Goal: Task Accomplishment & Management: Manage account settings

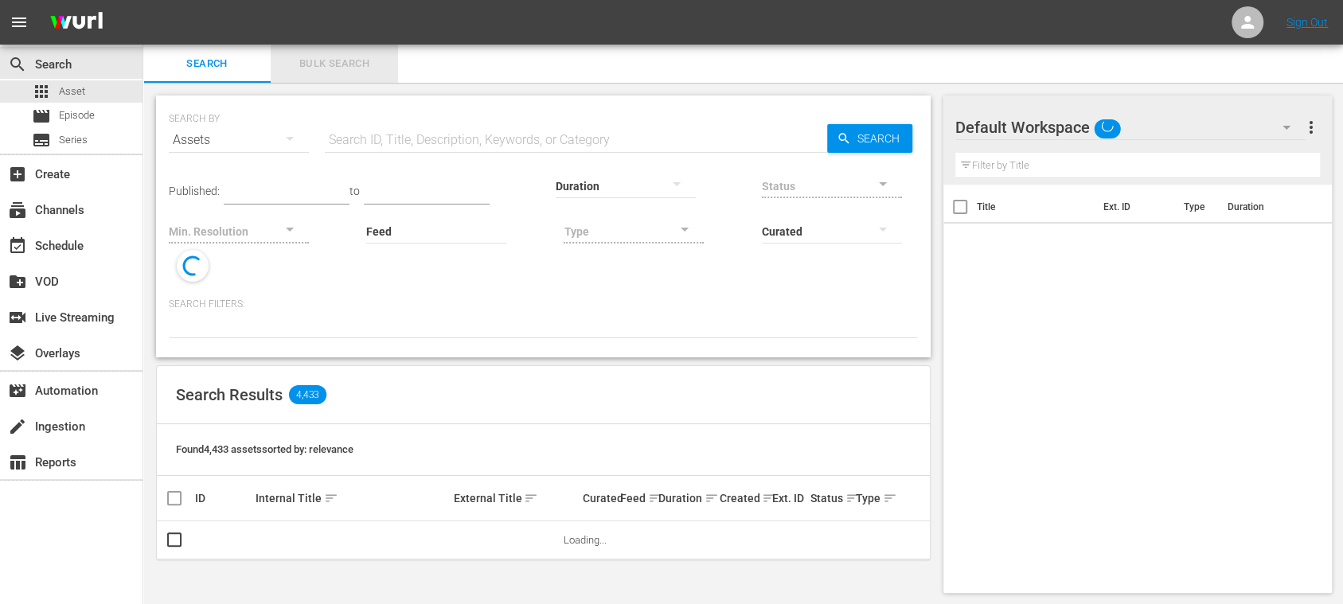
click at [326, 64] on span "Bulk Search" at bounding box center [334, 64] width 108 height 18
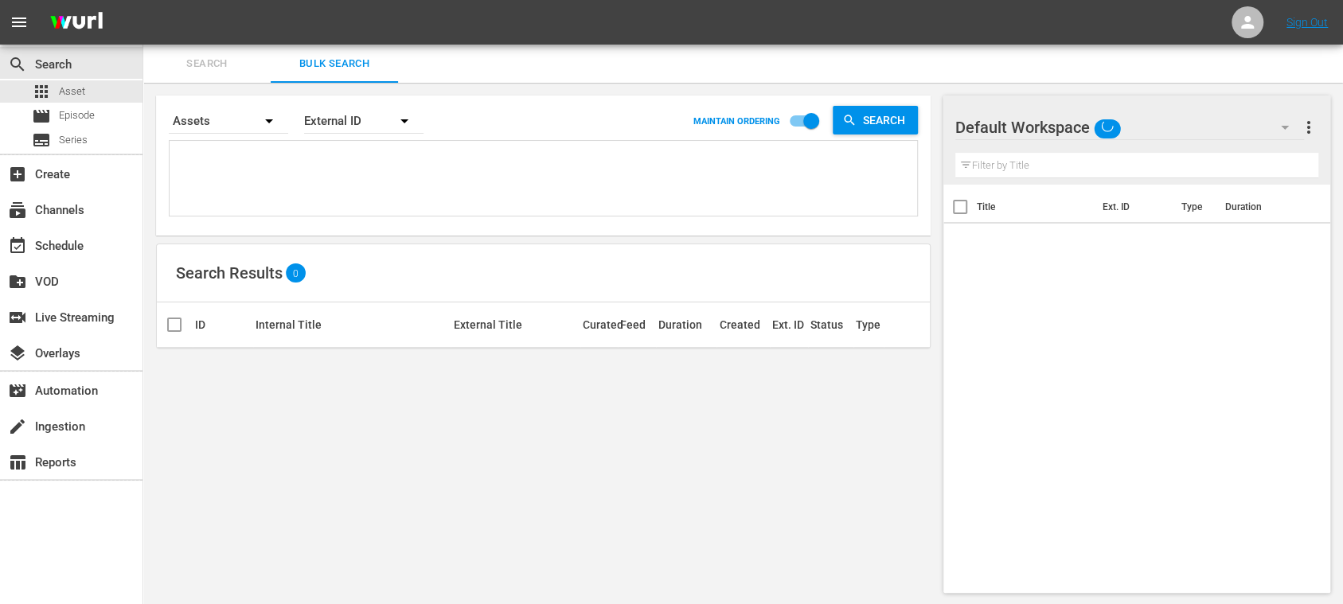
click at [300, 156] on textarea at bounding box center [545, 181] width 743 height 72
paste textarea "142513_ES 142387_ES 142368_ES 142512_ES 142565_ES 142388_ES 142415_ES 142367_ES…"
type textarea "142513_ES 142387_ES 142368_ES 142512_ES 142565_ES 142388_ES 142415_ES 142367_ES…"
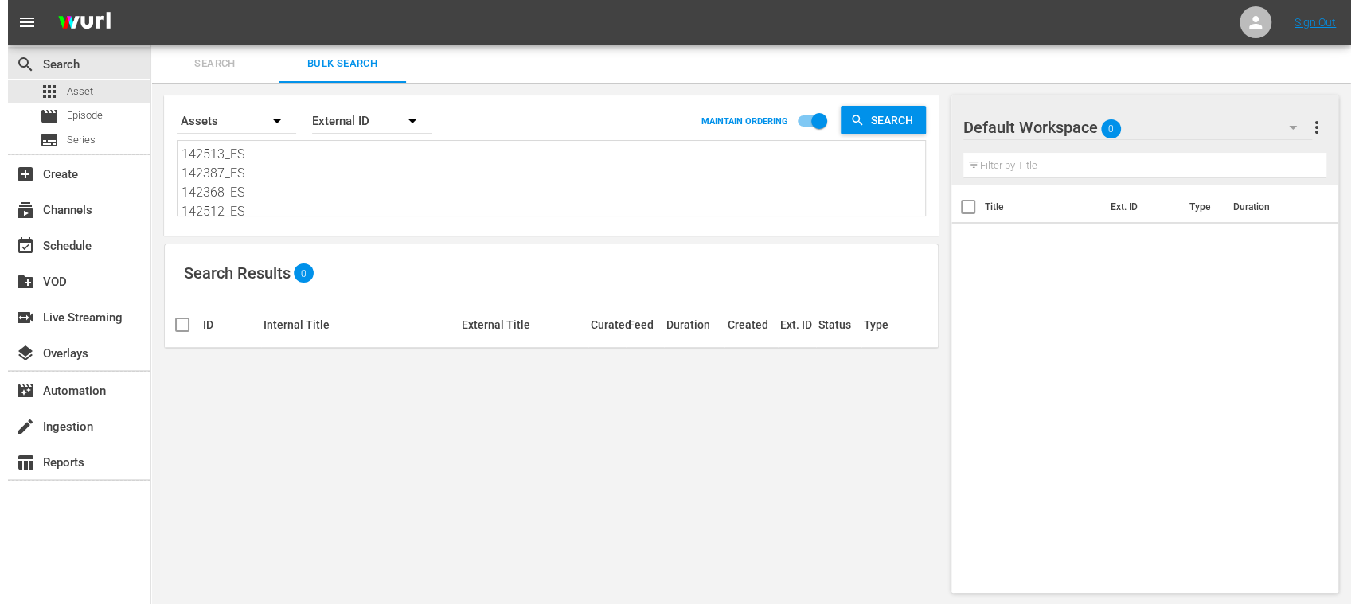
scroll to position [1, 0]
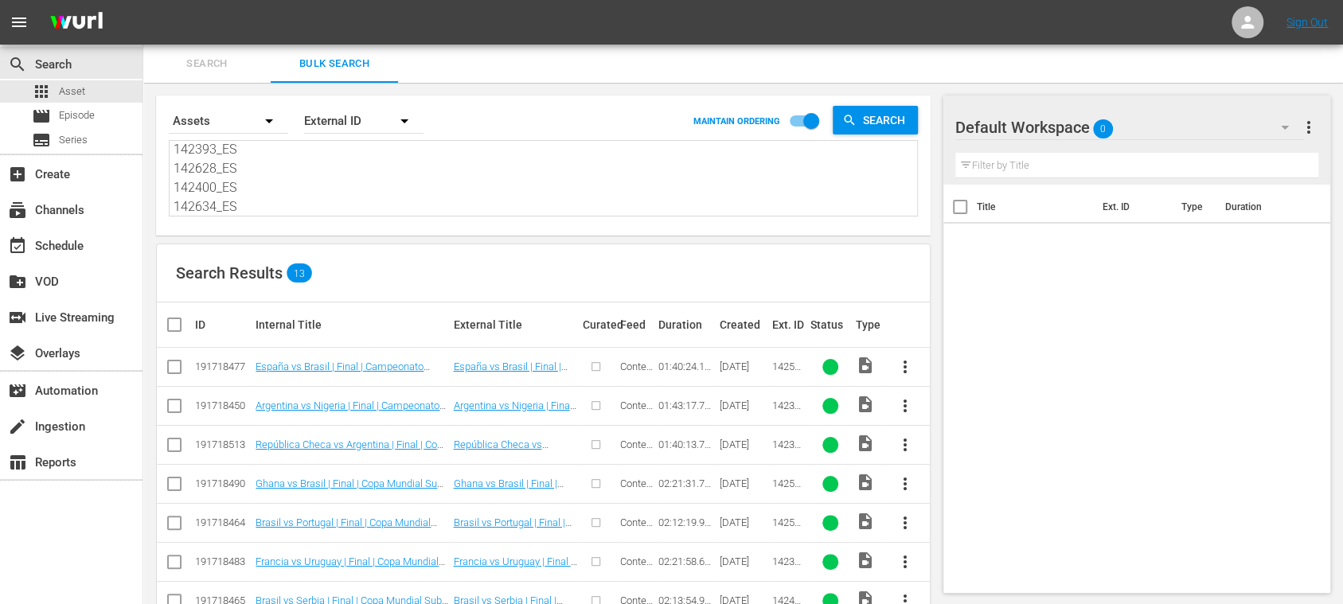
type textarea "142513_ES 142387_ES 142368_ES 142512_ES 142565_ES 142388_ES 142415_ES 142367_ES…"
click at [177, 322] on input "checkbox" at bounding box center [181, 324] width 32 height 19
checkbox input "true"
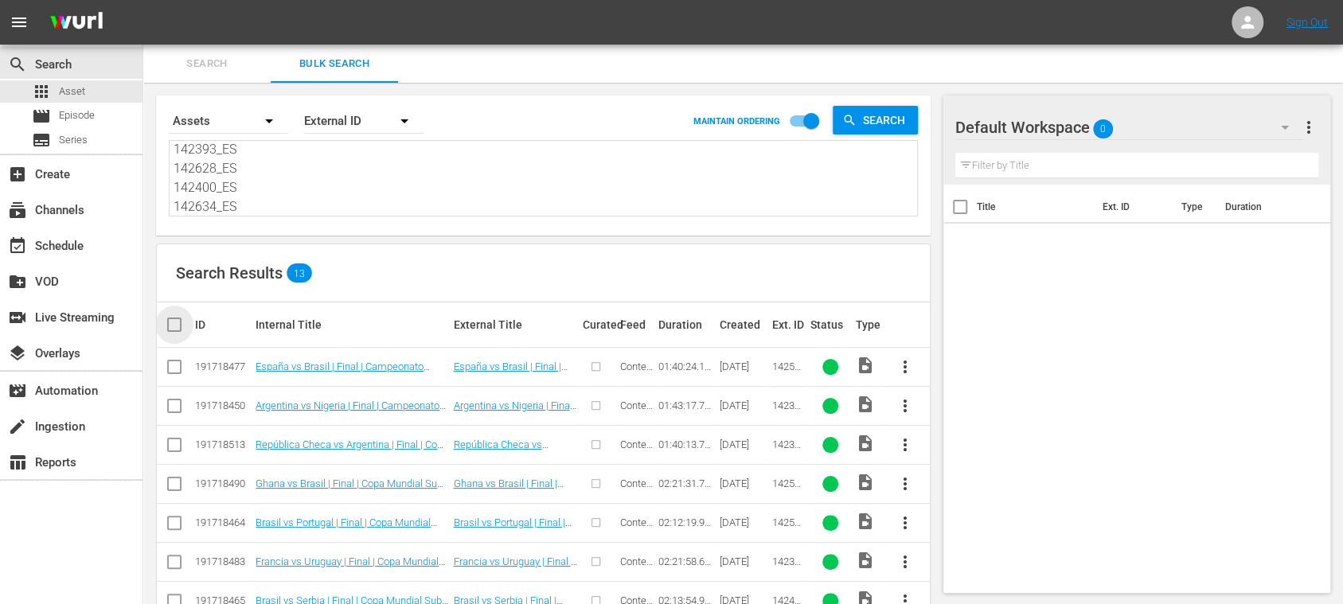
checkbox input "true"
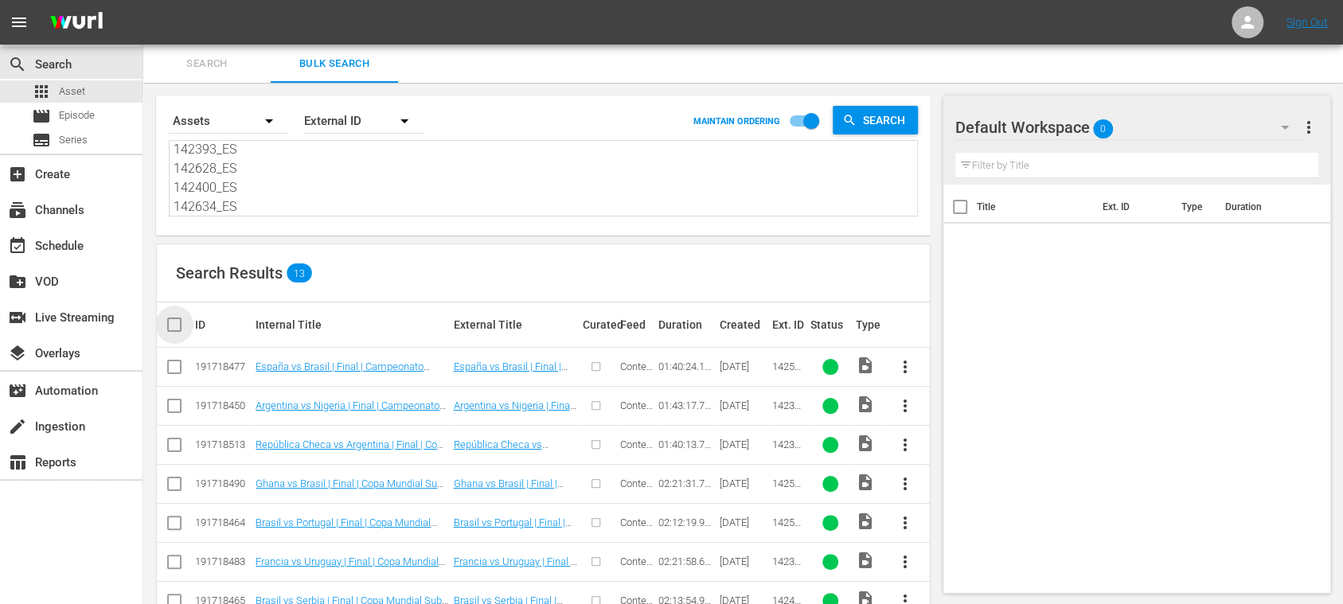
checkbox input "true"
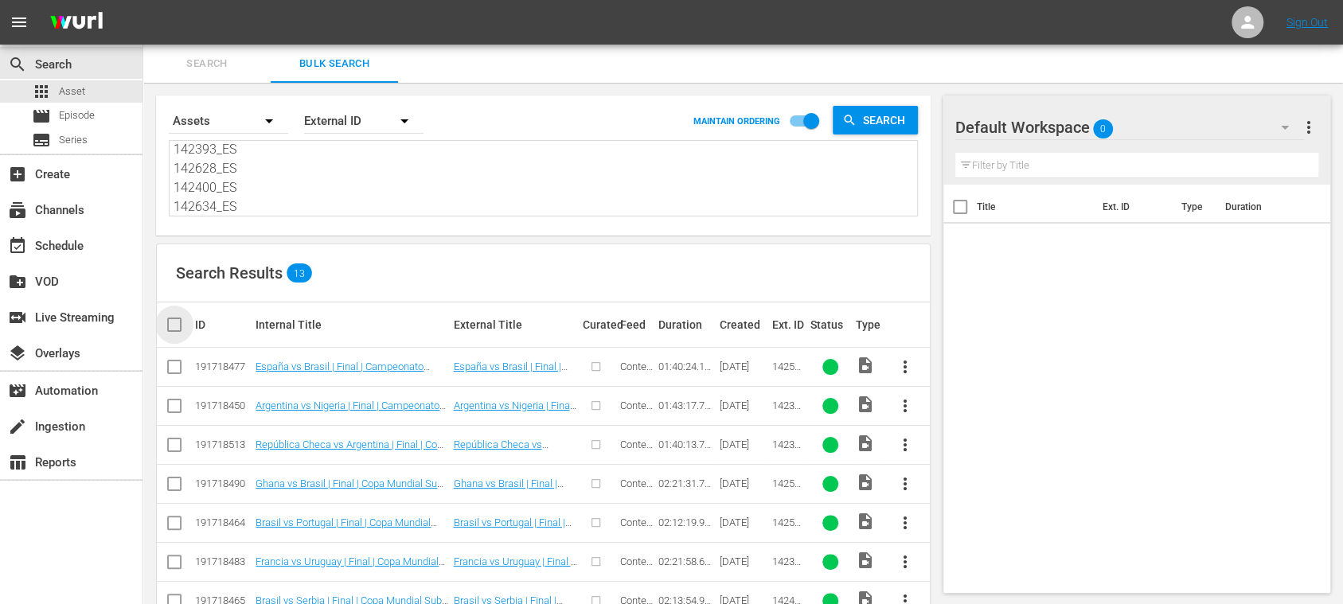
checkbox input "true"
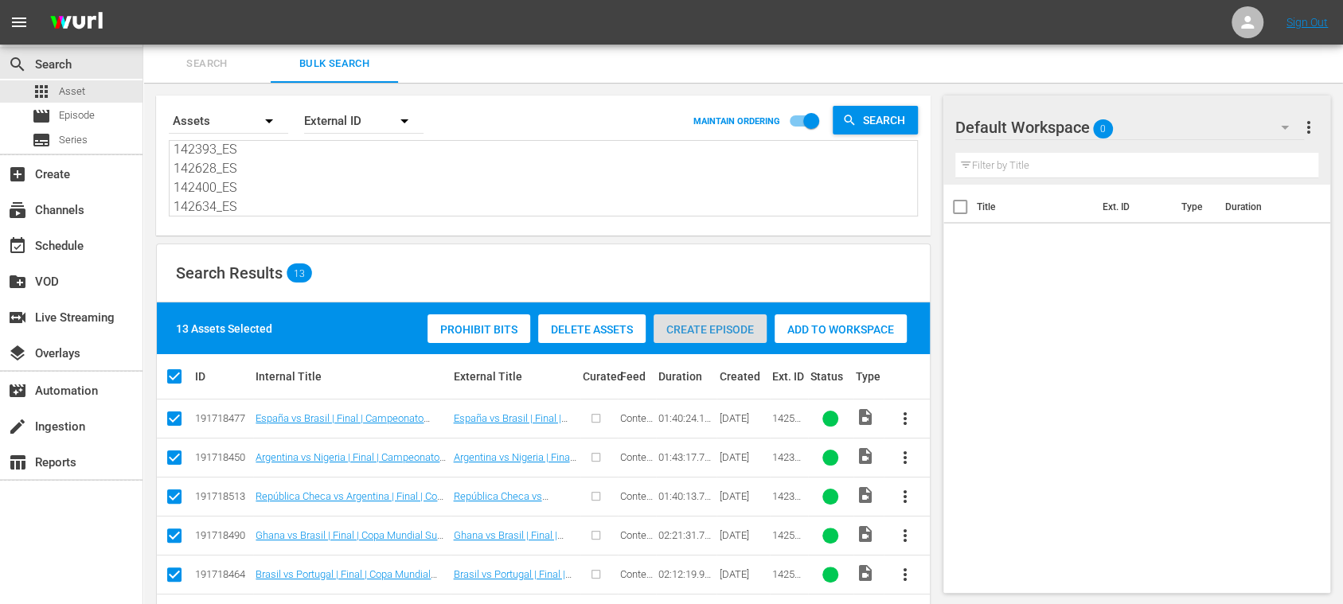
click at [686, 334] on span "Create Episode" at bounding box center [709, 329] width 113 height 13
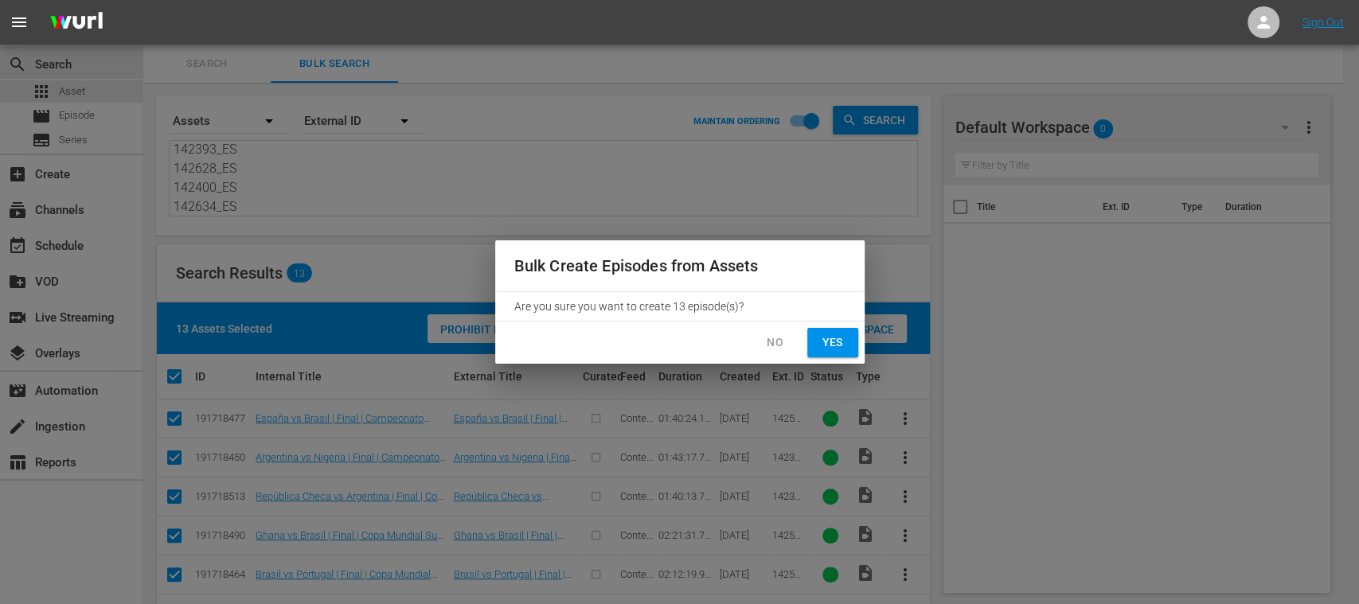
click at [820, 343] on span "Yes" at bounding box center [832, 343] width 25 height 20
checkbox input "false"
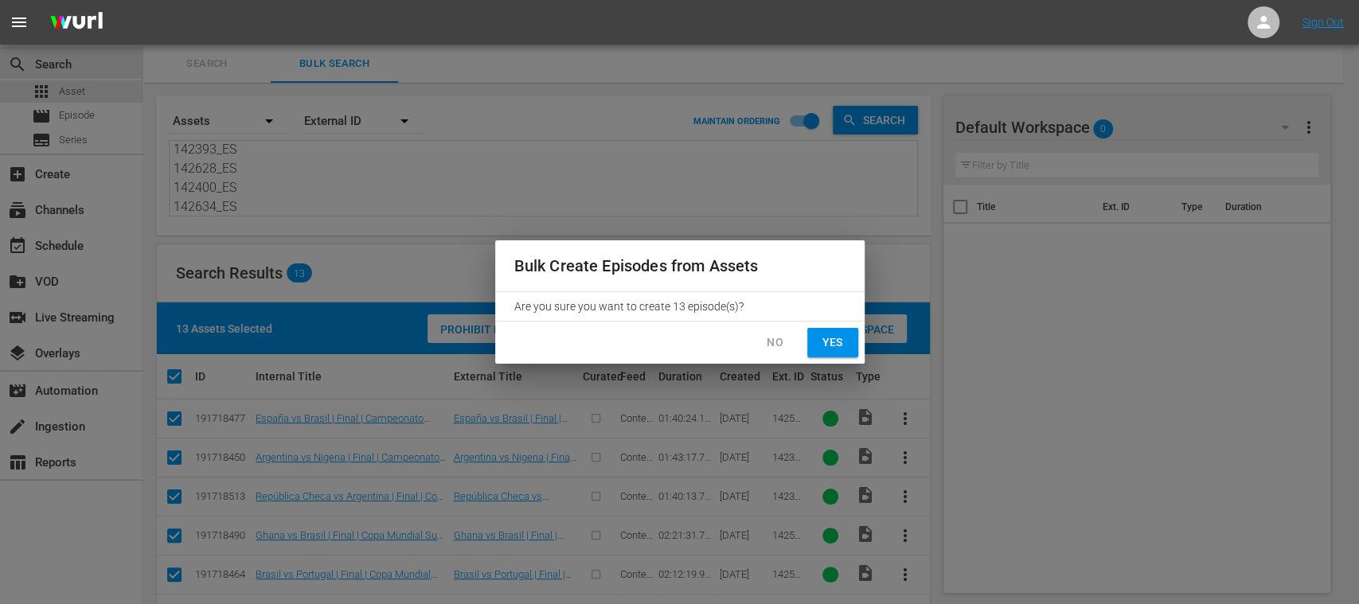
checkbox input "false"
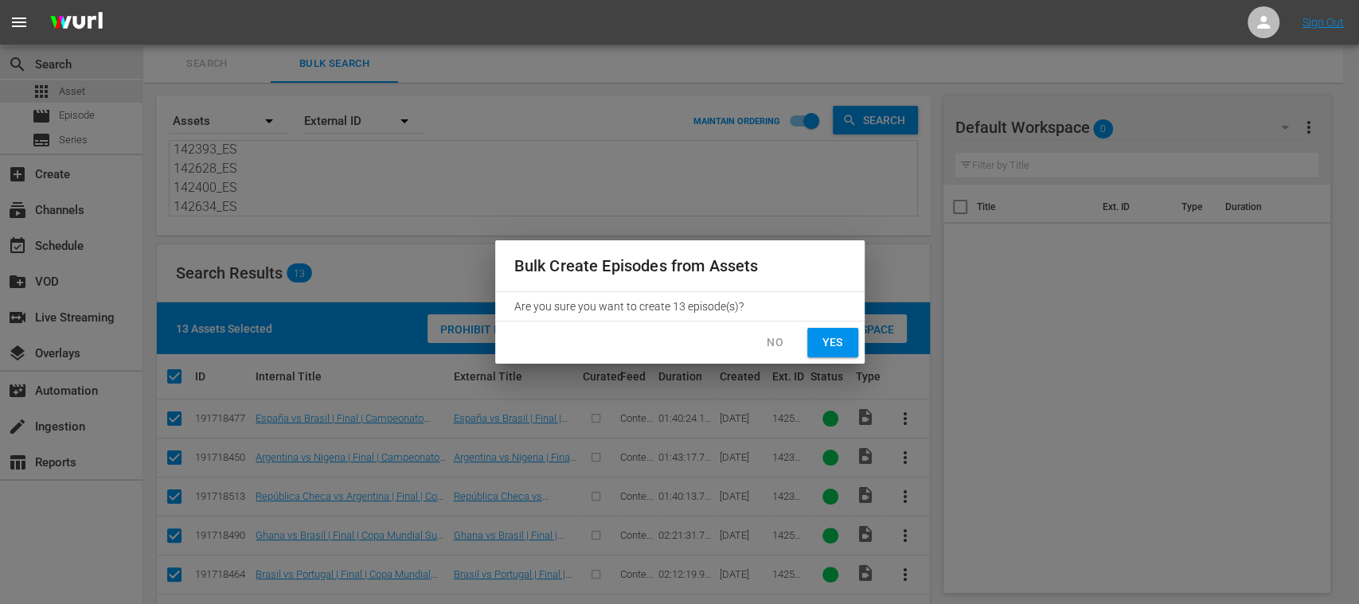
checkbox input "false"
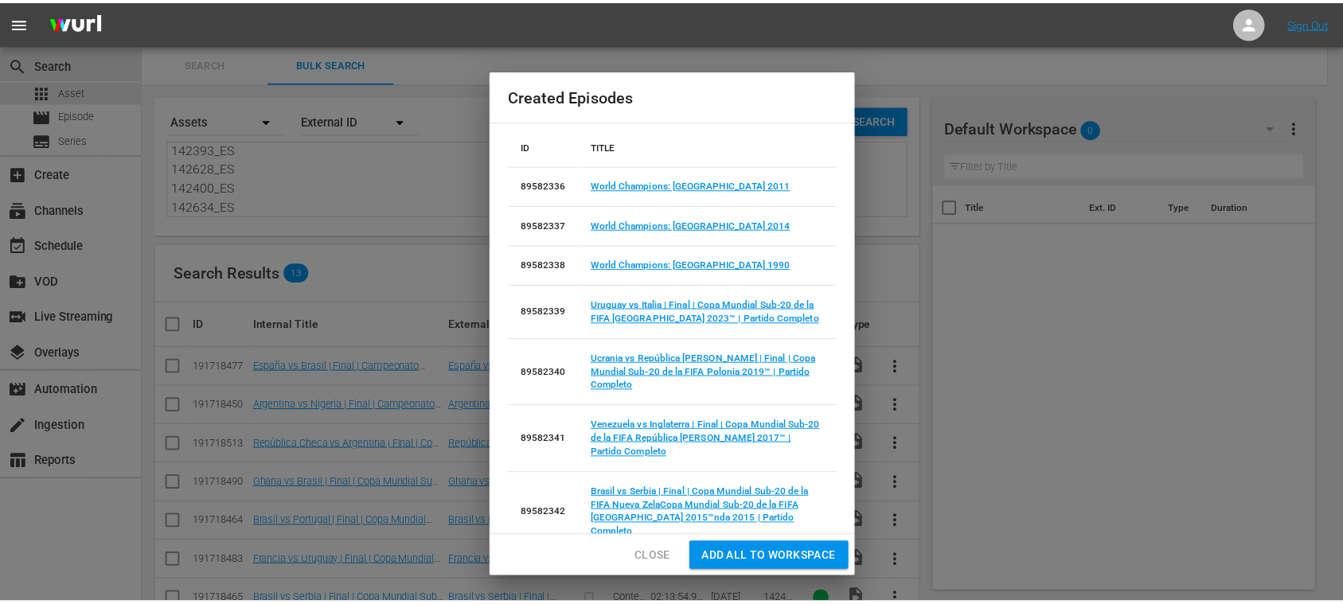
scroll to position [0, 0]
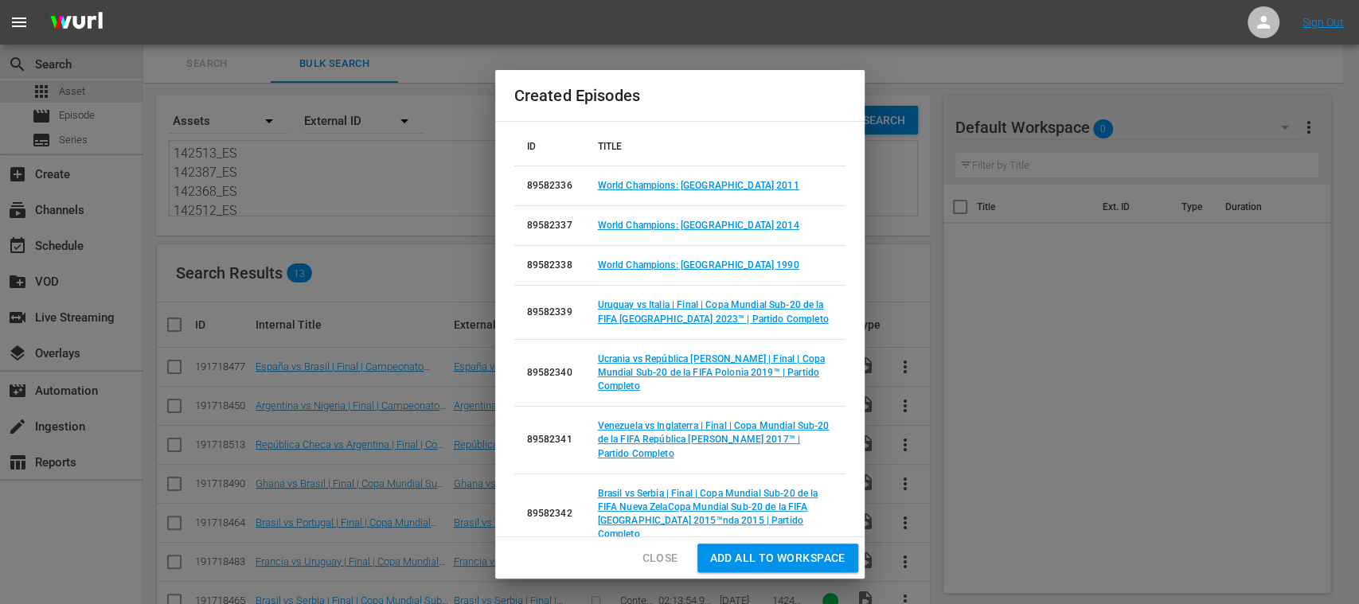
drag, startPoint x: 213, startPoint y: 173, endPoint x: 115, endPoint y: 74, distance: 139.6
click at [115, 74] on body "menu Sign Out search Search apps Asset movie Episode subtitles Series add_box C…" at bounding box center [679, 302] width 1359 height 604
click at [755, 559] on span "Add all to Workspace" at bounding box center [777, 558] width 135 height 20
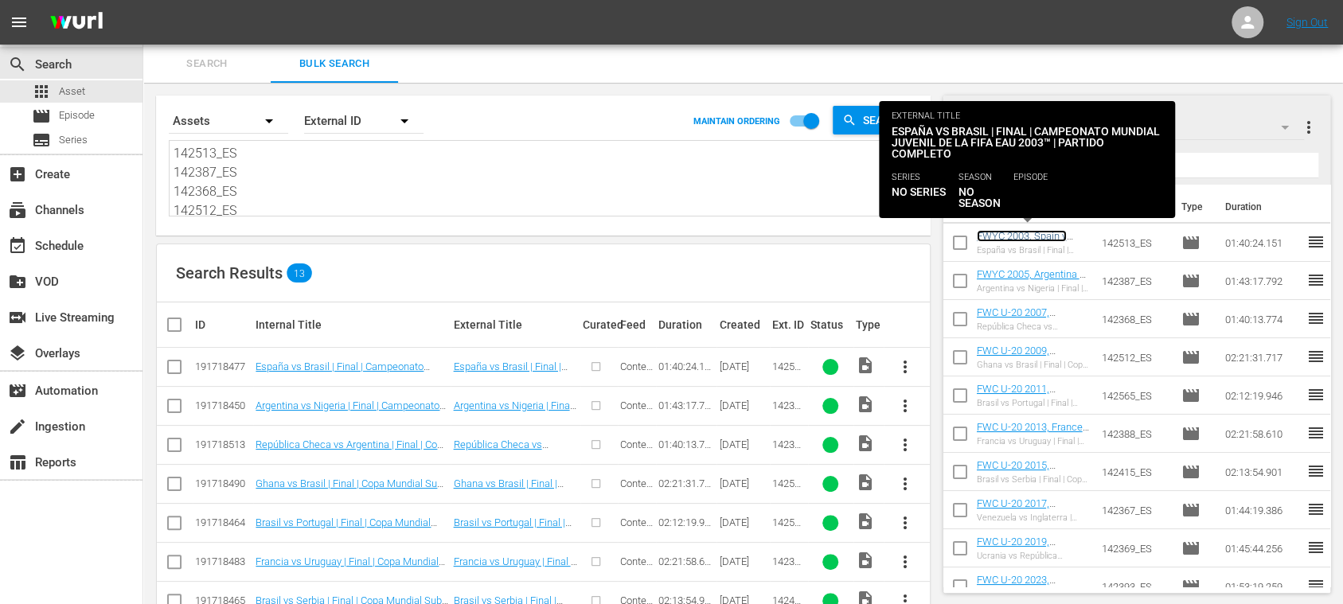
click at [996, 237] on link "FWYC 2003, Spain v [GEOGRAPHIC_DATA], Final - FMR (ES)" at bounding box center [1026, 248] width 99 height 36
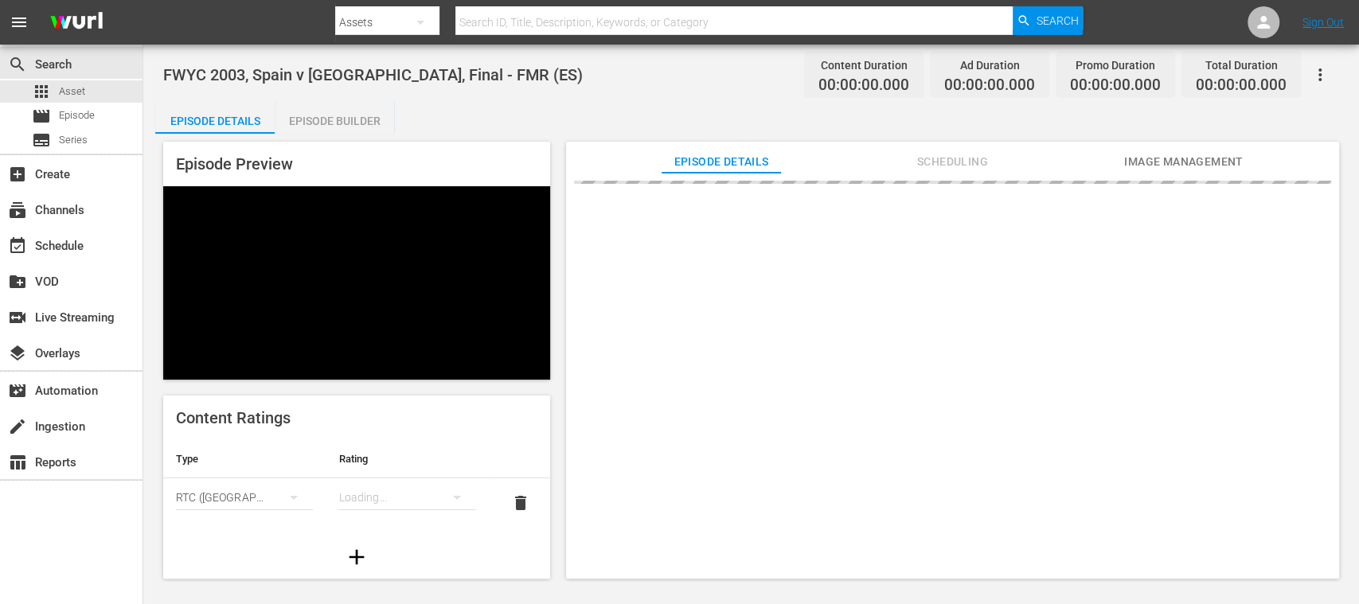
click at [330, 122] on div "Episode Builder" at bounding box center [334, 121] width 119 height 38
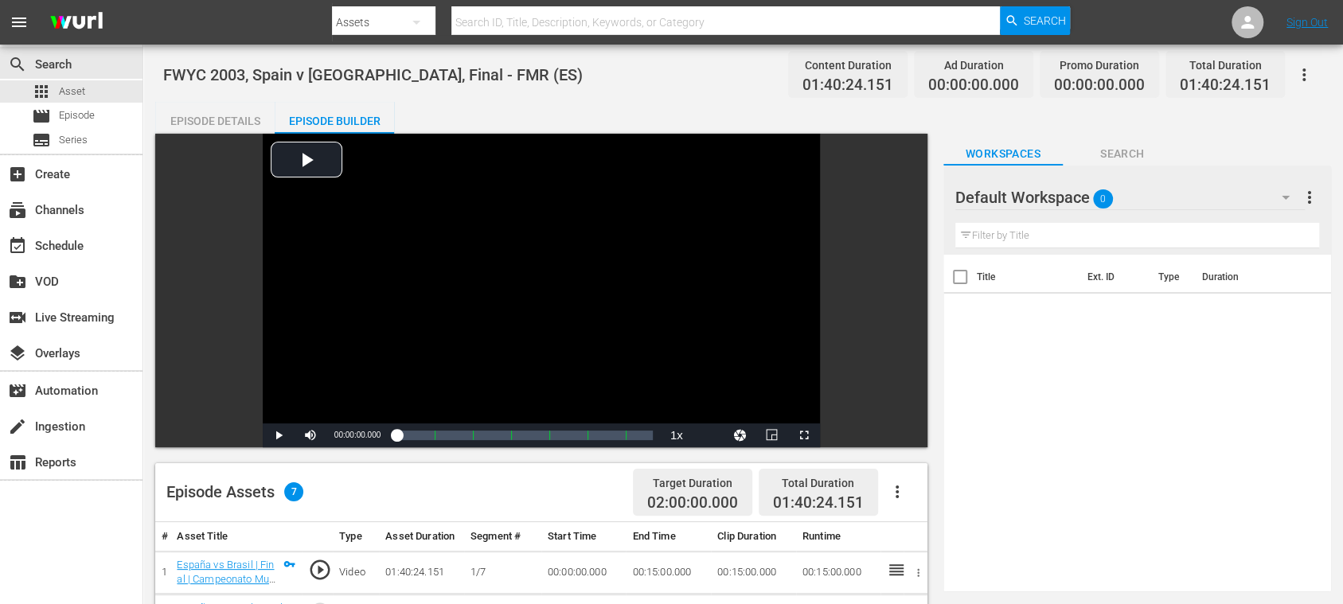
click at [365, 114] on div "Episode Builder" at bounding box center [334, 121] width 119 height 38
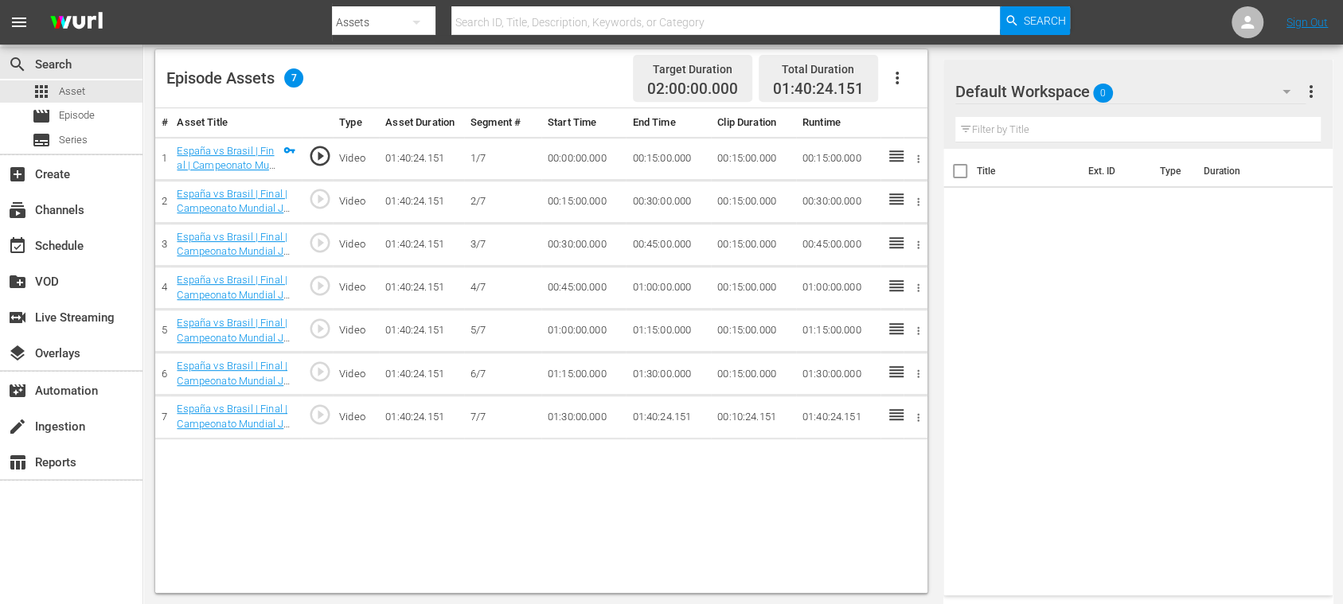
click at [896, 81] on icon "button" at bounding box center [896, 78] width 3 height 13
click at [904, 84] on div "Fill with Ads" at bounding box center [944, 83] width 108 height 38
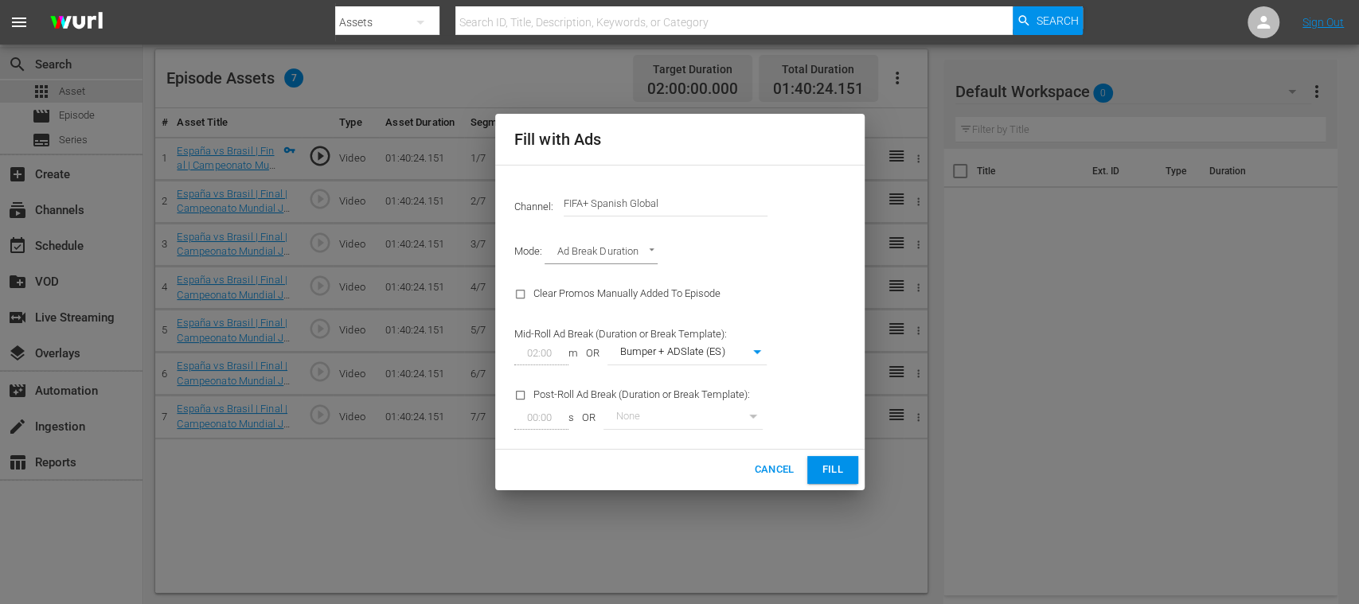
click at [833, 470] on span "Fill" at bounding box center [832, 470] width 25 height 18
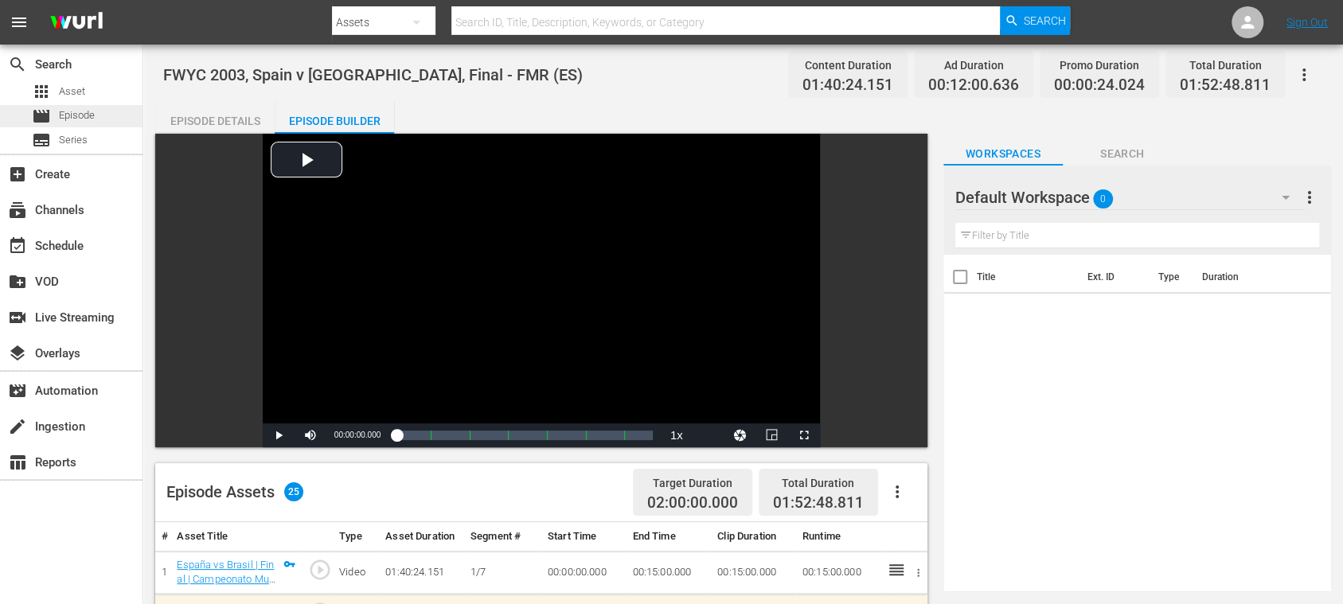
click at [76, 110] on span "Episode" at bounding box center [77, 115] width 36 height 16
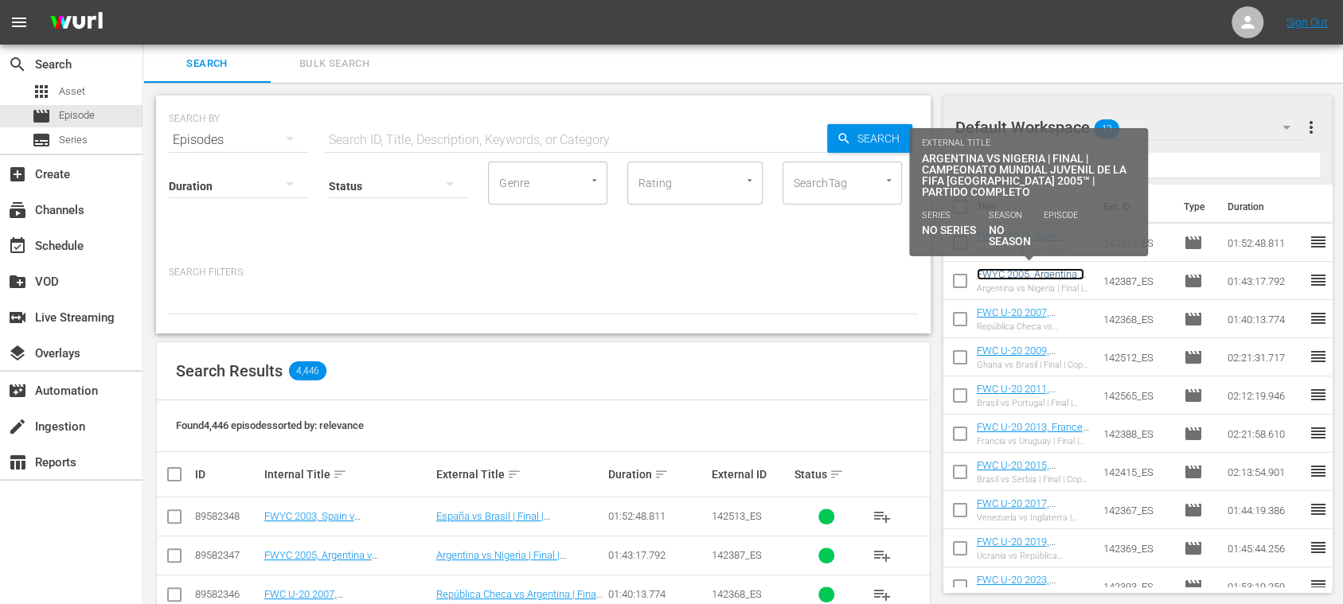
click at [1024, 277] on link "FWYC 2005, Argentina v [GEOGRAPHIC_DATA], Final - FMR (ES)" at bounding box center [1030, 286] width 107 height 36
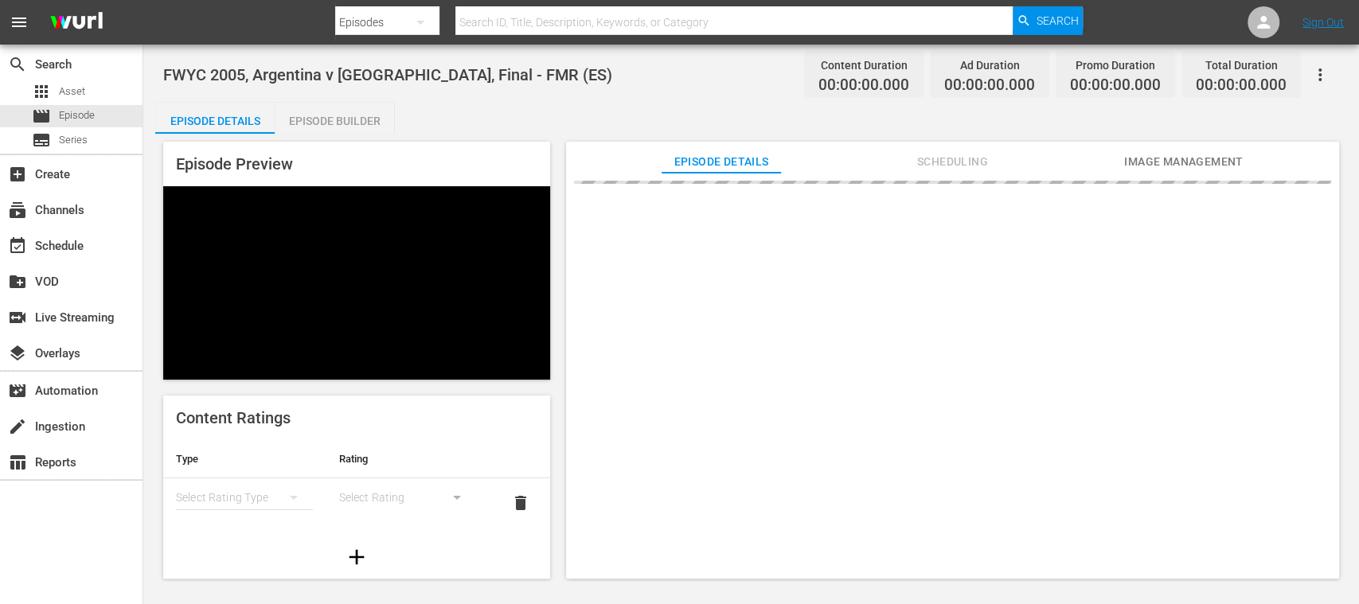
click at [372, 115] on div "Episode Builder" at bounding box center [334, 121] width 119 height 38
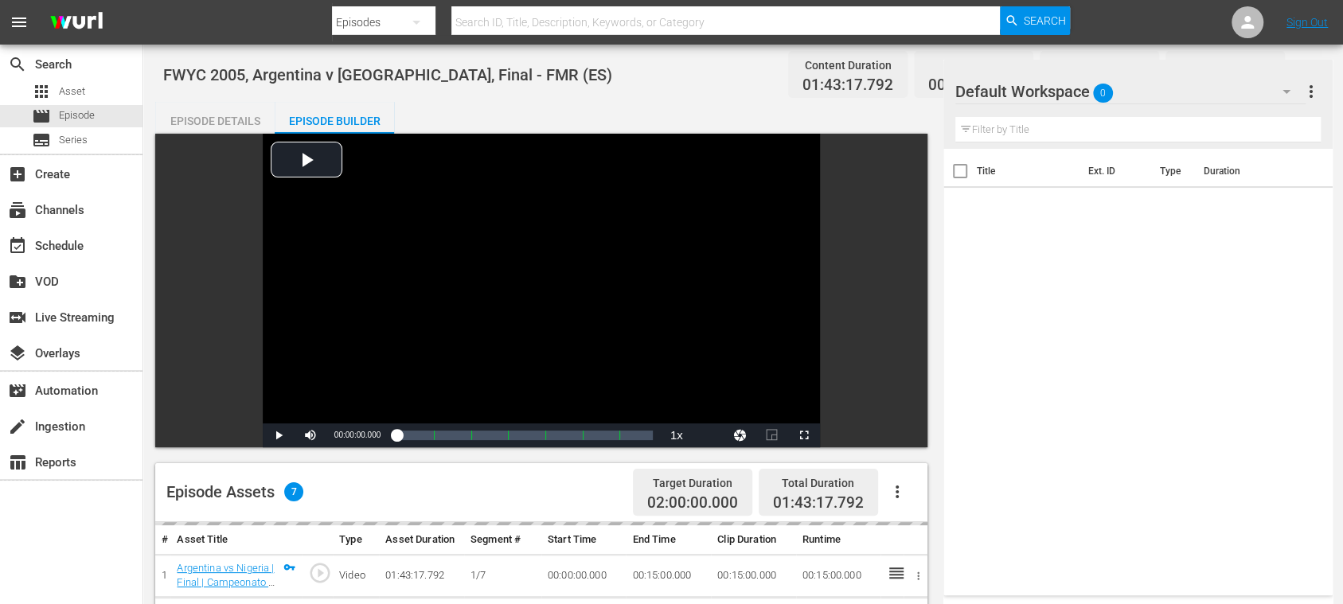
scroll to position [283, 0]
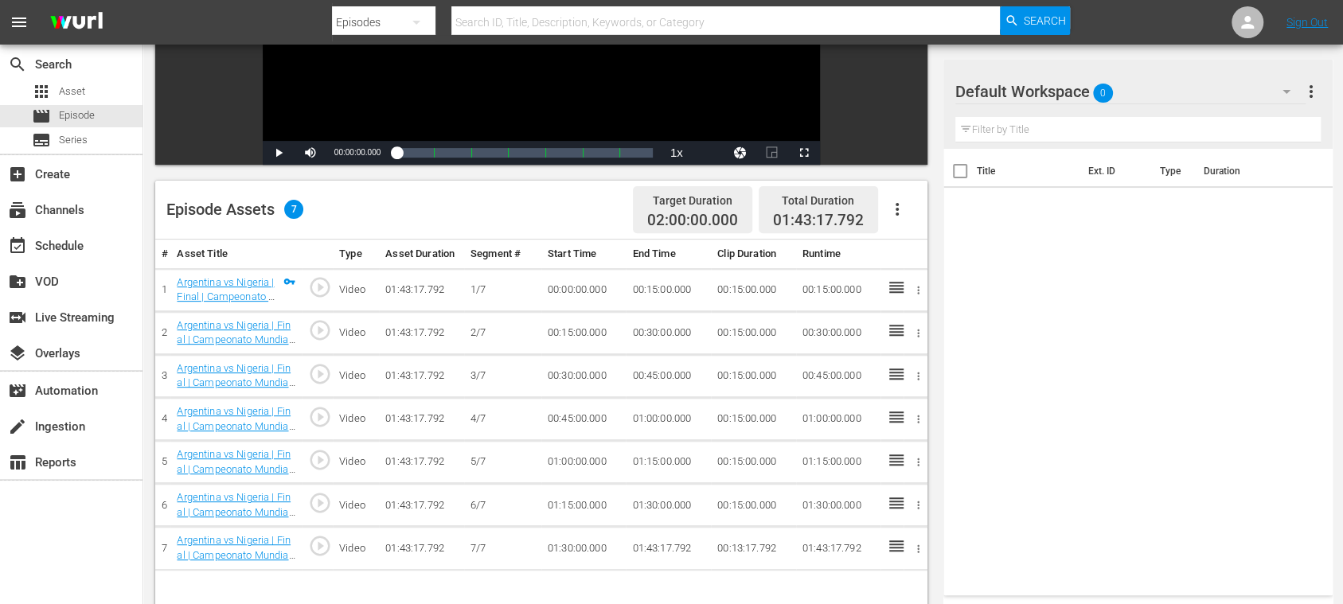
click at [898, 212] on icon "button" at bounding box center [896, 209] width 19 height 19
click at [904, 212] on div "Fill with Ads" at bounding box center [944, 216] width 108 height 38
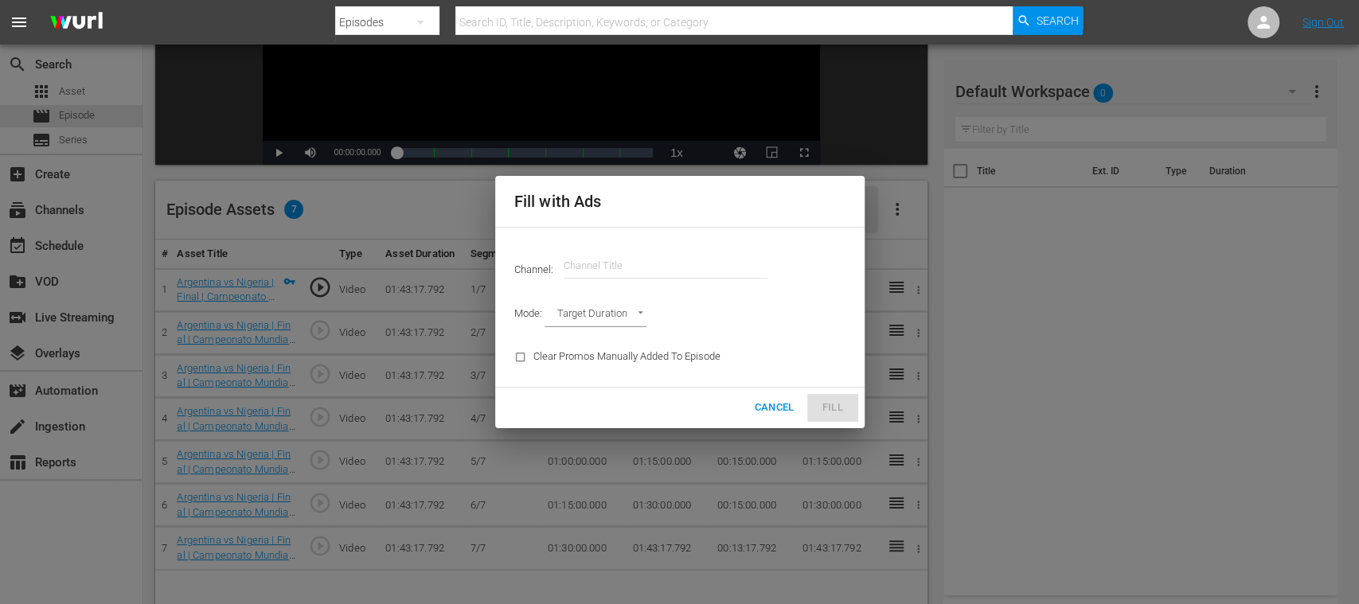
click at [696, 262] on input "text" at bounding box center [665, 266] width 204 height 38
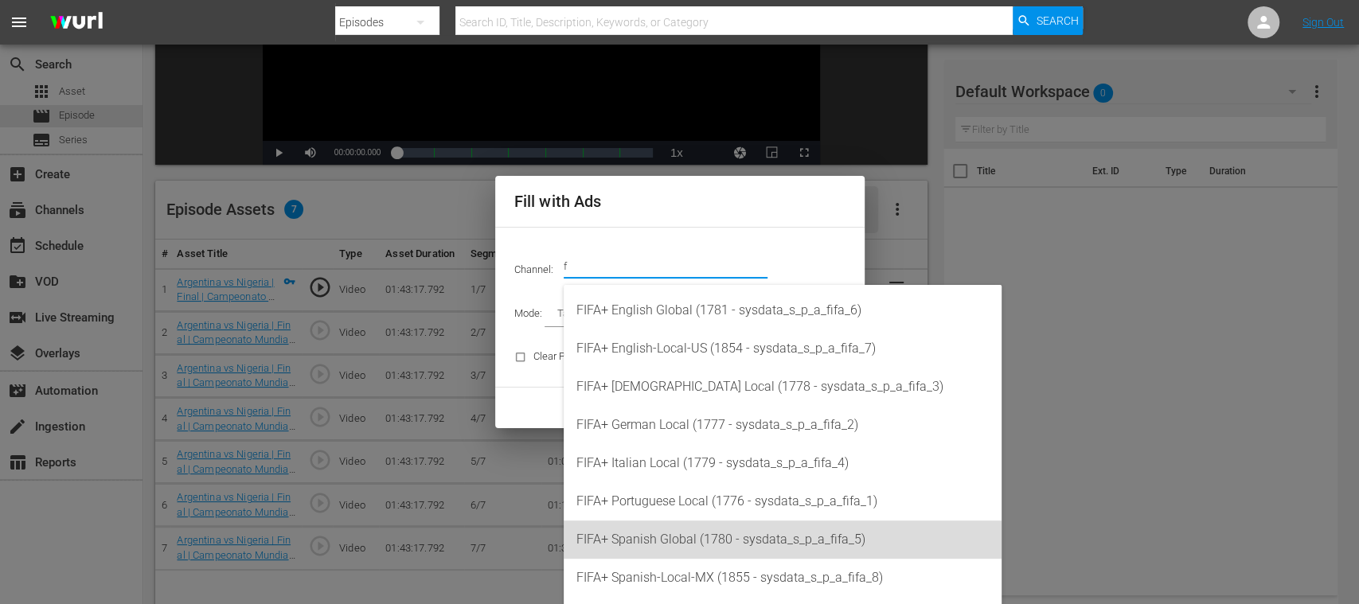
drag, startPoint x: 721, startPoint y: 541, endPoint x: 740, endPoint y: 535, distance: 20.1
click at [721, 541] on div "FIFA+ Spanish Global (1780 - sysdata_s_p_a_fifa_5)" at bounding box center [782, 540] width 412 height 38
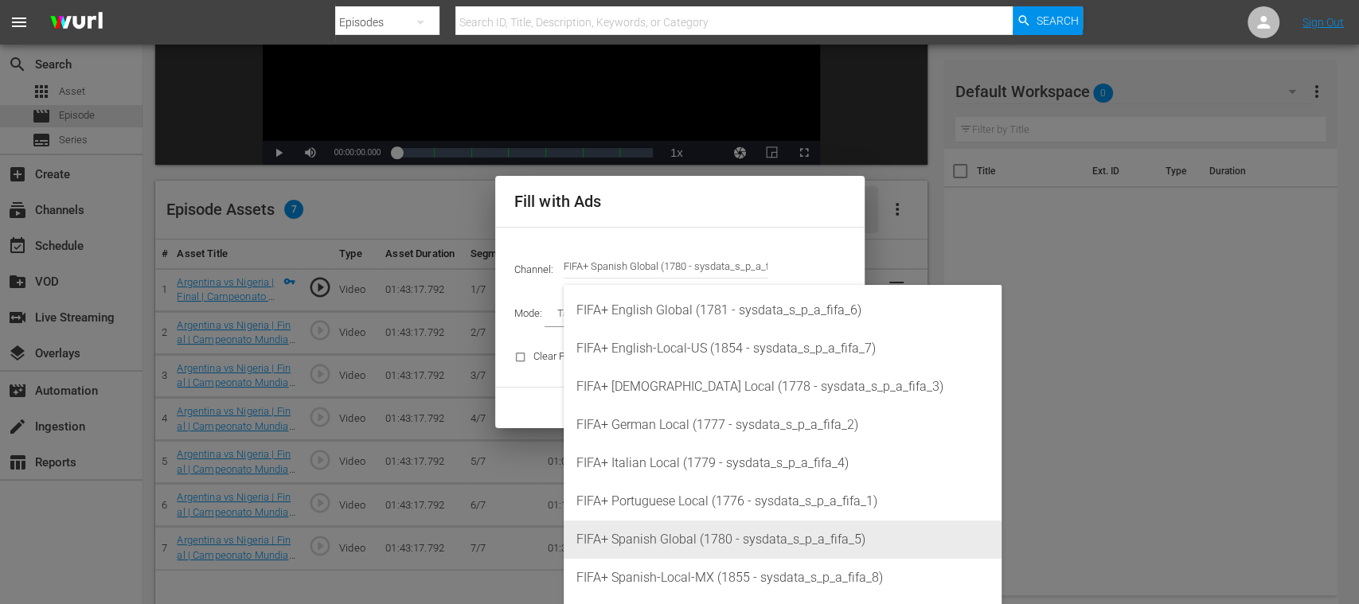
type input "FIFA+ Spanish Global (1780)"
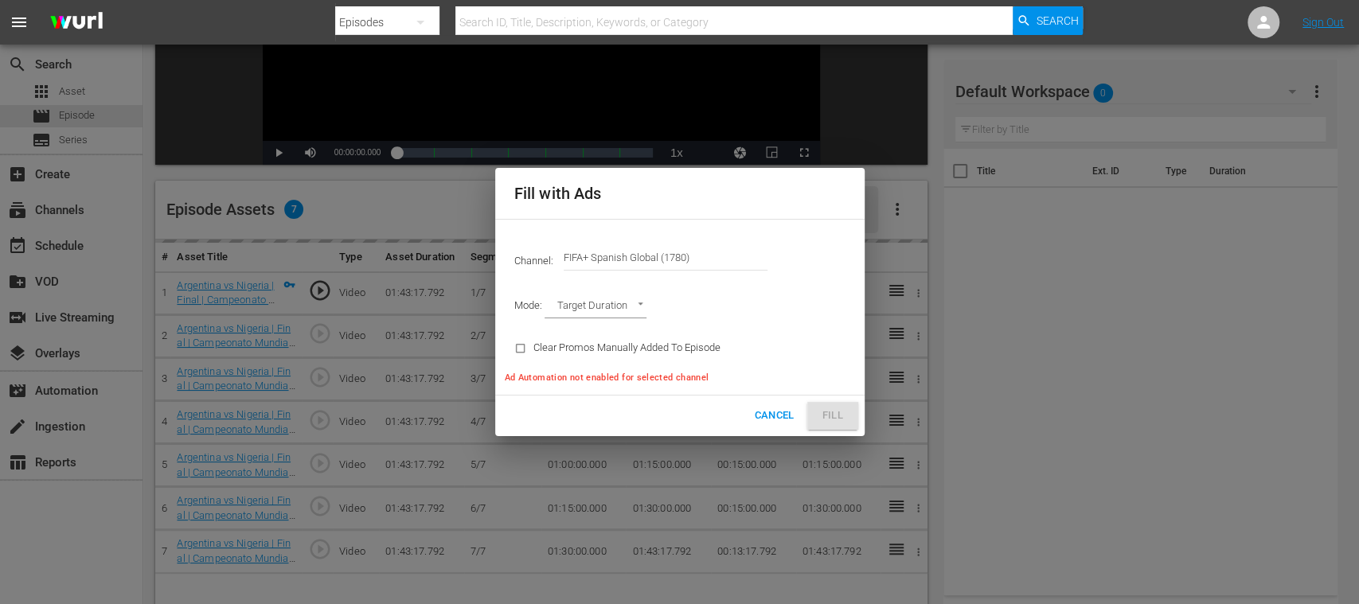
type input "AD_BREAK_DURATION"
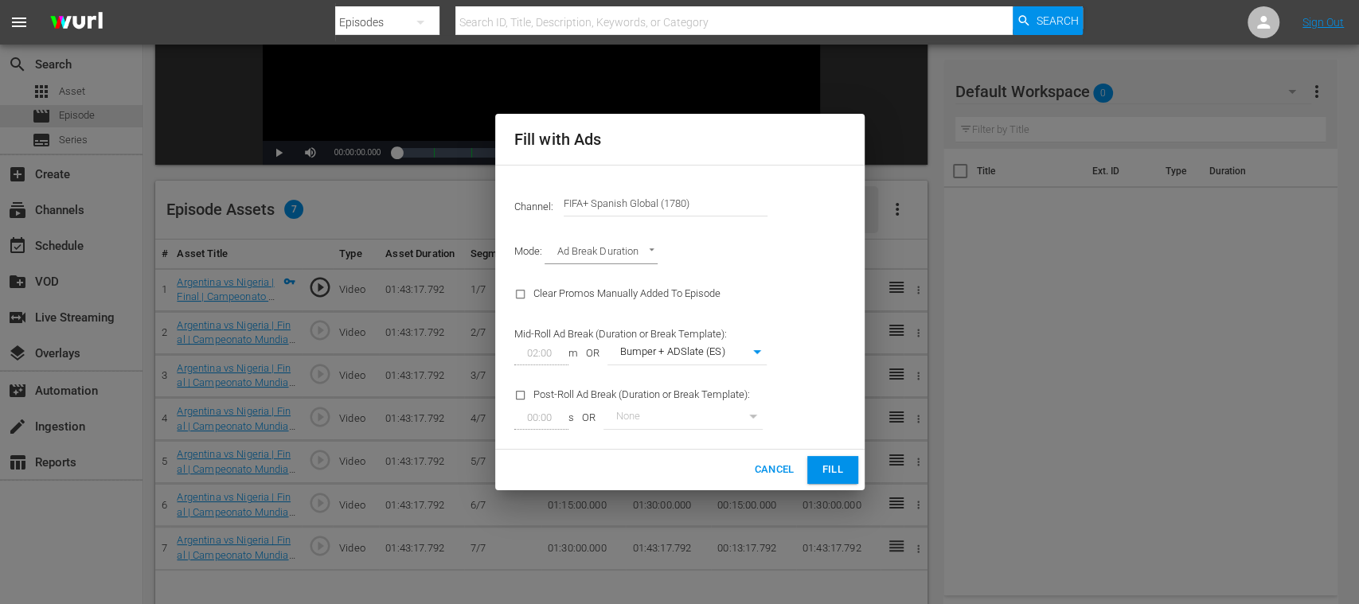
click at [833, 470] on span "Fill" at bounding box center [832, 470] width 25 height 18
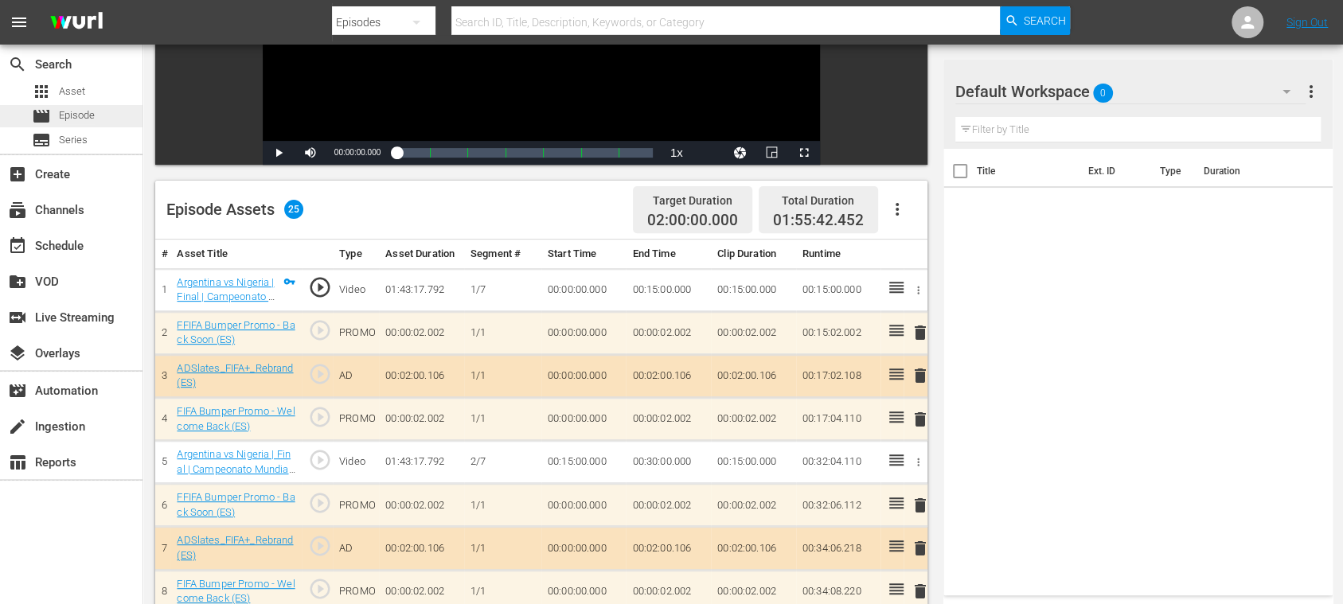
click at [76, 111] on span "Episode" at bounding box center [77, 115] width 36 height 16
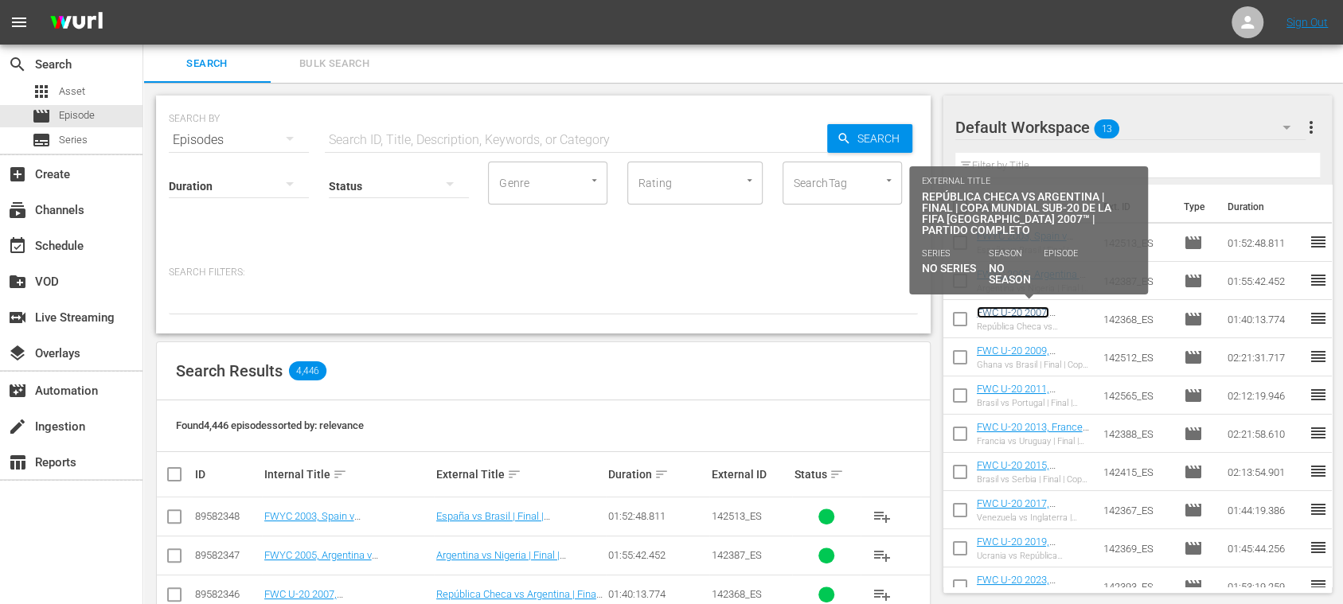
click at [1025, 317] on link "FWC U-20 2007, [GEOGRAPHIC_DATA] v [GEOGRAPHIC_DATA], Final - FMR (ES)" at bounding box center [1028, 330] width 103 height 48
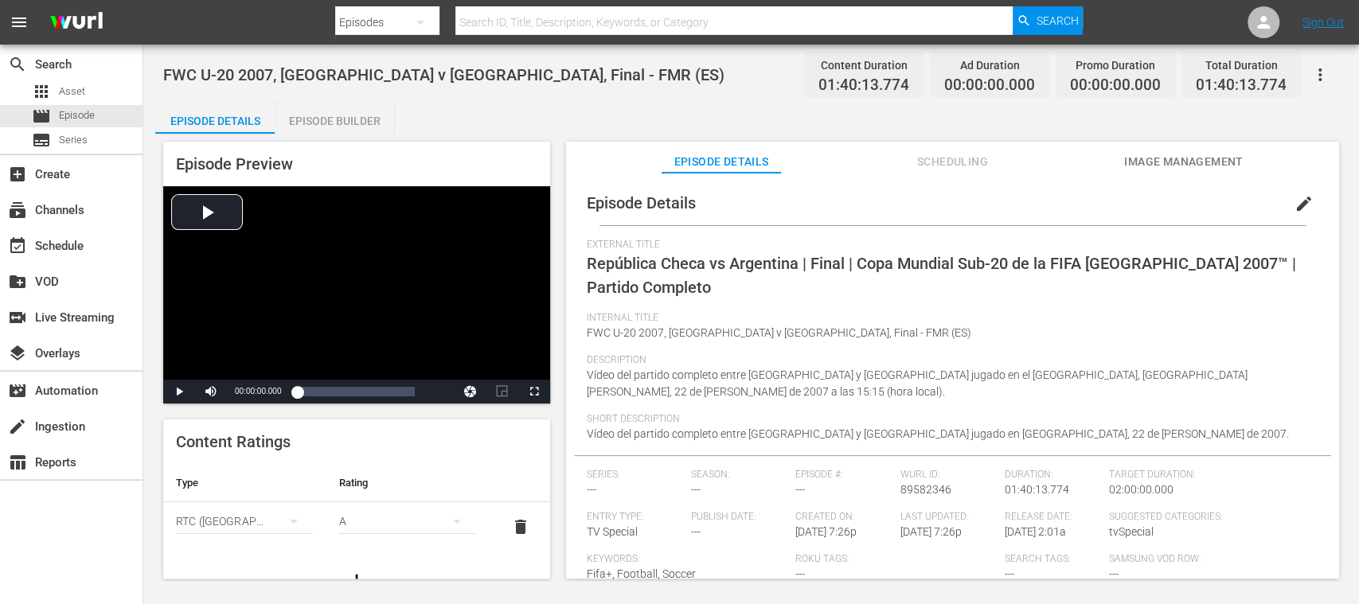
click at [344, 119] on div "Episode Builder" at bounding box center [334, 121] width 119 height 38
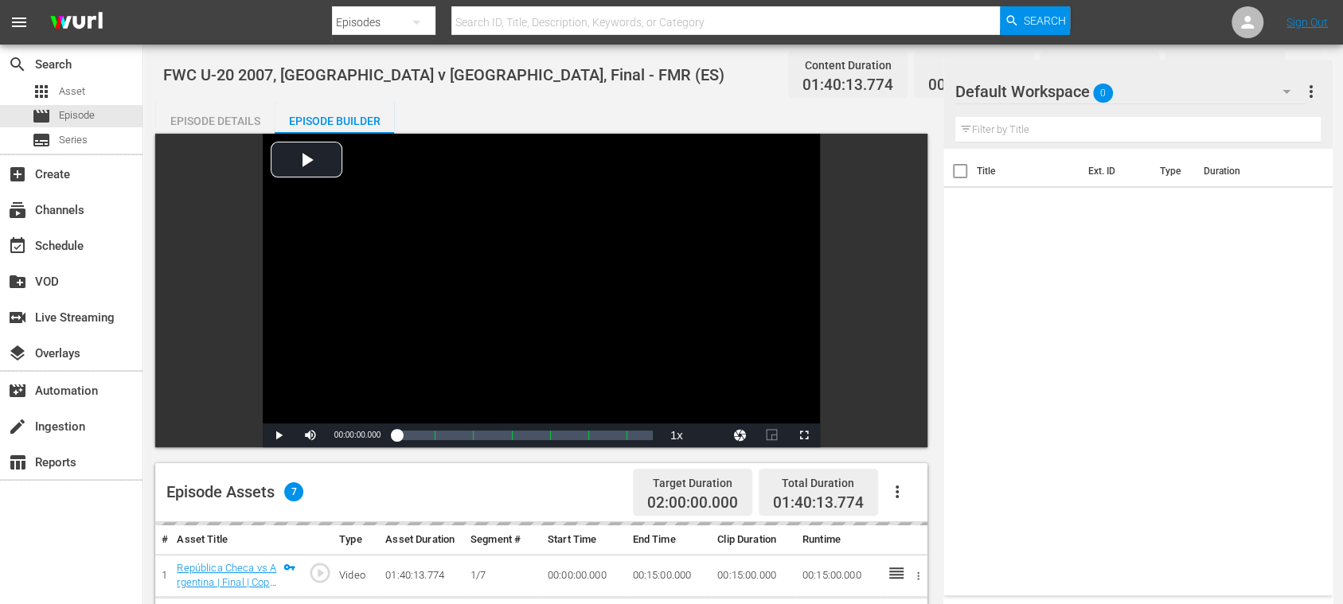
scroll to position [414, 0]
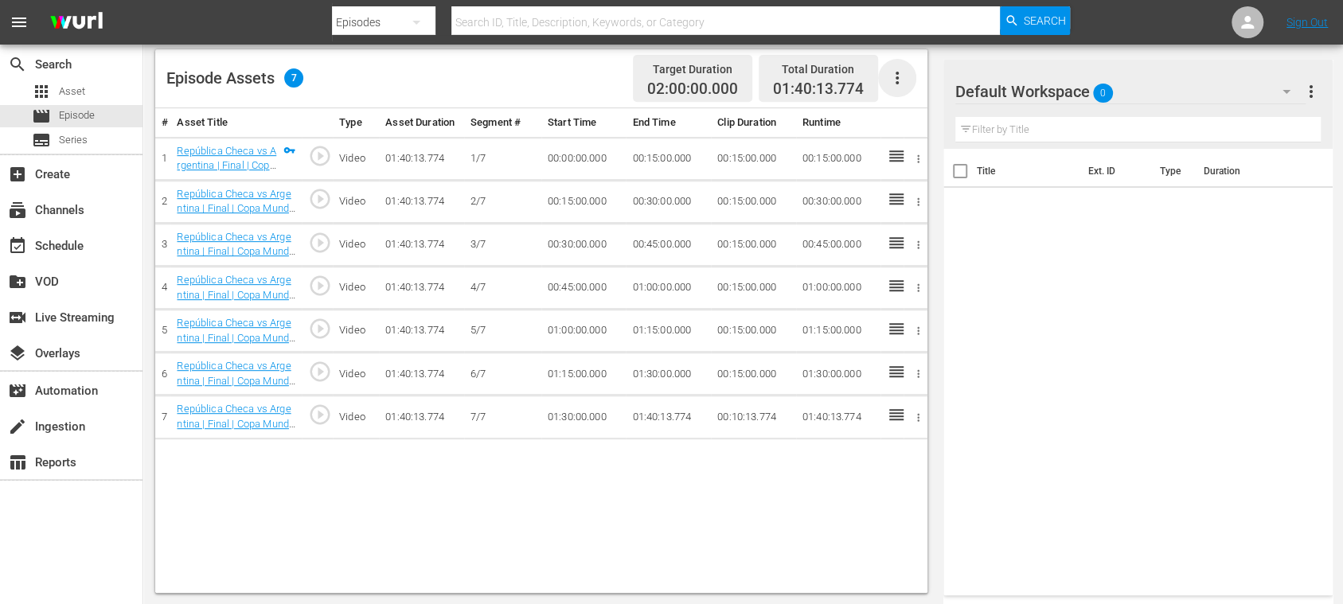
click at [896, 83] on icon "button" at bounding box center [896, 78] width 3 height 13
click at [904, 87] on div "Fill with Ads" at bounding box center [944, 83] width 108 height 38
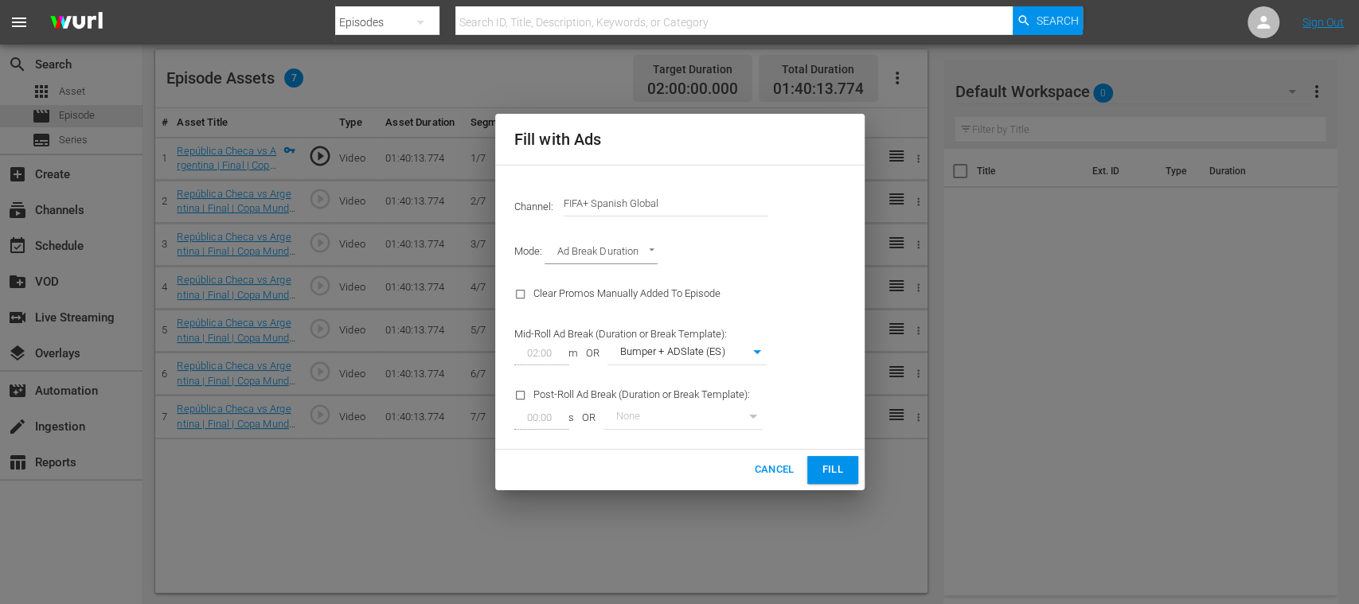
click at [834, 469] on span "Fill" at bounding box center [832, 470] width 25 height 18
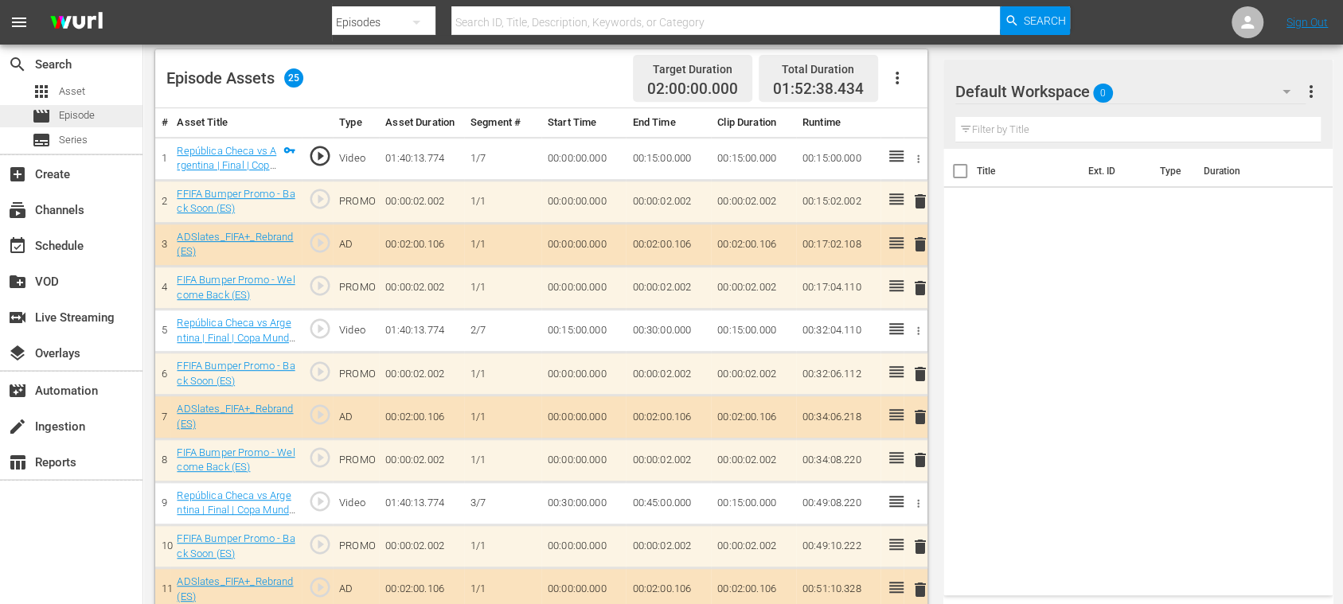
click at [57, 118] on div "movie Episode" at bounding box center [63, 116] width 63 height 22
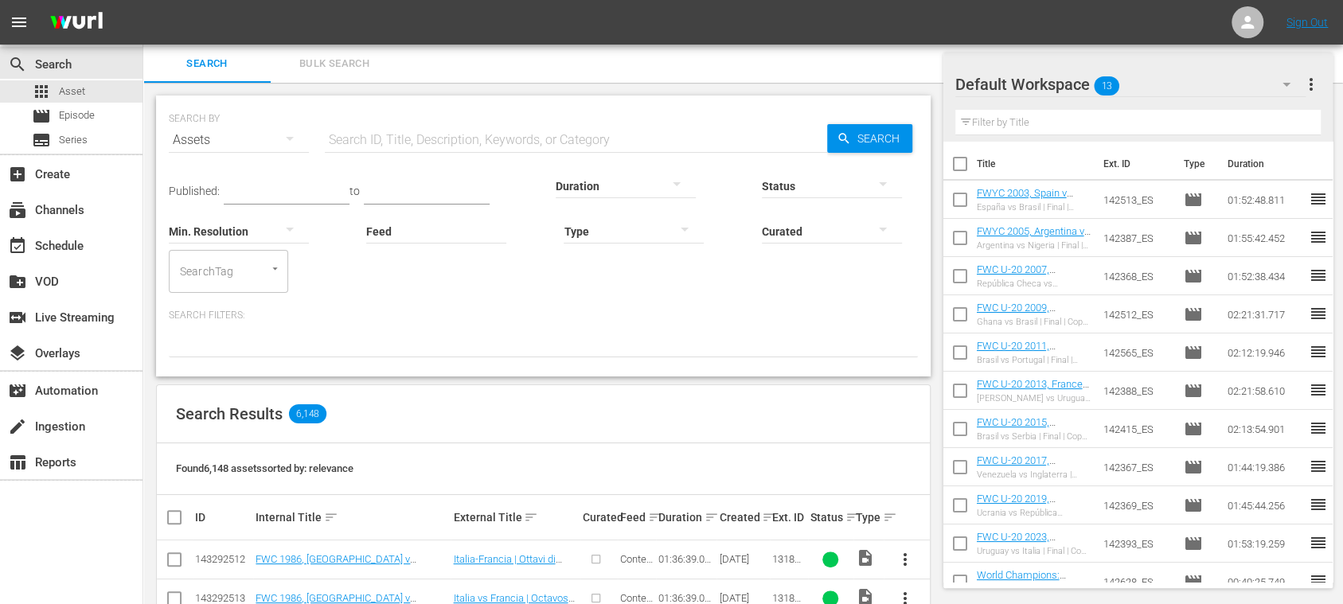
scroll to position [283, 0]
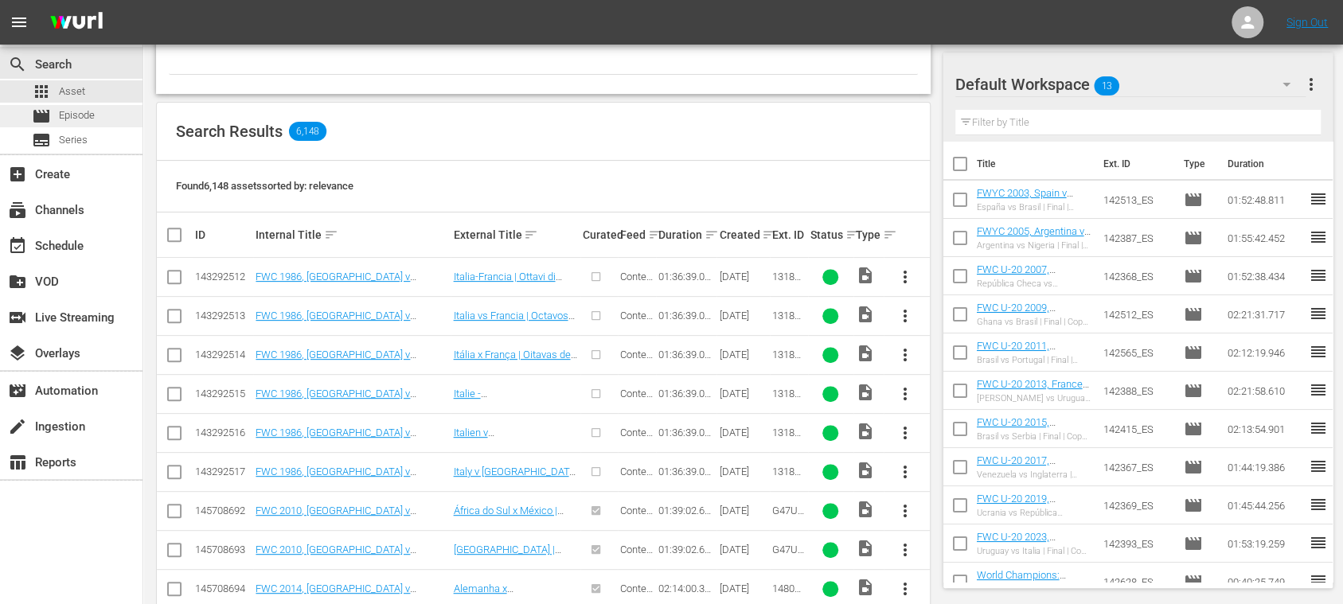
click at [99, 105] on div "movie Episode" at bounding box center [71, 116] width 142 height 22
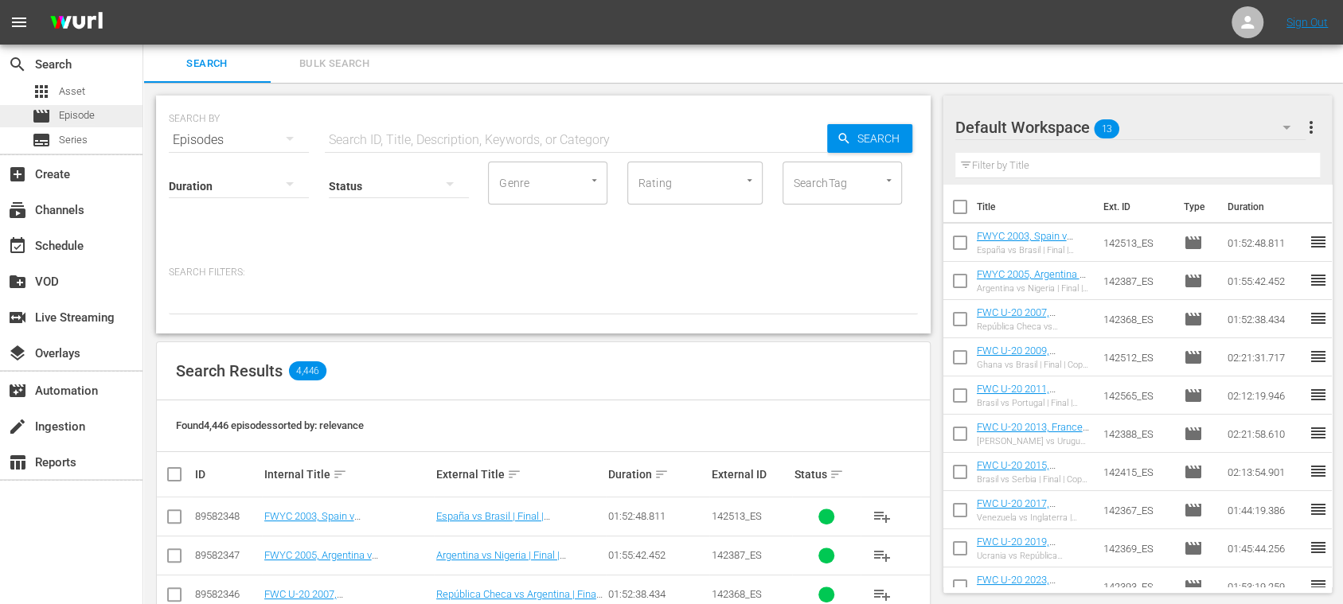
click at [76, 117] on span "Episode" at bounding box center [77, 115] width 36 height 16
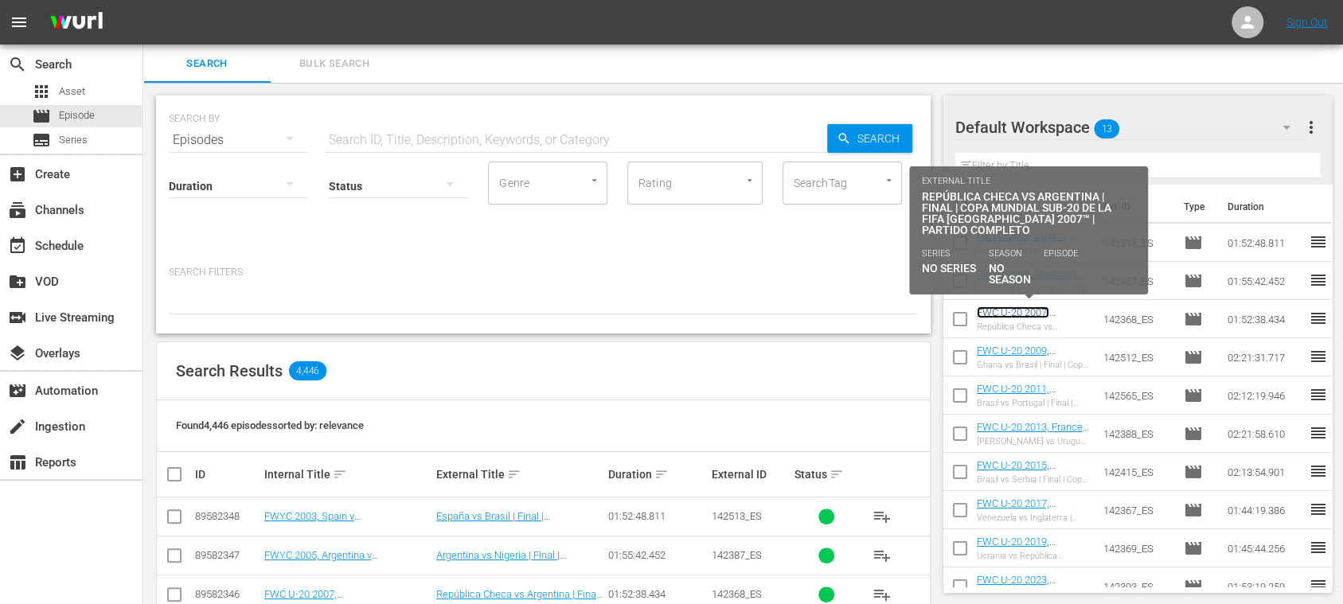
click at [1052, 310] on link "FWC U-20 2007, [GEOGRAPHIC_DATA] v [GEOGRAPHIC_DATA], Final - FMR (ES)" at bounding box center [1028, 330] width 103 height 48
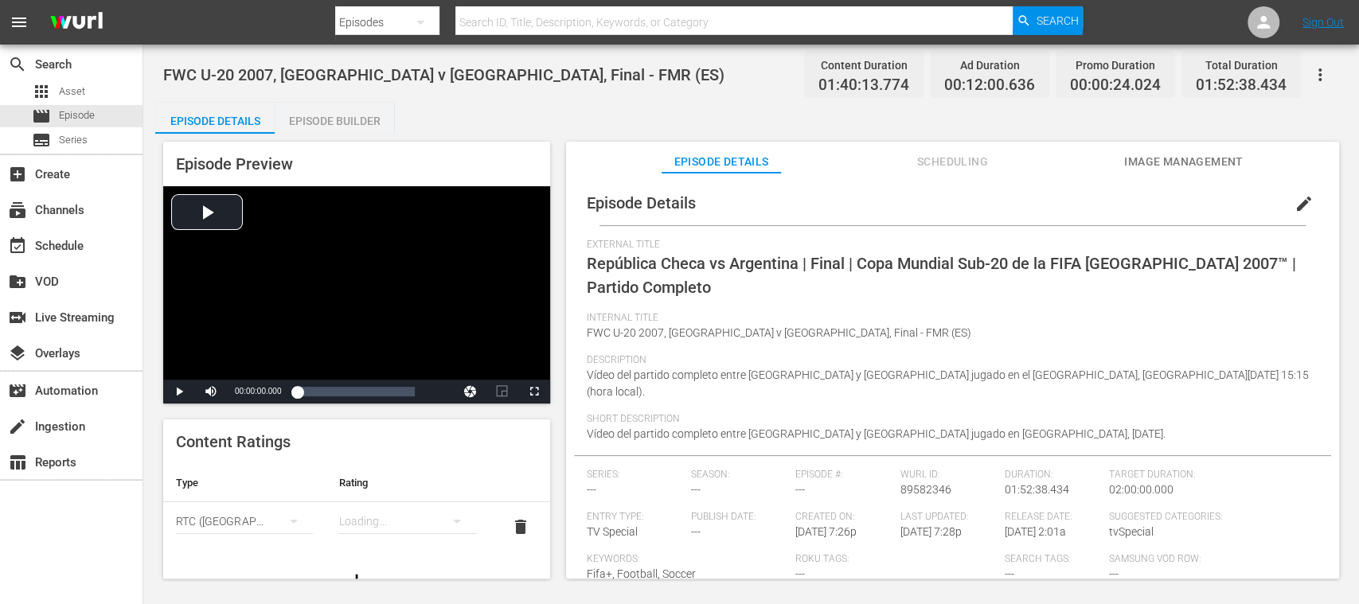
click at [386, 118] on div "Episode Builder" at bounding box center [334, 121] width 119 height 38
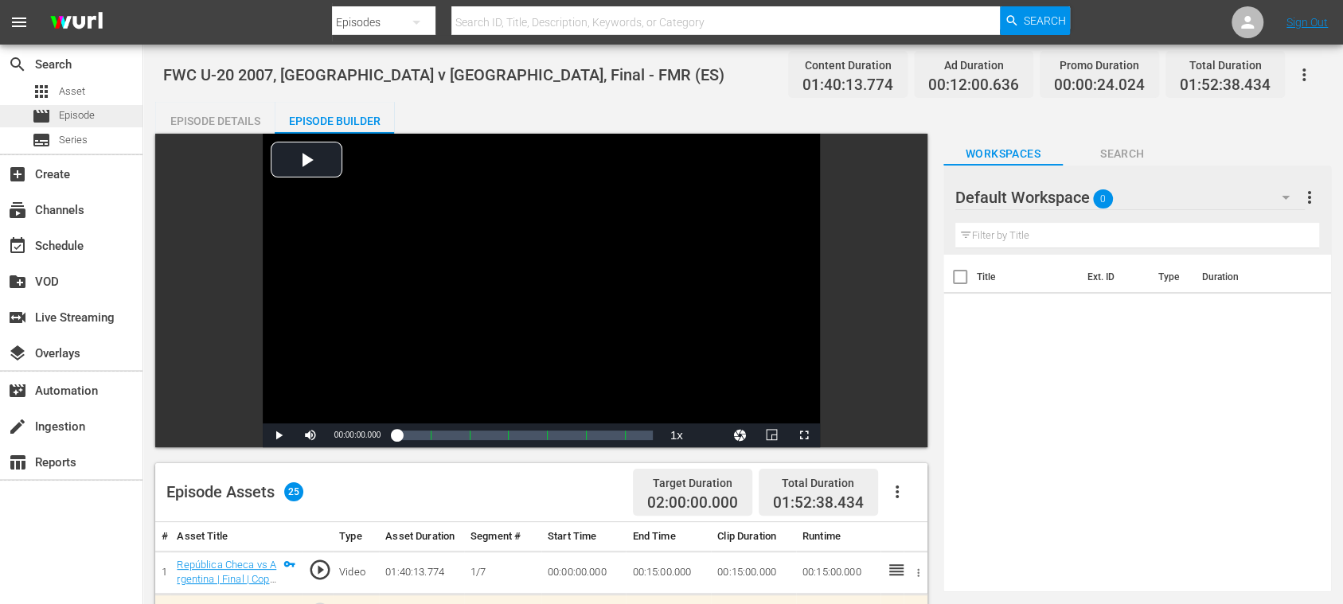
click at [96, 115] on div "movie Episode" at bounding box center [71, 116] width 142 height 22
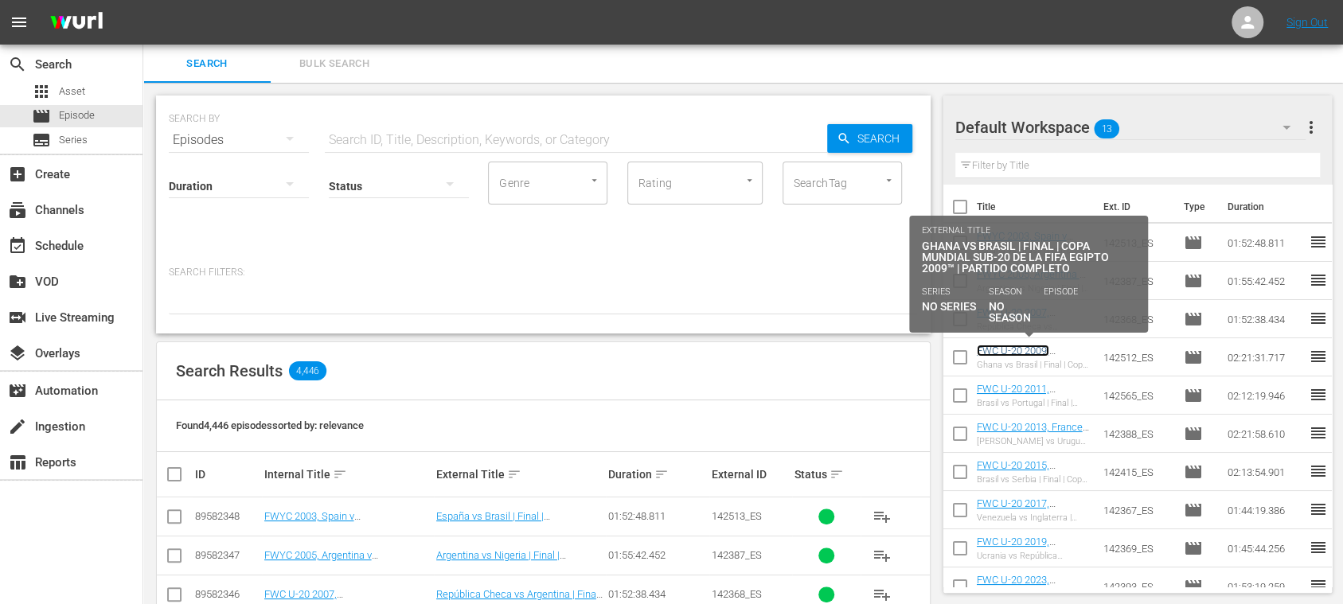
click at [1036, 352] on link "FWC U-20 2009, [GEOGRAPHIC_DATA] v [GEOGRAPHIC_DATA], Final - FMR (ES)" at bounding box center [1028, 369] width 103 height 48
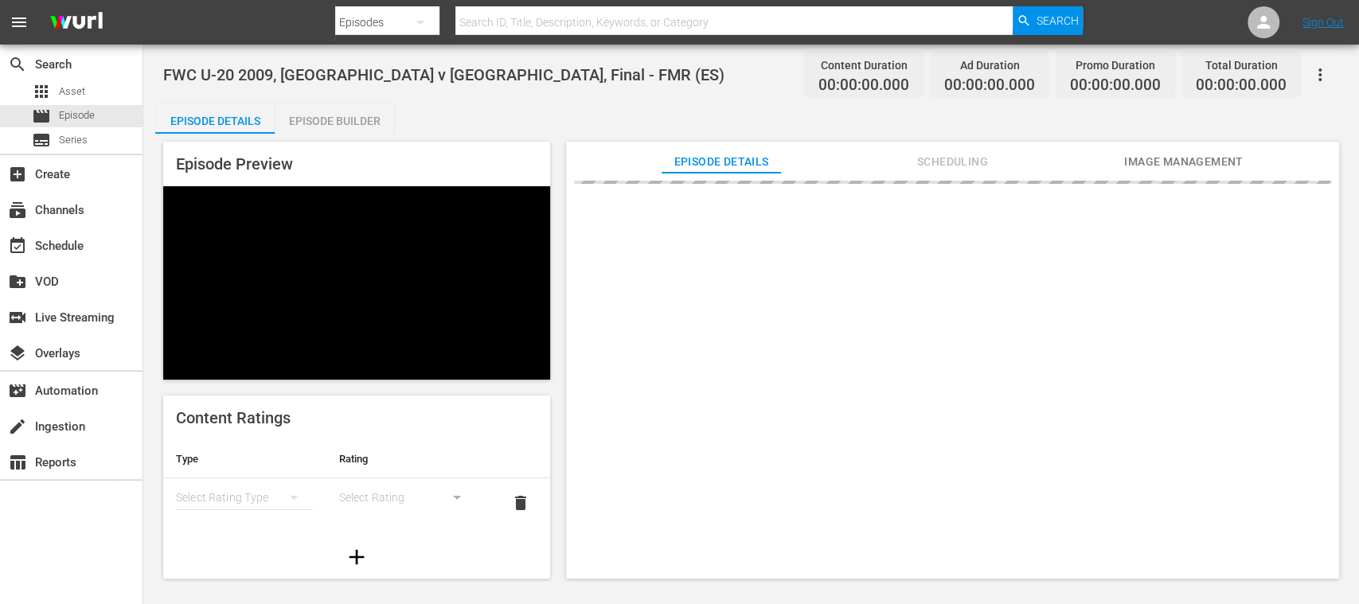
click at [325, 115] on div "Episode Builder" at bounding box center [334, 121] width 119 height 38
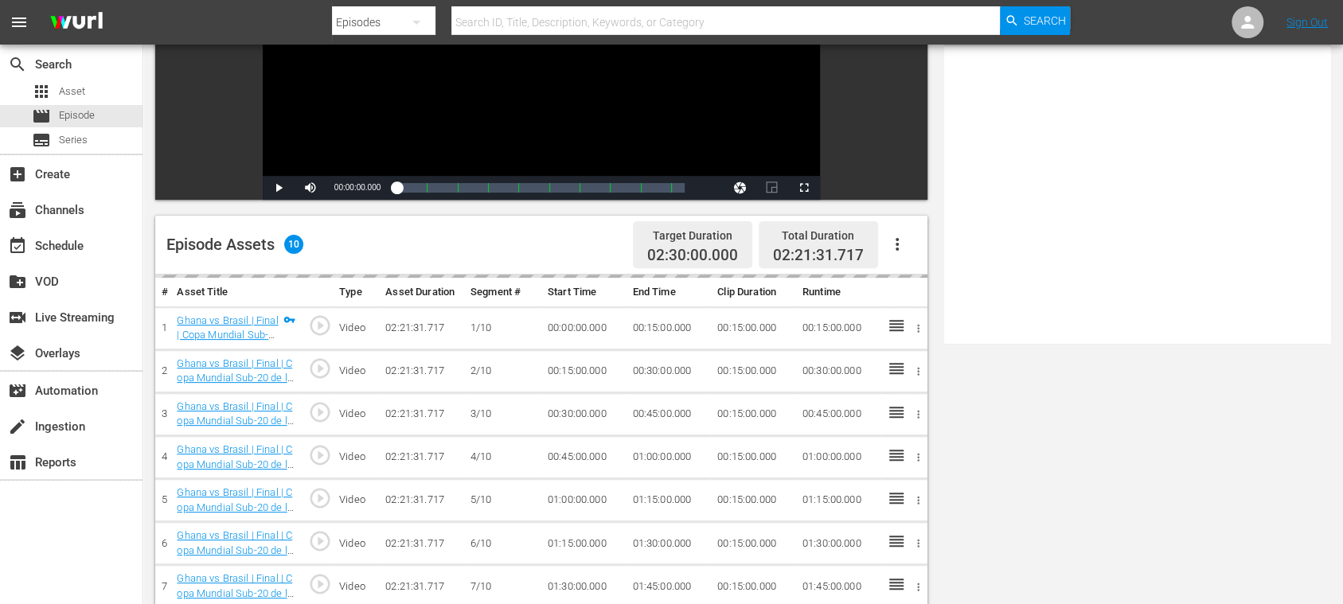
scroll to position [283, 0]
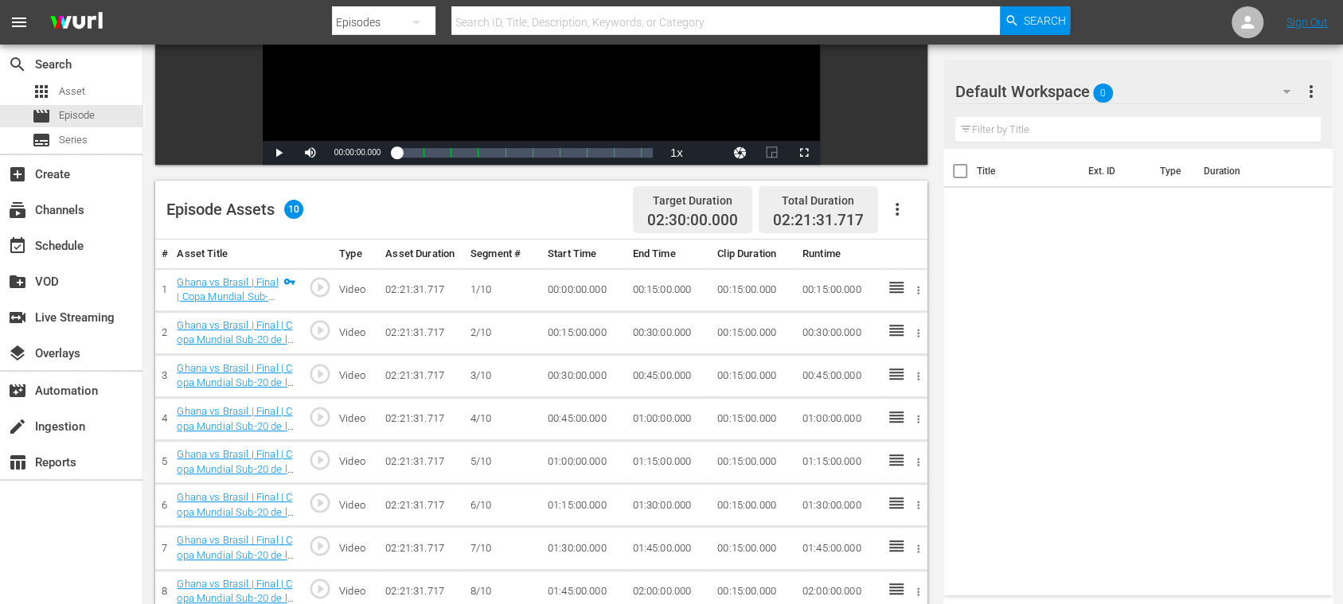
click at [903, 209] on icon "button" at bounding box center [896, 209] width 19 height 19
click at [905, 209] on div "Fill with Ads" at bounding box center [944, 216] width 108 height 38
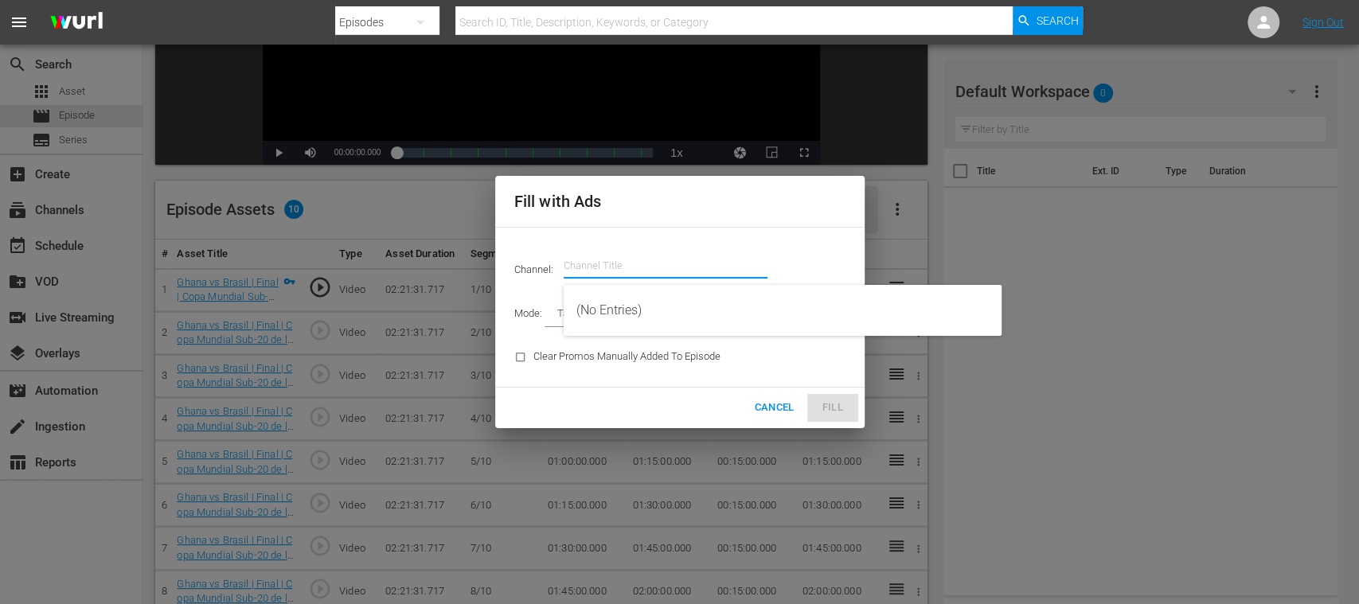
click at [661, 252] on input "text" at bounding box center [665, 266] width 204 height 38
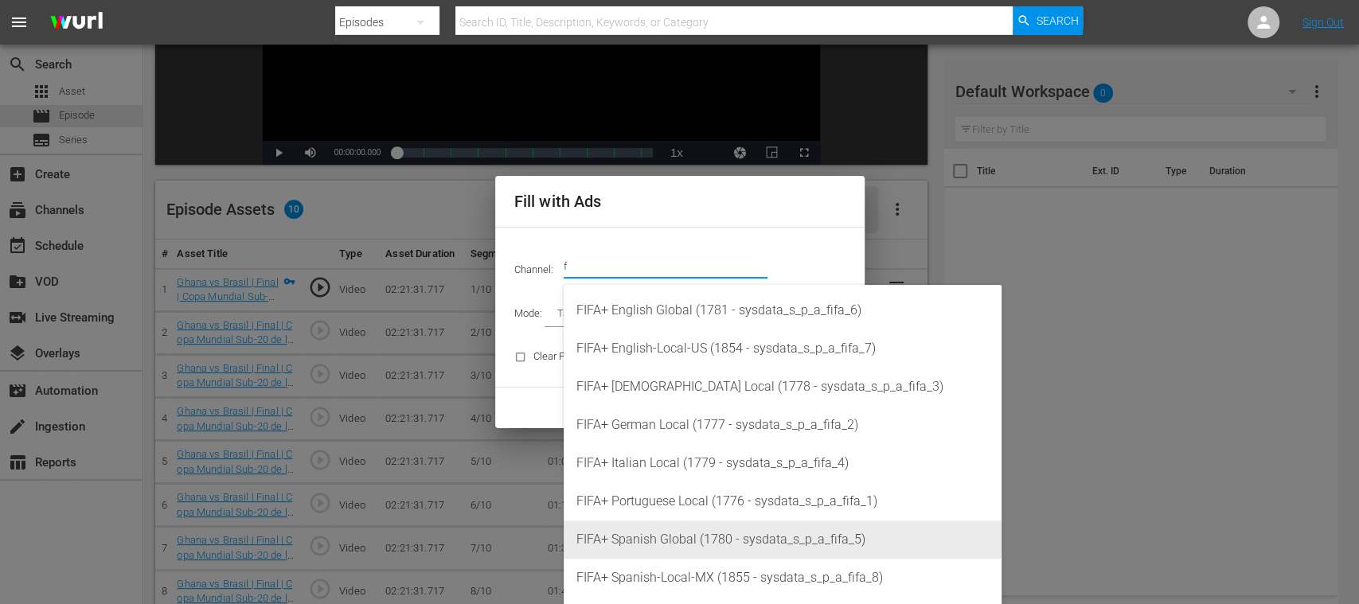
click at [699, 538] on div "FIFA+ Spanish Global (1780 - sysdata_s_p_a_fifa_5)" at bounding box center [782, 540] width 412 height 38
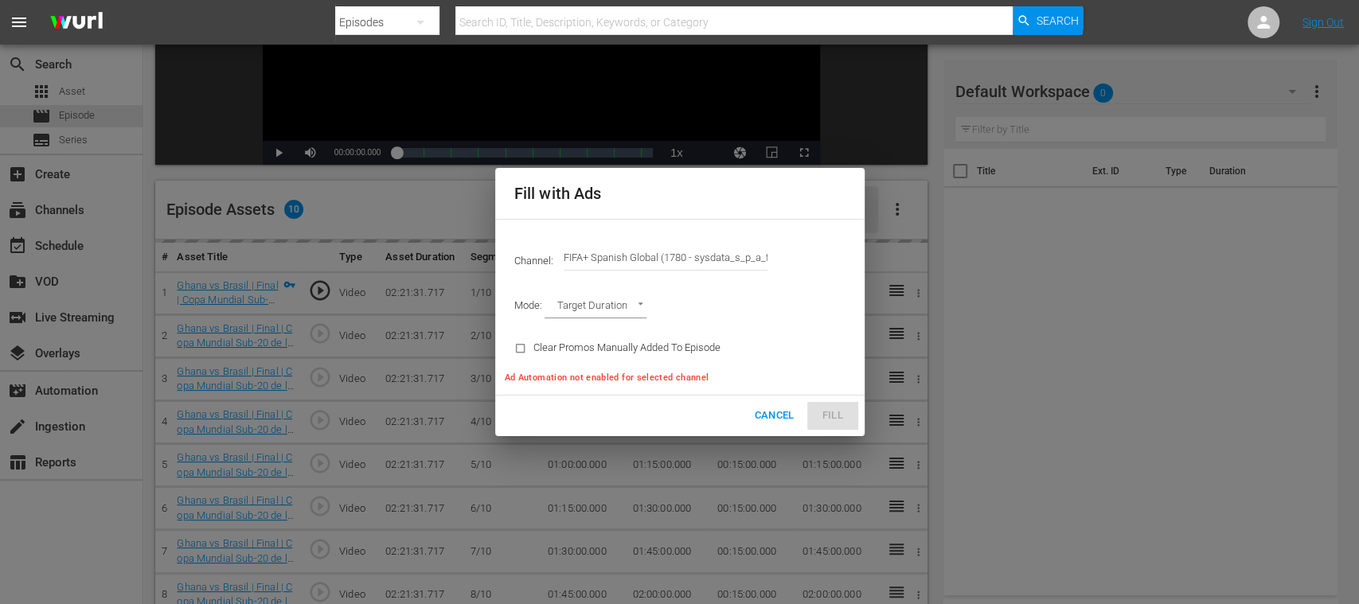
type input "FIFA+ Spanish Global (1780)"
type input "AD_BREAK_DURATION"
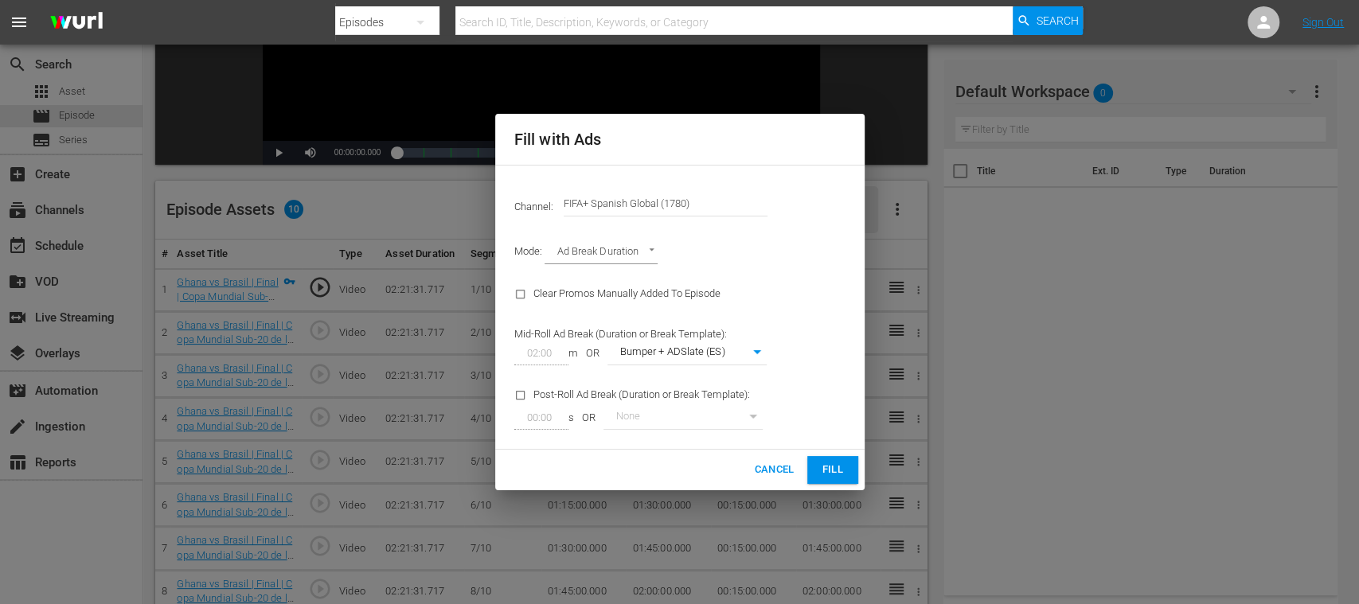
click at [834, 466] on span "Fill" at bounding box center [832, 470] width 25 height 18
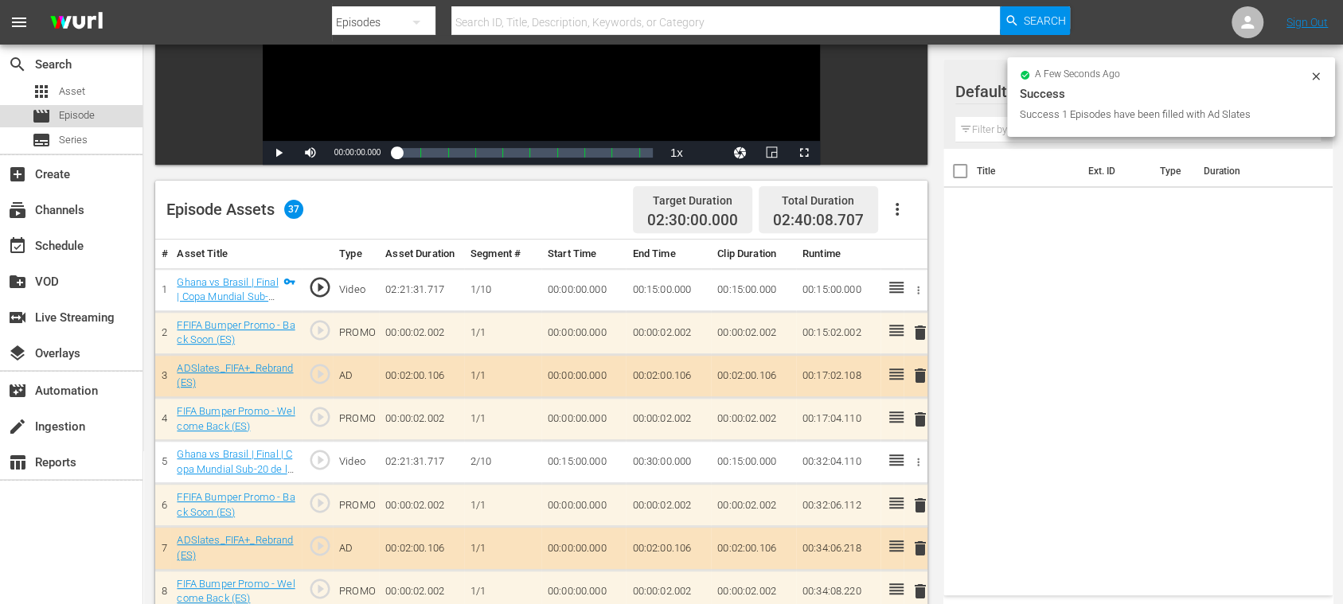
click at [82, 108] on span "Episode" at bounding box center [77, 115] width 36 height 16
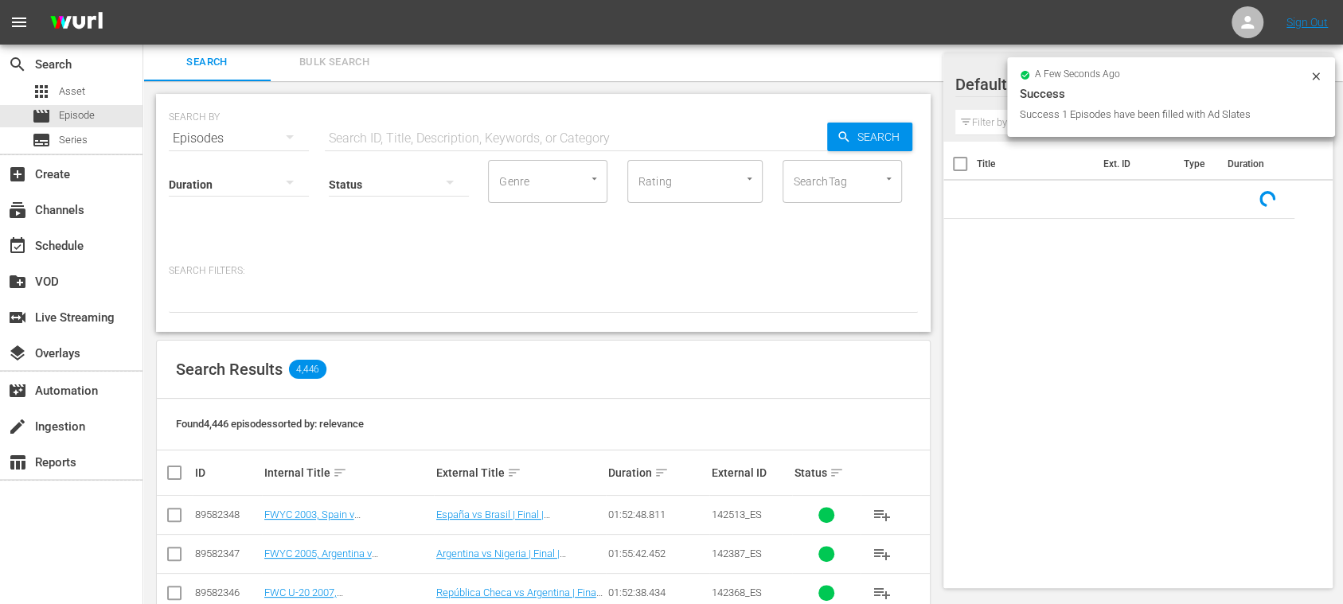
scroll to position [283, 0]
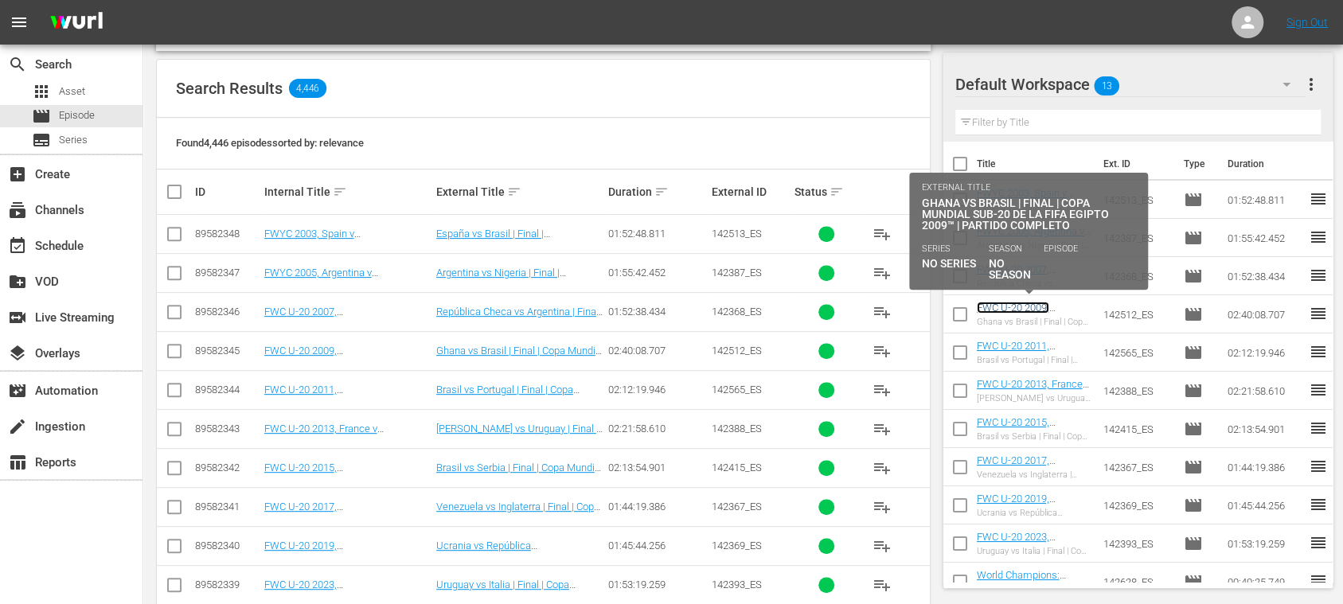
click at [1026, 309] on link "FWC U-20 2009, [GEOGRAPHIC_DATA] v [GEOGRAPHIC_DATA], Final - FMR (ES)" at bounding box center [1028, 326] width 103 height 48
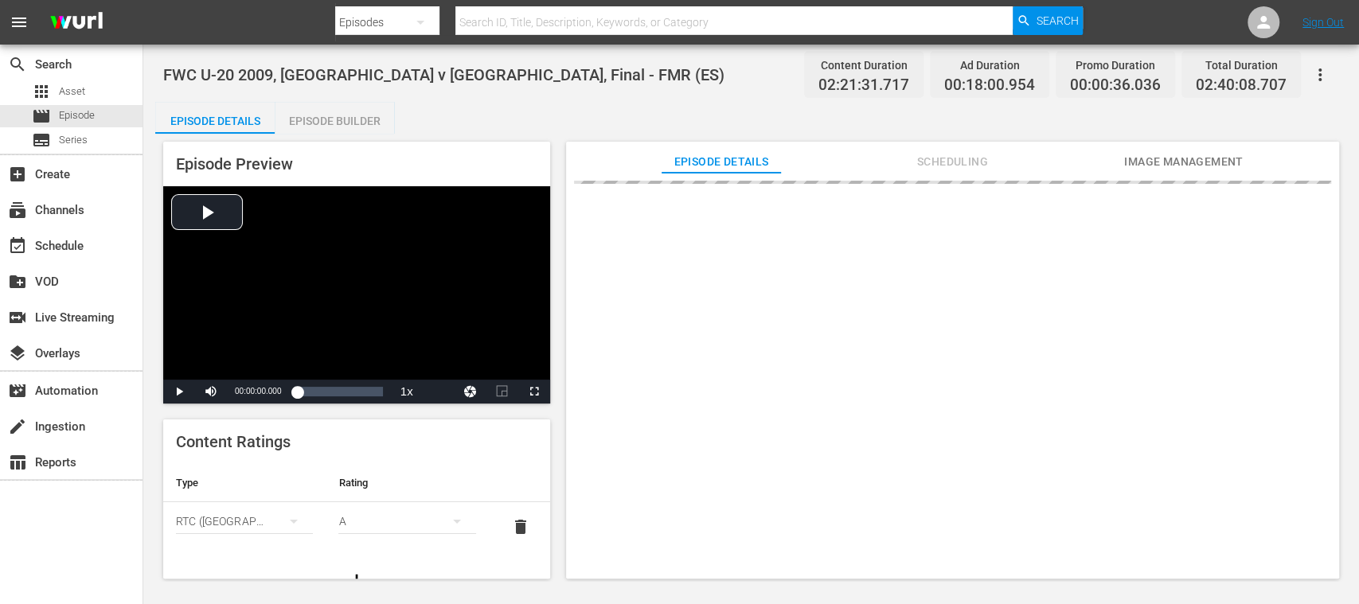
click at [351, 126] on div "Episode Builder" at bounding box center [334, 121] width 119 height 38
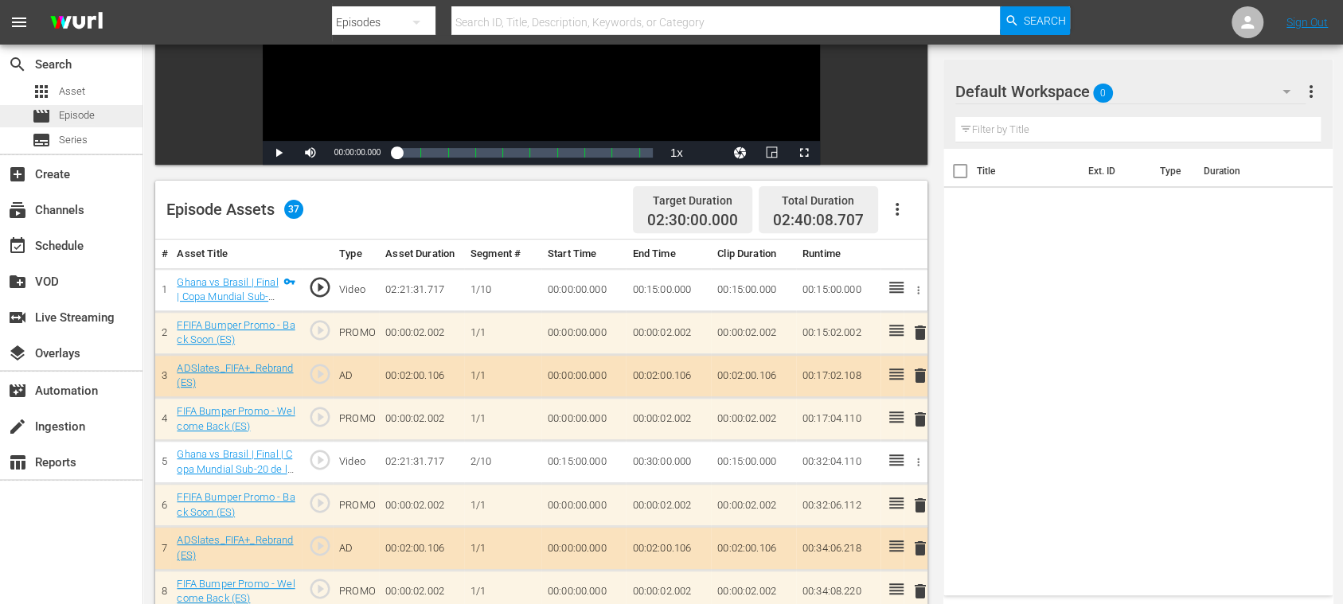
click at [67, 115] on span "Episode" at bounding box center [77, 115] width 36 height 16
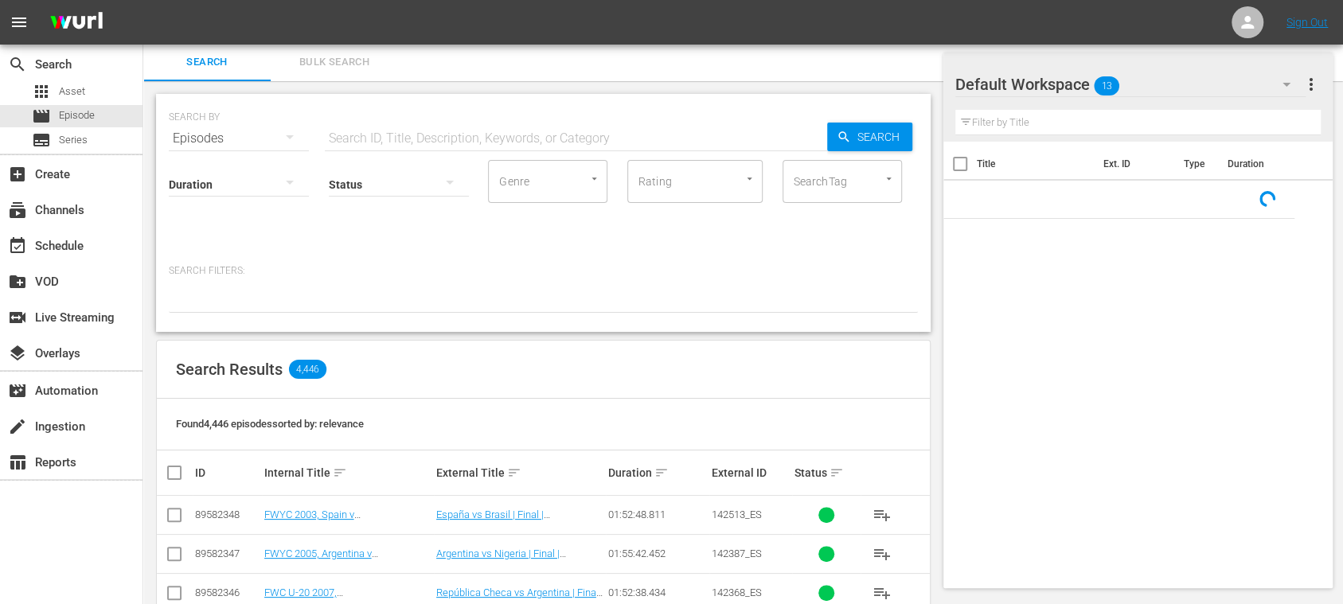
scroll to position [283, 0]
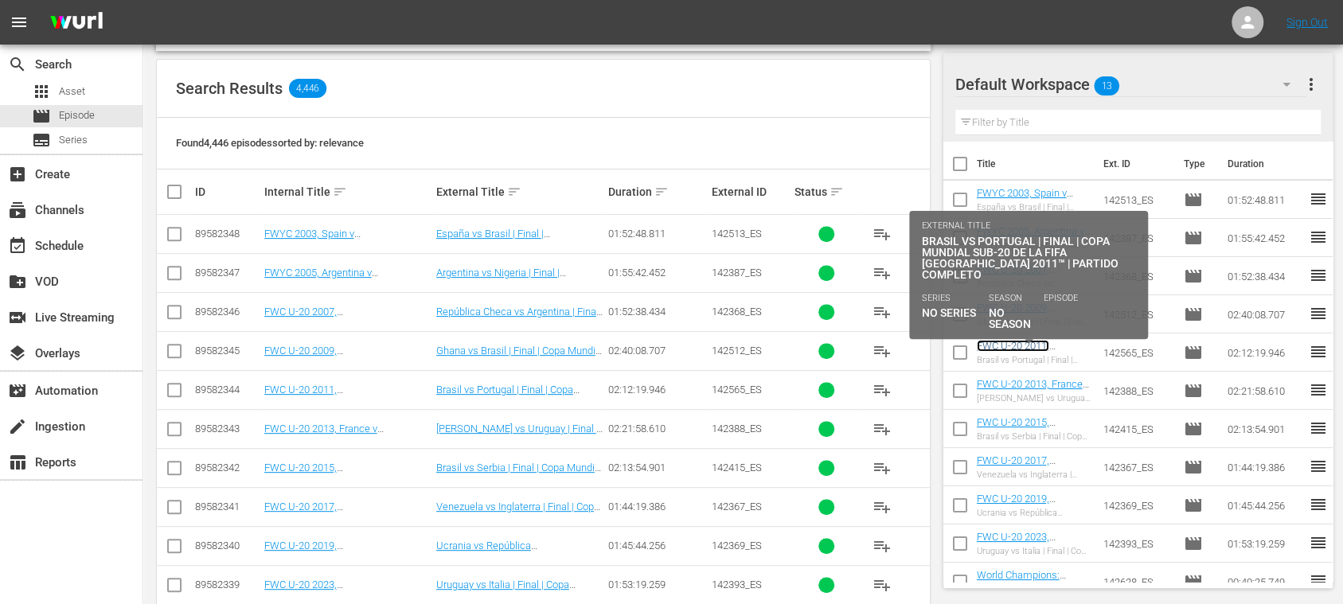
click at [1049, 346] on link "FWC U-20 2011, [GEOGRAPHIC_DATA] v [GEOGRAPHIC_DATA], Final - FMR (ES)" at bounding box center [1028, 364] width 103 height 48
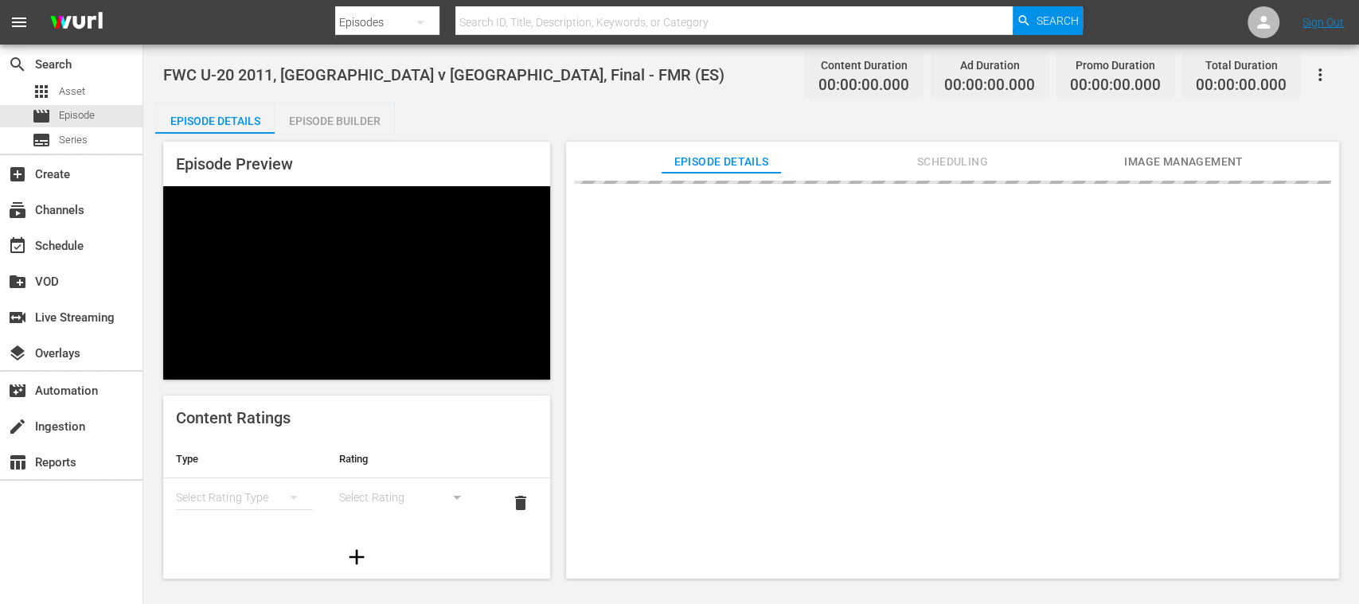
click at [343, 117] on div "Episode Builder" at bounding box center [334, 121] width 119 height 38
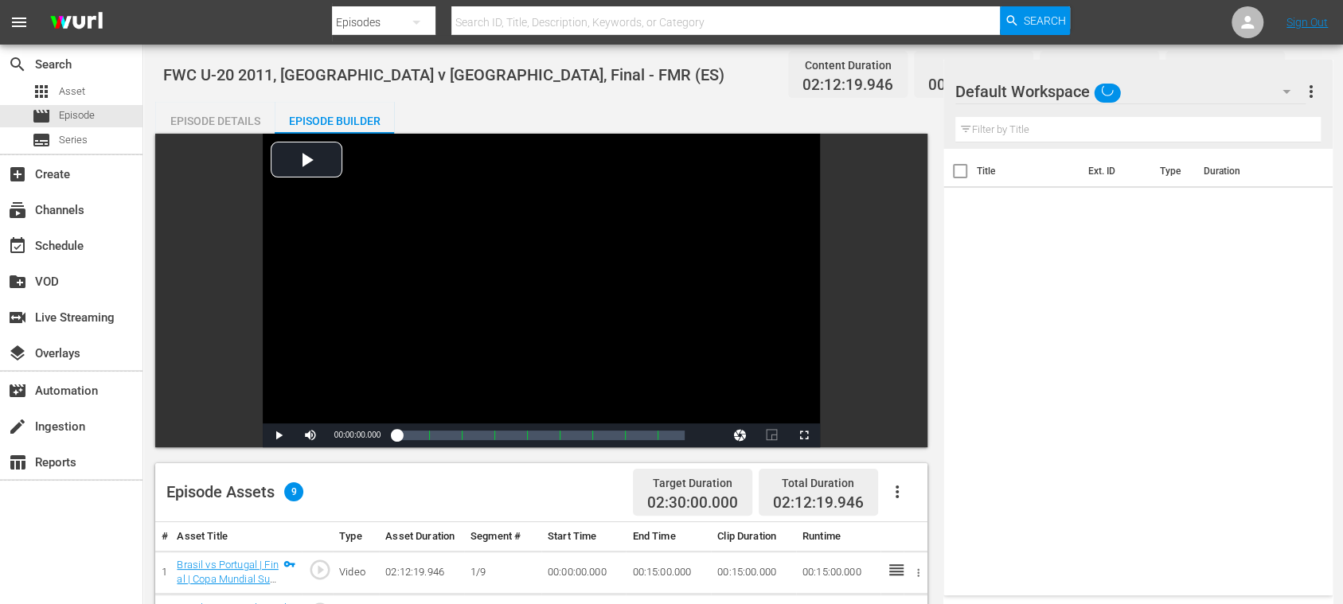
scroll to position [220, 0]
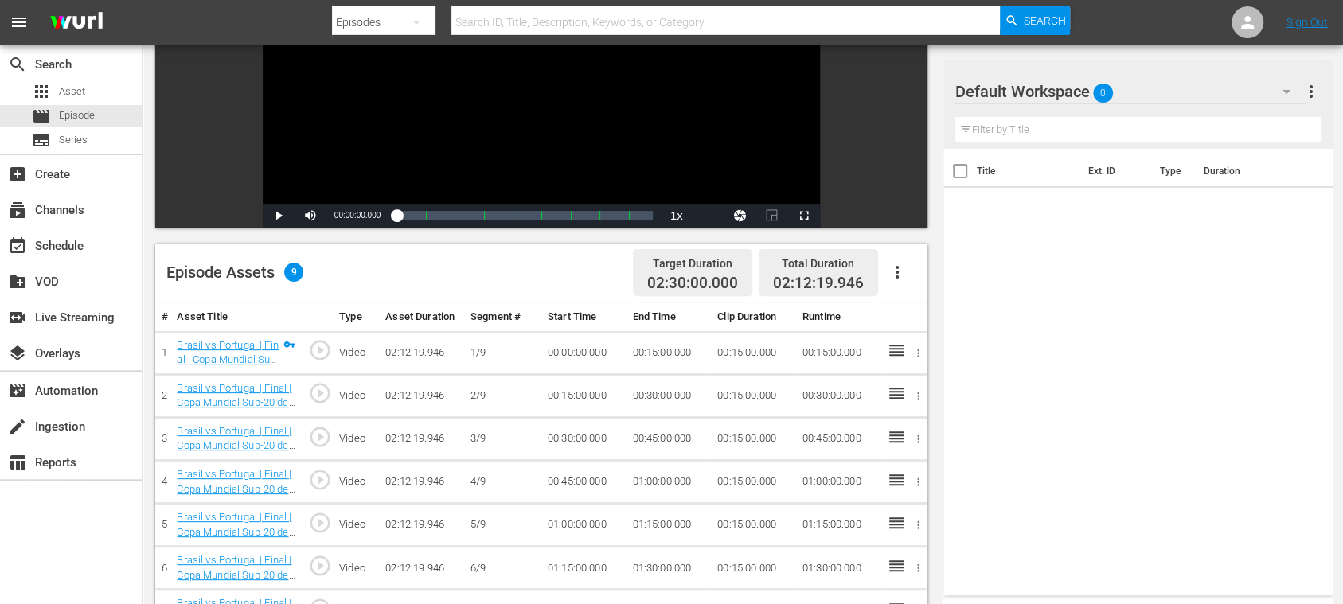
click at [895, 256] on button "button" at bounding box center [897, 272] width 38 height 38
click at [904, 263] on div "Fill with Ads" at bounding box center [944, 278] width 108 height 38
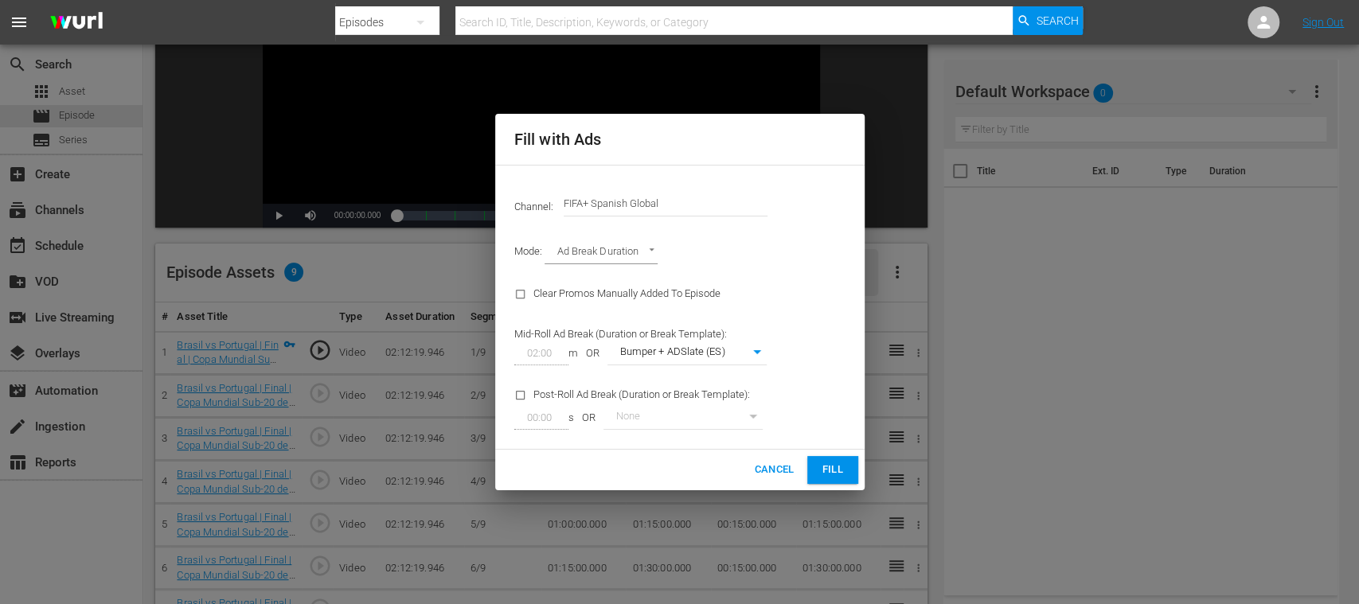
click at [824, 468] on span "Fill" at bounding box center [832, 470] width 25 height 18
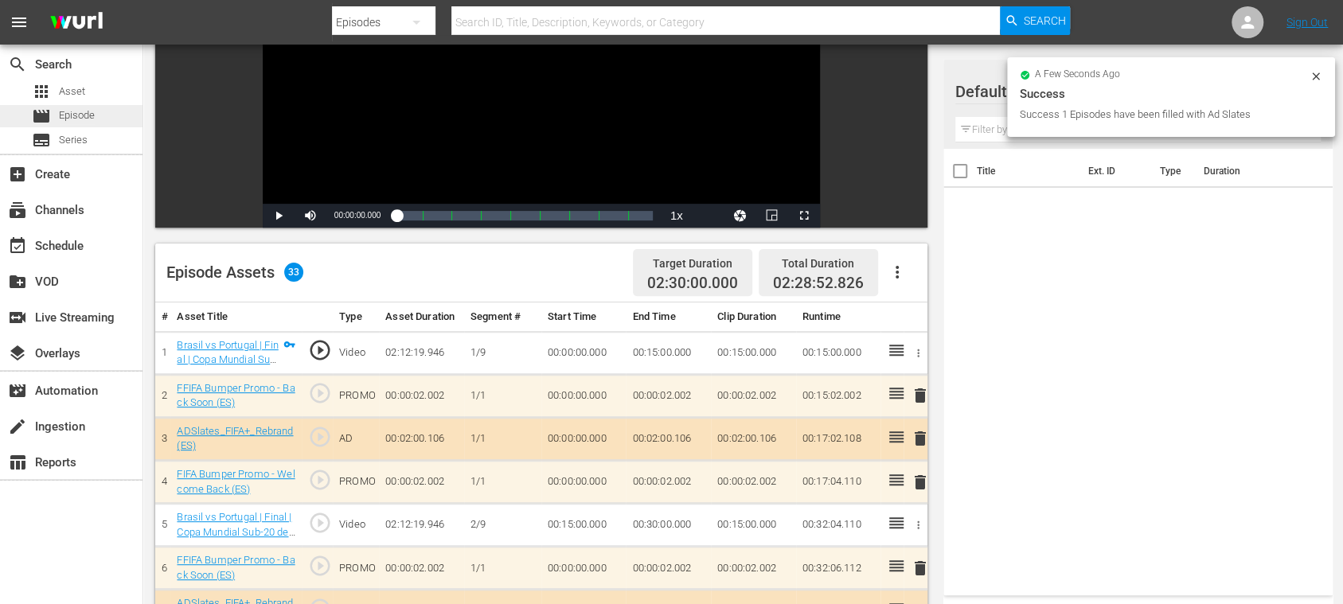
click at [84, 115] on span "Episode" at bounding box center [77, 115] width 36 height 16
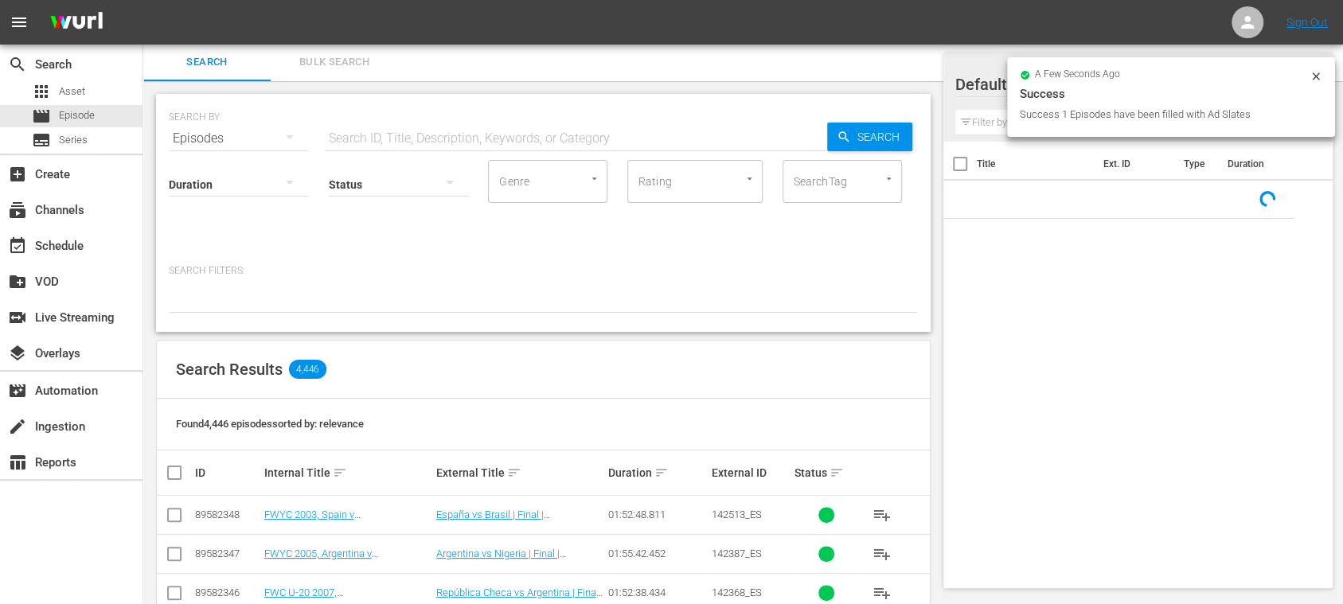
scroll to position [220, 0]
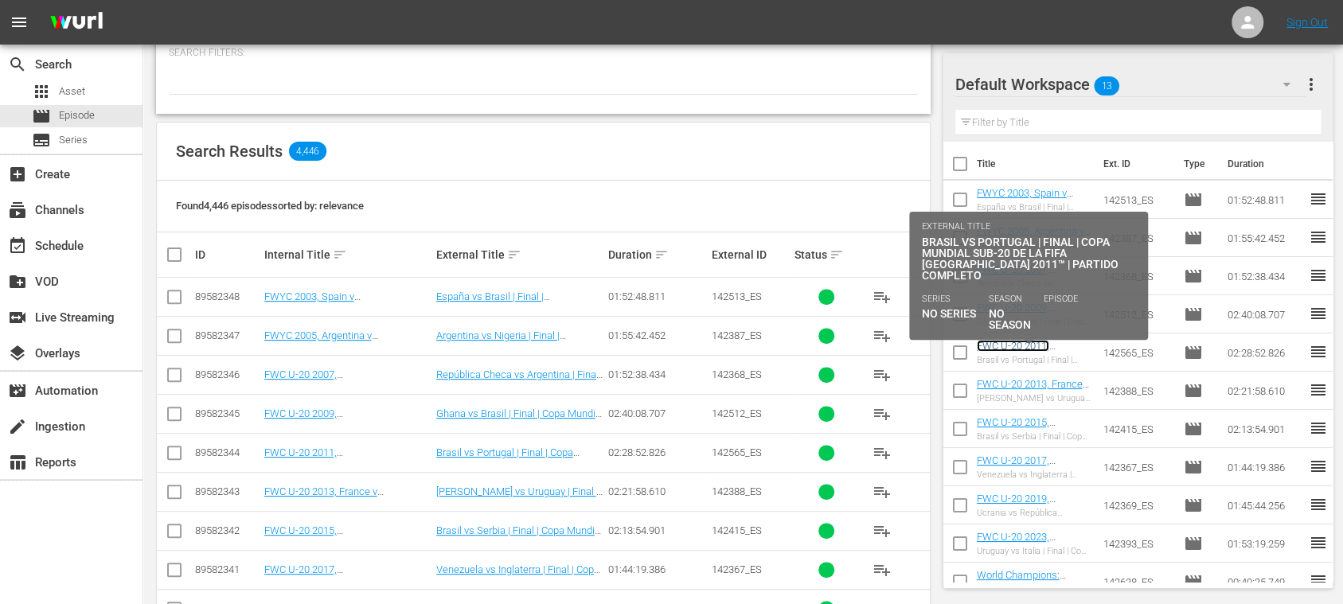
click at [1043, 345] on link "FWC U-20 2011, [GEOGRAPHIC_DATA] v [GEOGRAPHIC_DATA], Final - FMR (ES)" at bounding box center [1028, 364] width 103 height 48
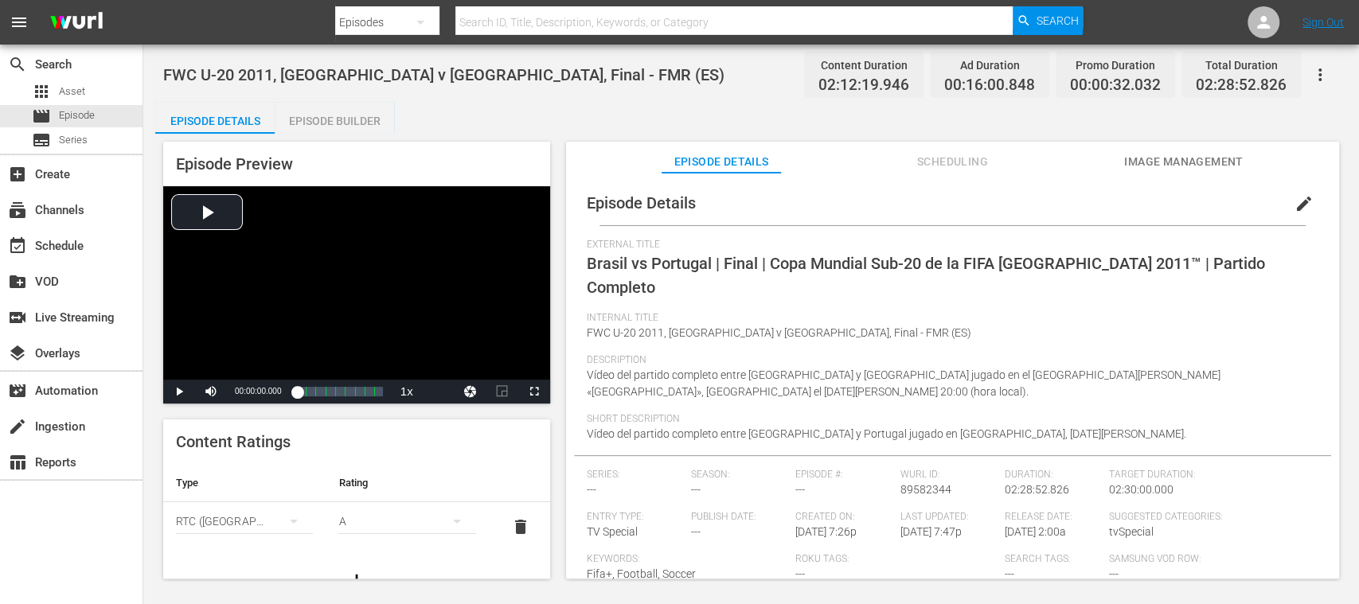
click at [352, 122] on div "Episode Builder" at bounding box center [334, 121] width 119 height 38
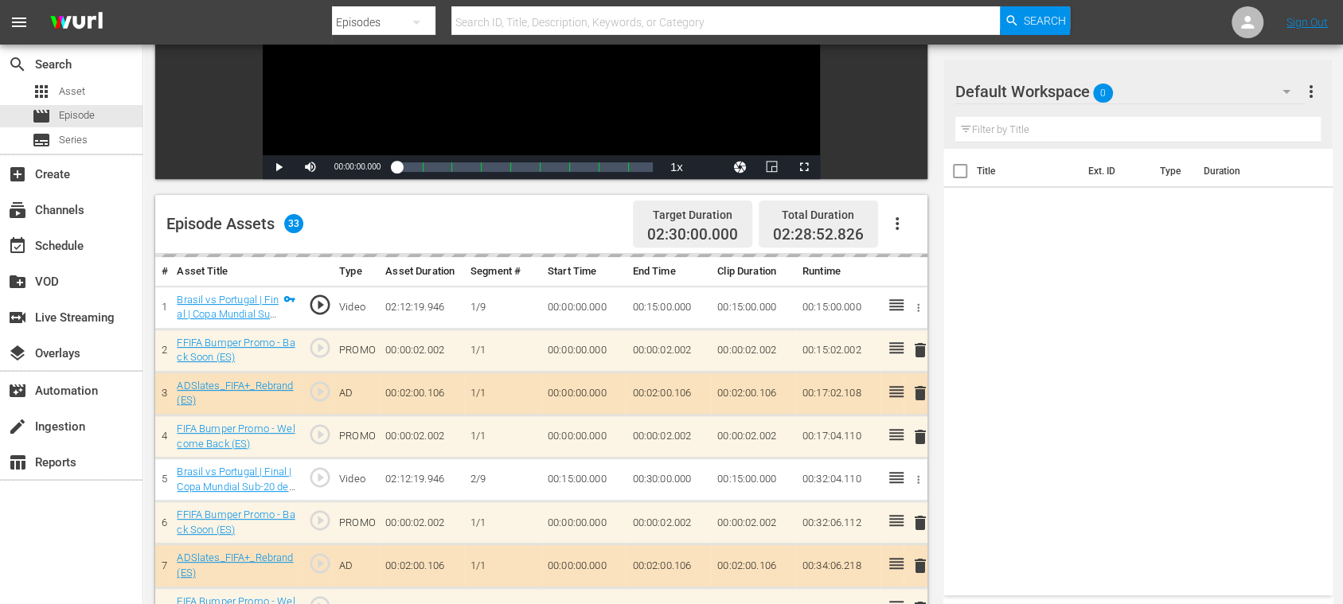
scroll to position [283, 0]
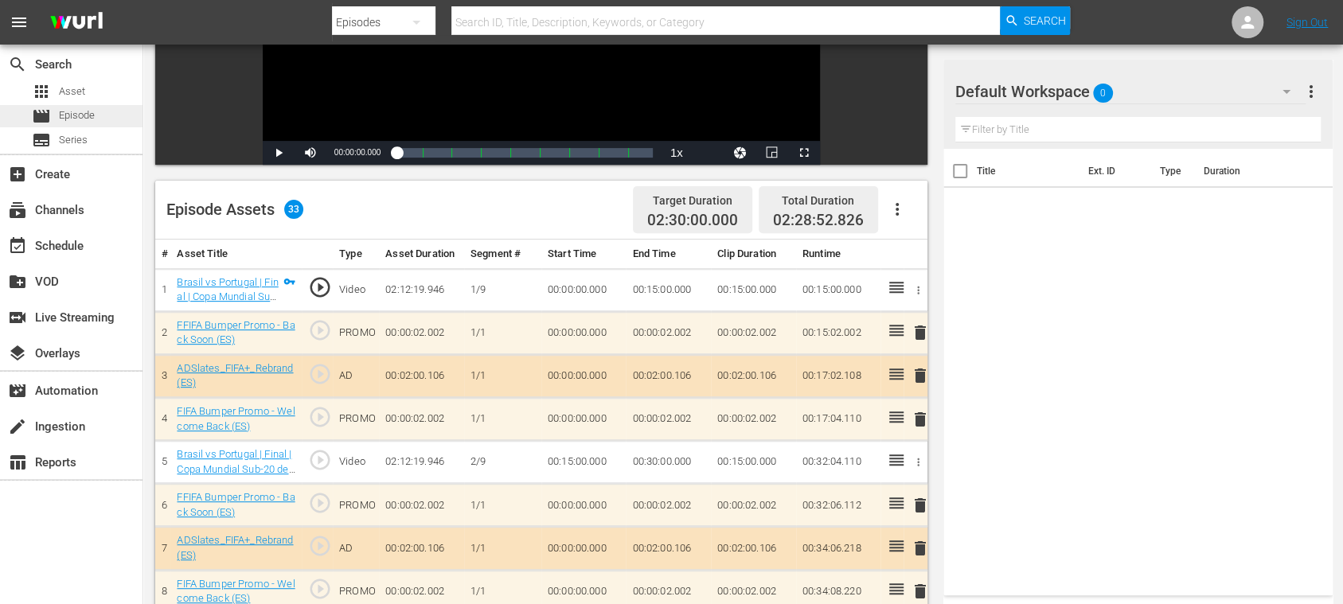
click at [96, 114] on div "movie Episode" at bounding box center [71, 116] width 142 height 22
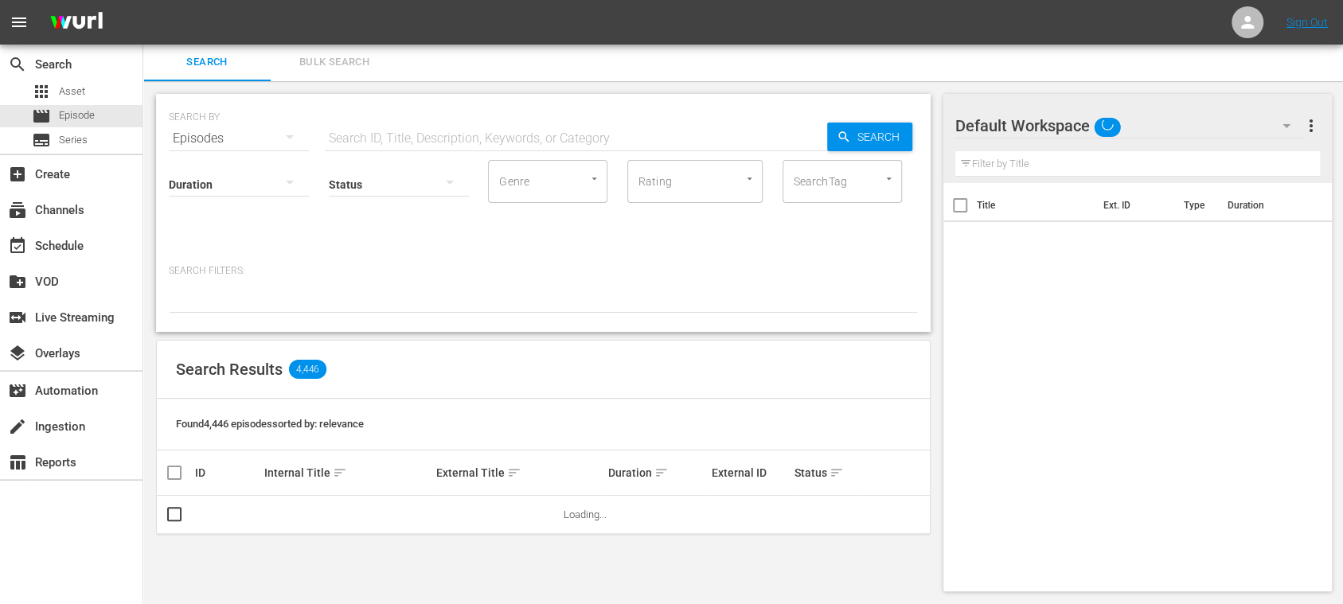
scroll to position [2, 0]
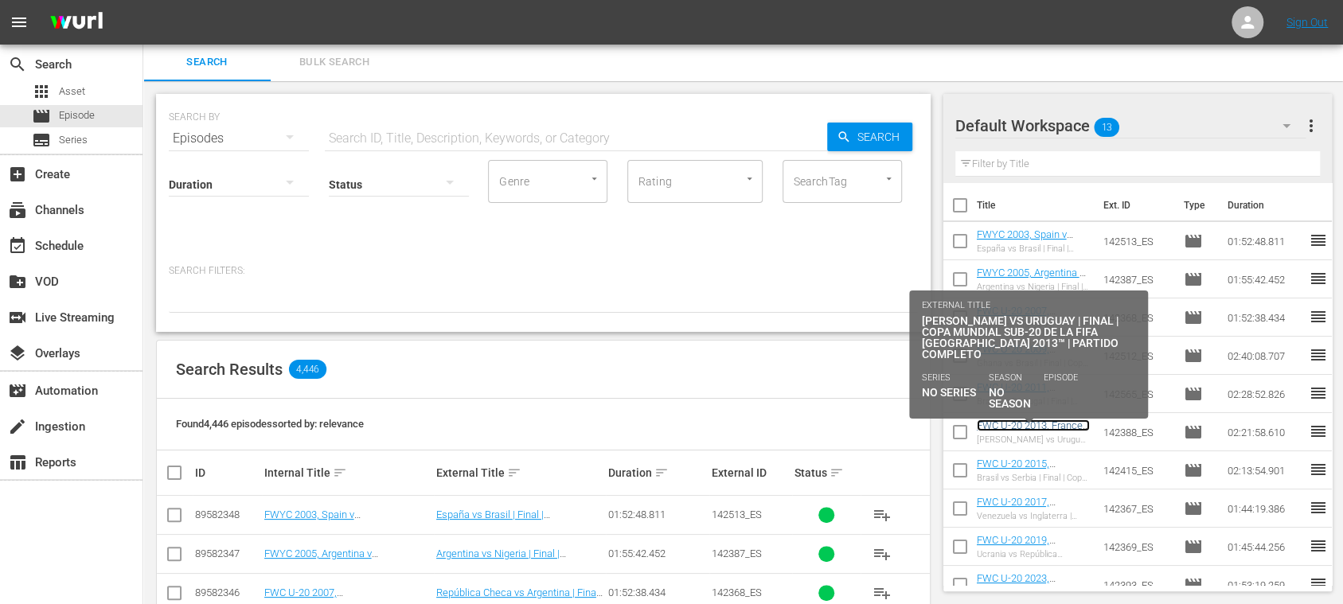
click at [1042, 422] on link "FWC U-20 2013, France v [GEOGRAPHIC_DATA], Final - FMR (ES)" at bounding box center [1033, 437] width 113 height 36
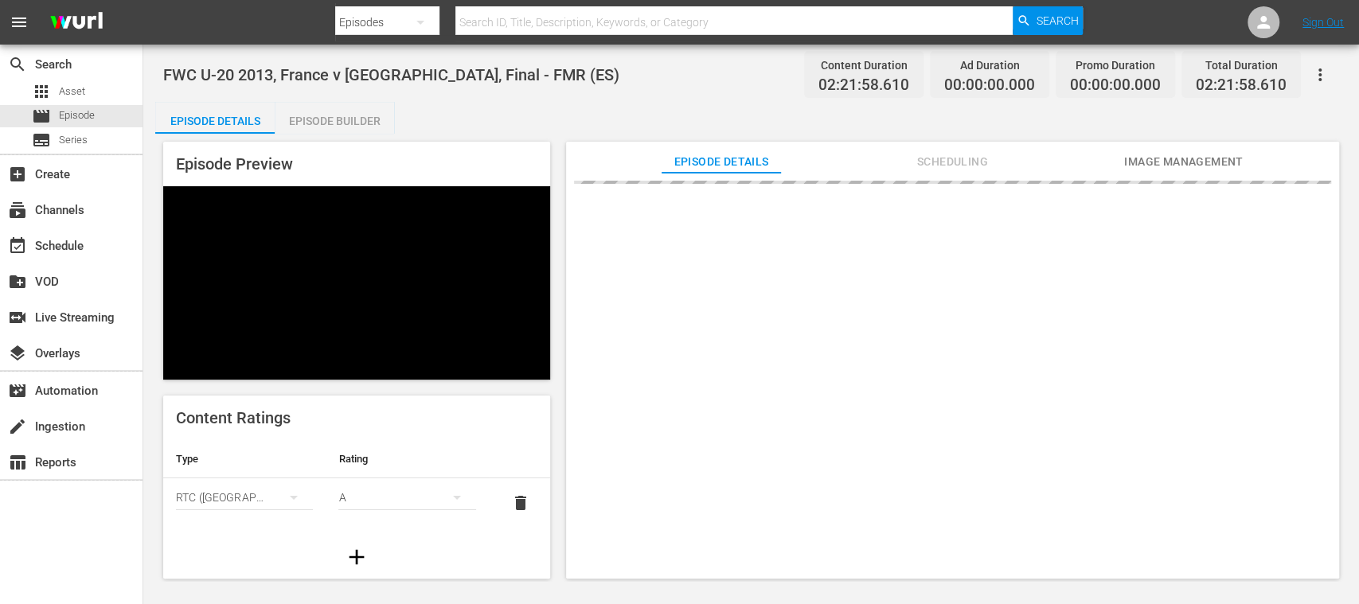
click at [339, 122] on div "Episode Builder" at bounding box center [334, 121] width 119 height 38
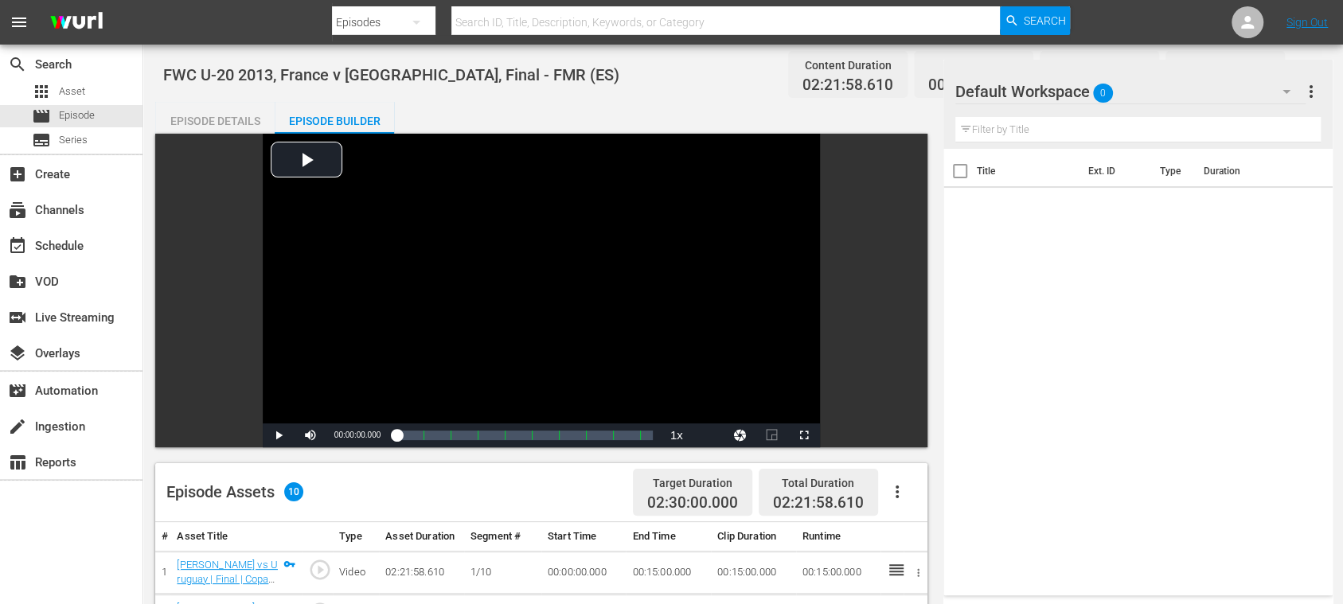
scroll to position [283, 0]
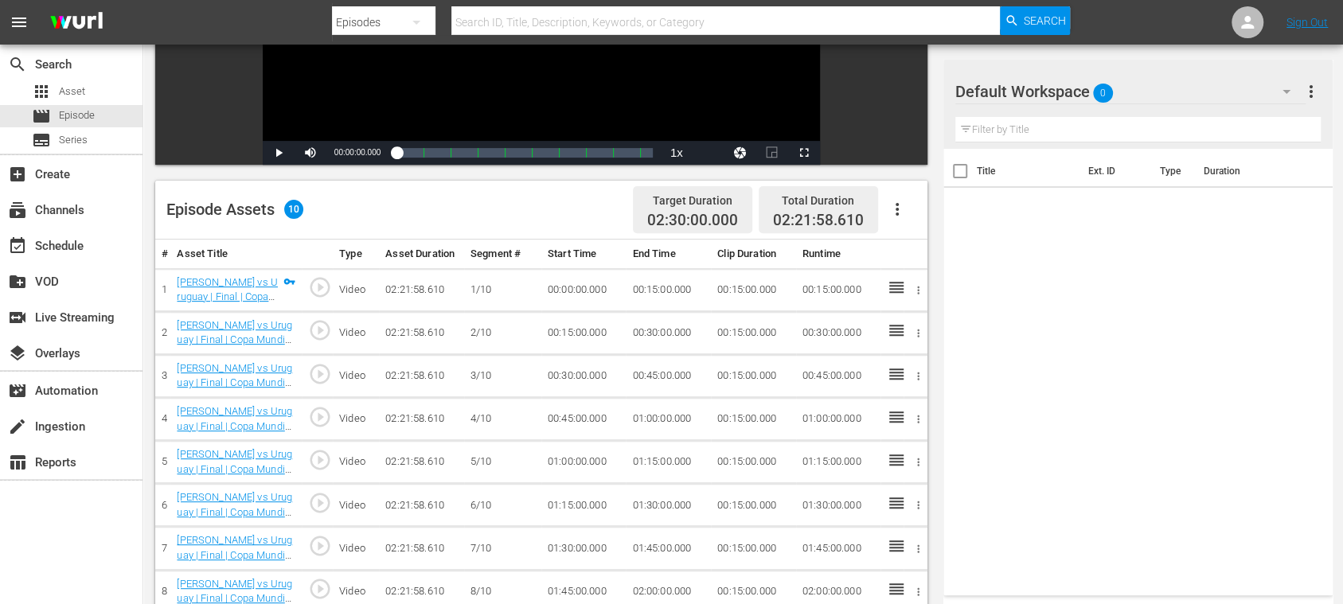
click at [902, 209] on icon "button" at bounding box center [896, 209] width 19 height 19
click at [914, 213] on div "Fill with Ads" at bounding box center [944, 216] width 108 height 38
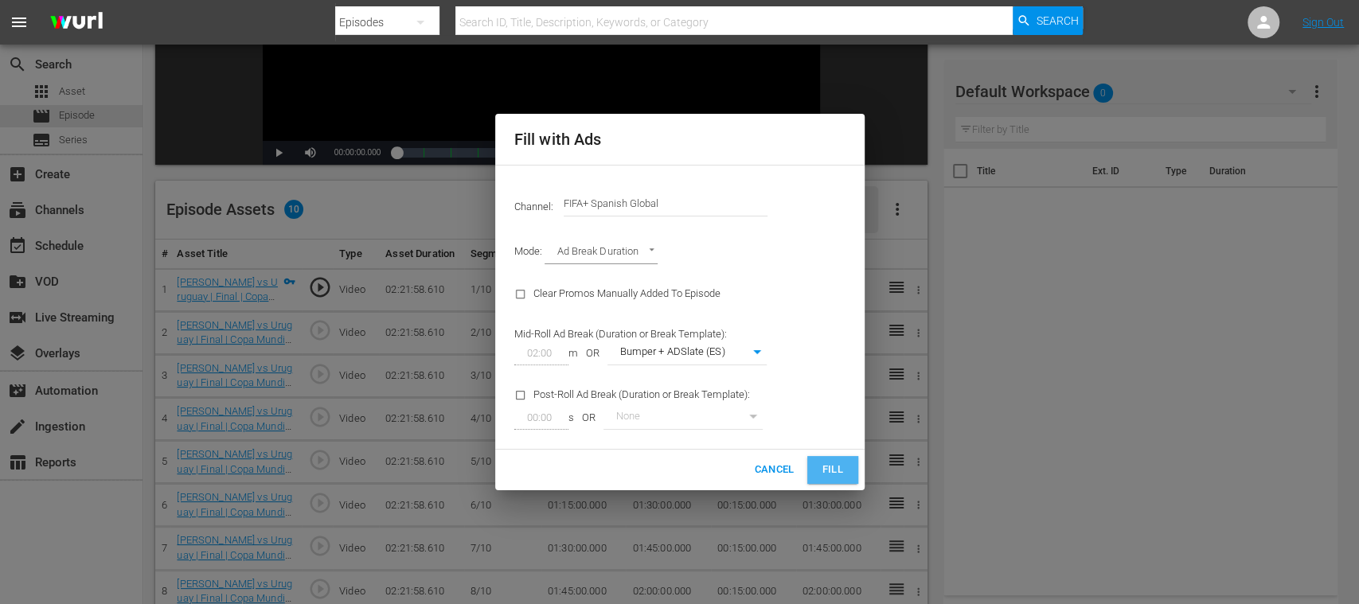
click at [837, 463] on span "Fill" at bounding box center [832, 470] width 25 height 18
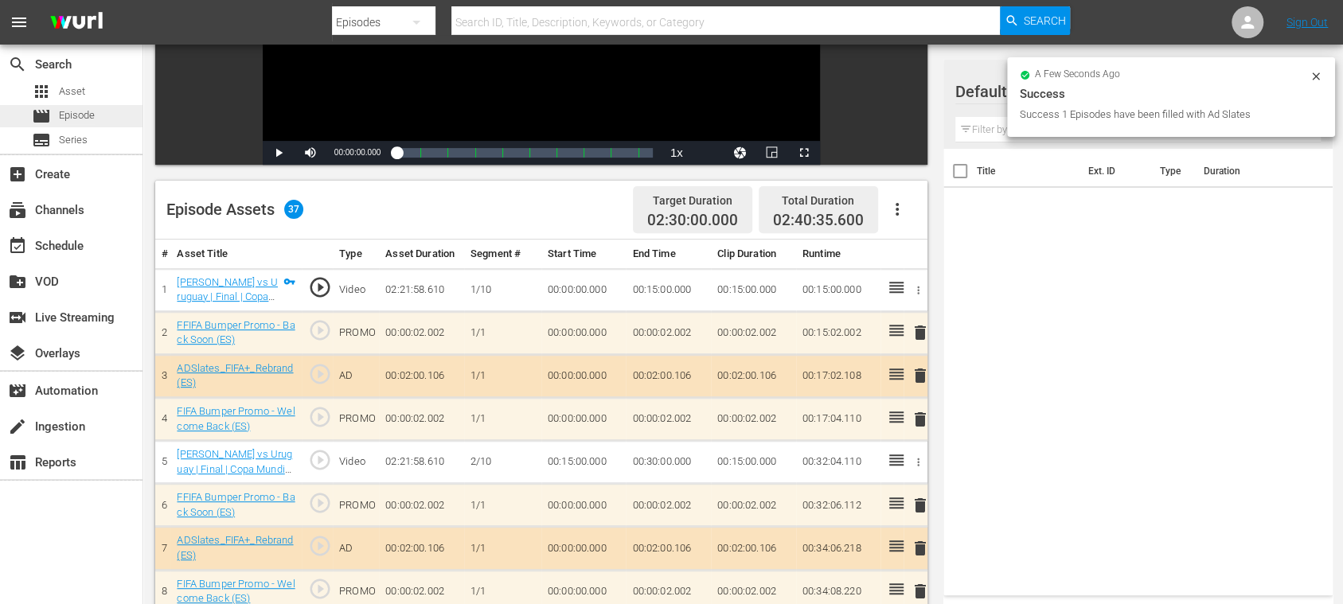
click at [77, 111] on span "Episode" at bounding box center [77, 115] width 36 height 16
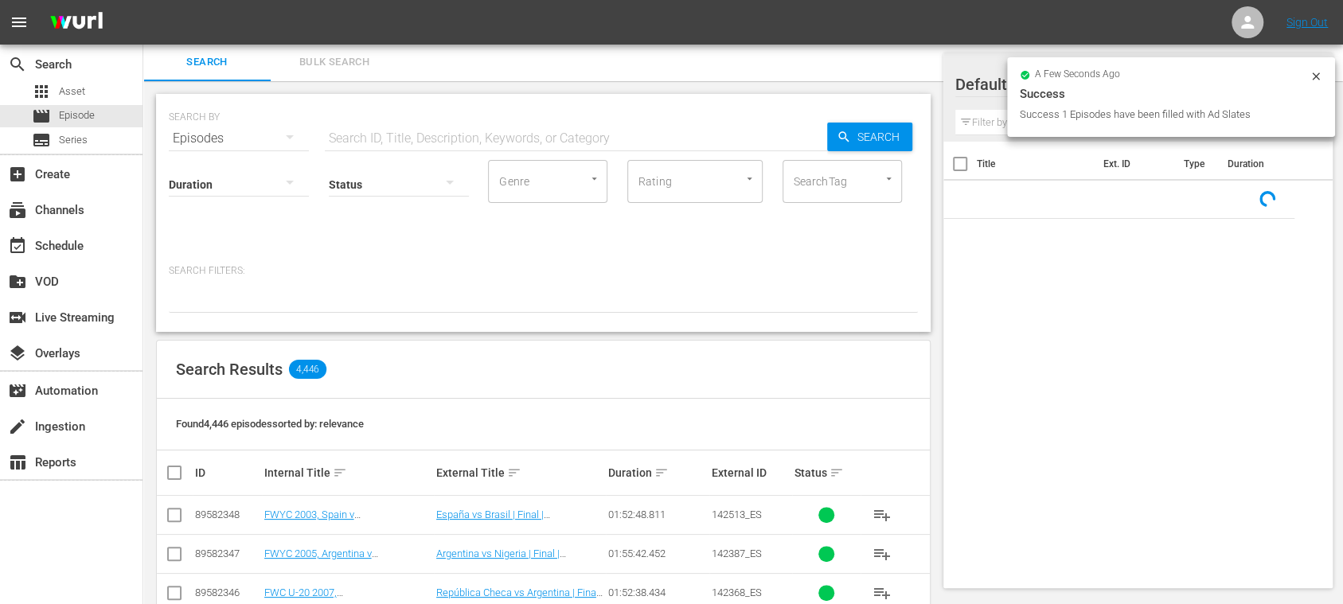
scroll to position [283, 0]
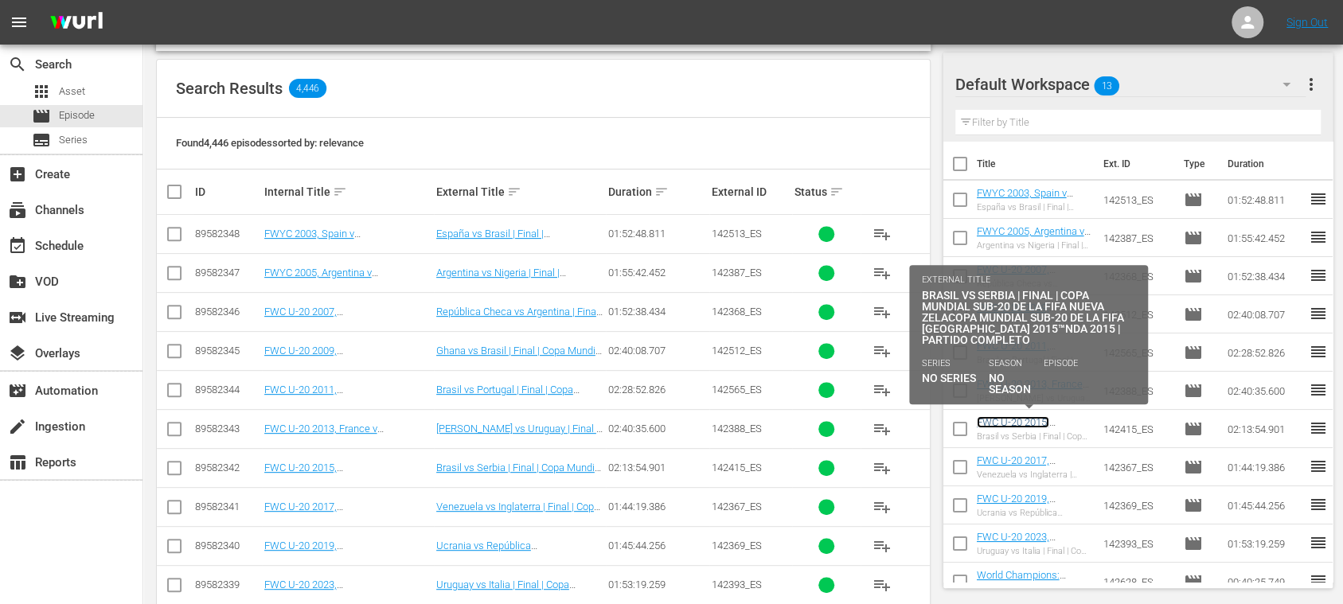
click at [1045, 420] on link "FWC U-20 2015, [GEOGRAPHIC_DATA] v [GEOGRAPHIC_DATA], Final - FMR (ES)" at bounding box center [1028, 440] width 103 height 48
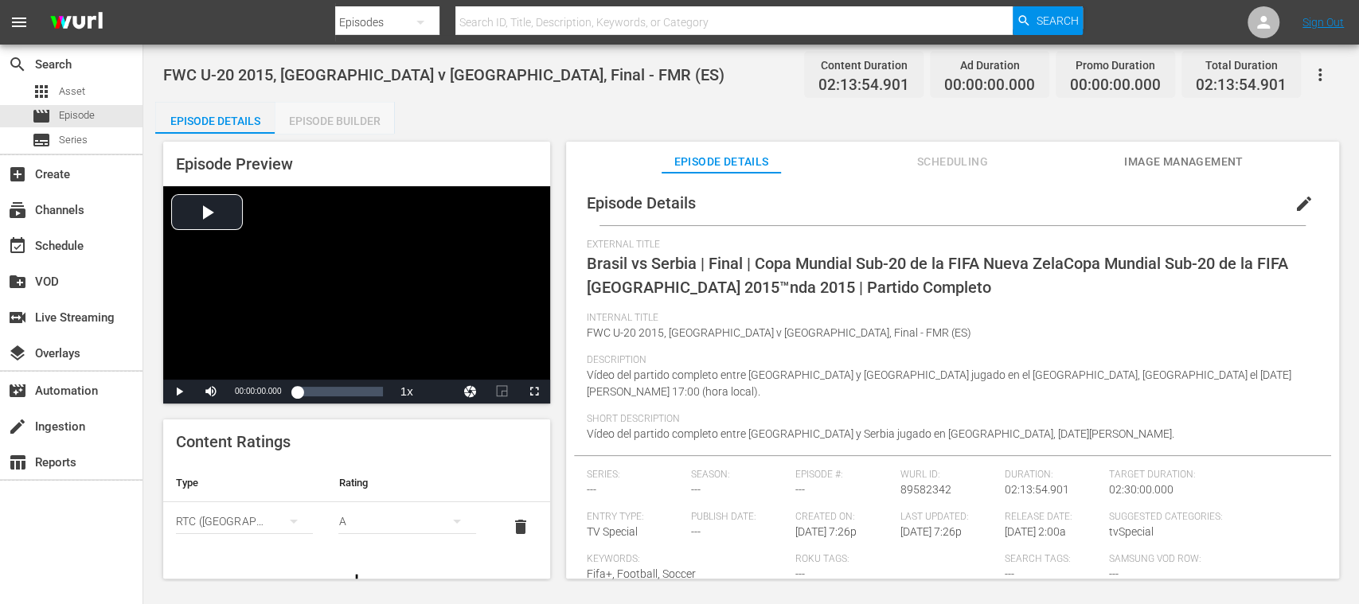
click at [349, 127] on div "Episode Builder" at bounding box center [334, 121] width 119 height 38
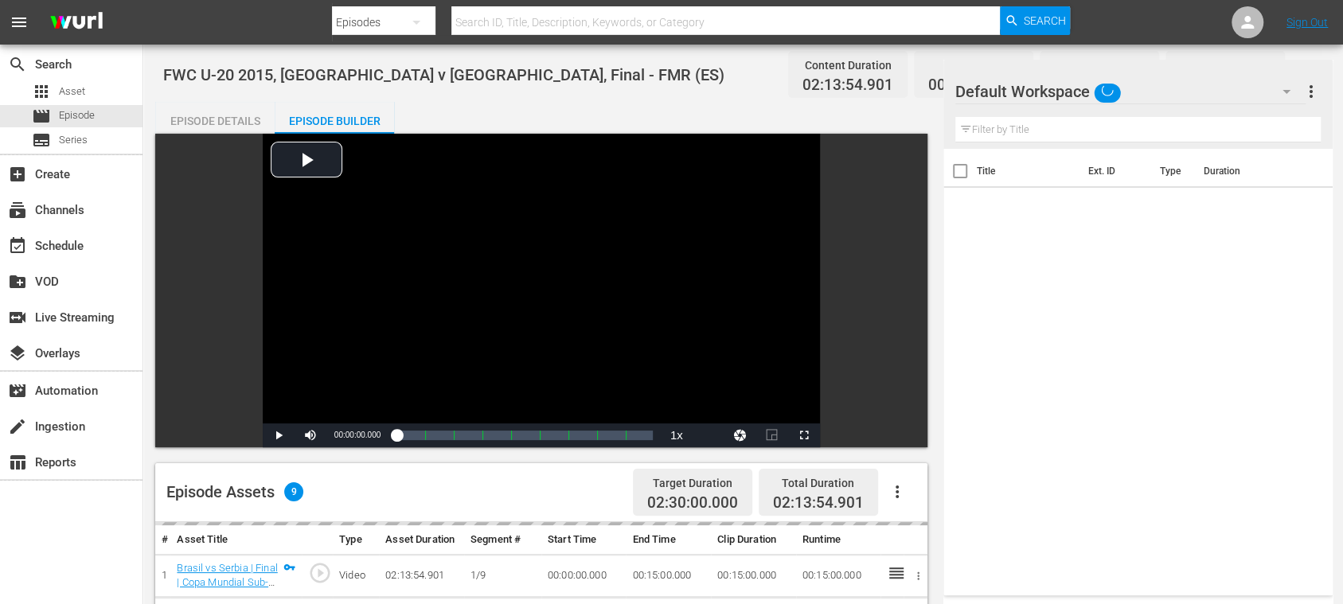
scroll to position [283, 0]
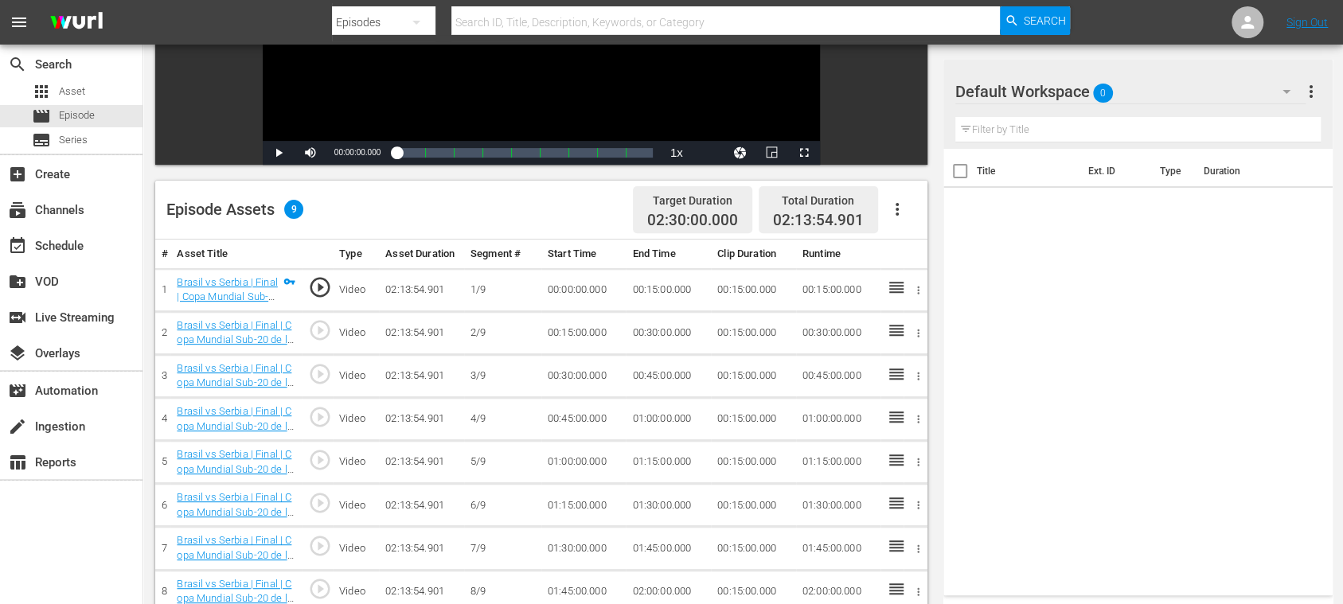
click at [887, 219] on button "button" at bounding box center [897, 209] width 38 height 38
click at [904, 218] on div "Fill with Ads" at bounding box center [944, 216] width 108 height 38
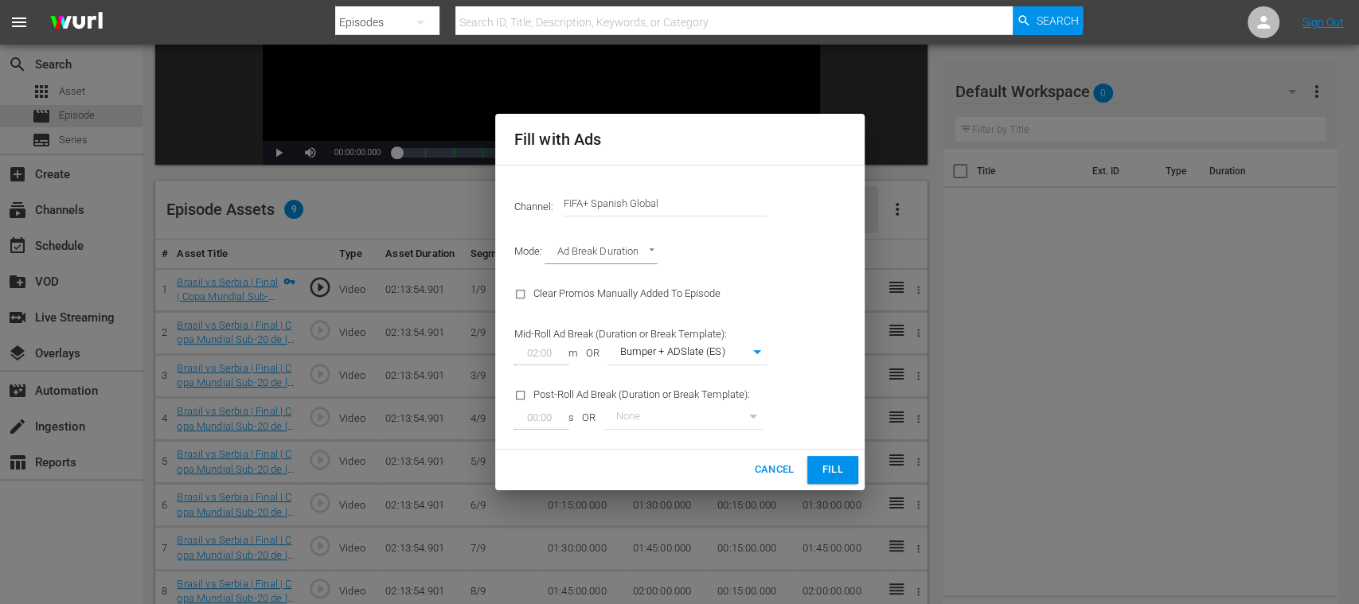
click at [817, 455] on div "Cancel Fill" at bounding box center [679, 470] width 369 height 41
click at [837, 465] on span "Fill" at bounding box center [832, 470] width 25 height 18
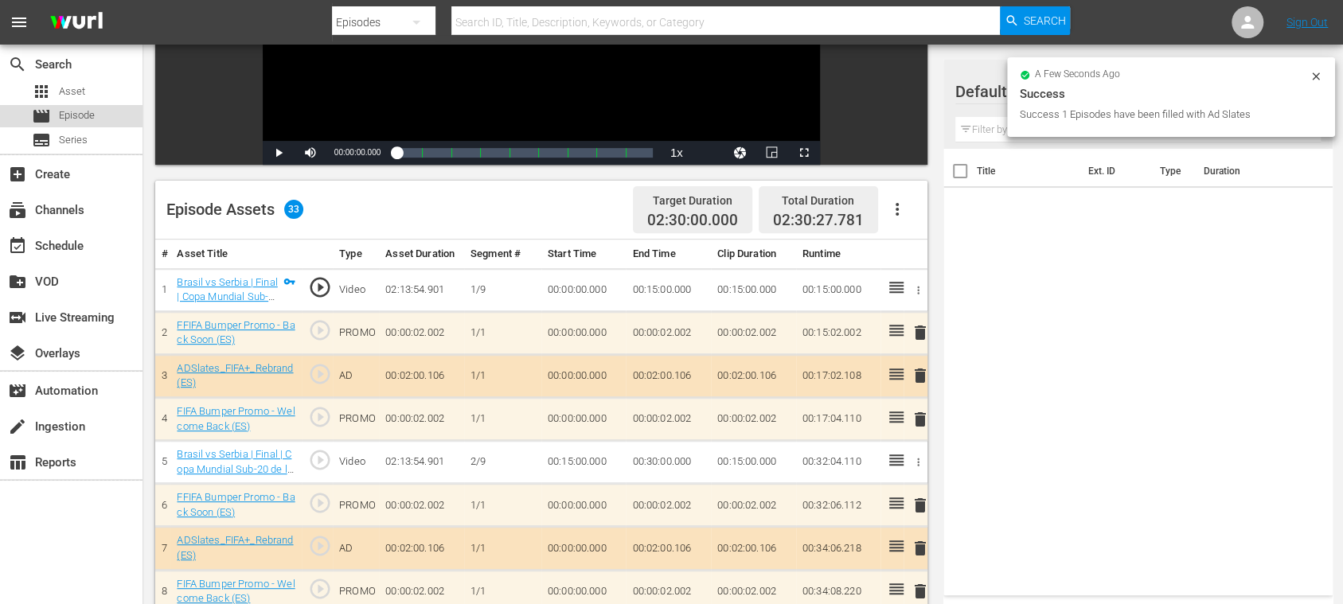
click at [92, 110] on span "Episode" at bounding box center [77, 115] width 36 height 16
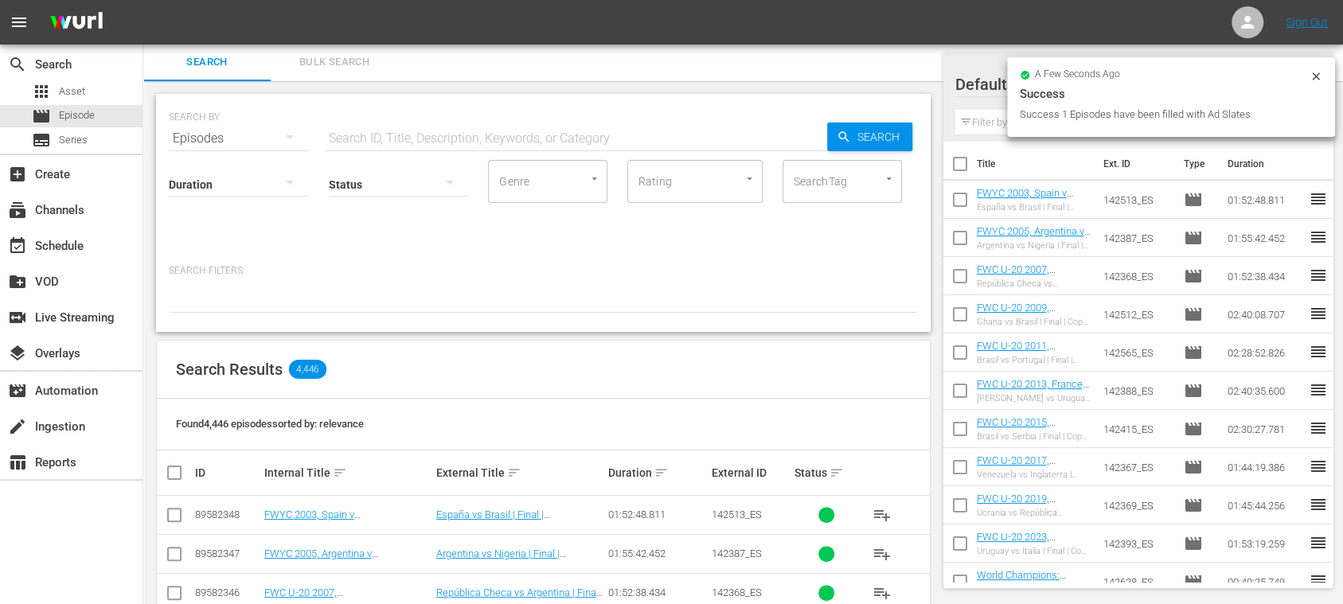
scroll to position [283, 0]
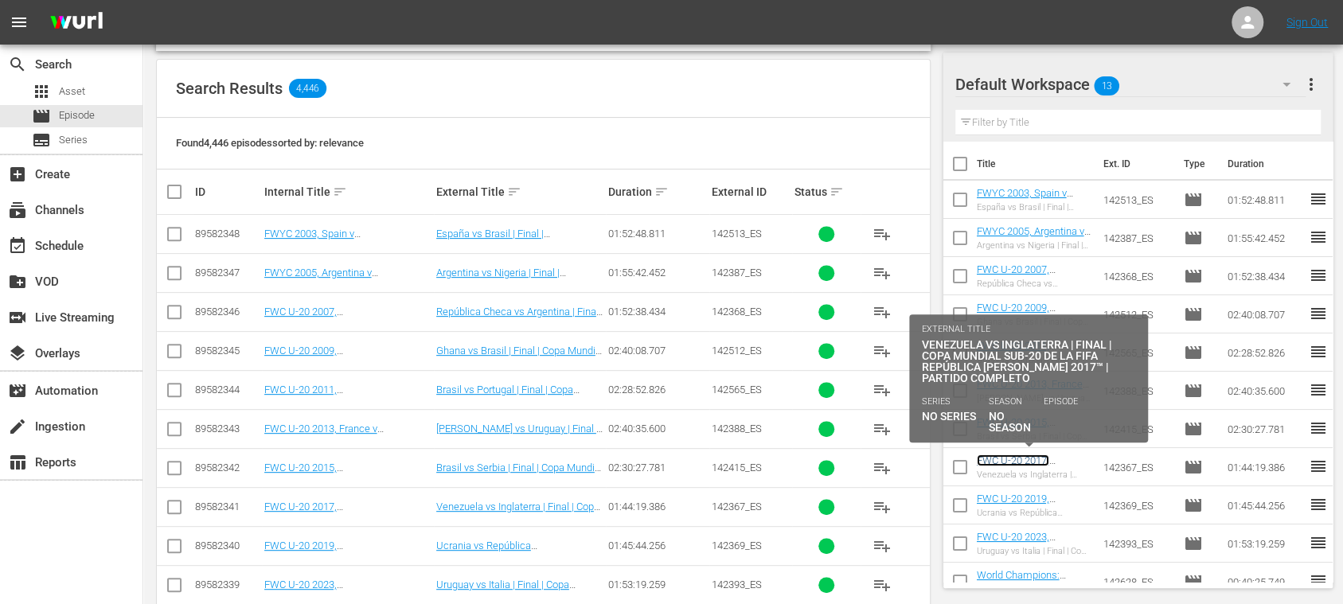
click at [1041, 459] on link "FWC U-20 2017, [GEOGRAPHIC_DATA] v [GEOGRAPHIC_DATA], Final - FMR (ES)" at bounding box center [1028, 478] width 103 height 48
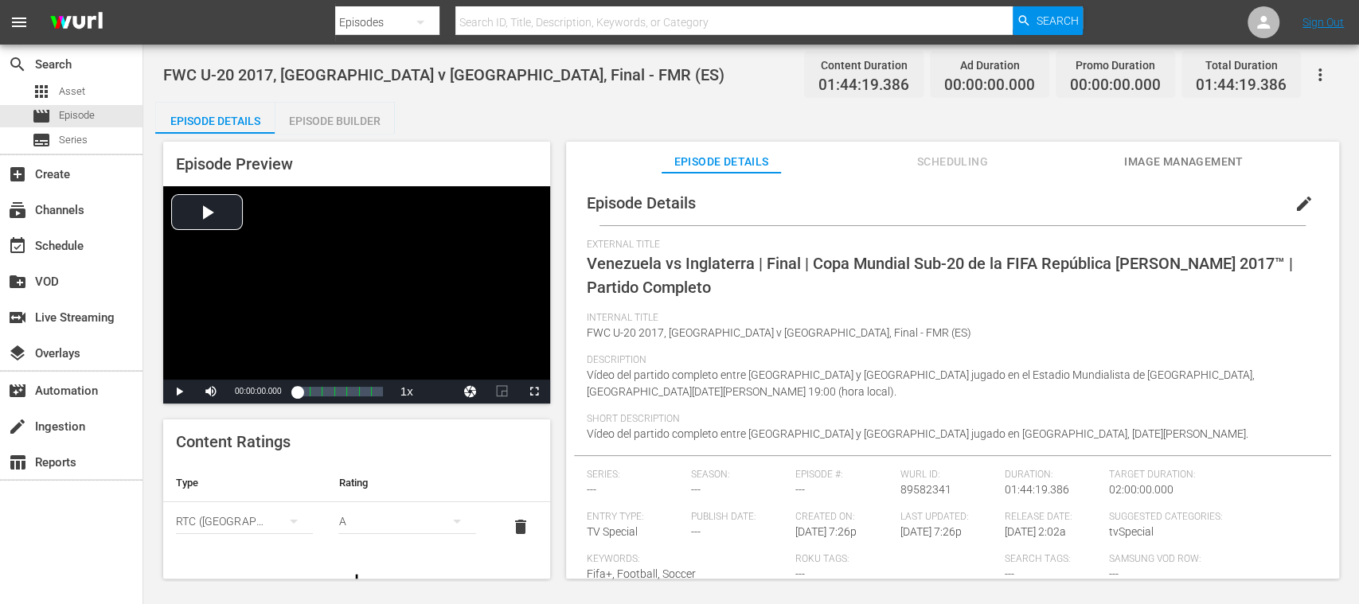
click at [357, 127] on div "Episode Builder" at bounding box center [334, 121] width 119 height 38
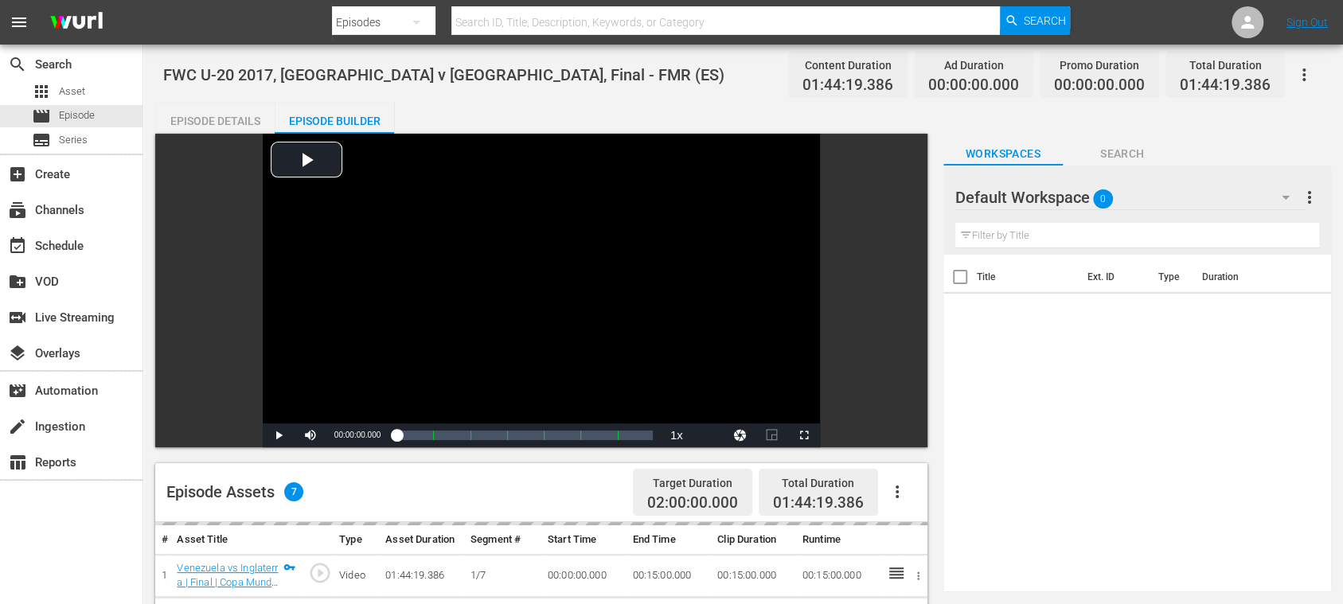
scroll to position [283, 0]
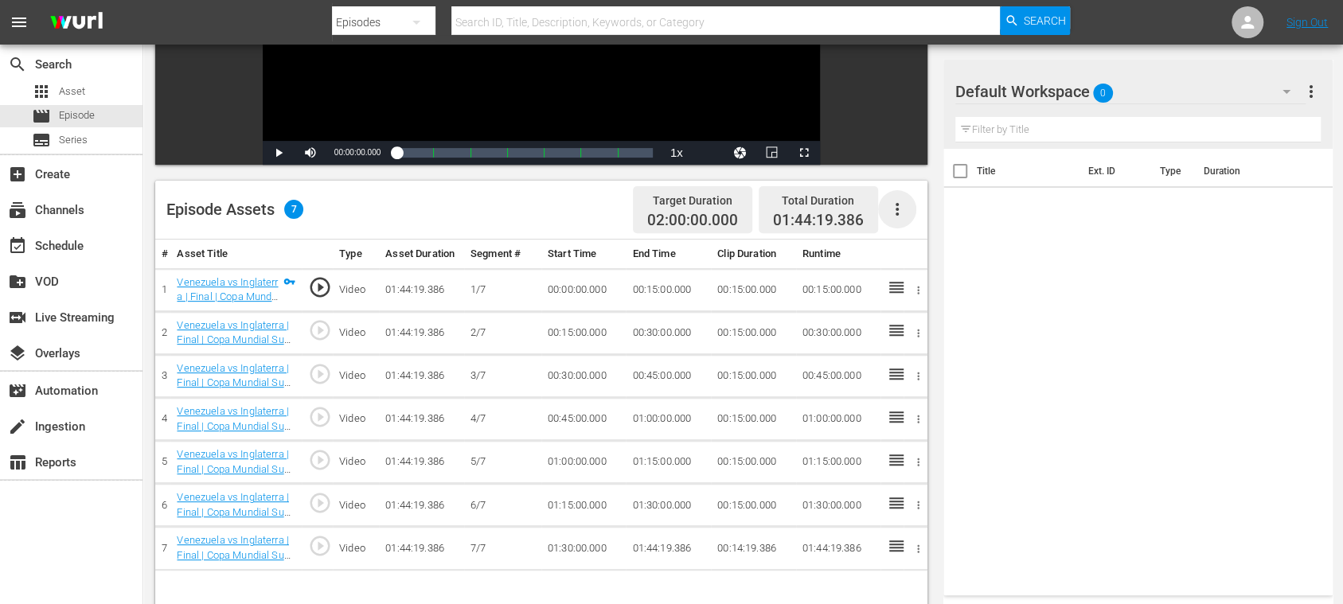
click at [896, 209] on icon "button" at bounding box center [896, 209] width 3 height 13
click at [907, 212] on div "Fill with Ads" at bounding box center [944, 216] width 108 height 38
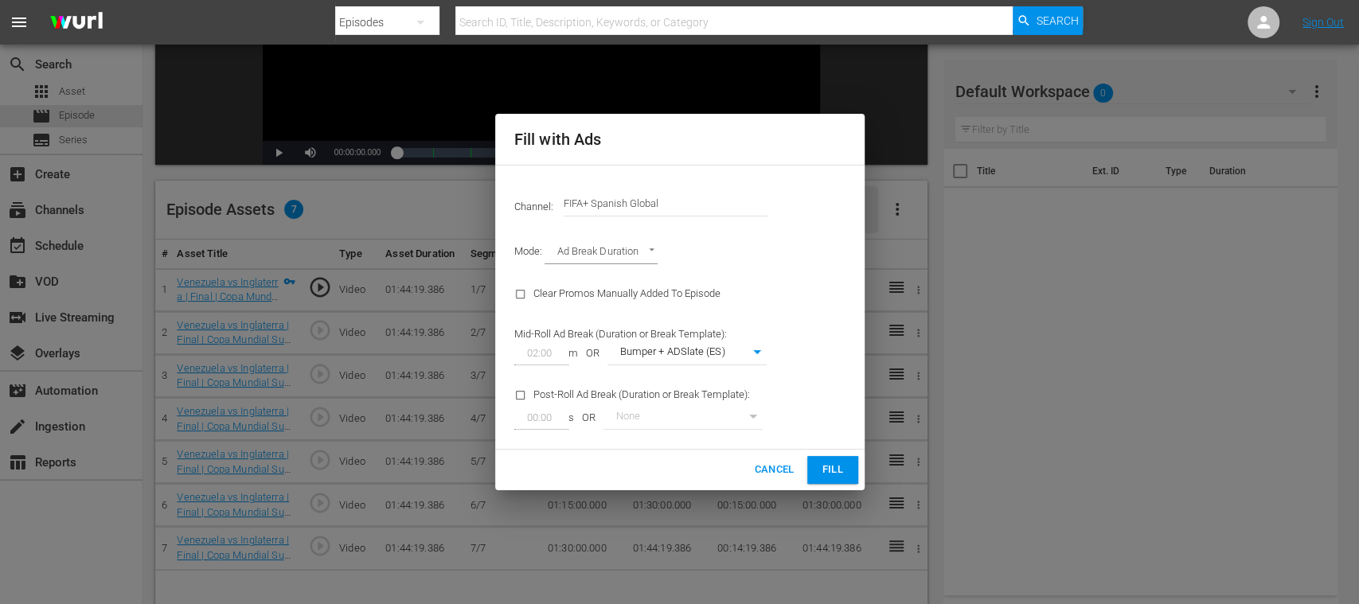
click at [840, 458] on button "Fill" at bounding box center [832, 470] width 51 height 28
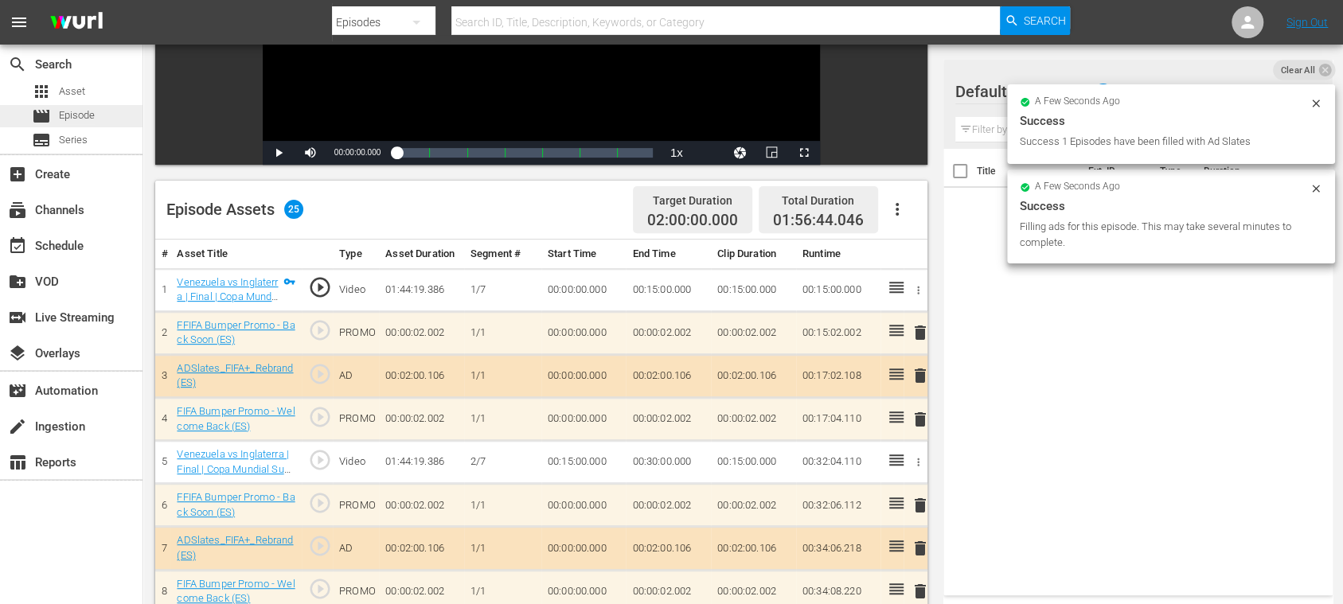
click at [75, 115] on span "Episode" at bounding box center [77, 115] width 36 height 16
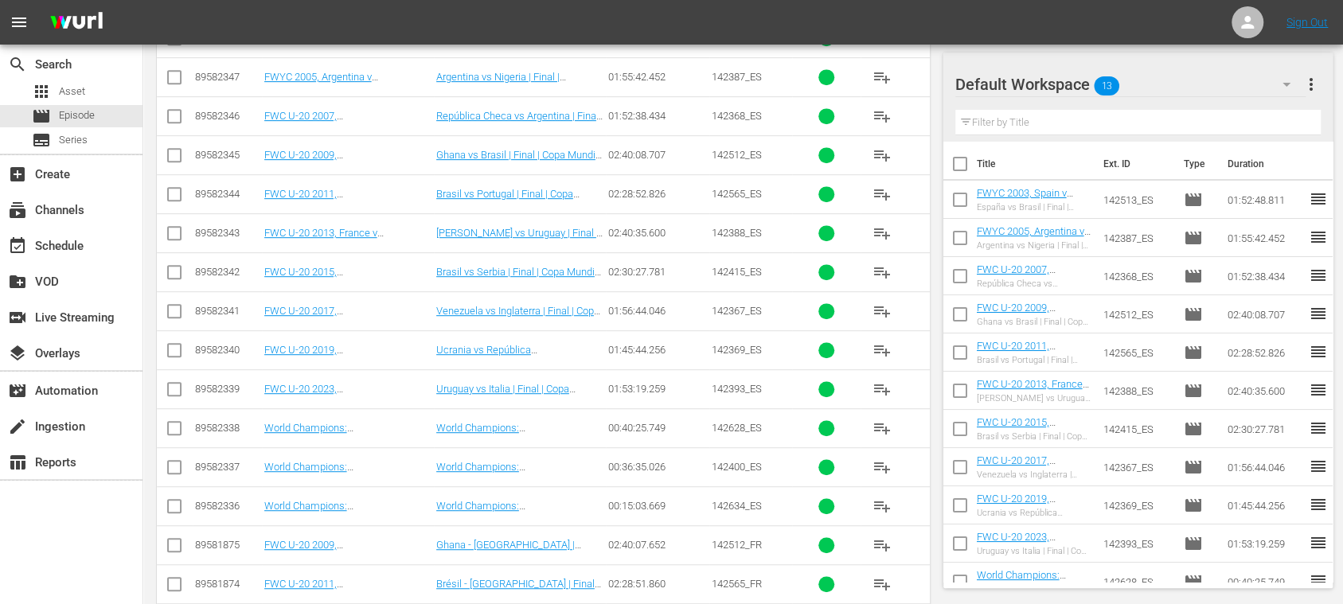
scroll to position [497, 0]
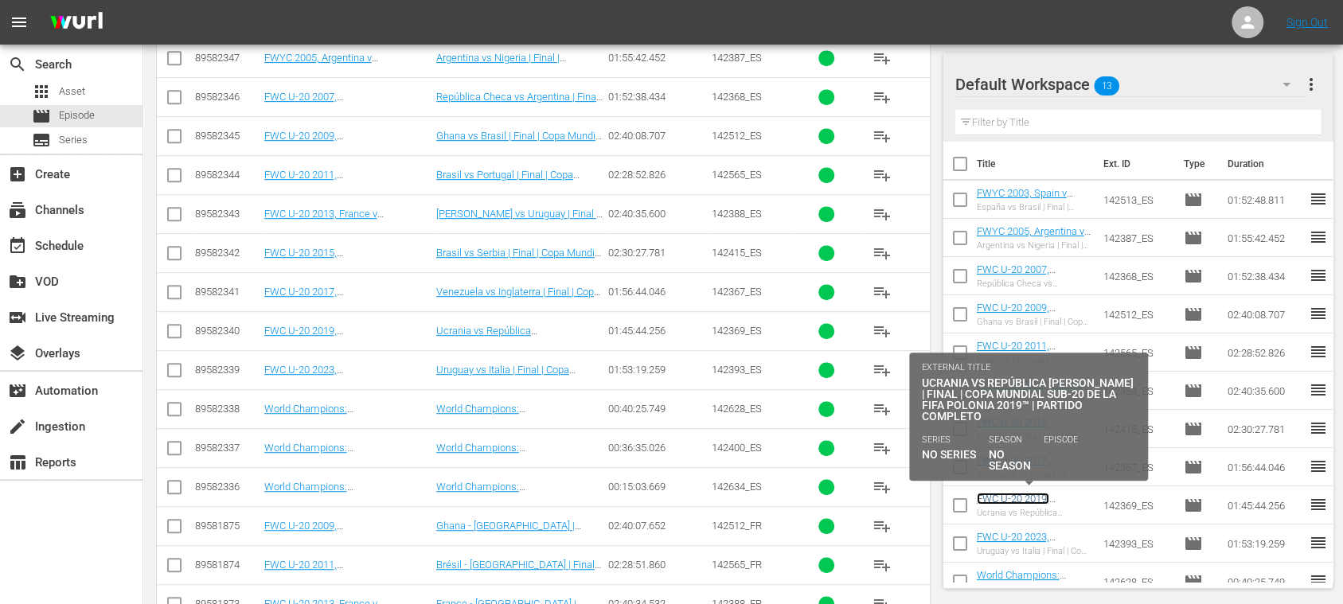
click at [1036, 496] on link "FWC U-20 2019, [GEOGRAPHIC_DATA] v [GEOGRAPHIC_DATA], Final - FMR (ES)" at bounding box center [1028, 517] width 103 height 48
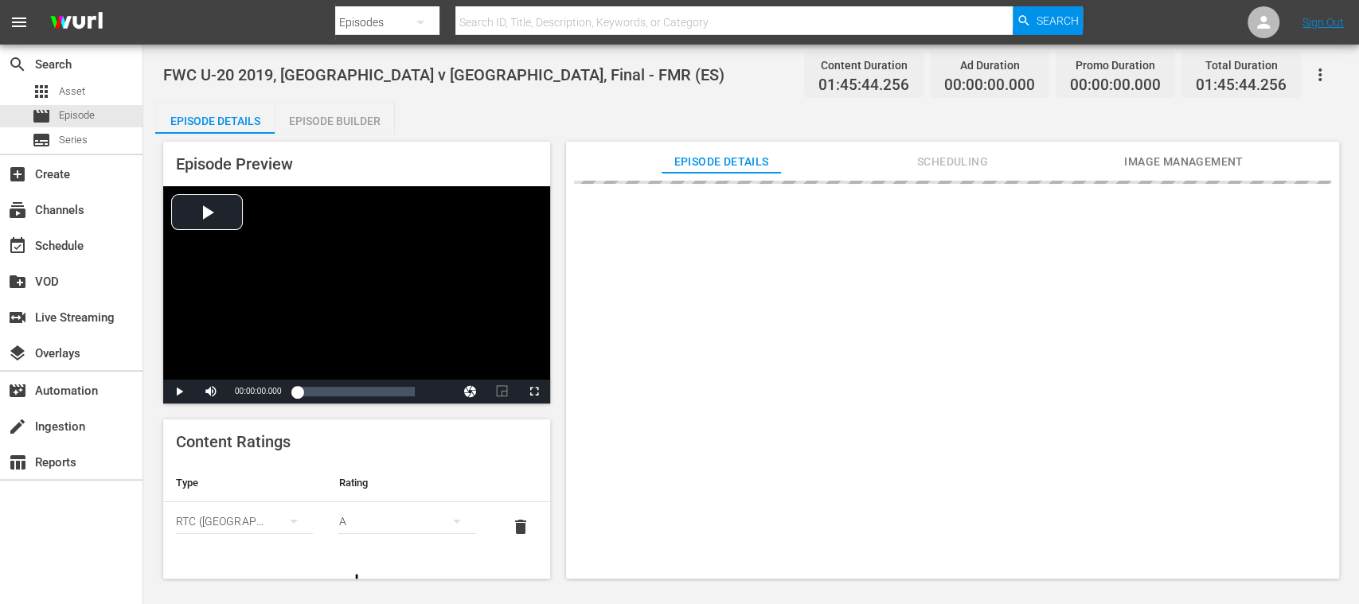
click at [349, 121] on div "Episode Builder" at bounding box center [334, 121] width 119 height 38
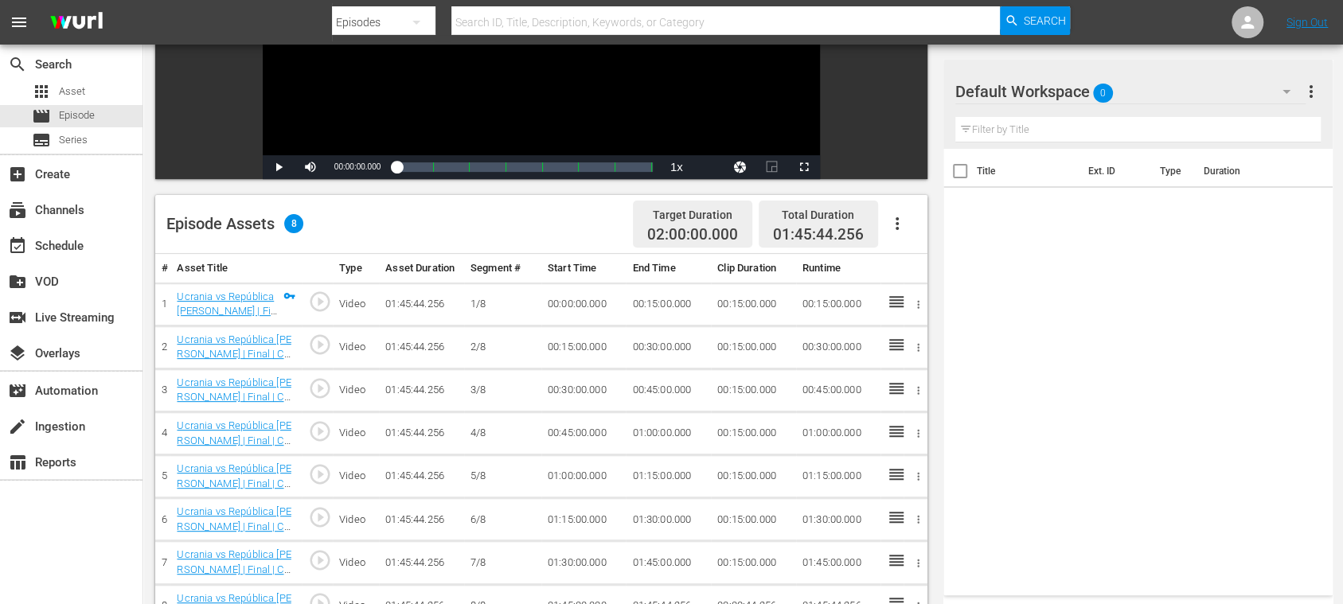
scroll to position [283, 0]
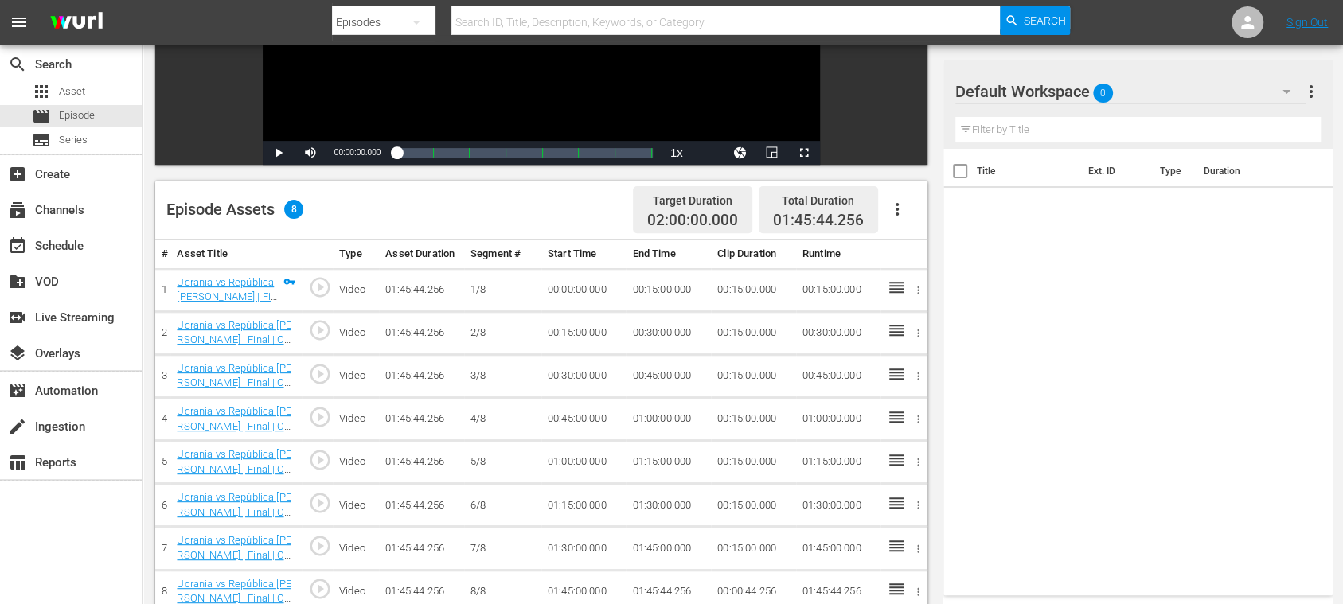
click at [891, 207] on icon "button" at bounding box center [896, 209] width 19 height 19
click at [930, 215] on div "Fill with Ads" at bounding box center [944, 216] width 108 height 38
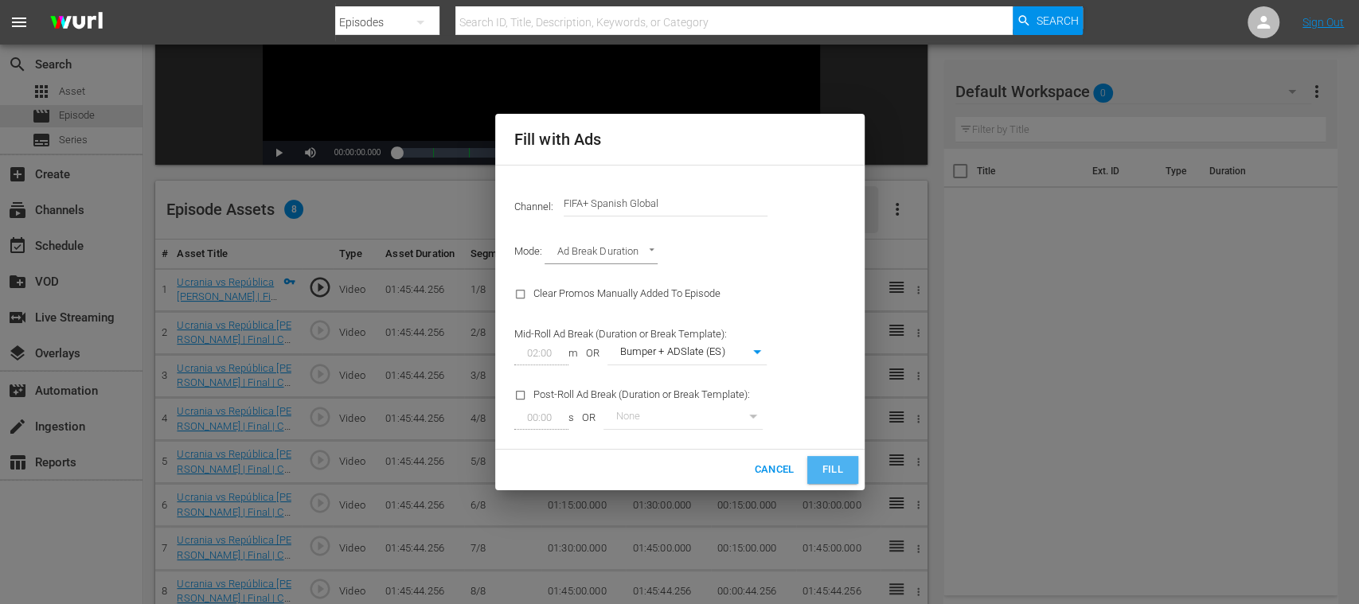
click at [845, 460] on button "Fill" at bounding box center [832, 470] width 51 height 28
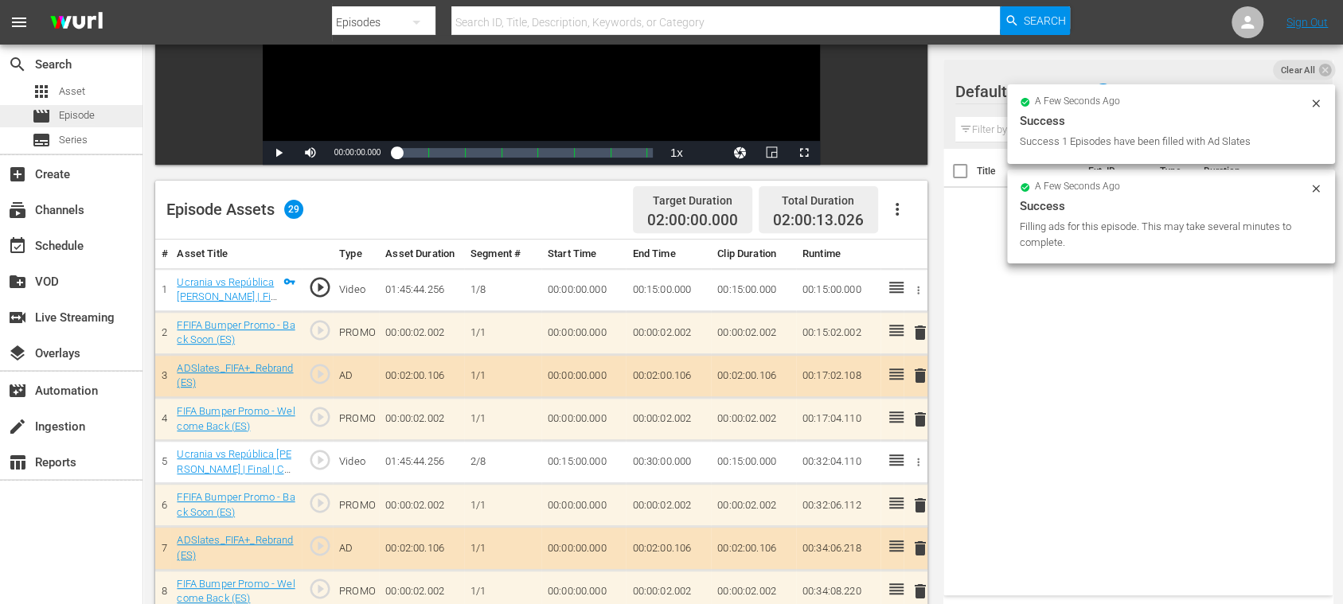
click at [88, 112] on span "Episode" at bounding box center [77, 115] width 36 height 16
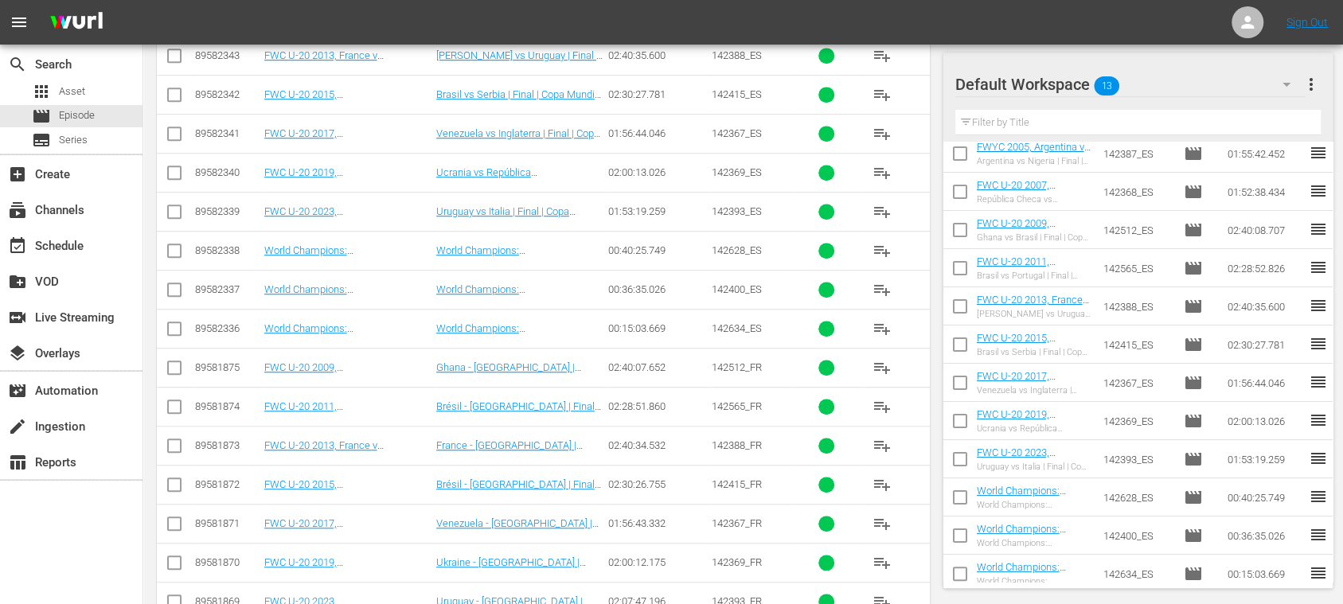
scroll to position [95, 0]
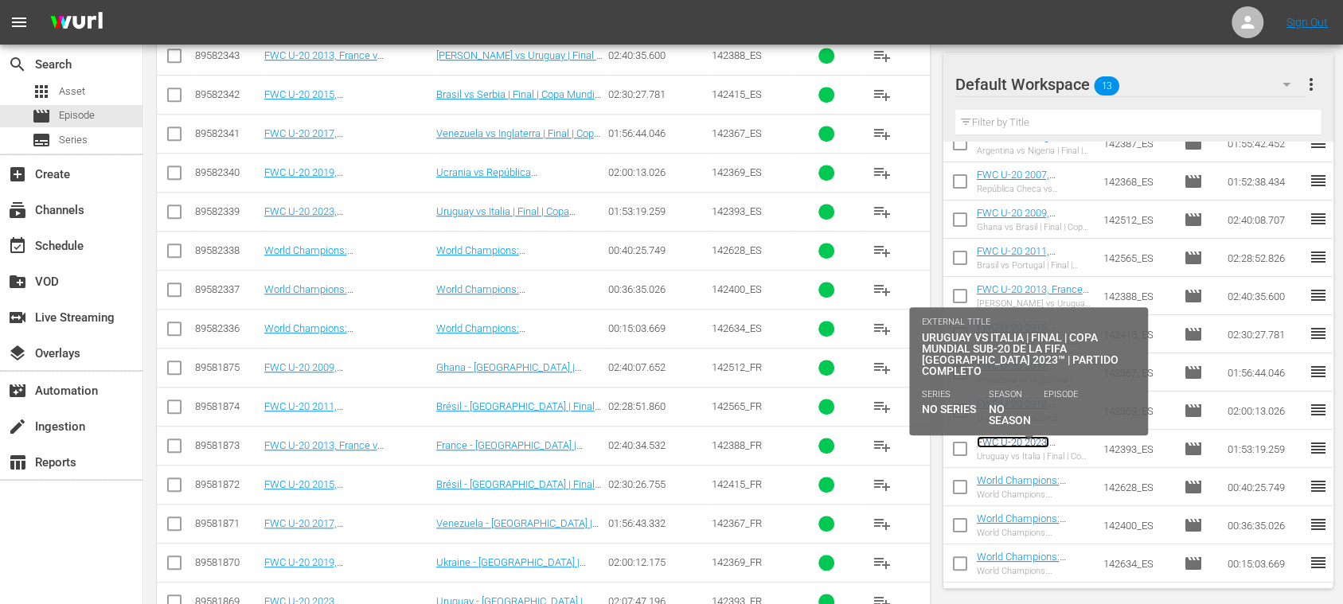
click at [1037, 442] on link "FWC U-20 2023, [GEOGRAPHIC_DATA] v [GEOGRAPHIC_DATA], Final - FMR (ES)" at bounding box center [1028, 460] width 103 height 48
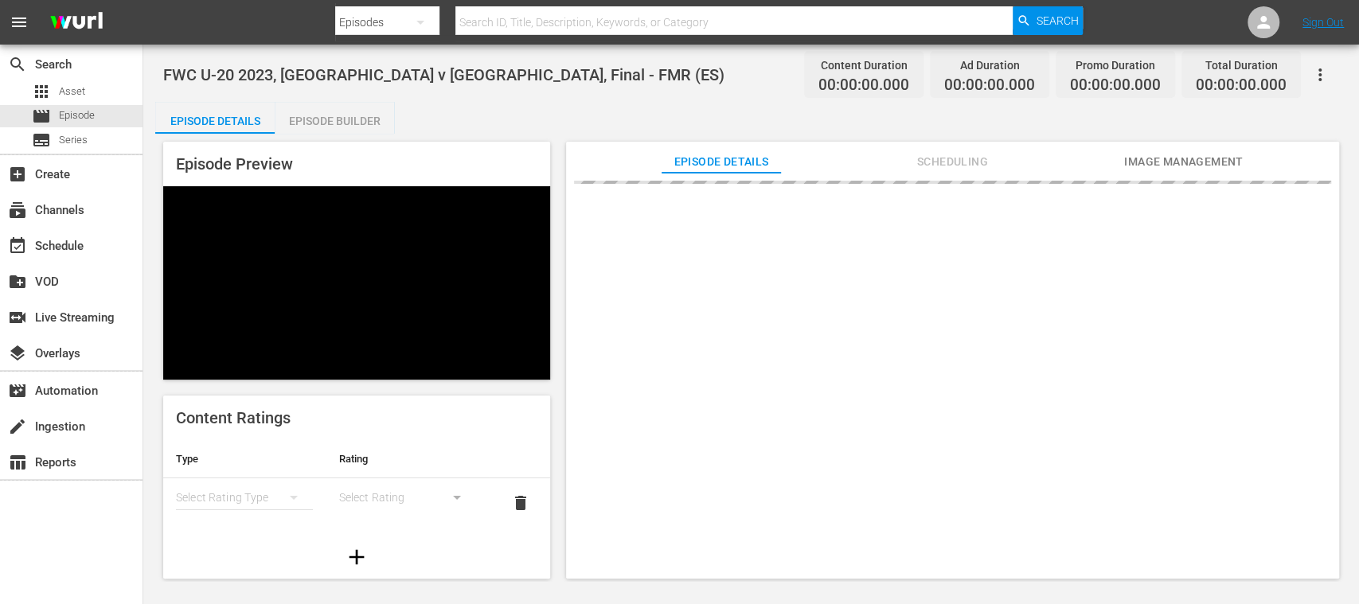
click at [372, 116] on div "Episode Builder" at bounding box center [334, 121] width 119 height 38
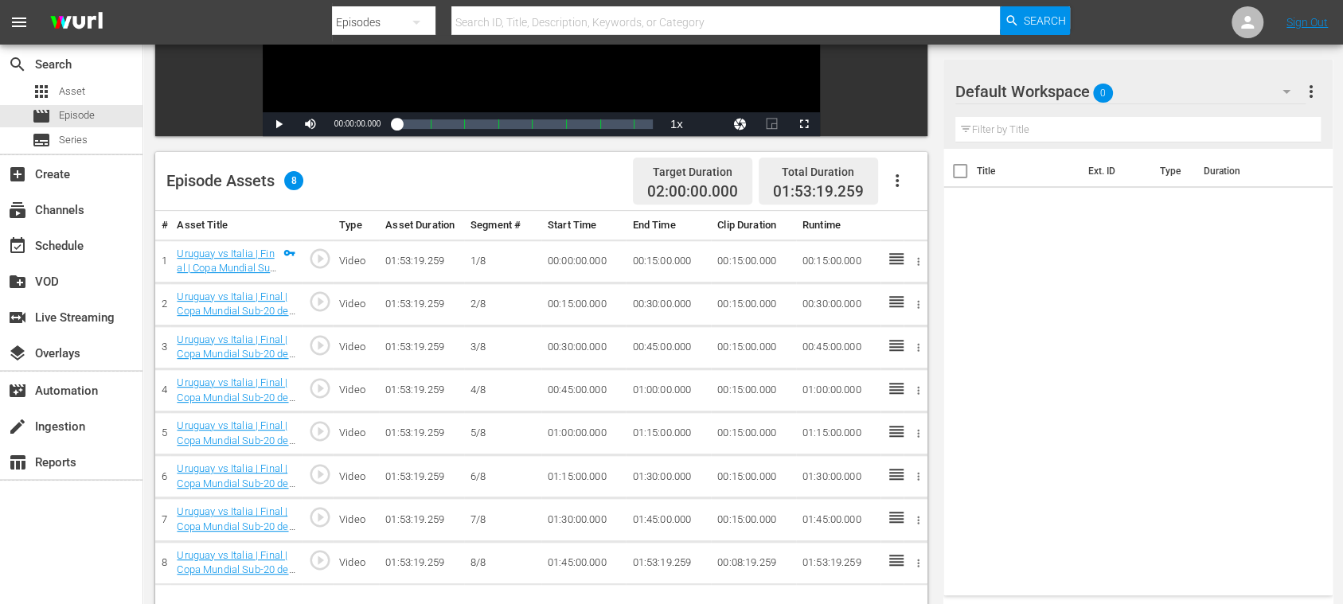
scroll to position [414, 0]
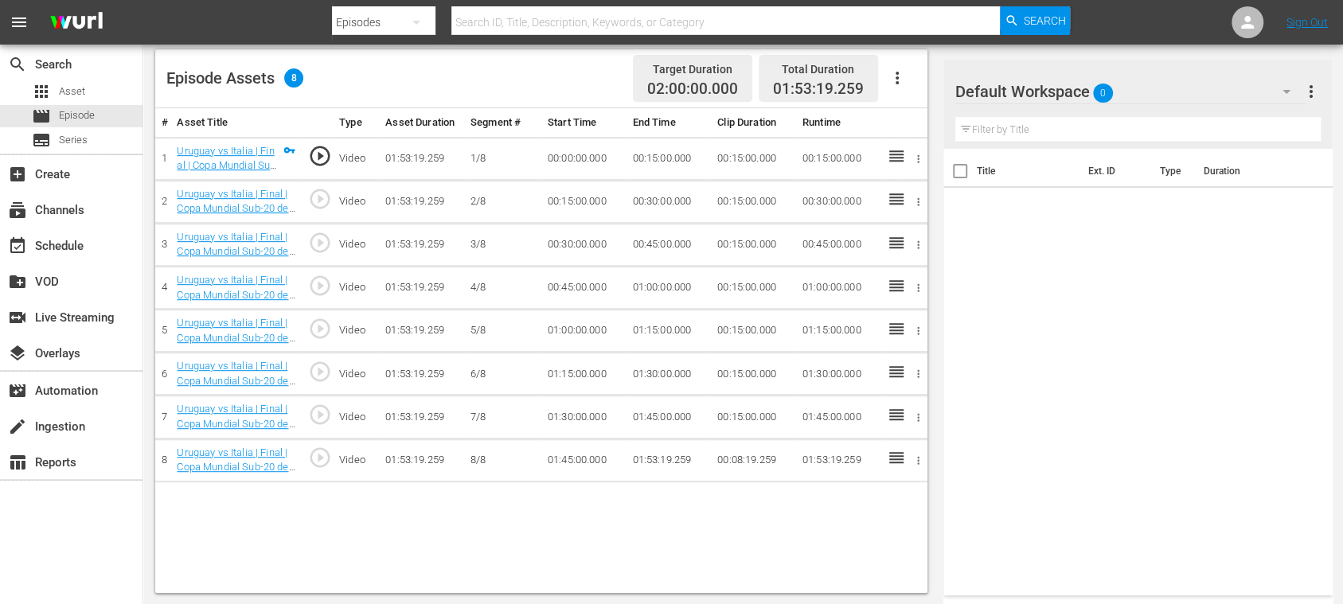
click at [896, 76] on icon "button" at bounding box center [896, 77] width 19 height 19
click at [909, 84] on div "Fill with Ads" at bounding box center [944, 83] width 108 height 38
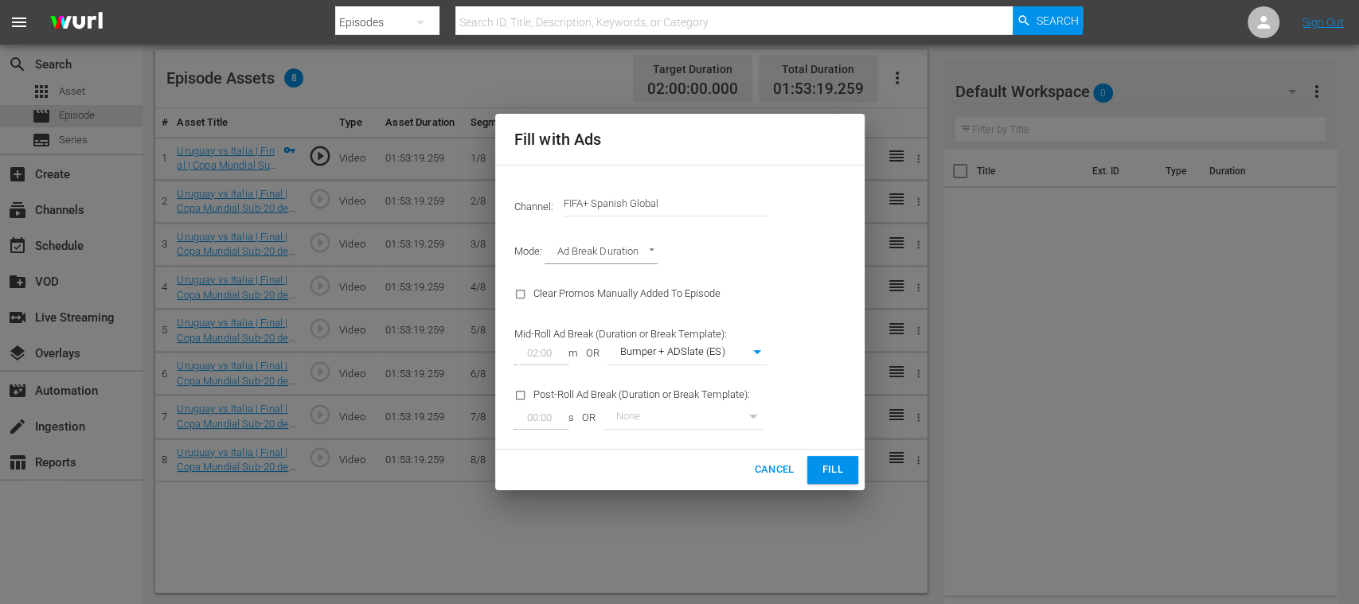
click at [838, 458] on button "Fill" at bounding box center [832, 470] width 51 height 28
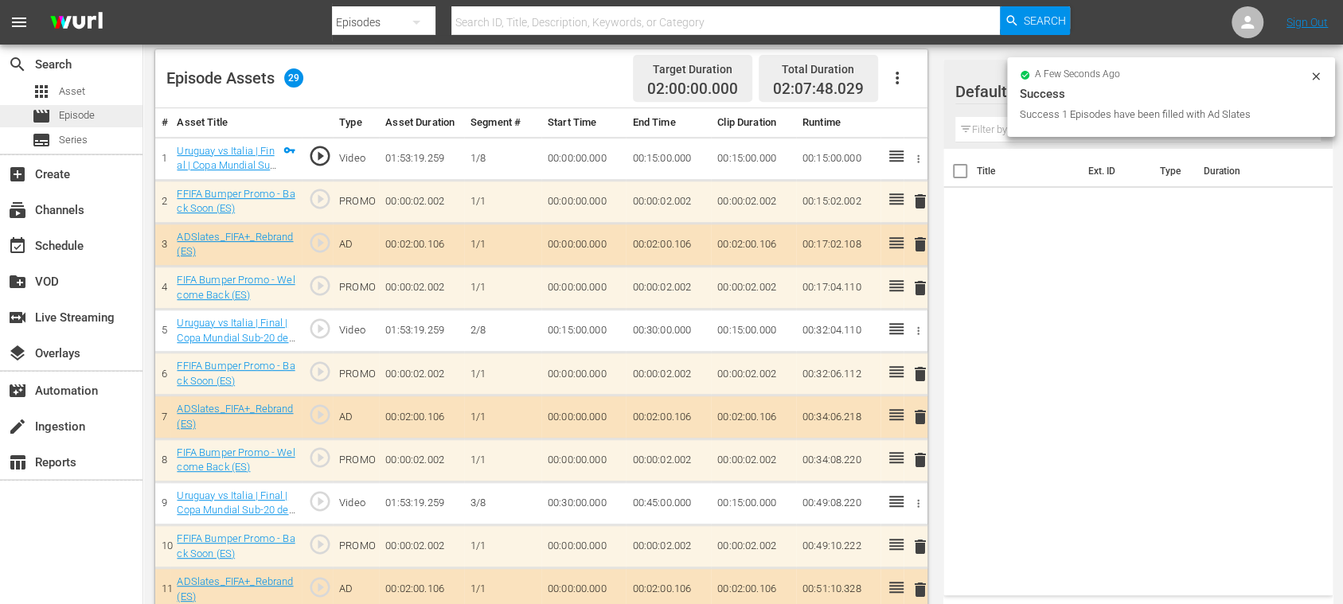
click at [92, 113] on span "Episode" at bounding box center [77, 115] width 36 height 16
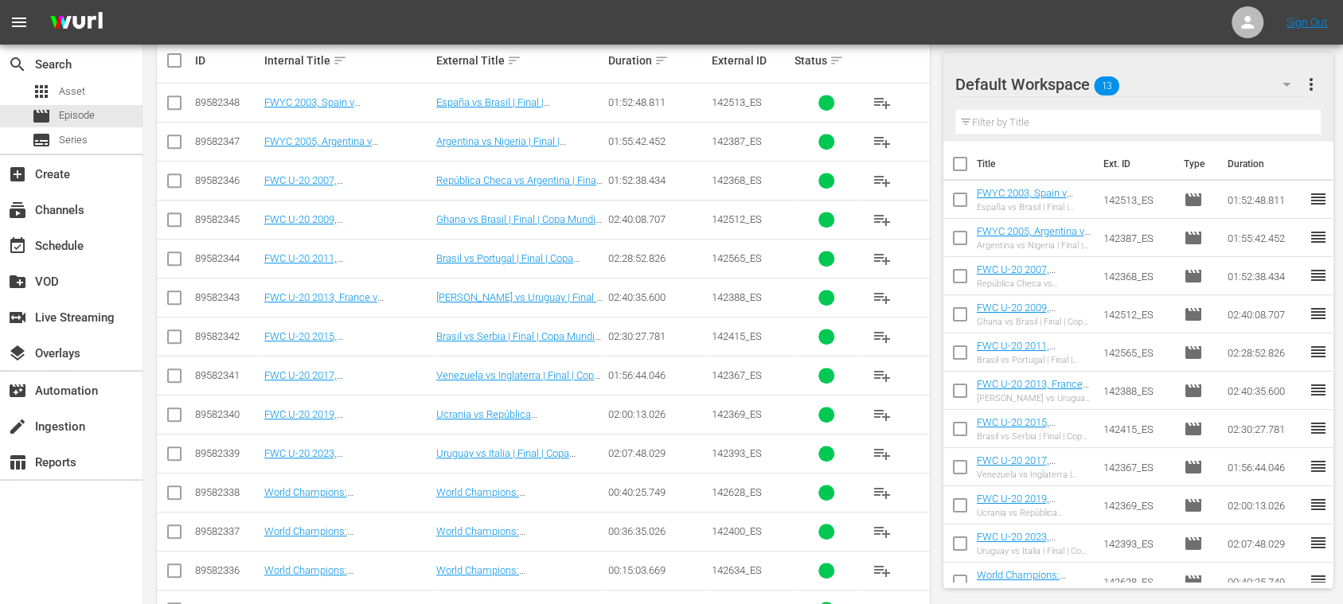
scroll to position [95, 0]
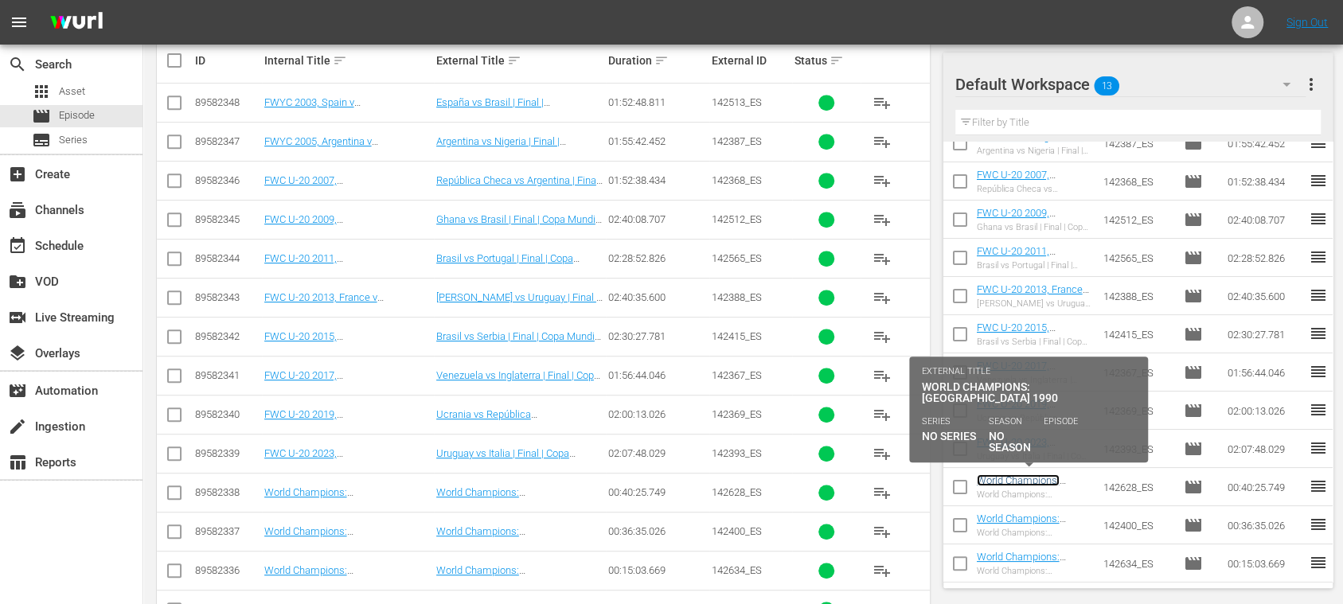
click at [1046, 480] on link "World Champions: [GEOGRAPHIC_DATA] 1990 (ES)" at bounding box center [1025, 492] width 96 height 36
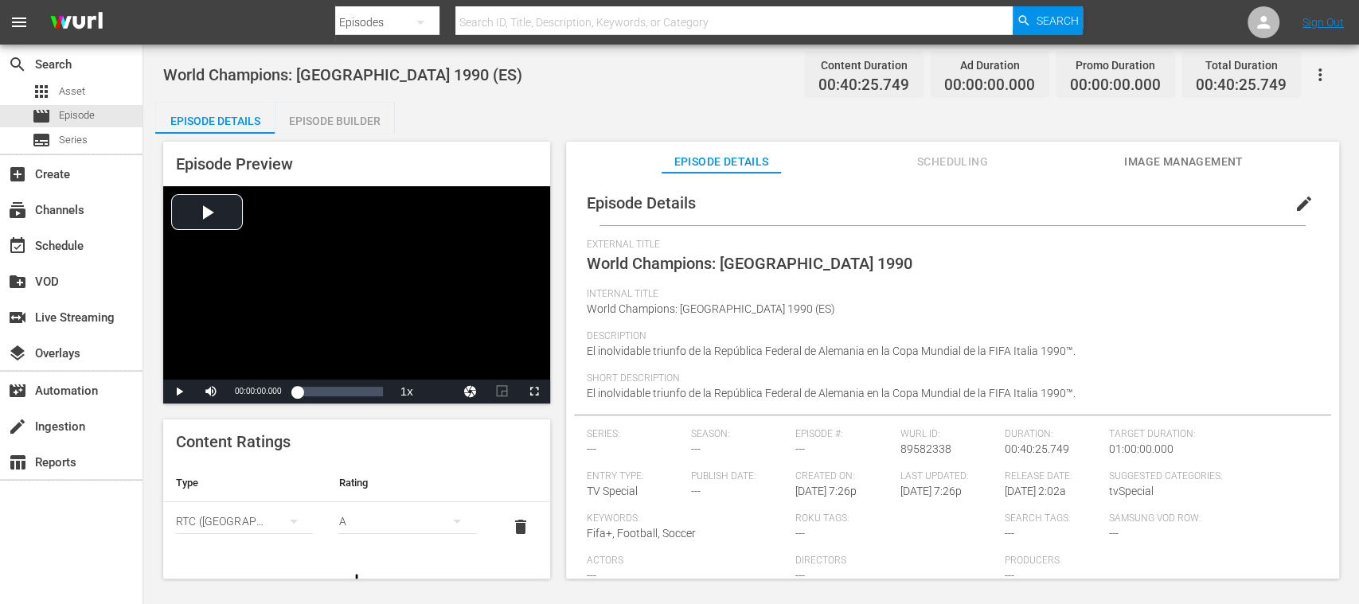
click at [318, 107] on div "Episode Builder" at bounding box center [334, 121] width 119 height 38
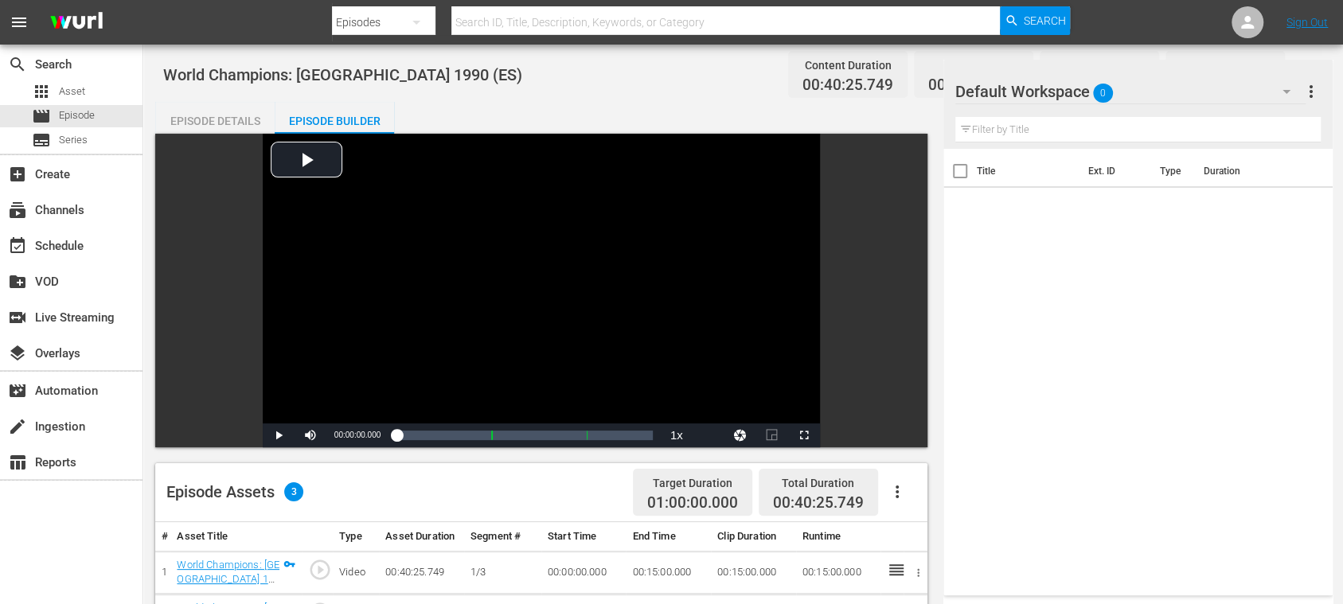
scroll to position [283, 0]
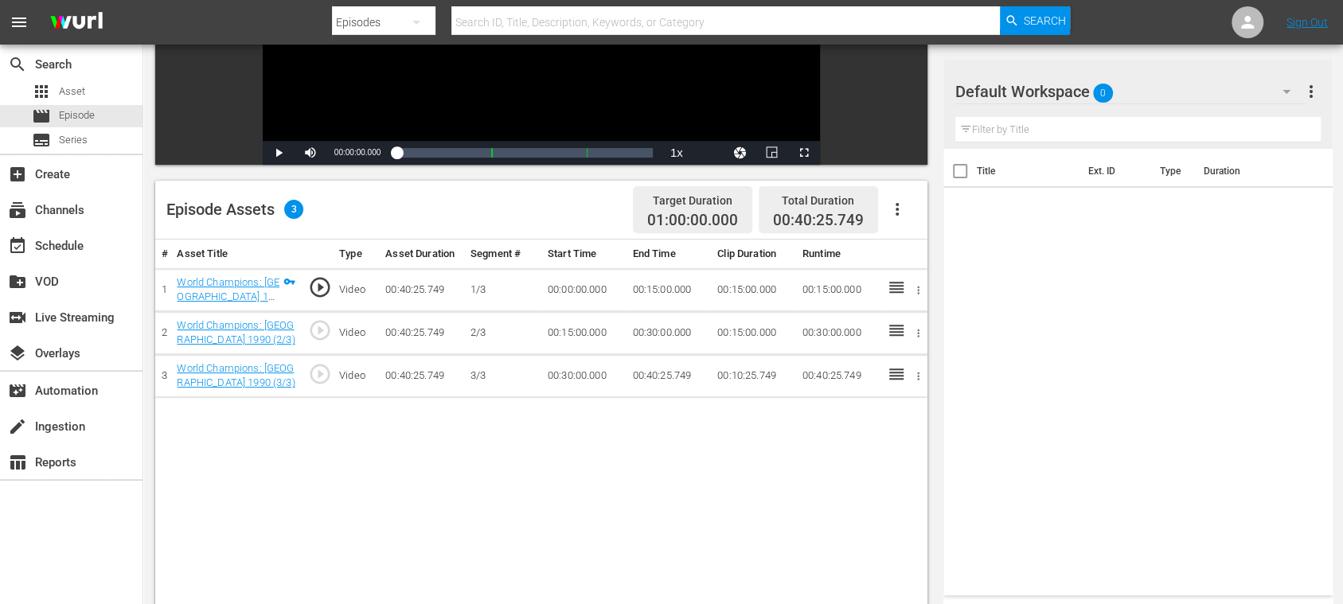
click at [899, 212] on icon "button" at bounding box center [896, 209] width 19 height 19
click at [913, 214] on div "Fill with Ads" at bounding box center [944, 216] width 108 height 38
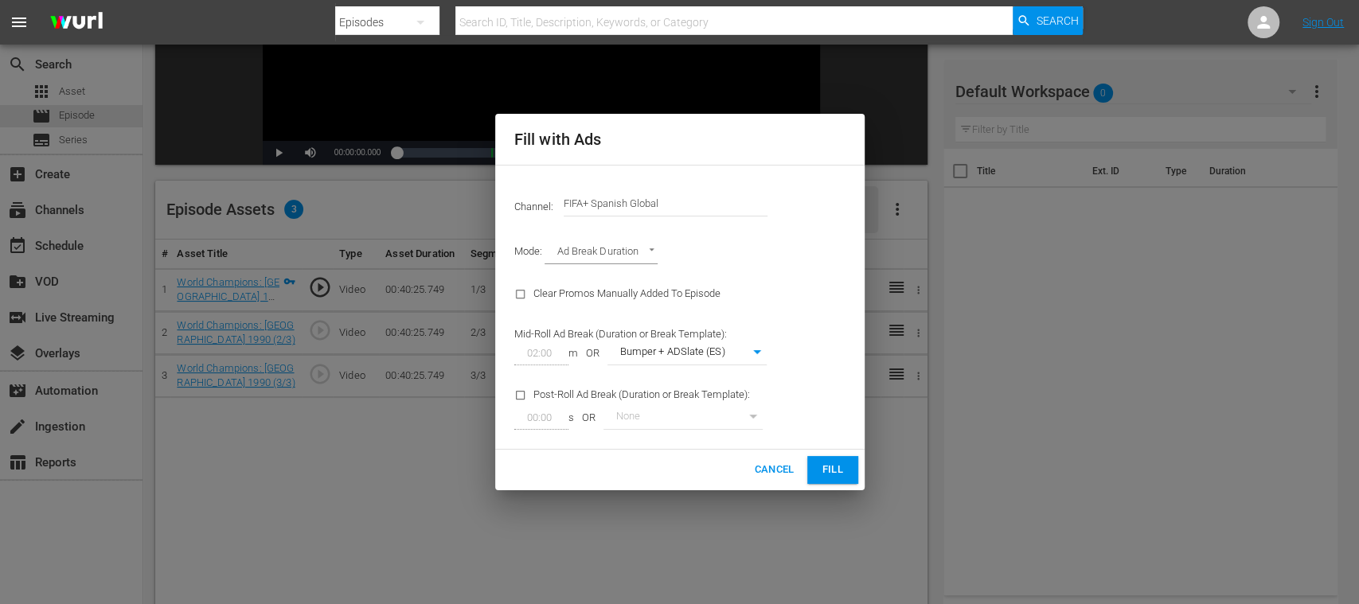
click at [842, 463] on span "Fill" at bounding box center [832, 470] width 25 height 18
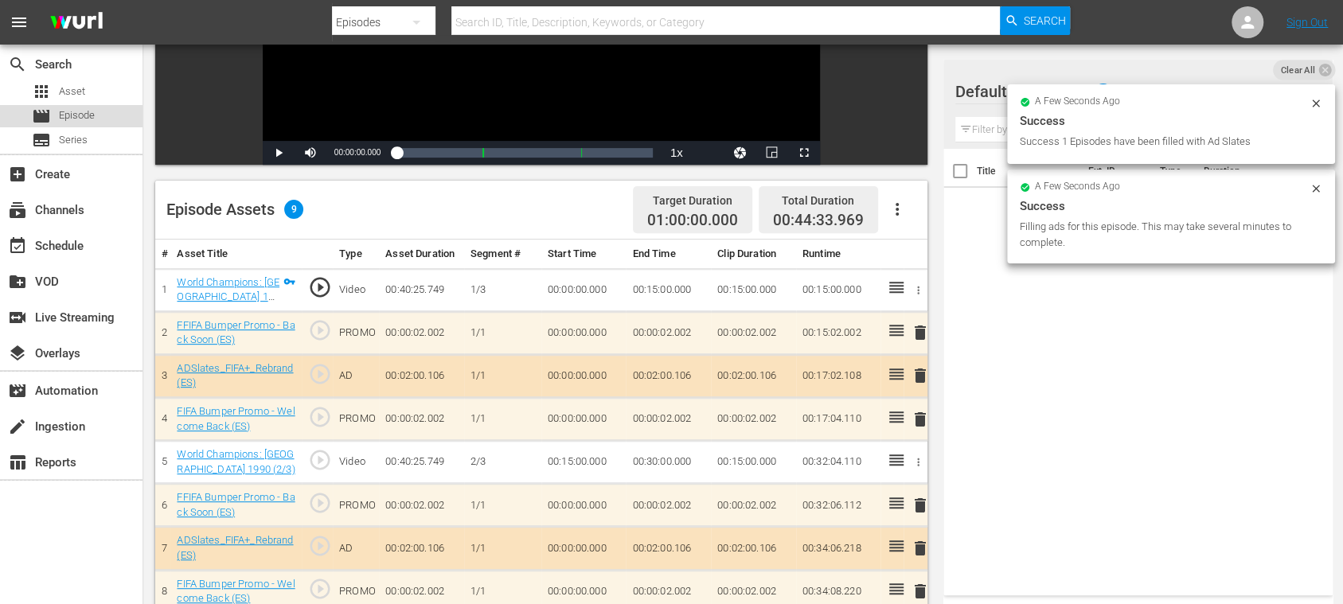
click at [90, 110] on span "Episode" at bounding box center [77, 115] width 36 height 16
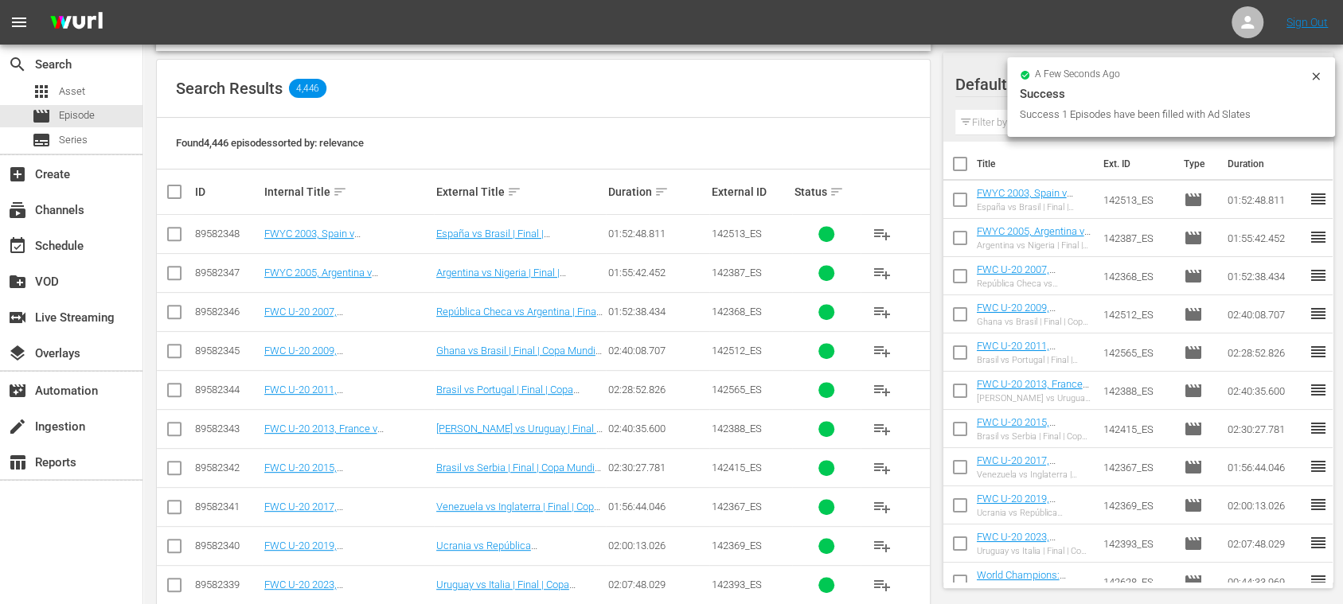
scroll to position [95, 0]
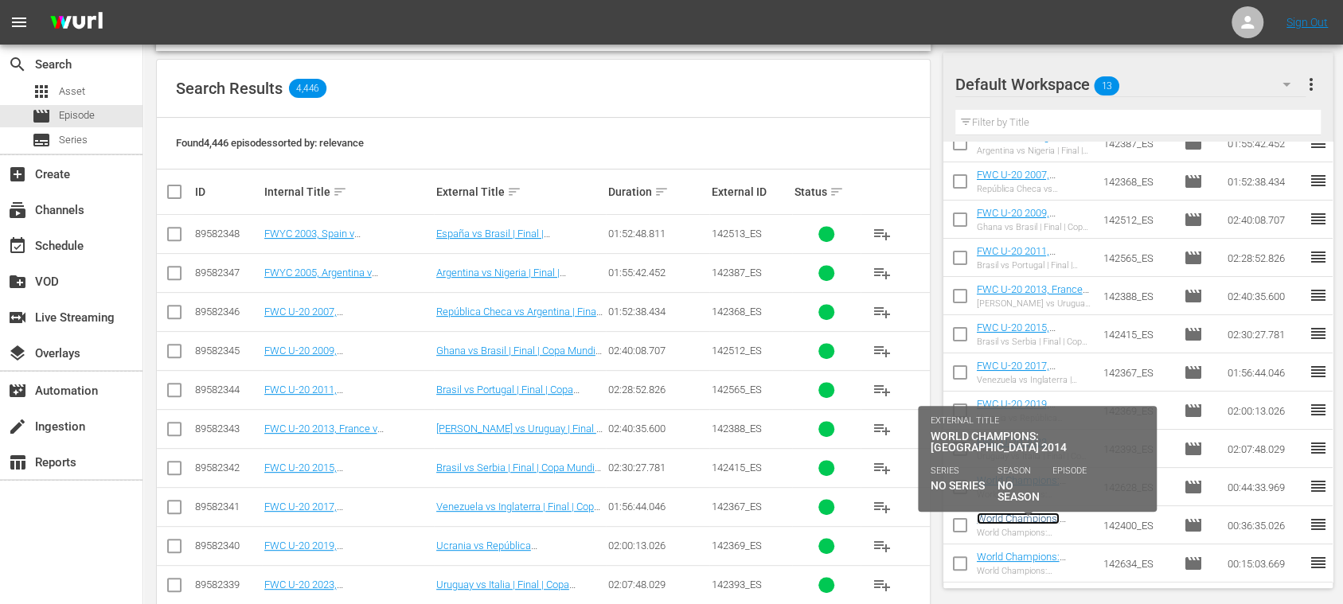
click at [1051, 518] on link "World Champions: [GEOGRAPHIC_DATA] 2014 (ES)" at bounding box center [1025, 531] width 96 height 36
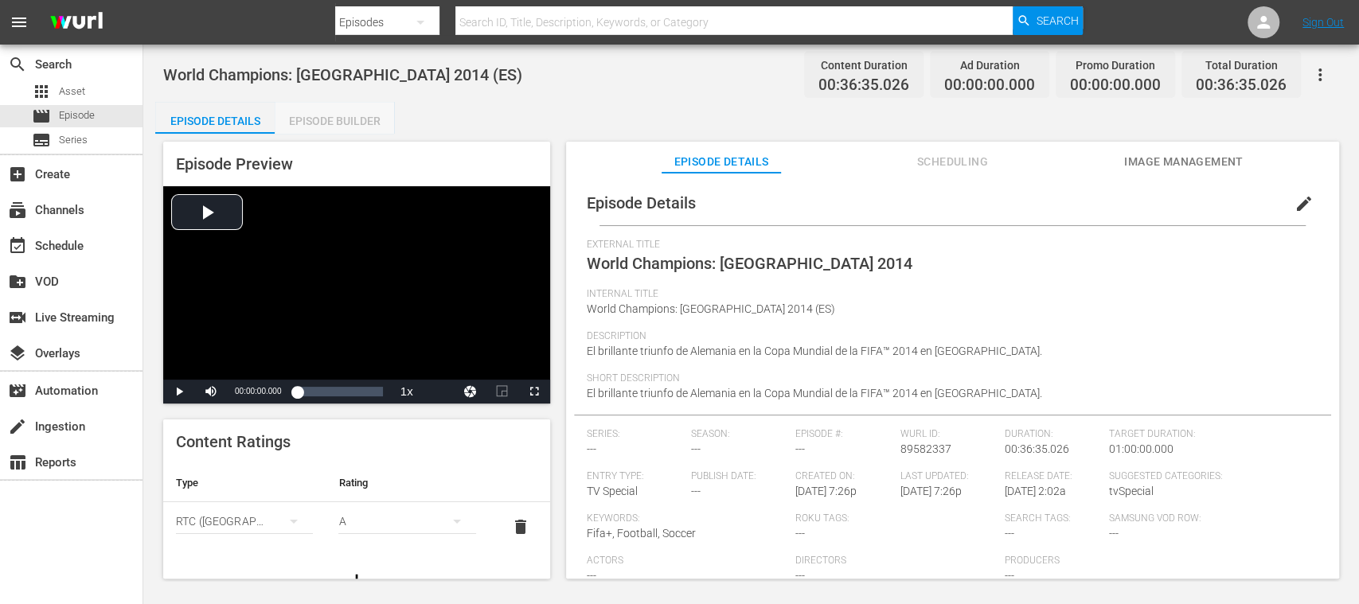
click at [325, 124] on div "Episode Builder" at bounding box center [334, 121] width 119 height 38
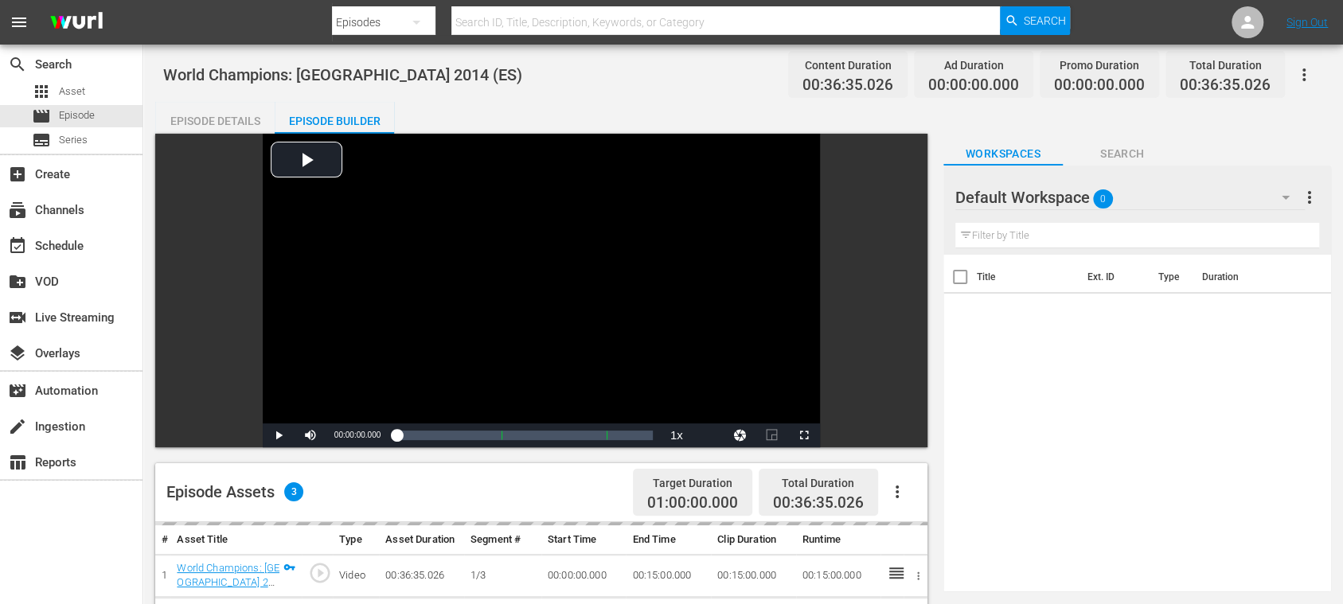
scroll to position [283, 0]
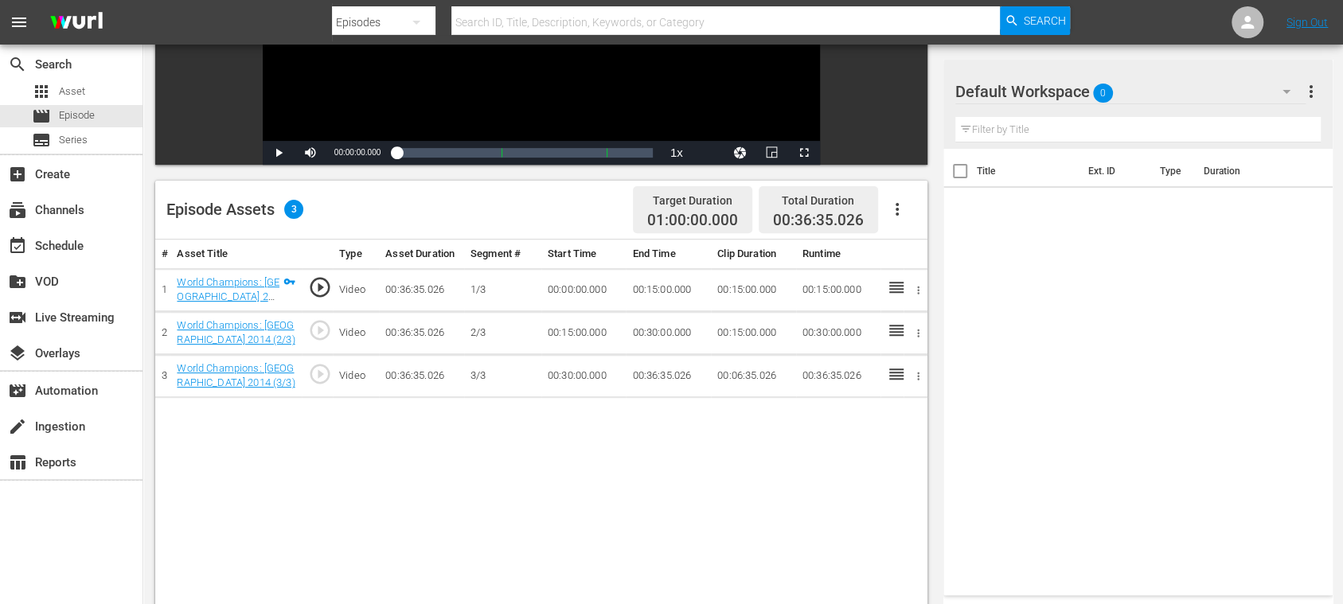
click at [899, 201] on icon "button" at bounding box center [896, 209] width 19 height 19
click at [911, 214] on div "Fill with Ads" at bounding box center [944, 216] width 108 height 38
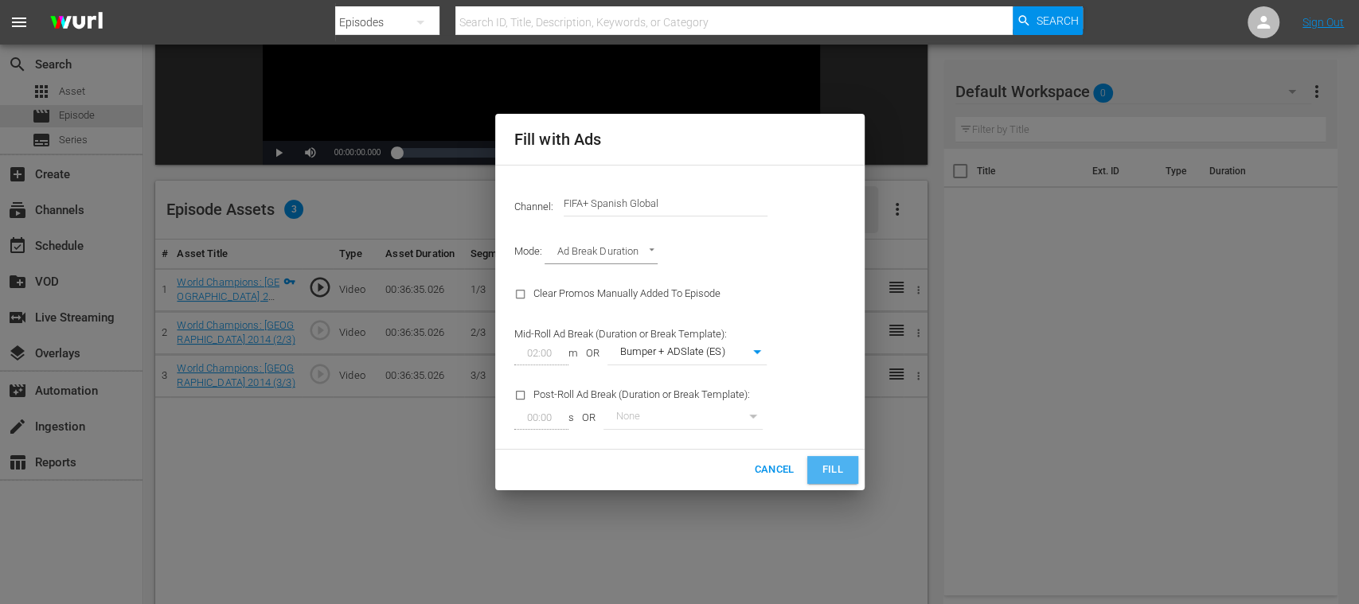
click at [829, 461] on button "Fill" at bounding box center [832, 470] width 51 height 28
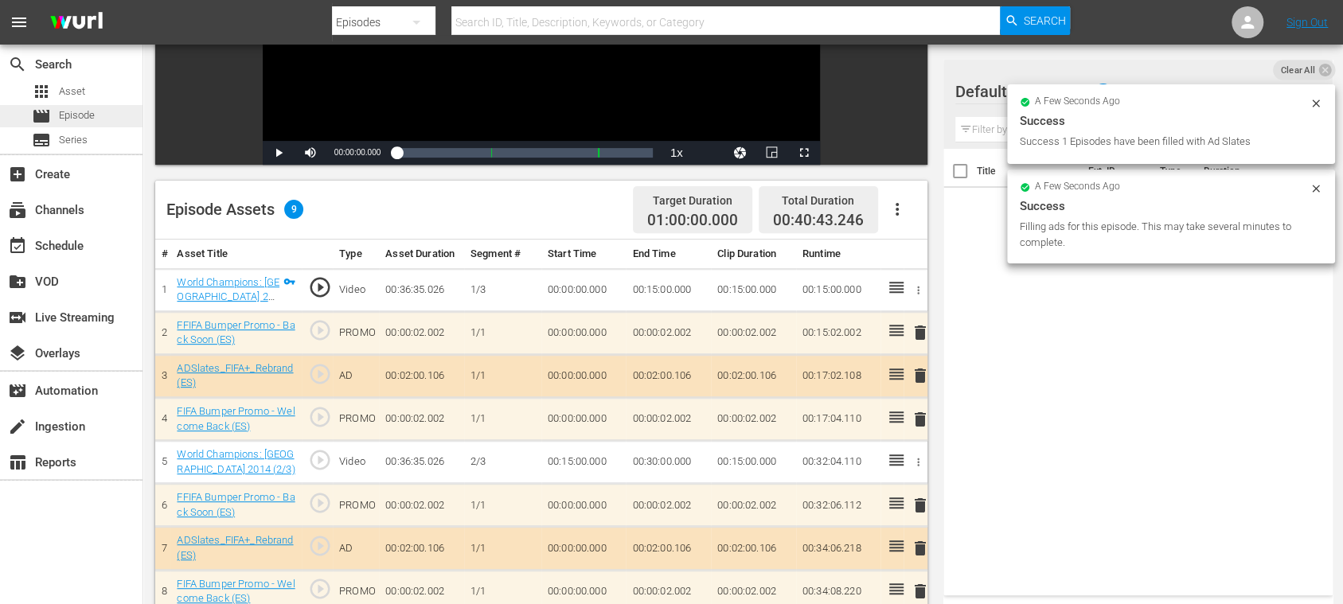
click at [96, 119] on div "movie Episode" at bounding box center [71, 116] width 142 height 22
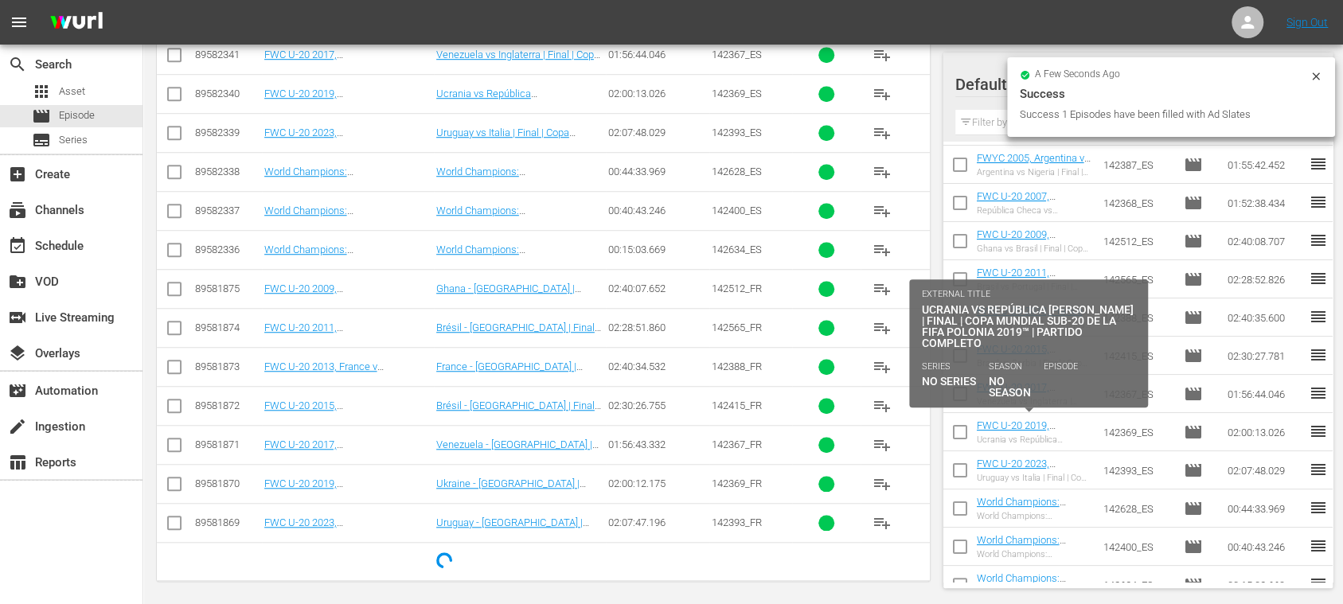
scroll to position [95, 0]
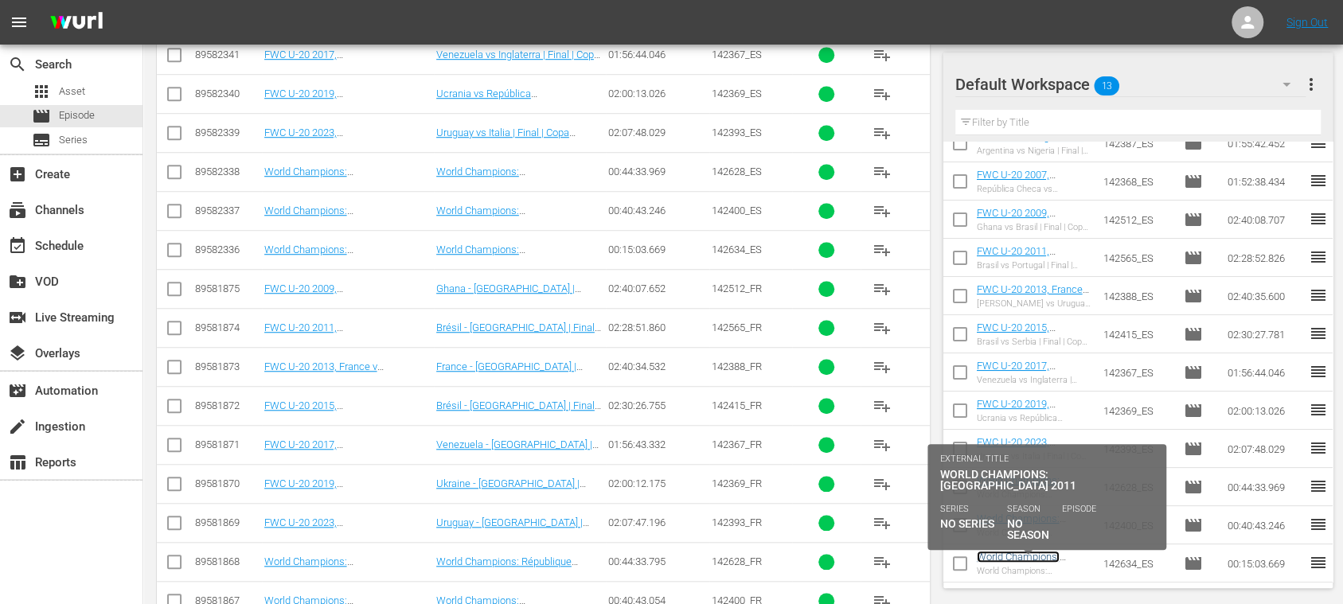
click at [1024, 554] on link "World Champions: [GEOGRAPHIC_DATA] 2011 (ES)" at bounding box center [1025, 569] width 96 height 36
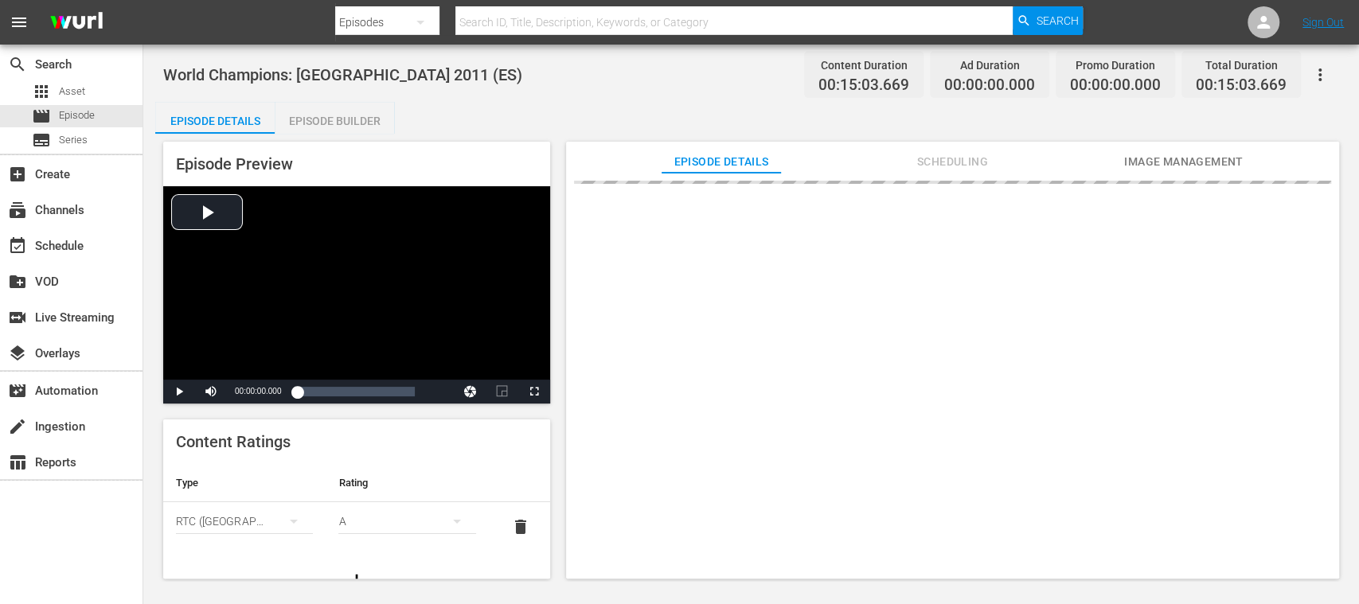
click at [310, 124] on div "Episode Builder" at bounding box center [334, 121] width 119 height 38
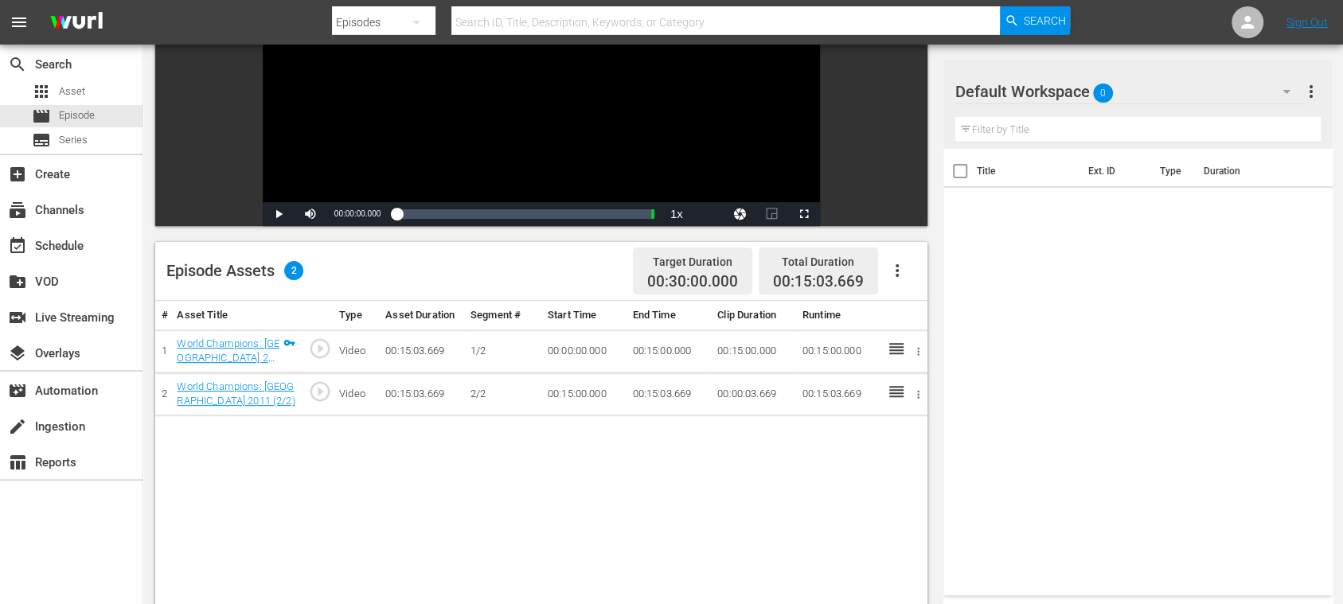
scroll to position [283, 0]
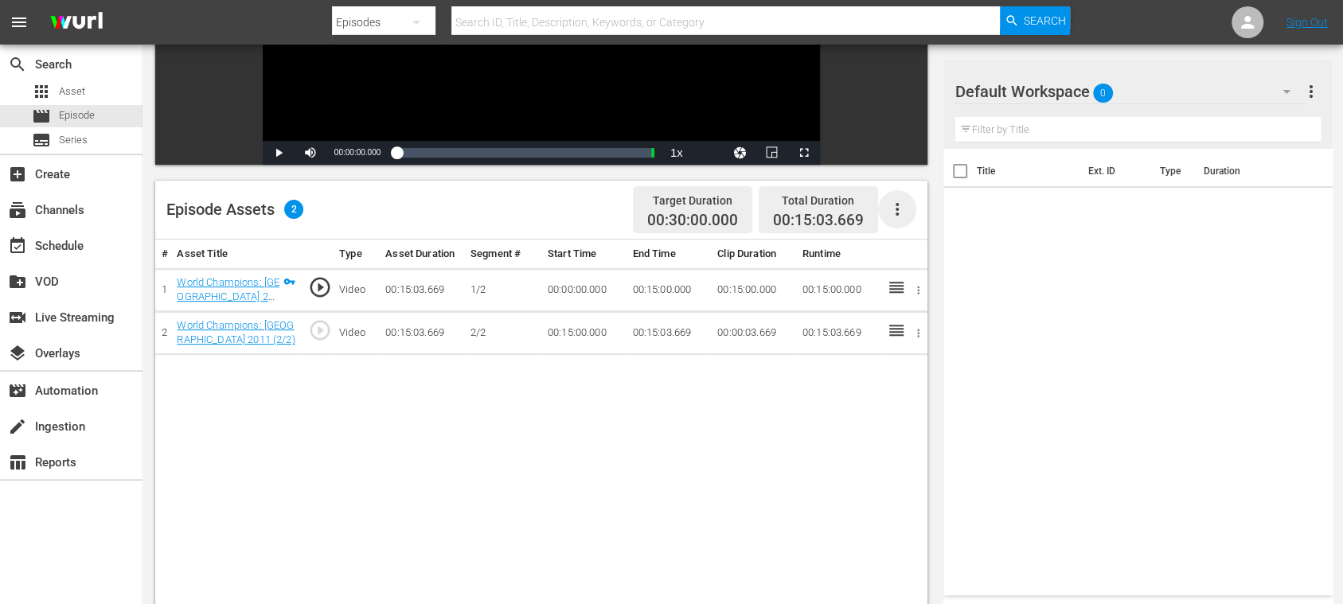
click at [894, 209] on icon "button" at bounding box center [896, 209] width 19 height 19
click at [900, 212] on div "Fill with Ads" at bounding box center [944, 216] width 108 height 38
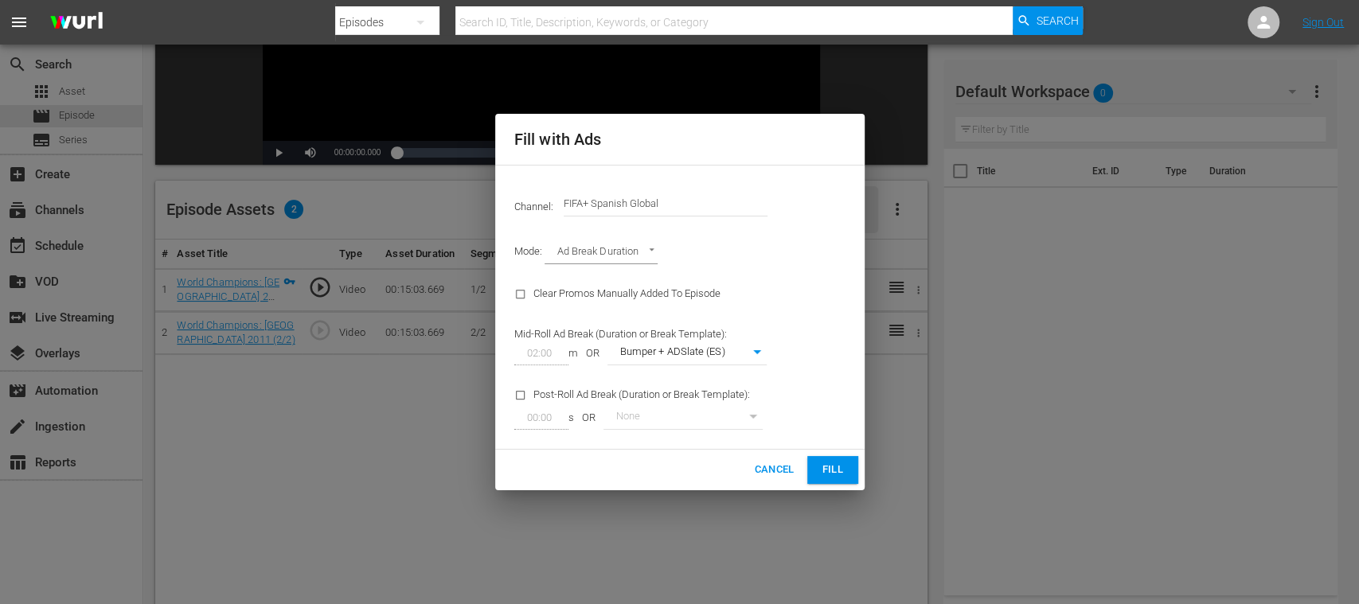
click at [842, 462] on span "Fill" at bounding box center [832, 470] width 25 height 18
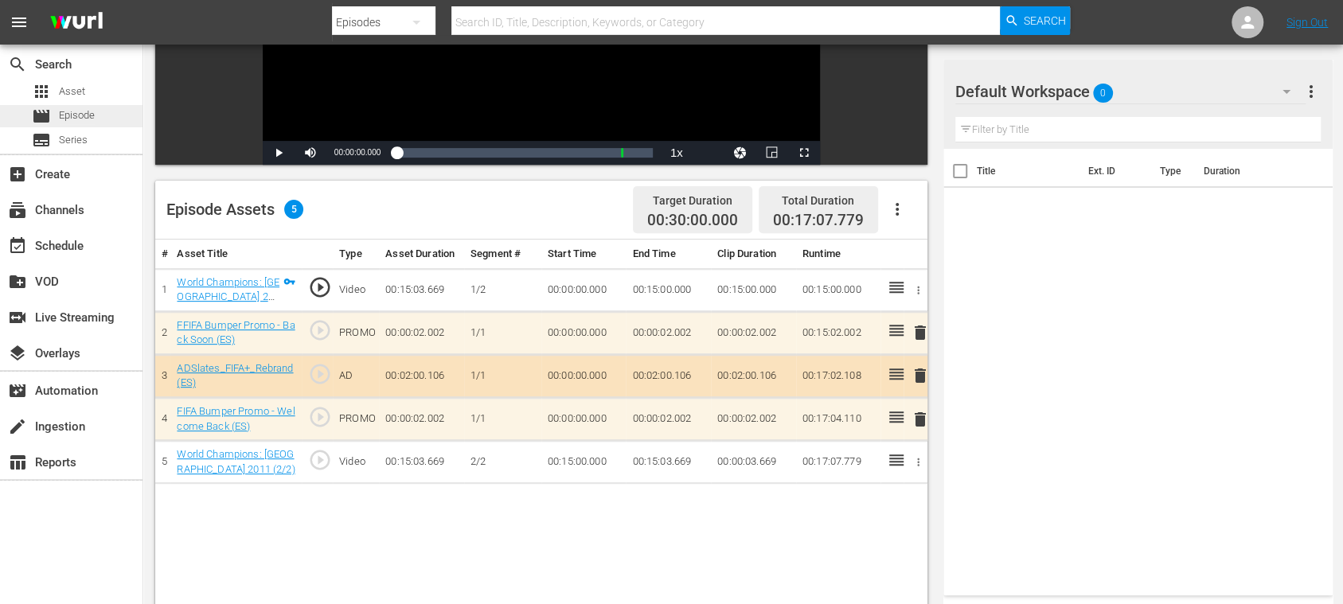
click at [81, 115] on span "Episode" at bounding box center [77, 115] width 36 height 16
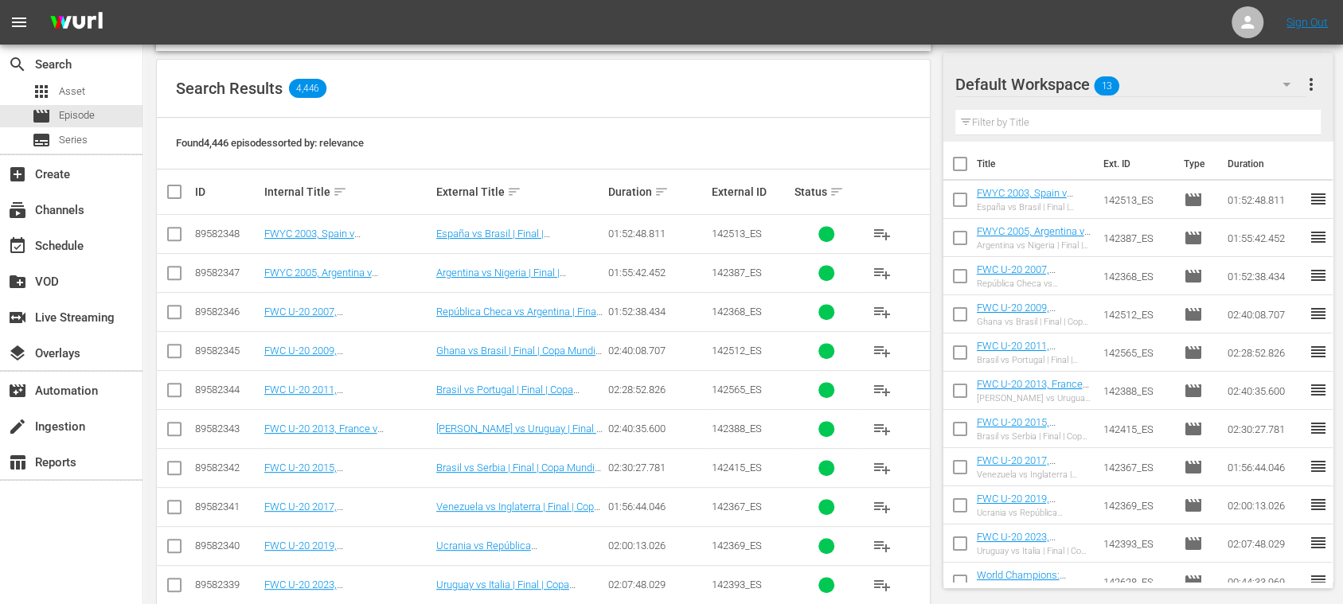
click at [1313, 88] on span "more_vert" at bounding box center [1310, 84] width 19 height 19
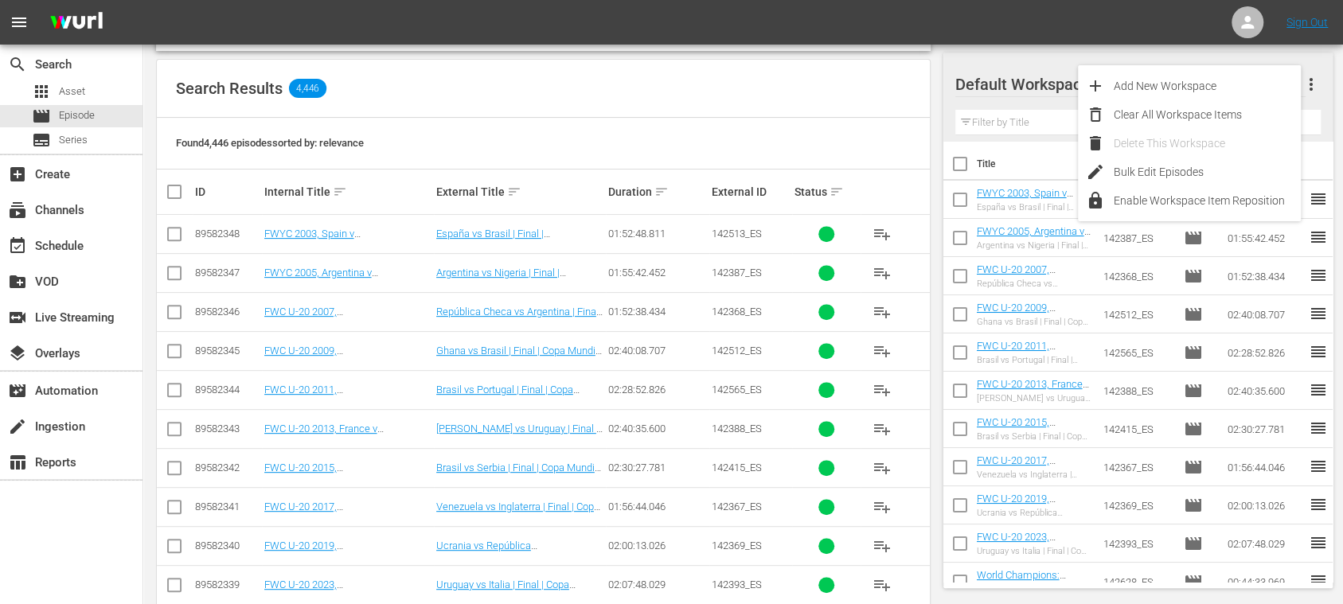
click at [1313, 88] on span "more_vert" at bounding box center [1310, 84] width 19 height 19
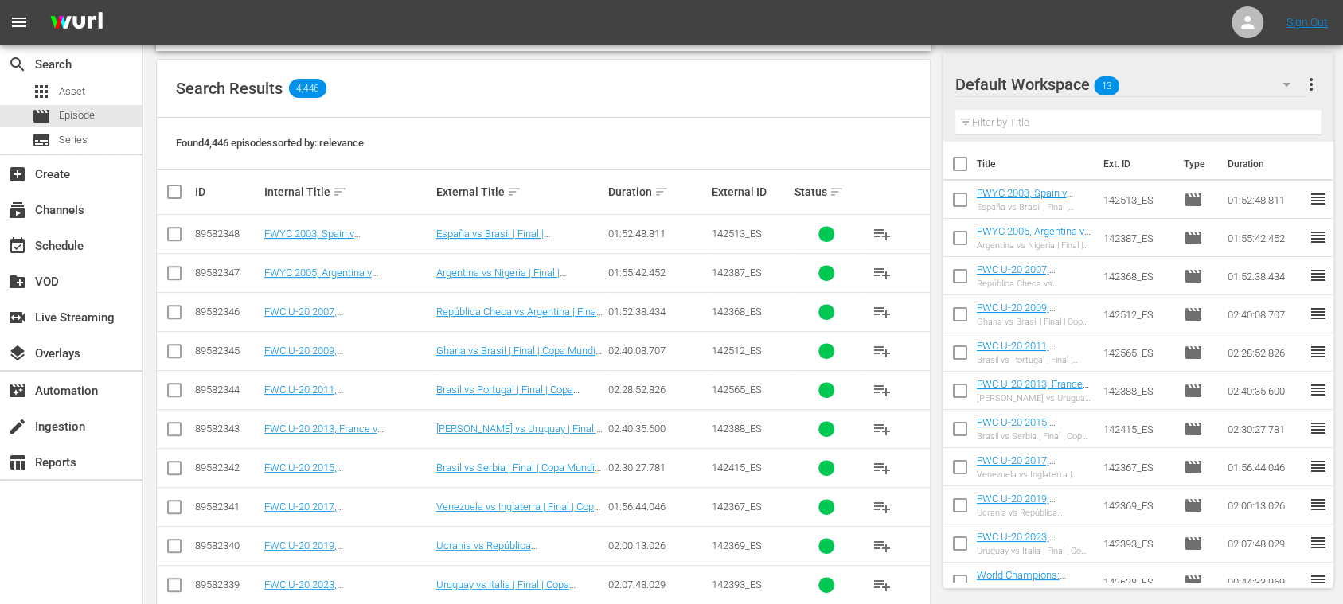
click at [956, 164] on input "checkbox" at bounding box center [959, 166] width 33 height 33
checkbox input "true"
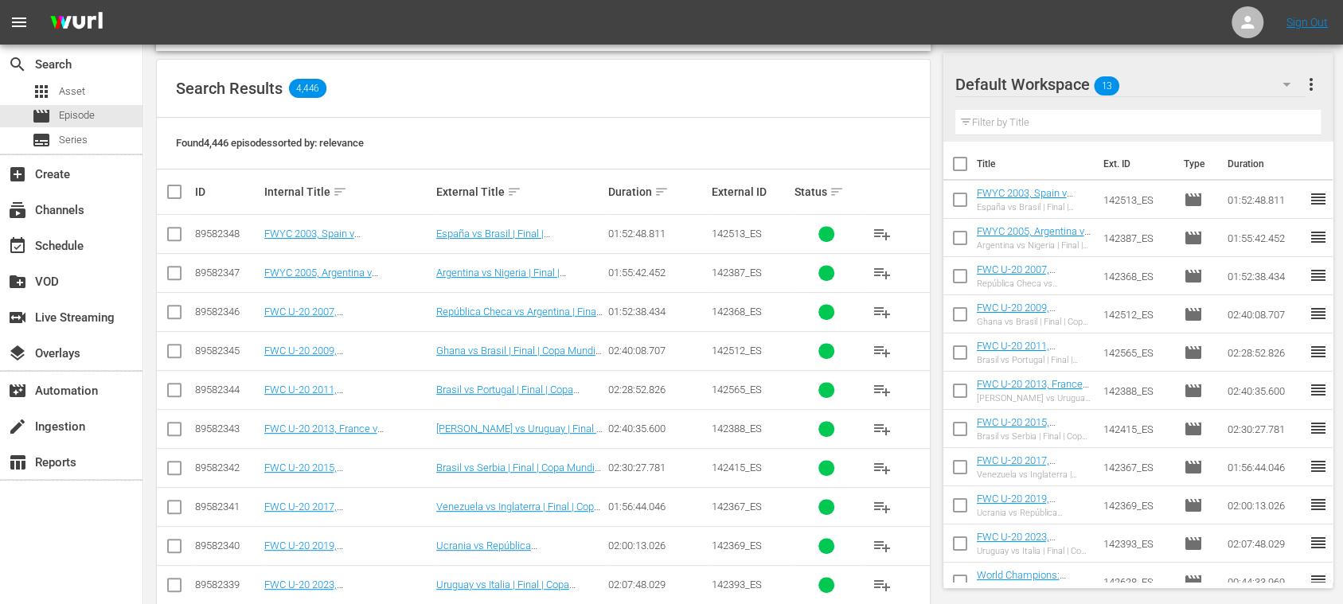
checkbox input "true"
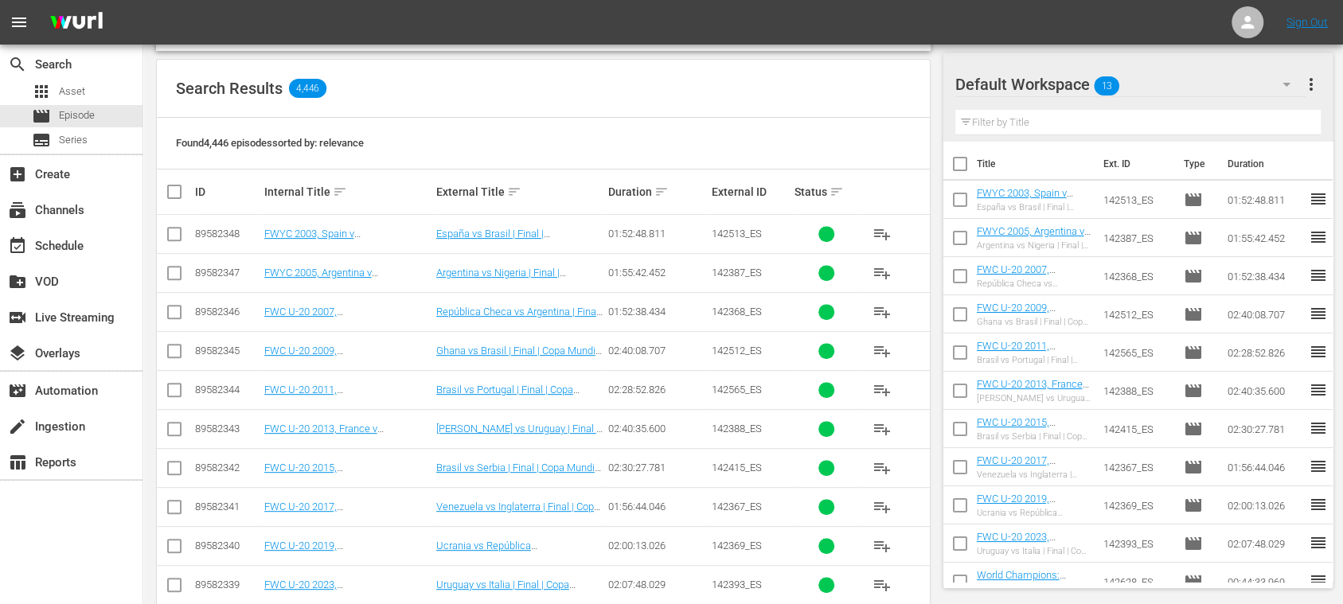
checkbox input "true"
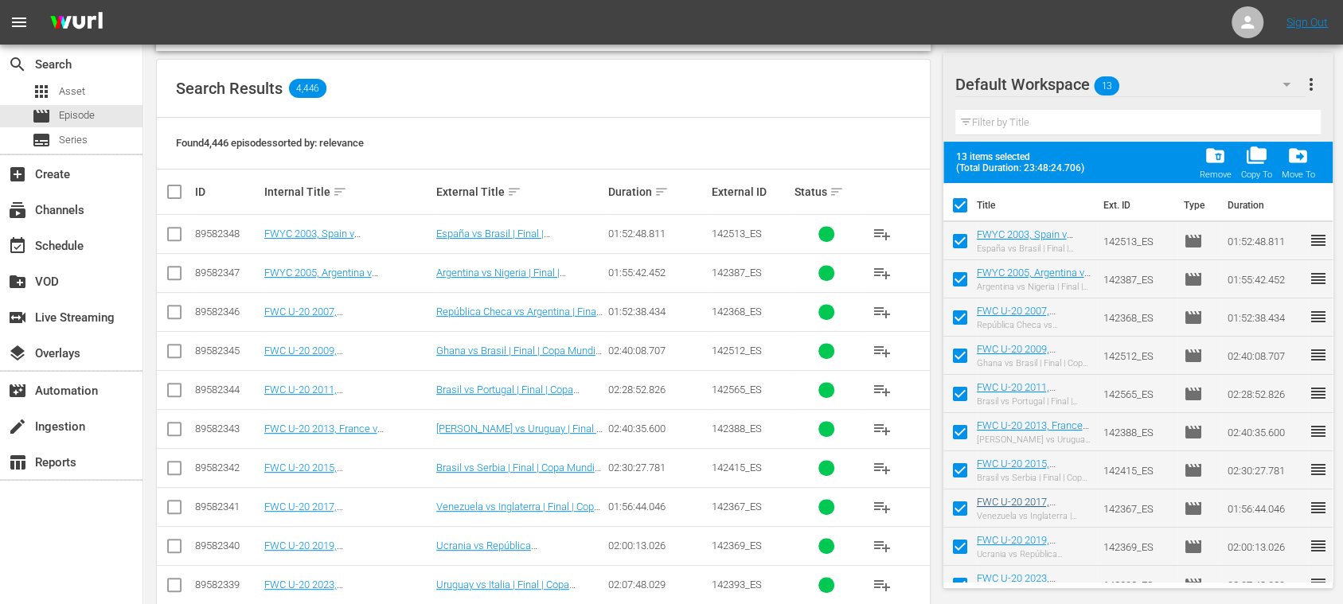
scroll to position [136, 0]
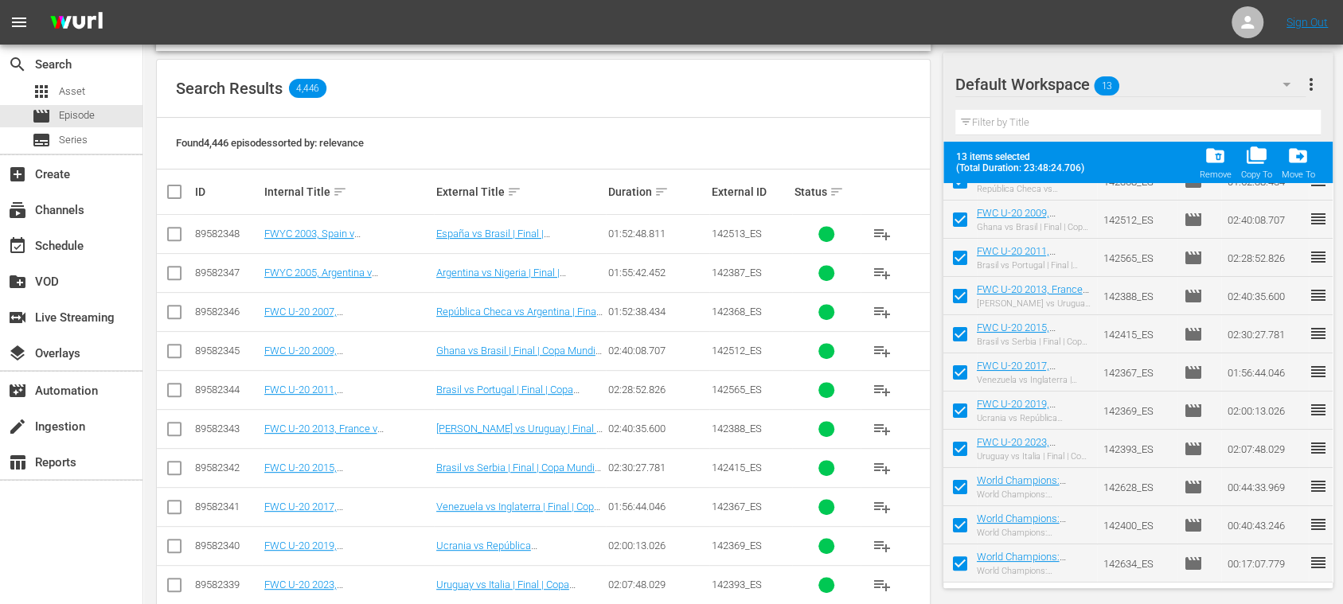
click at [962, 566] on input "checkbox" at bounding box center [959, 566] width 33 height 33
checkbox input "false"
click at [961, 525] on input "checkbox" at bounding box center [959, 528] width 33 height 33
checkbox input "false"
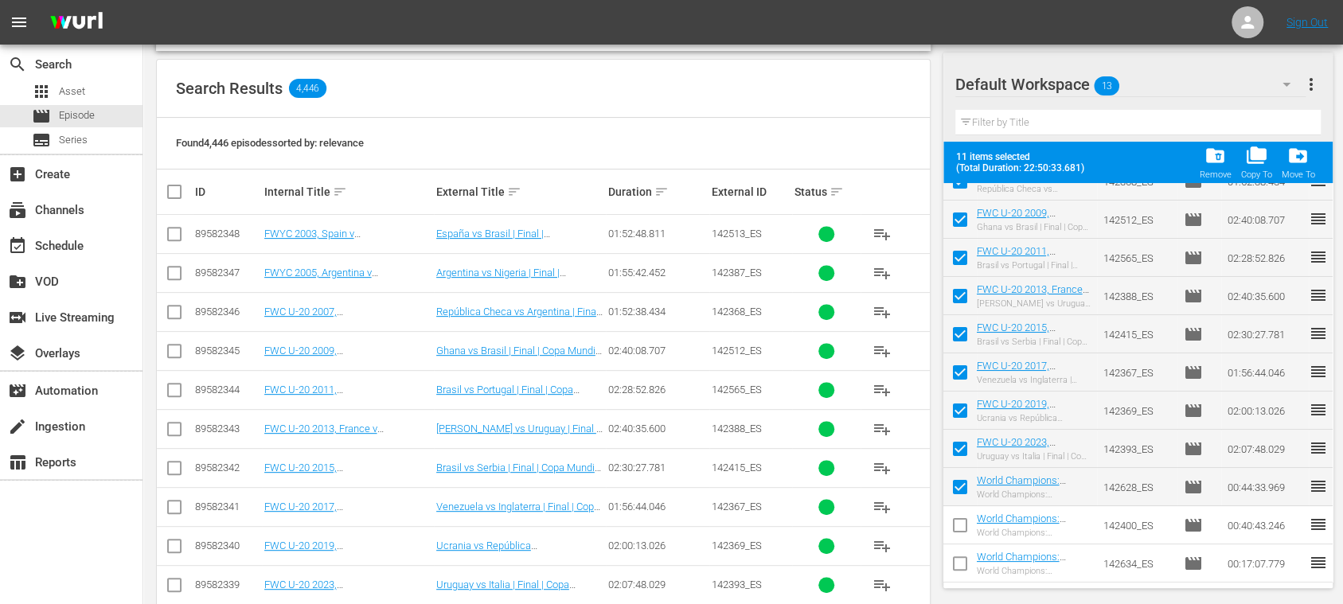
click at [961, 491] on input "checkbox" at bounding box center [959, 490] width 33 height 33
checkbox input "false"
click at [1310, 83] on span "more_vert" at bounding box center [1310, 84] width 19 height 19
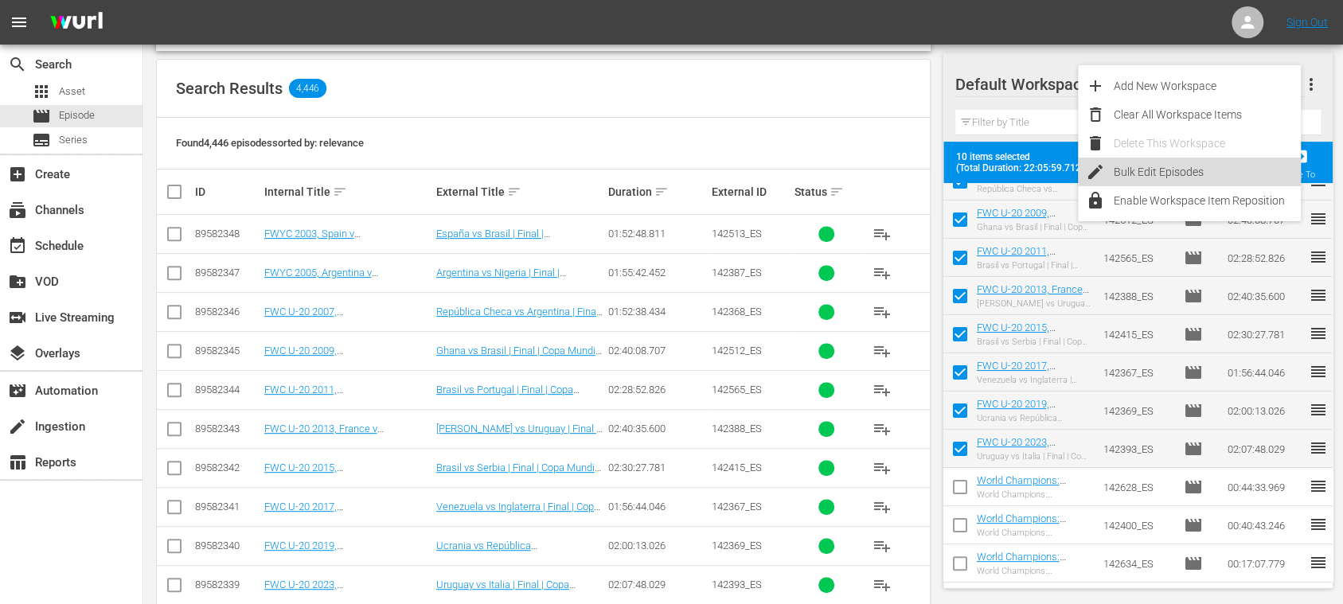
click at [1184, 164] on div "Bulk Edit Episodes" at bounding box center [1206, 172] width 187 height 29
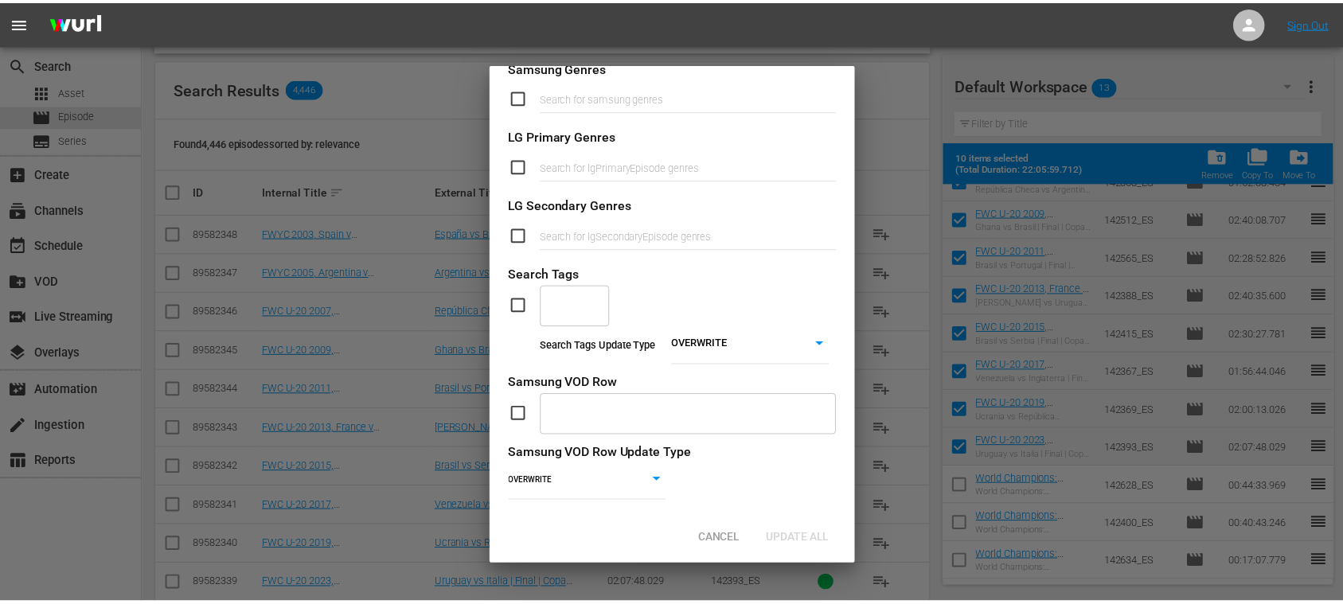
scroll to position [655, 0]
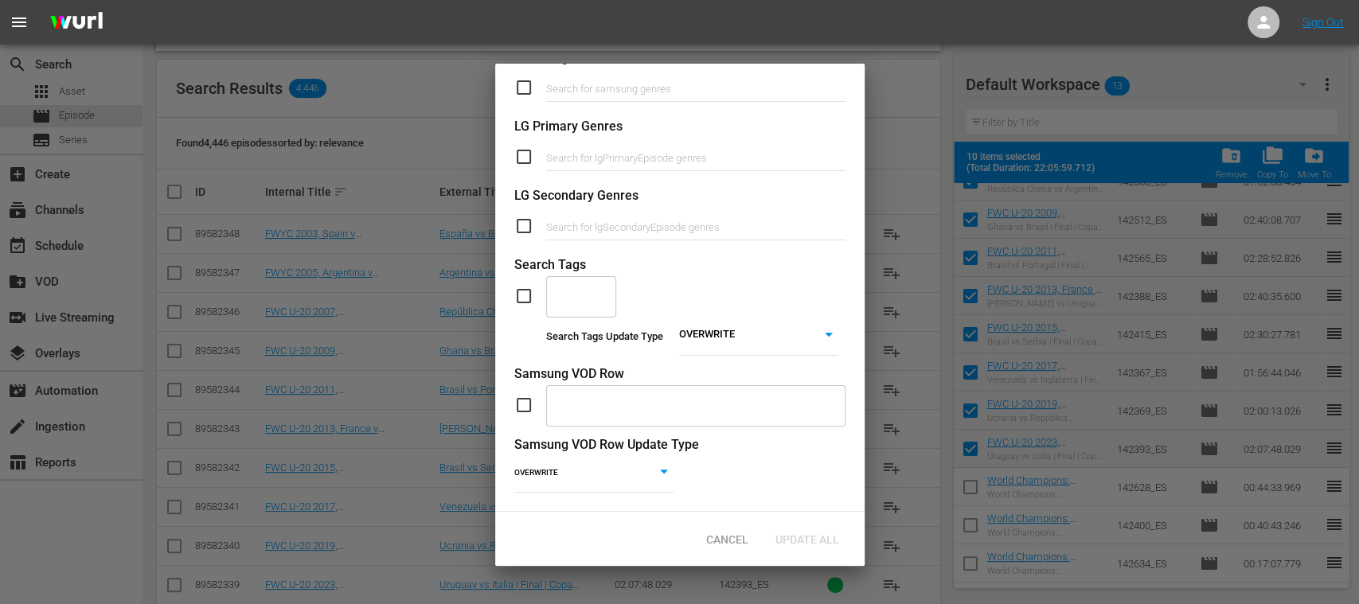
click at [524, 287] on input "checkbox" at bounding box center [530, 296] width 32 height 19
checkbox input "true"
click at [572, 282] on input "text" at bounding box center [569, 296] width 32 height 29
type input "full"
click at [594, 350] on span "TYPE_Full Match Replay" at bounding box center [582, 342] width 49 height 50
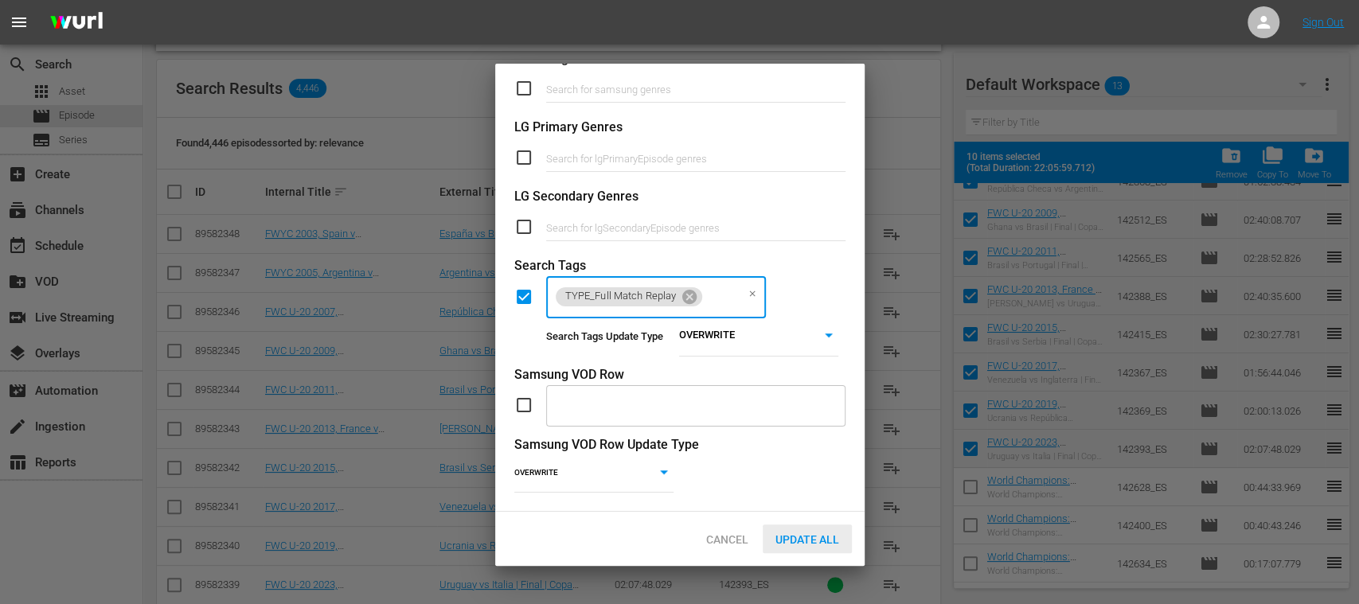
click at [812, 533] on span "Update All" at bounding box center [806, 539] width 89 height 13
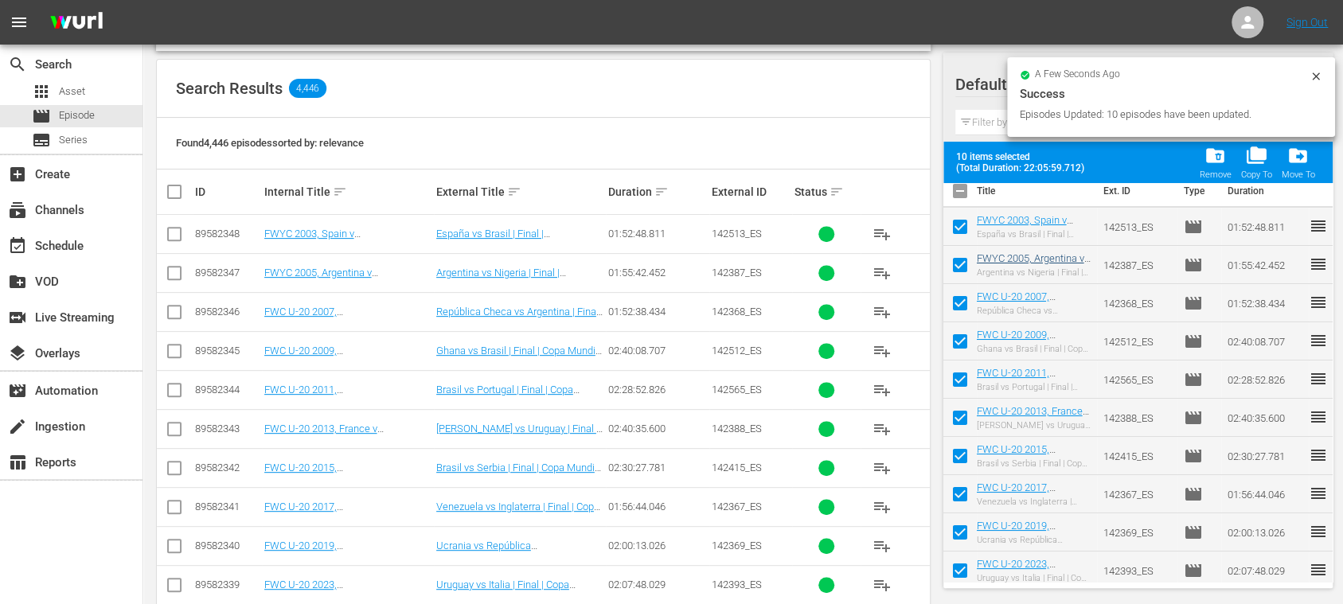
scroll to position [0, 0]
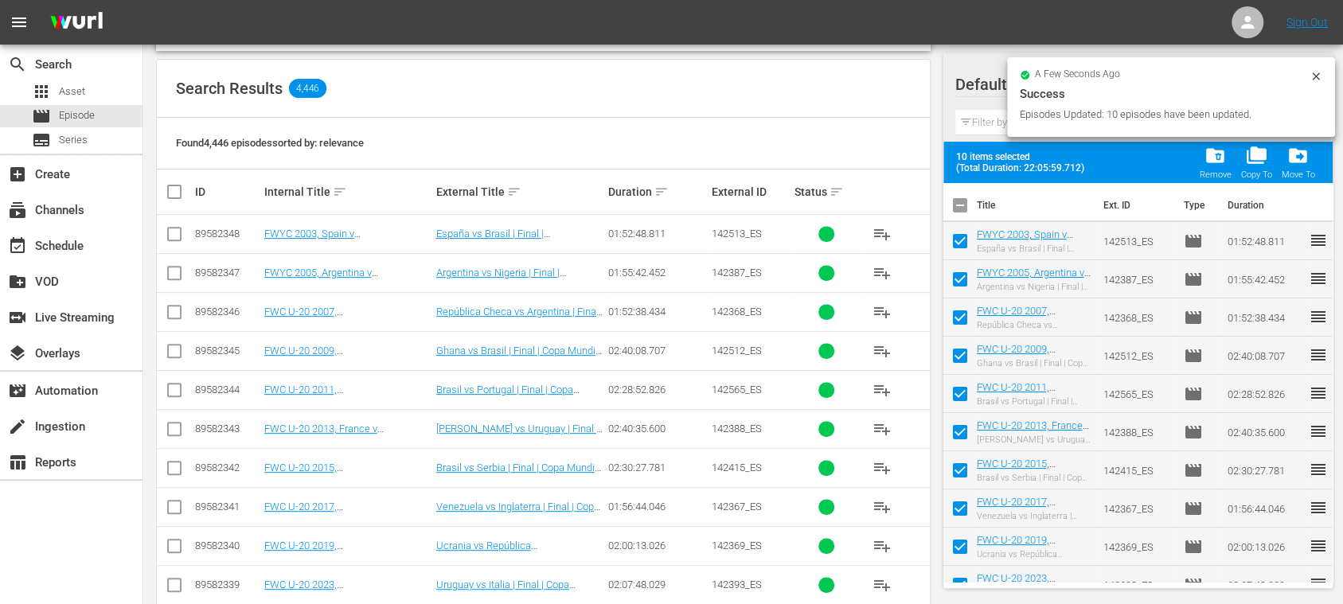
click at [965, 209] on input "checkbox" at bounding box center [959, 208] width 33 height 33
checkbox input "true"
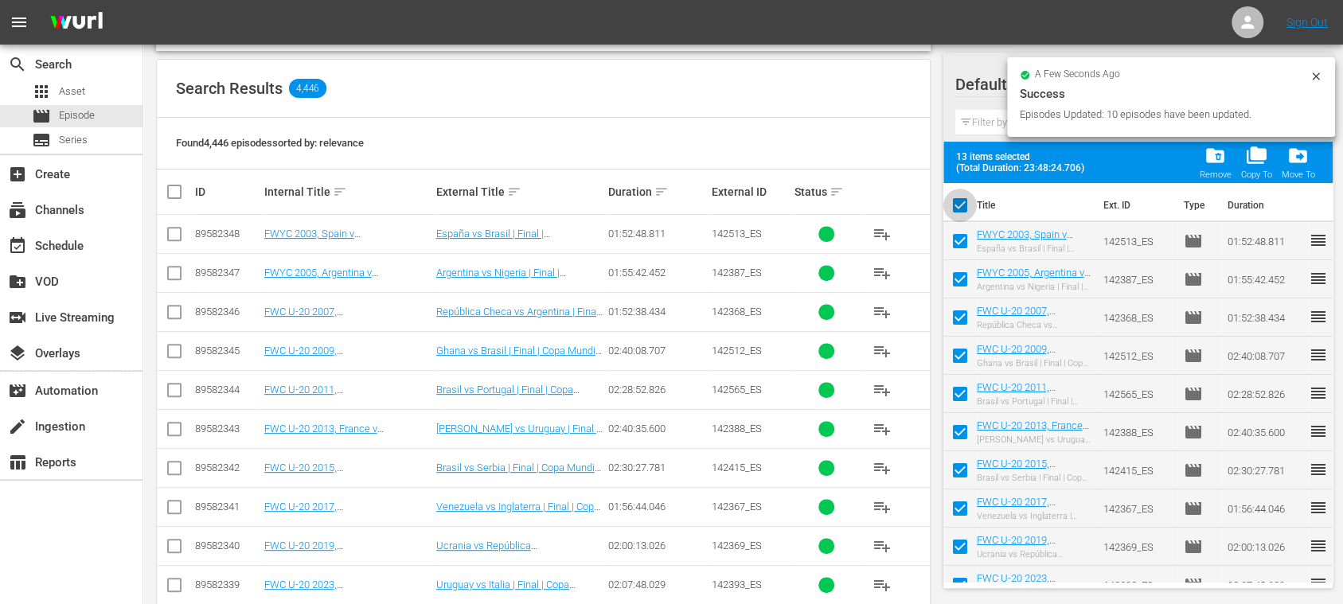
click at [965, 209] on input "checkbox" at bounding box center [959, 208] width 33 height 33
checkbox input "false"
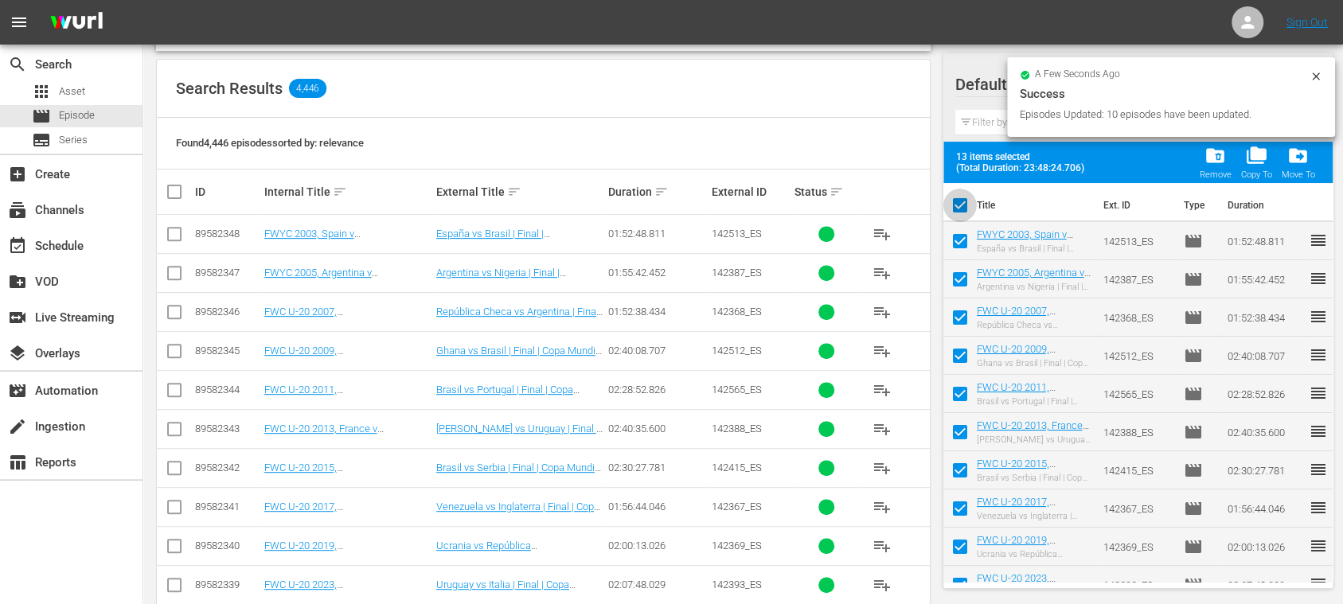
checkbox input "false"
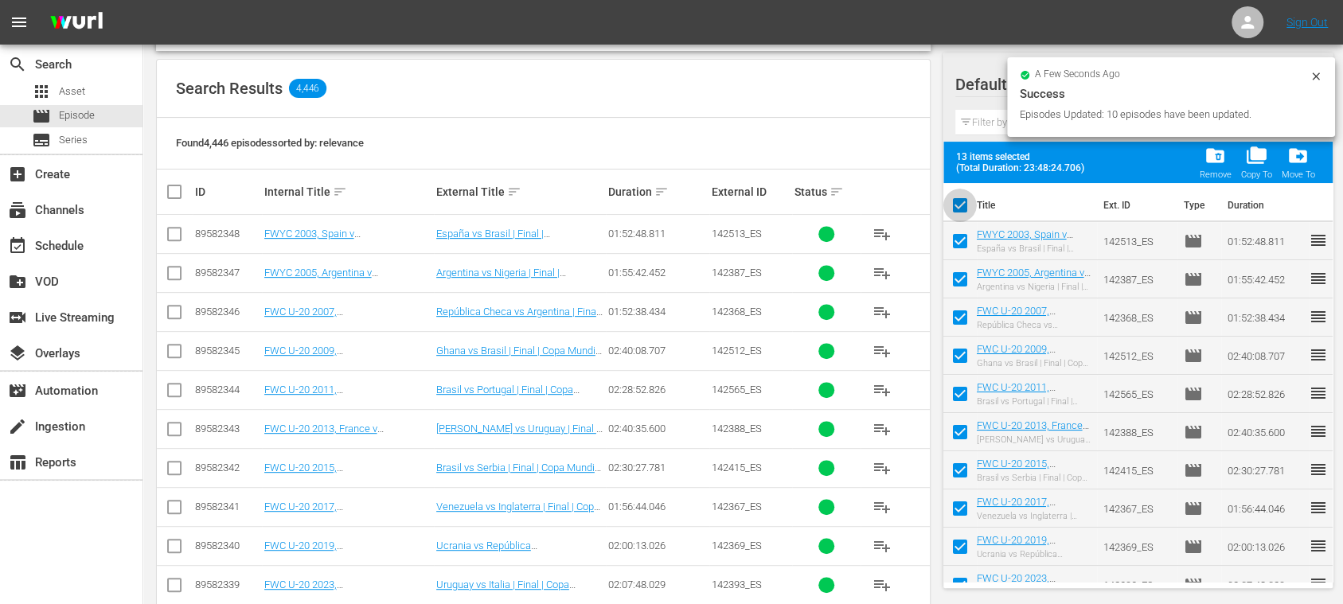
checkbox input "false"
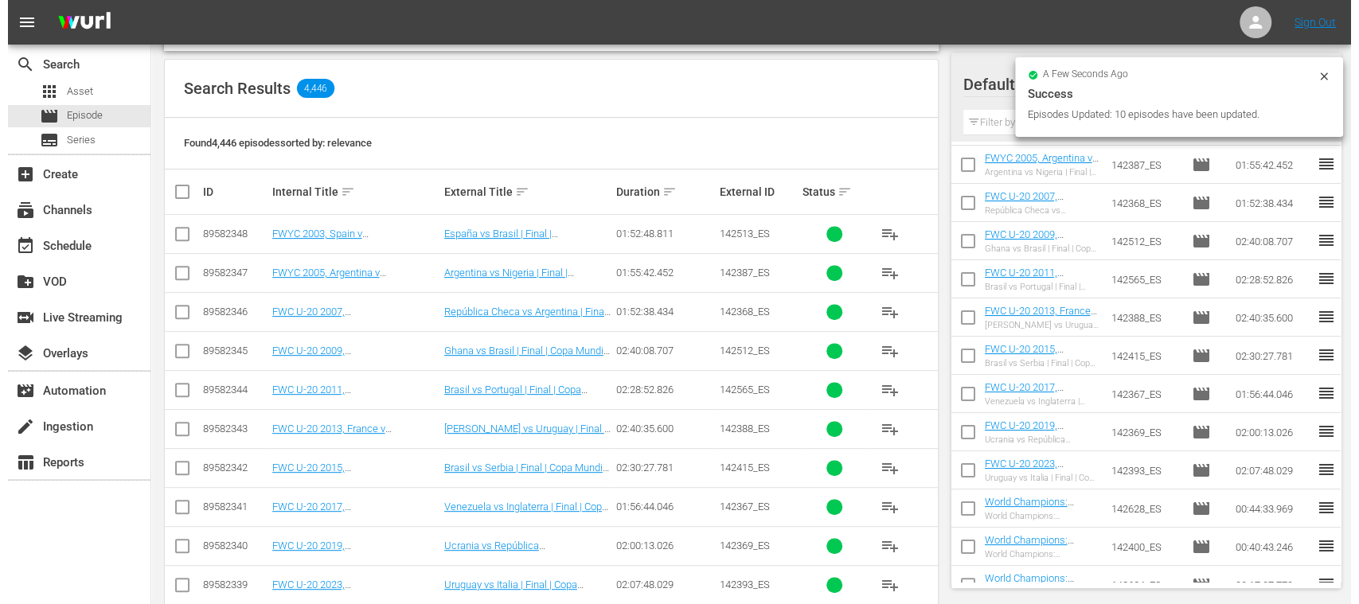
scroll to position [95, 0]
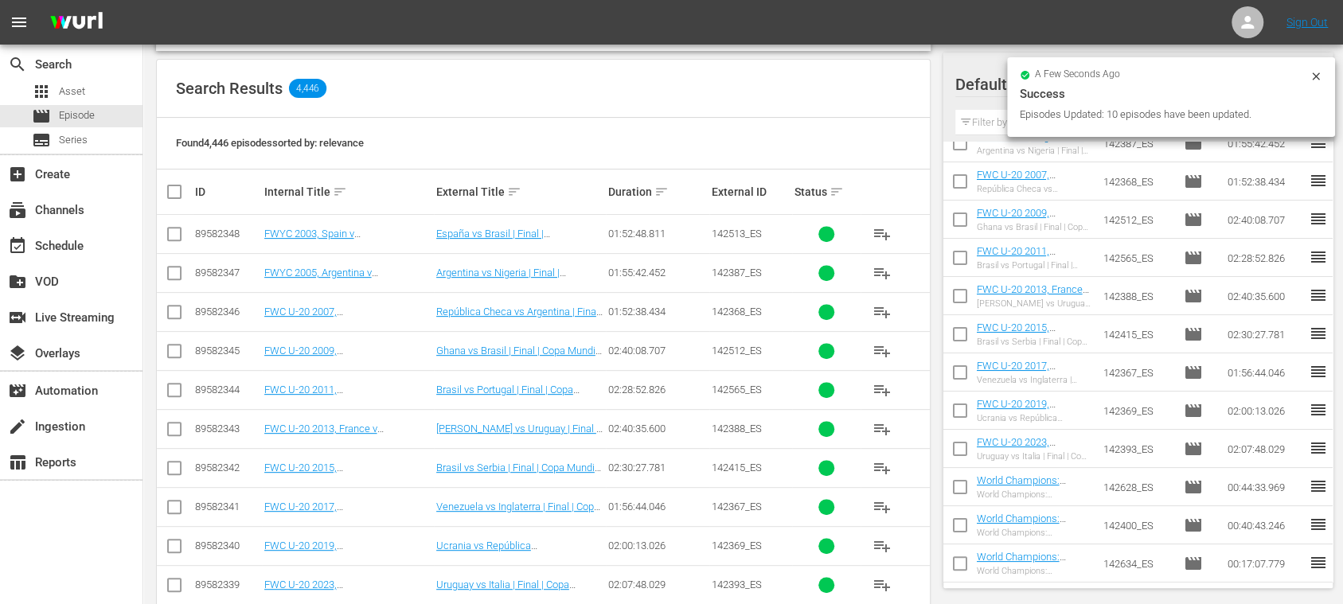
click at [960, 481] on input "checkbox" at bounding box center [959, 490] width 33 height 33
checkbox input "true"
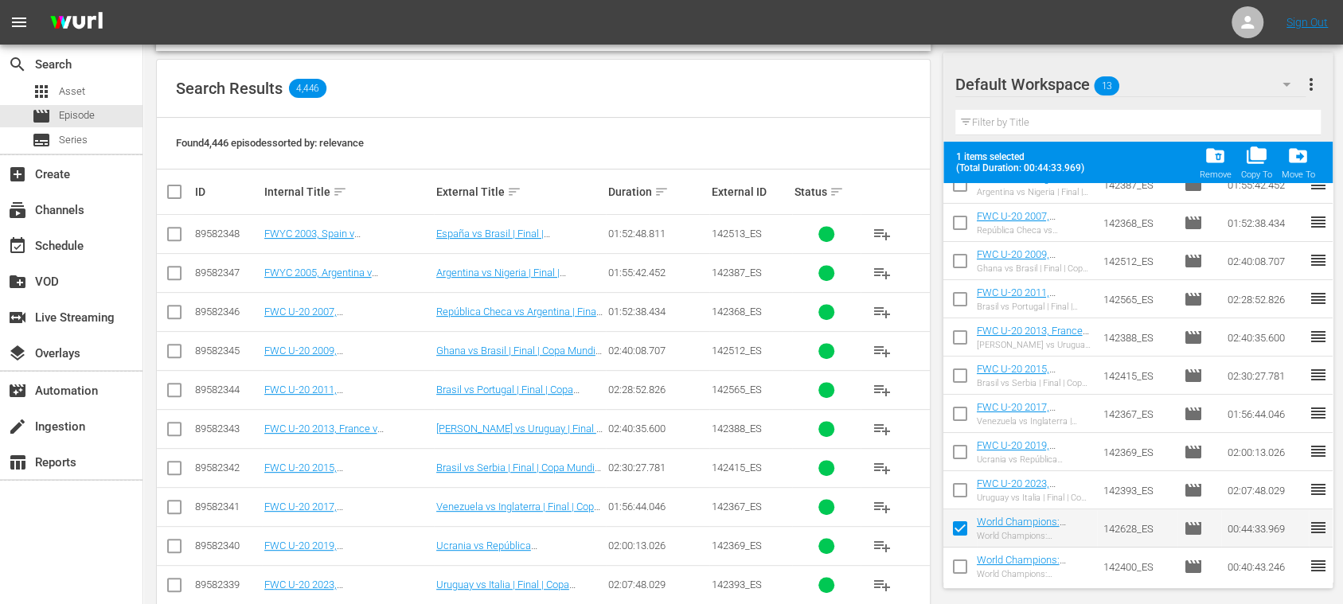
click at [957, 487] on input "checkbox" at bounding box center [959, 493] width 33 height 33
checkbox input "true"
click at [963, 571] on input "checkbox" at bounding box center [959, 569] width 33 height 33
checkbox input "true"
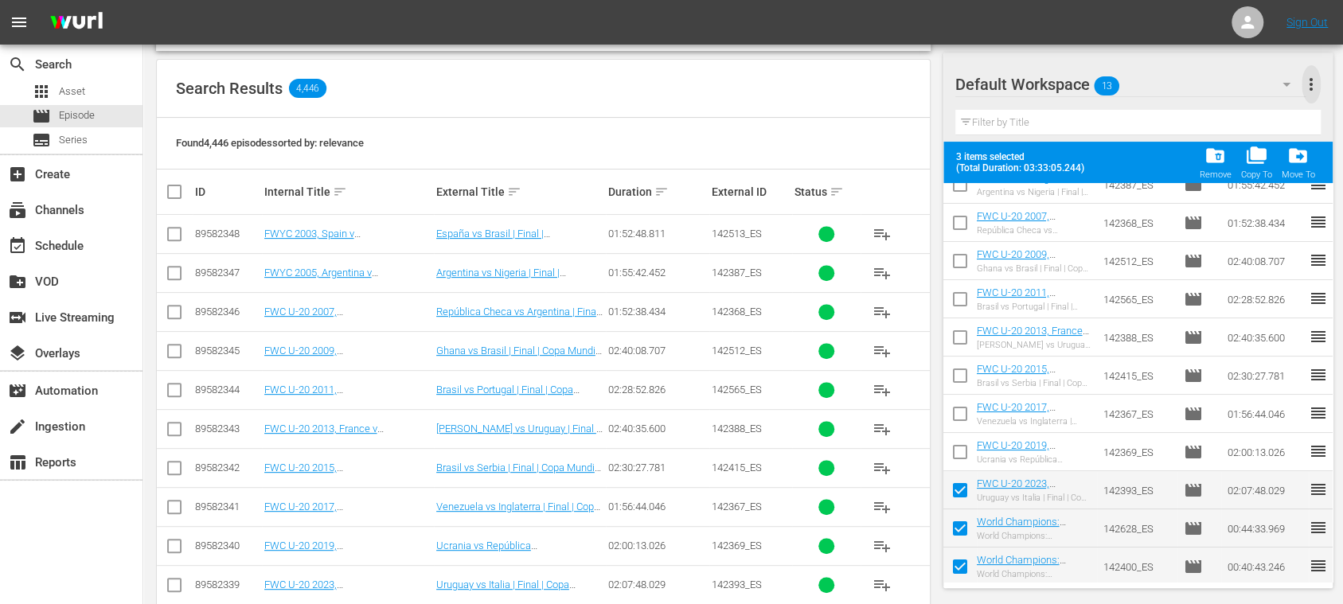
click at [1312, 91] on span "more_vert" at bounding box center [1310, 84] width 19 height 19
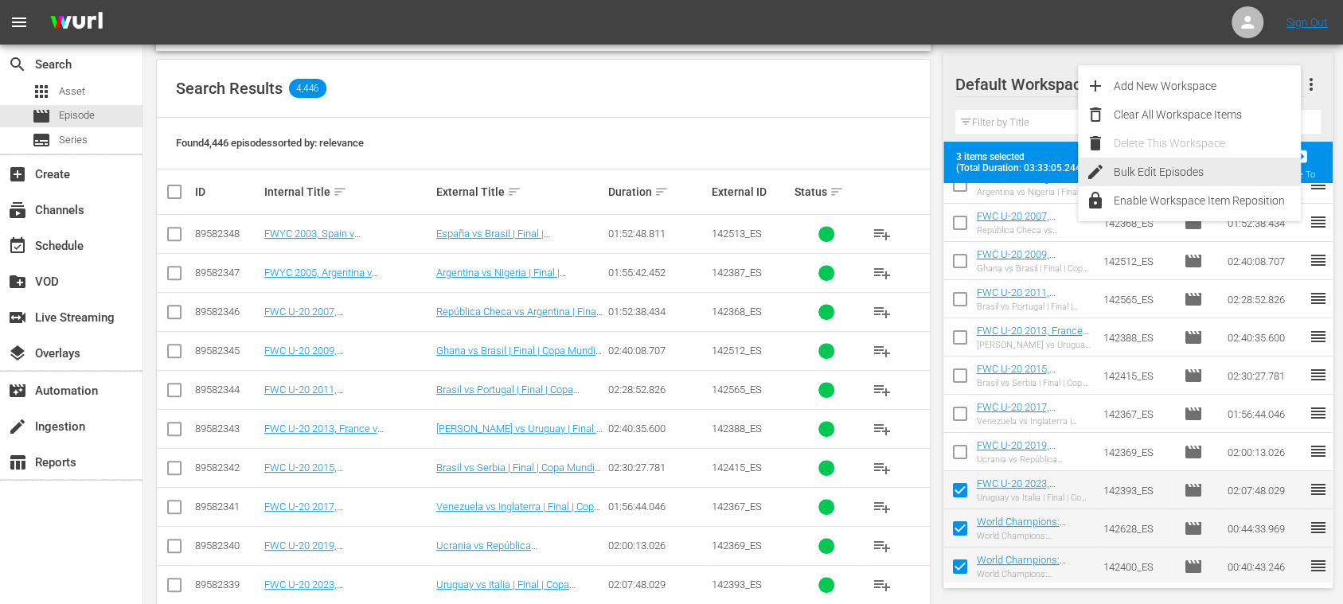
click at [1207, 174] on div "Bulk Edit Episodes" at bounding box center [1206, 172] width 187 height 29
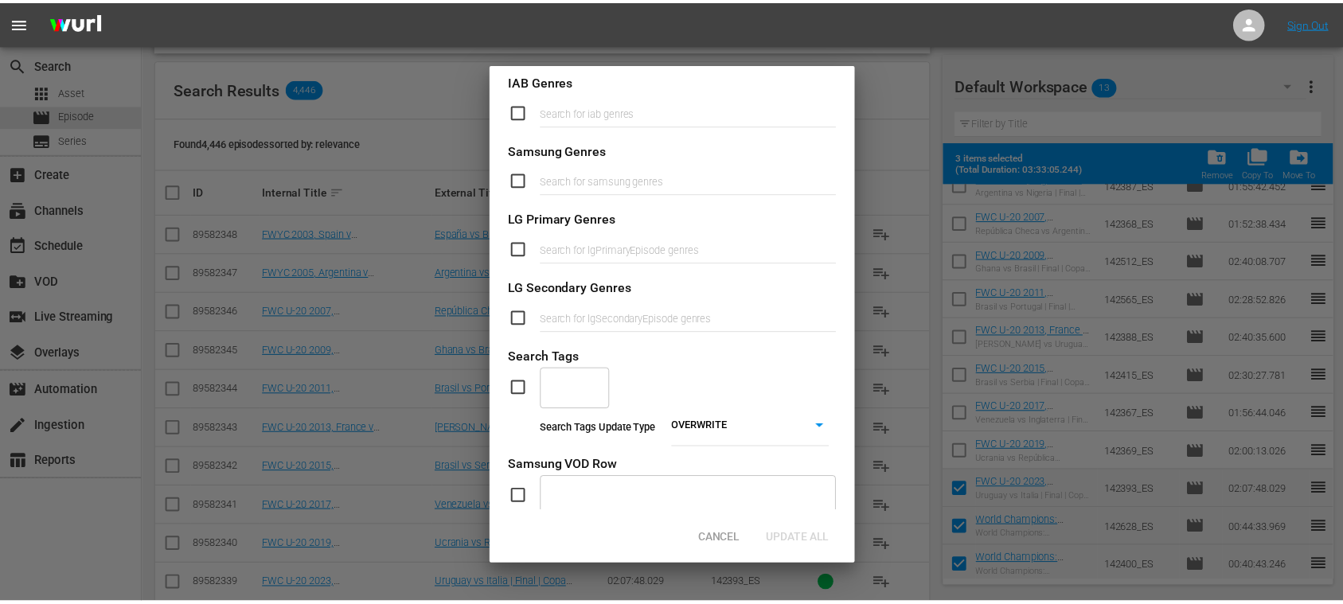
scroll to position [566, 0]
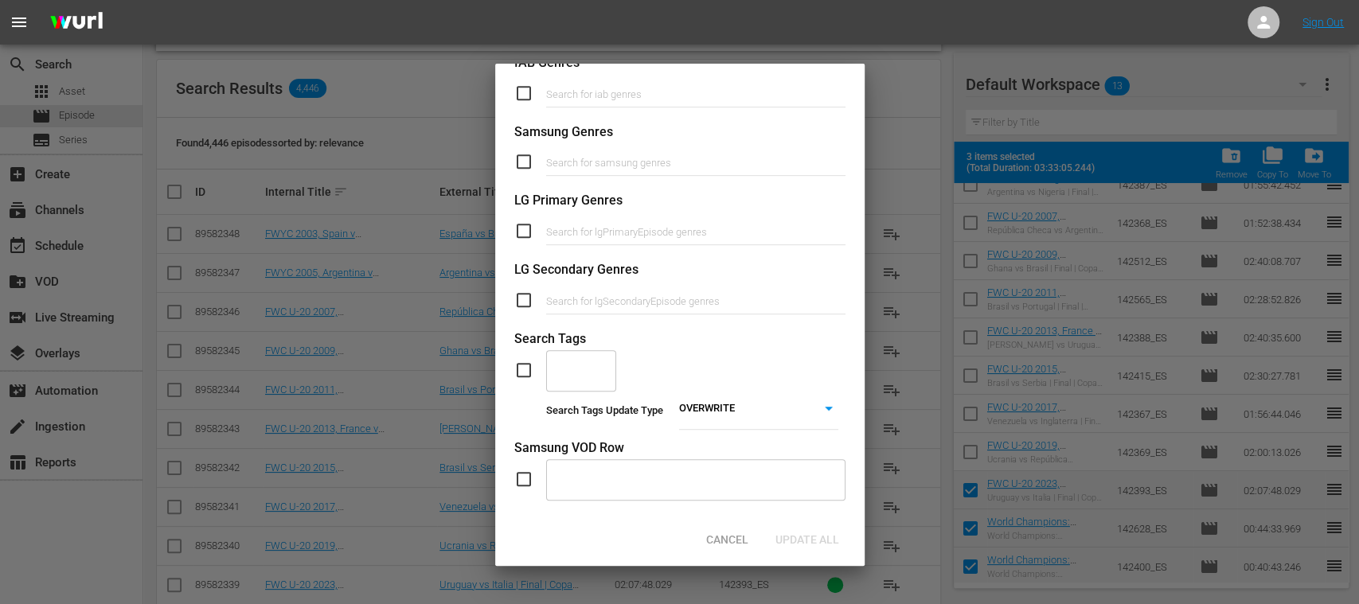
click at [521, 365] on input "checkbox" at bounding box center [530, 370] width 32 height 19
checkbox input "true"
click at [568, 369] on input "text" at bounding box center [569, 370] width 32 height 29
type input "othe"
click at [584, 415] on span "TYPE_Other" at bounding box center [587, 414] width 59 height 17
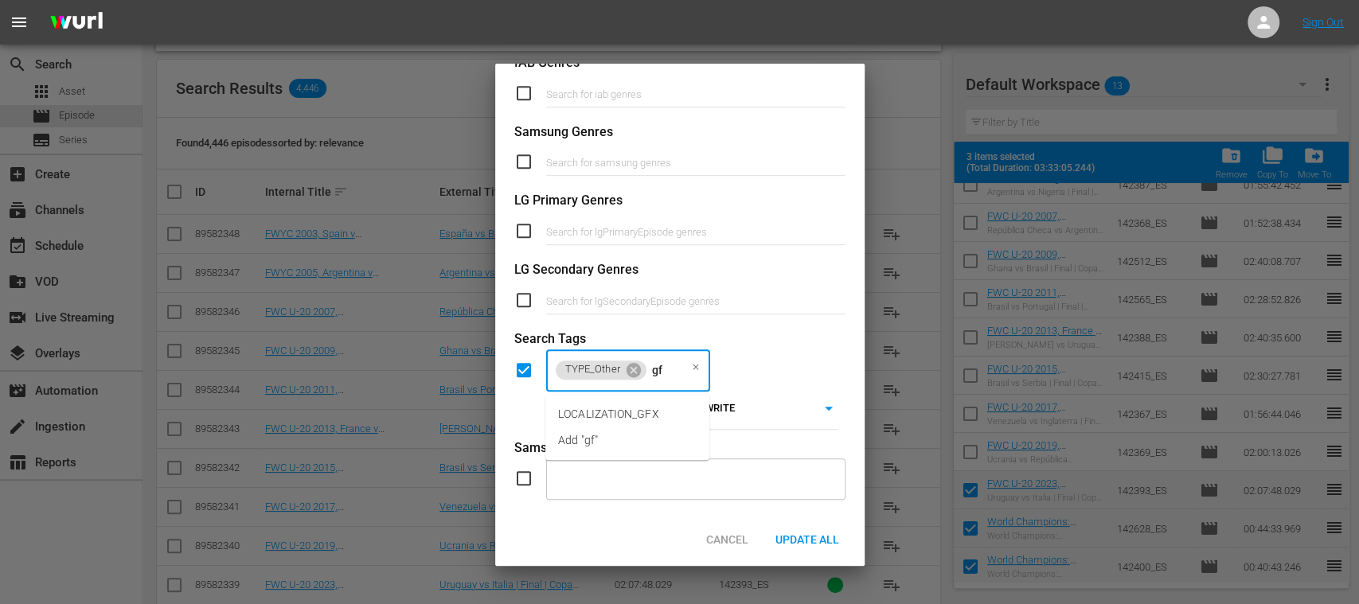
type input "gfx"
click at [622, 412] on span "LOCALIZATION_GFX" at bounding box center [608, 414] width 101 height 17
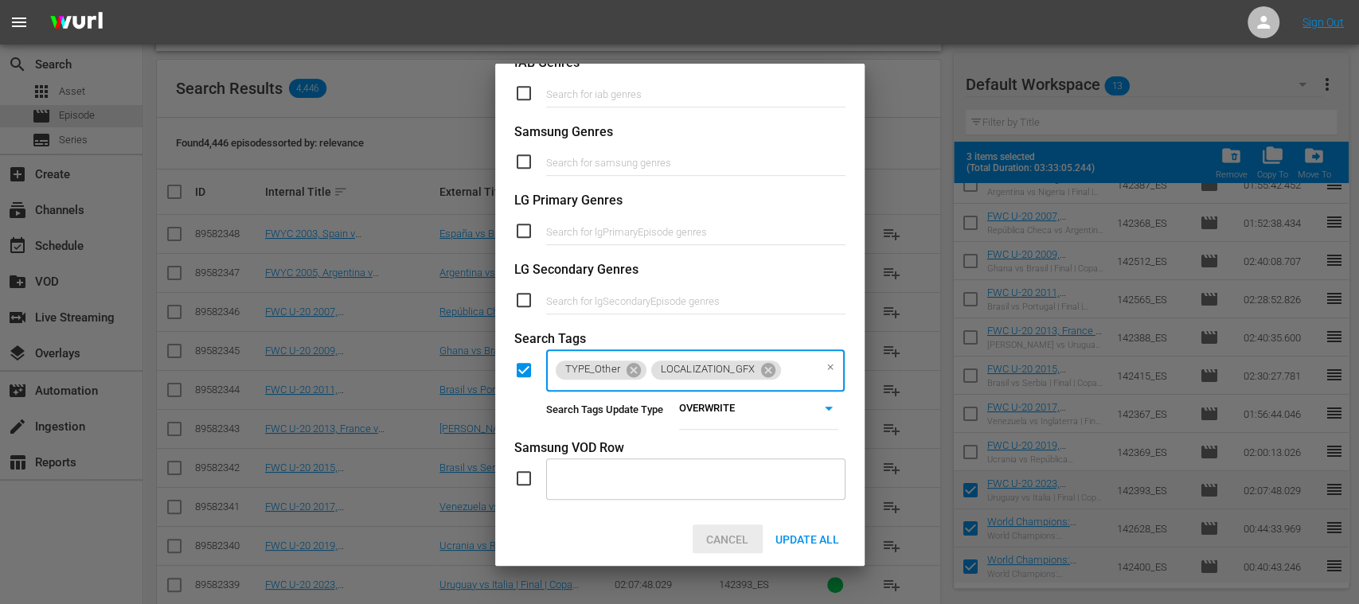
click at [725, 538] on span "Cancel" at bounding box center [727, 539] width 68 height 13
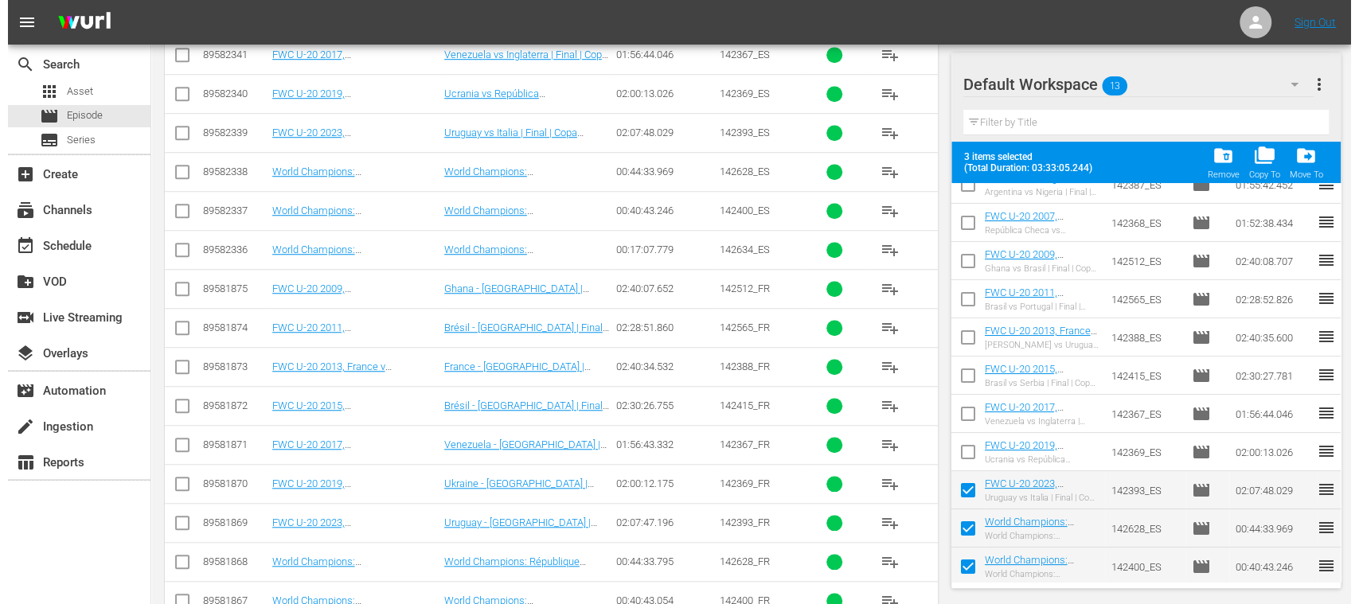
scroll to position [136, 0]
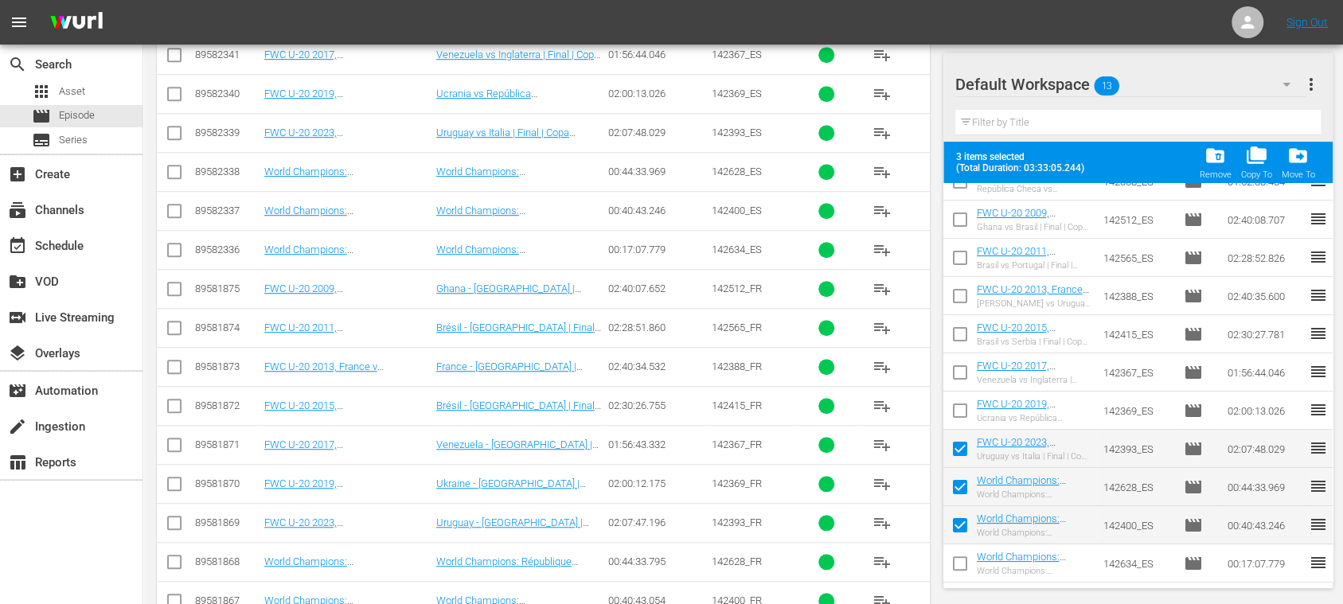
click at [959, 457] on input "checkbox" at bounding box center [959, 451] width 33 height 33
checkbox input "false"
click at [958, 560] on input "checkbox" at bounding box center [959, 566] width 33 height 33
checkbox input "true"
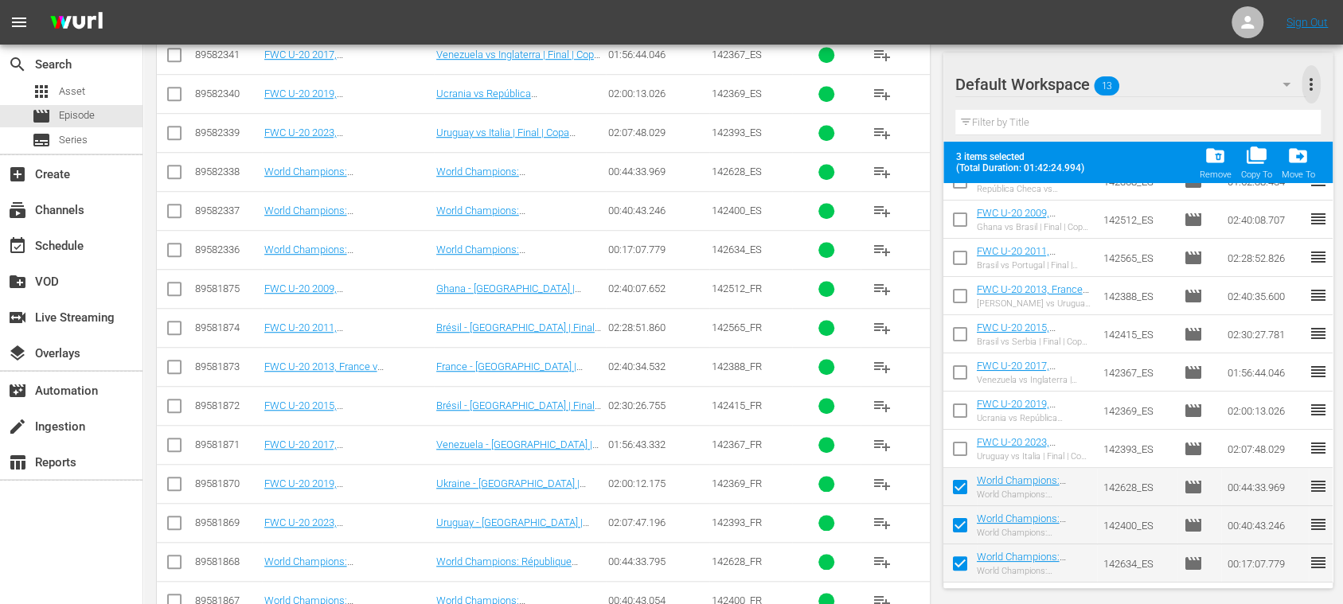
click at [1312, 84] on span "more_vert" at bounding box center [1310, 84] width 19 height 19
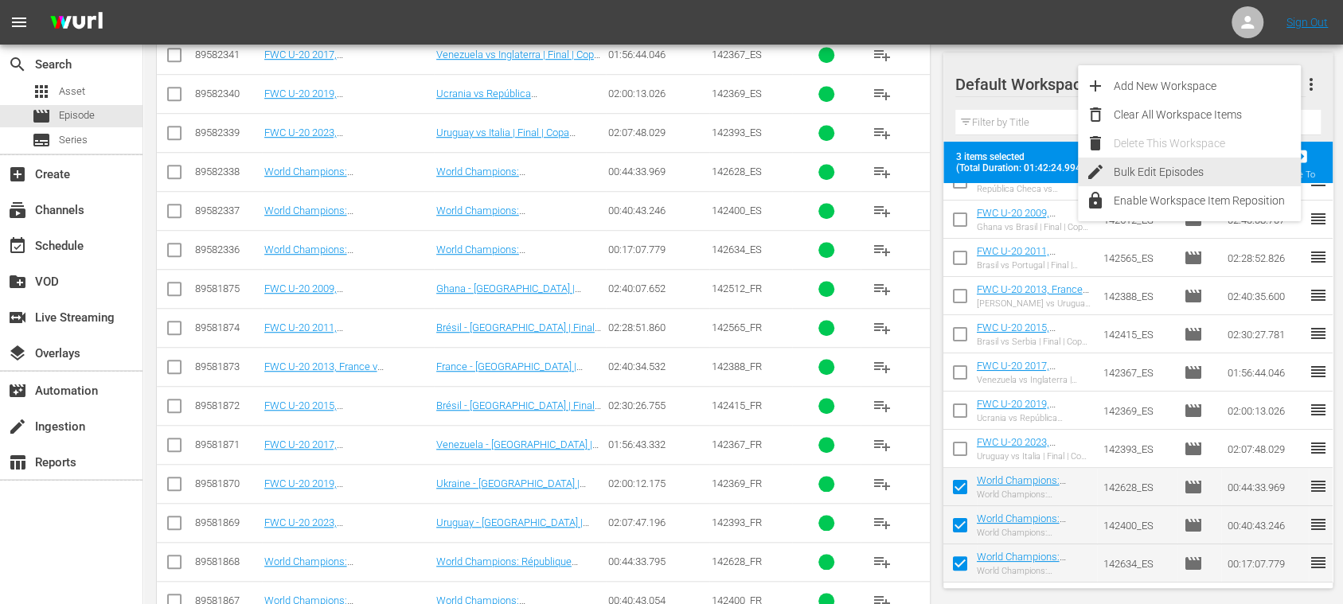
click at [1175, 160] on div "Bulk Edit Episodes" at bounding box center [1206, 172] width 187 height 29
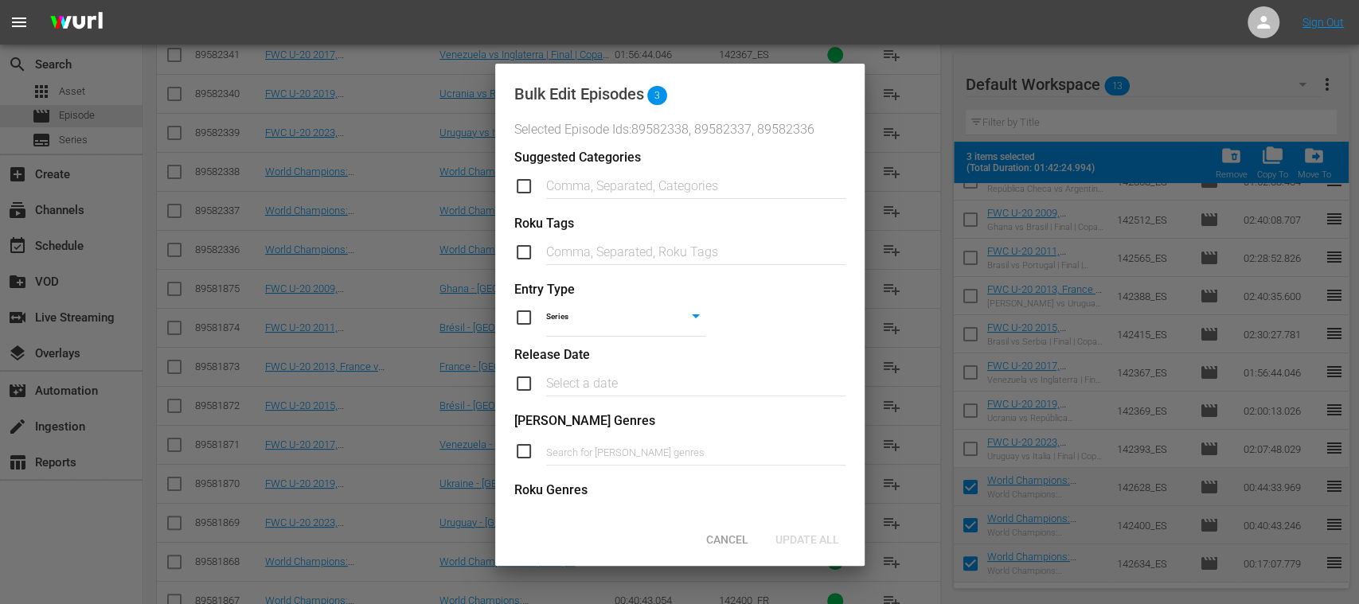
scroll to position [655, 0]
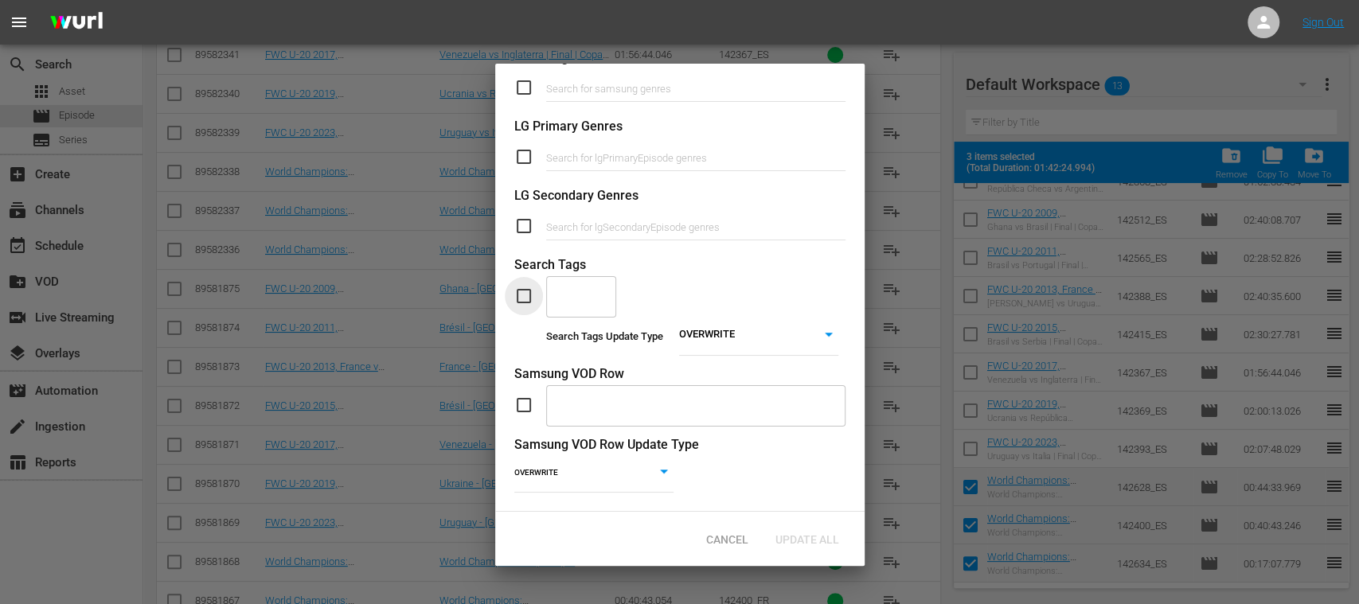
click at [525, 287] on input "checkbox" at bounding box center [530, 296] width 32 height 19
checkbox input "true"
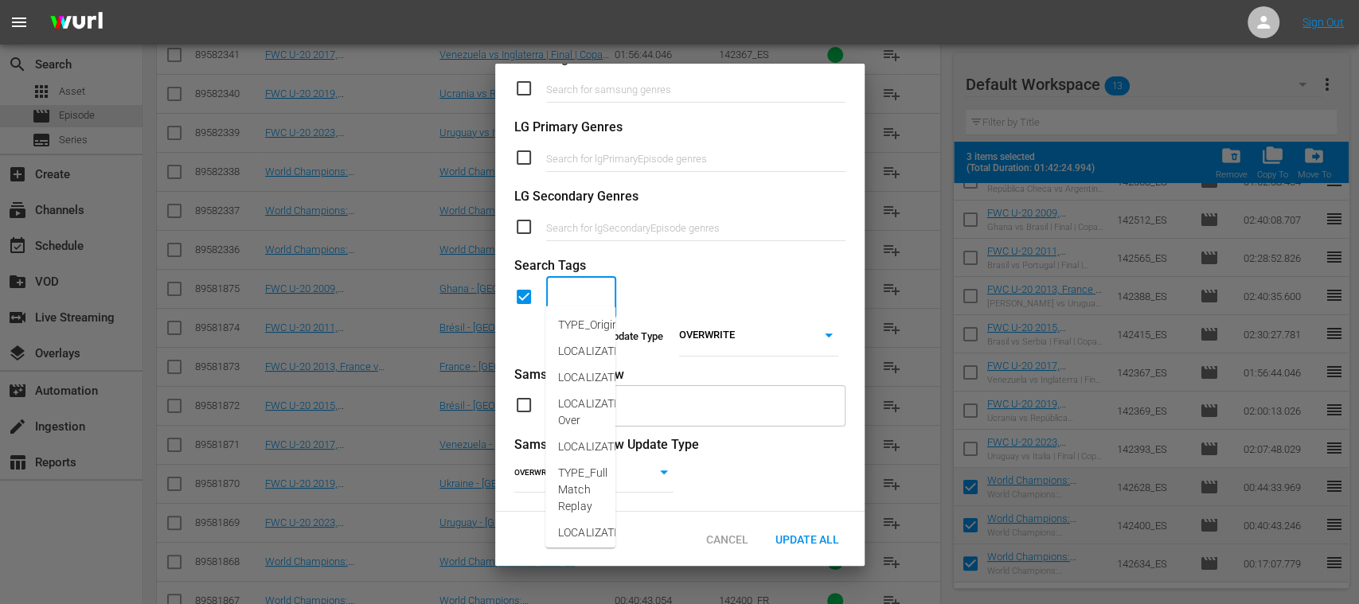
click at [569, 283] on input "text" at bounding box center [569, 297] width 32 height 29
type input "other"
click at [576, 322] on span "TYPE_Other" at bounding box center [587, 325] width 59 height 17
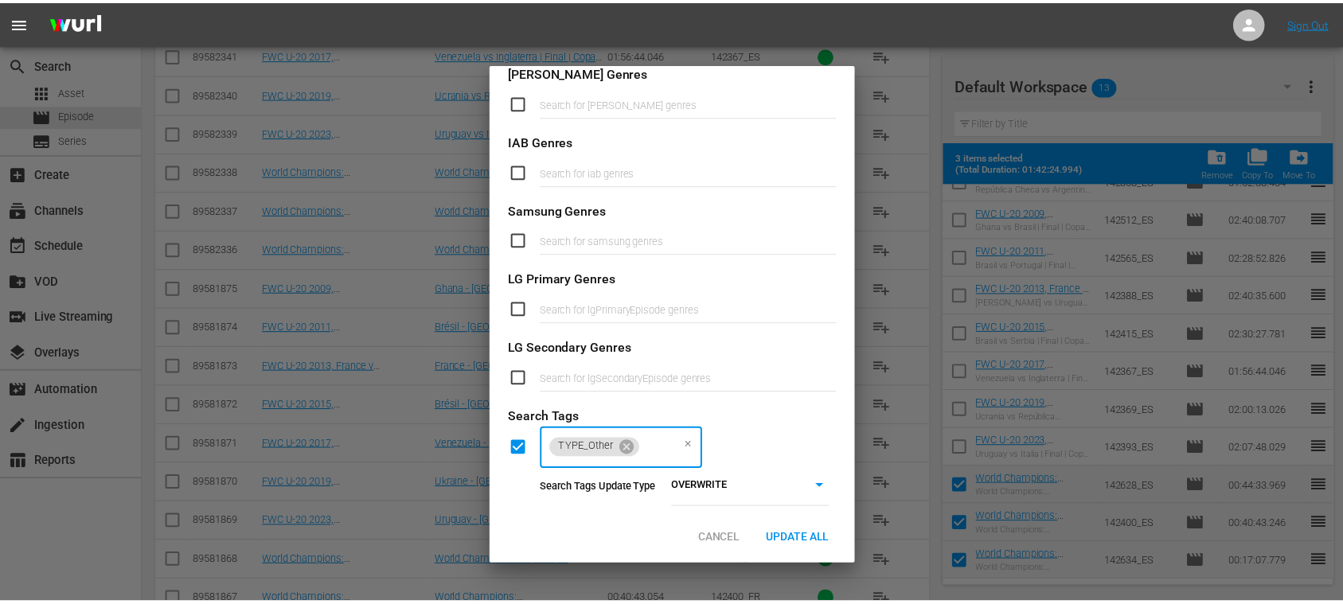
scroll to position [655, 0]
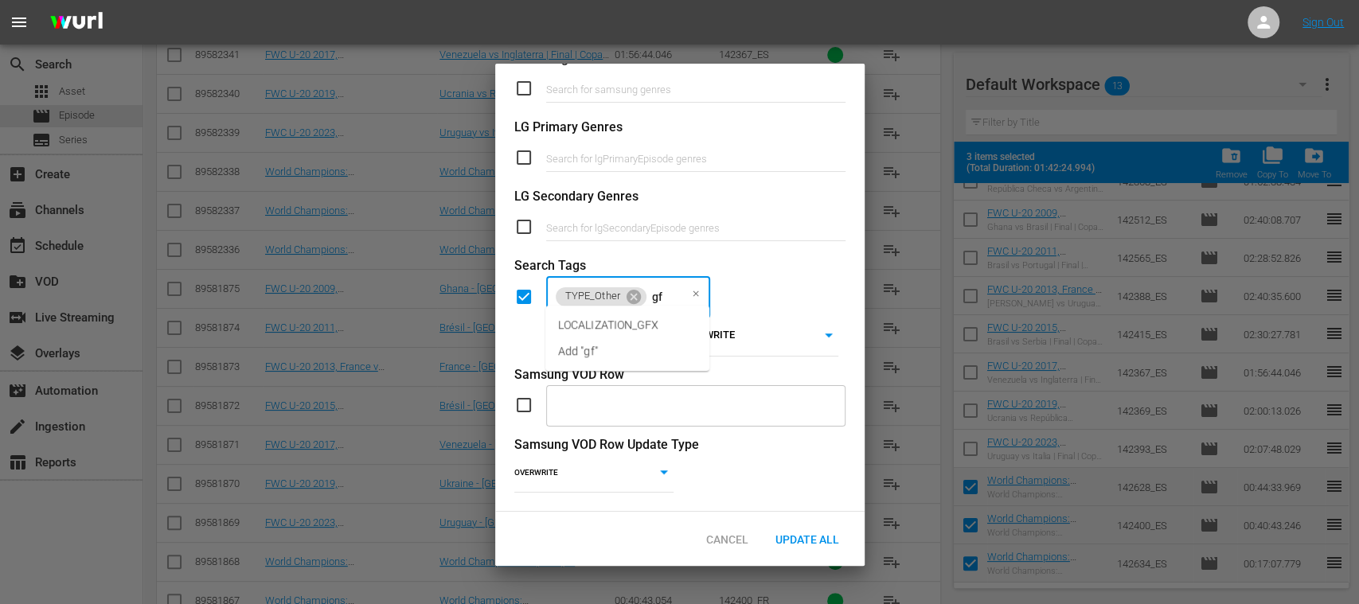
type input "gfx"
click at [653, 328] on span "LOCALIZATION_GFX" at bounding box center [608, 325] width 101 height 17
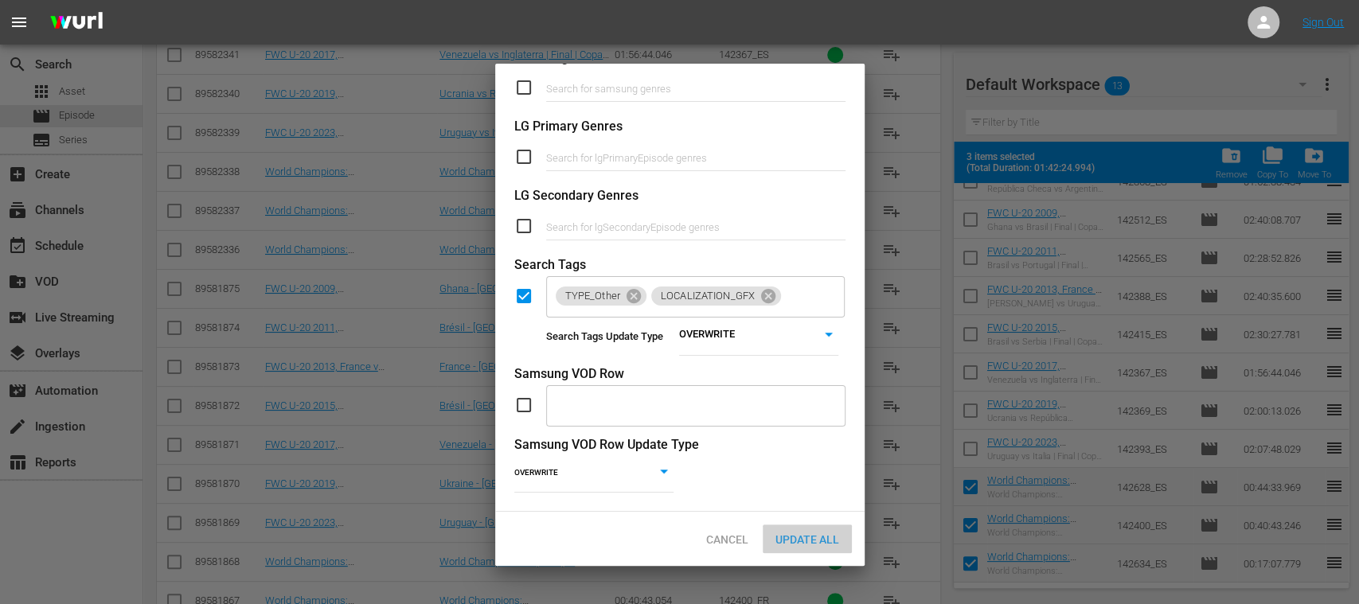
click at [812, 540] on span "Update All" at bounding box center [806, 539] width 89 height 13
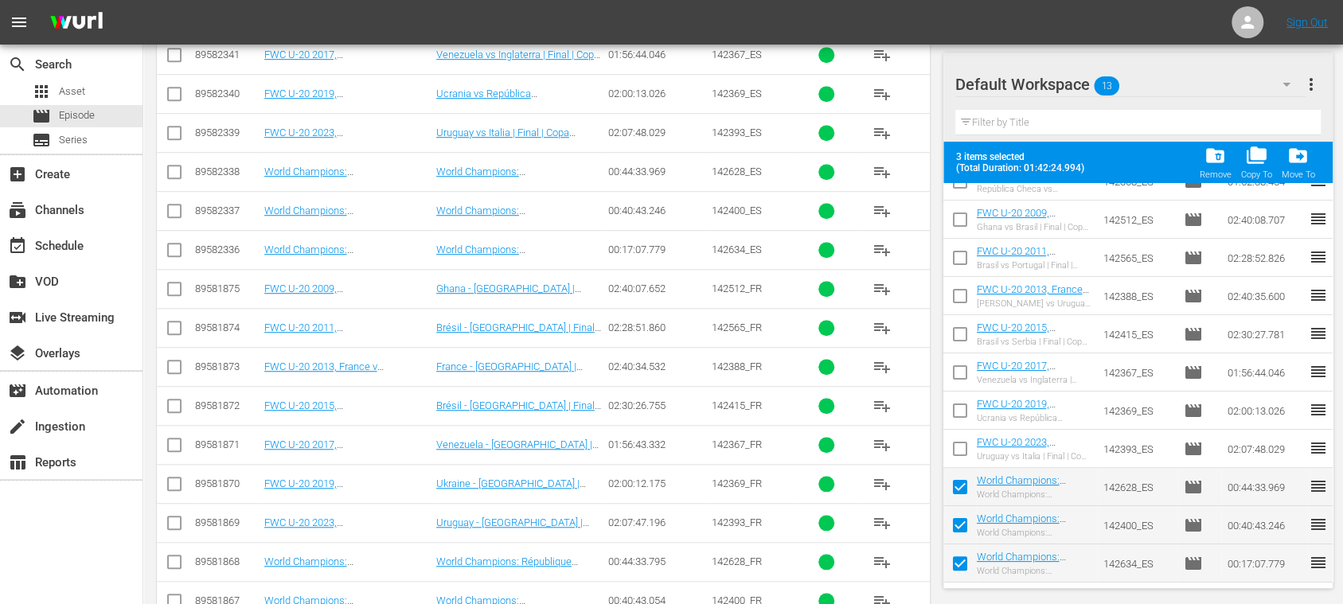
scroll to position [0, 0]
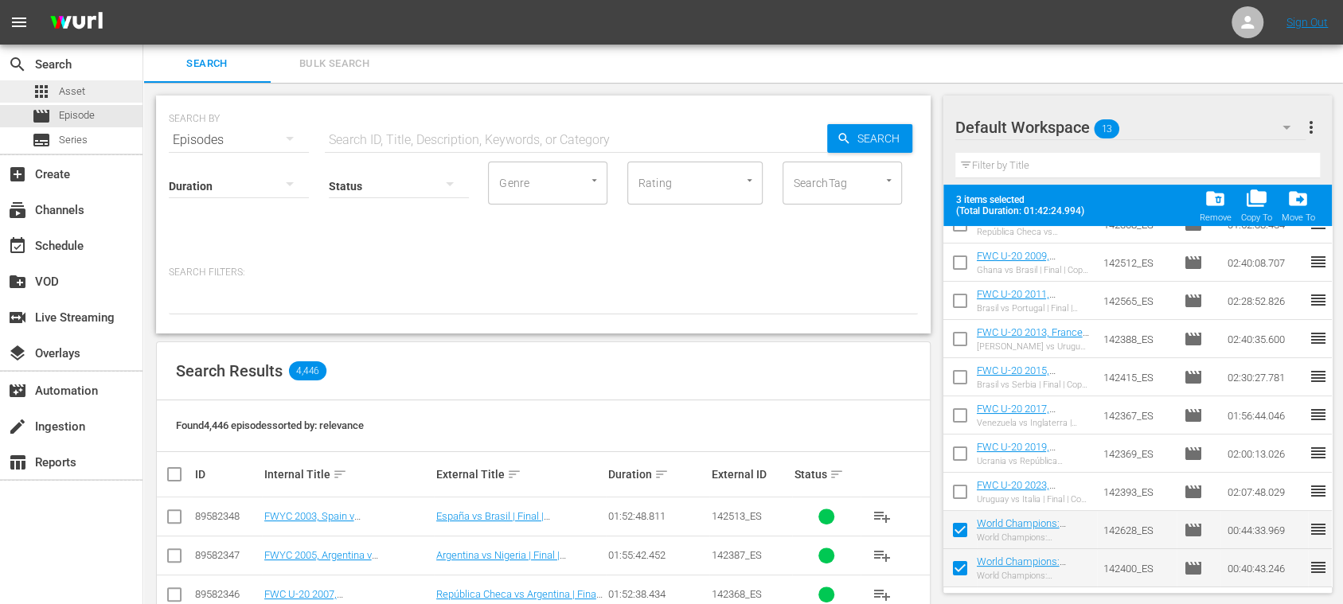
click at [84, 89] on div "apps Asset" at bounding box center [71, 91] width 142 height 22
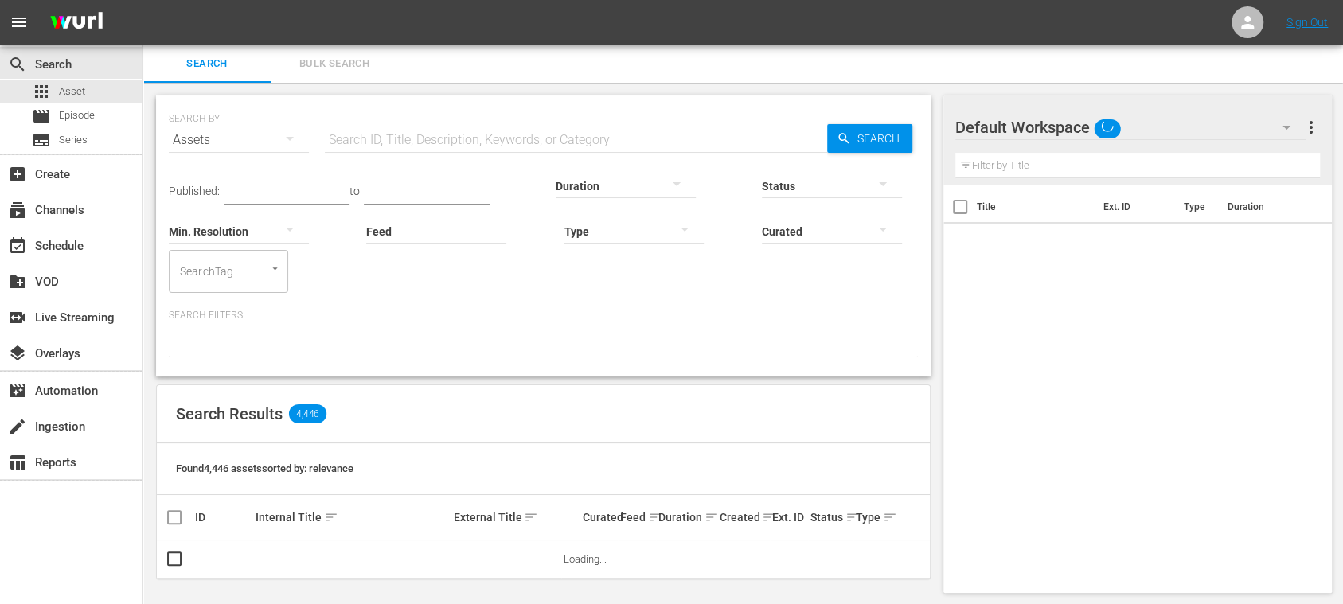
click at [310, 67] on span "Bulk Search" at bounding box center [334, 64] width 108 height 18
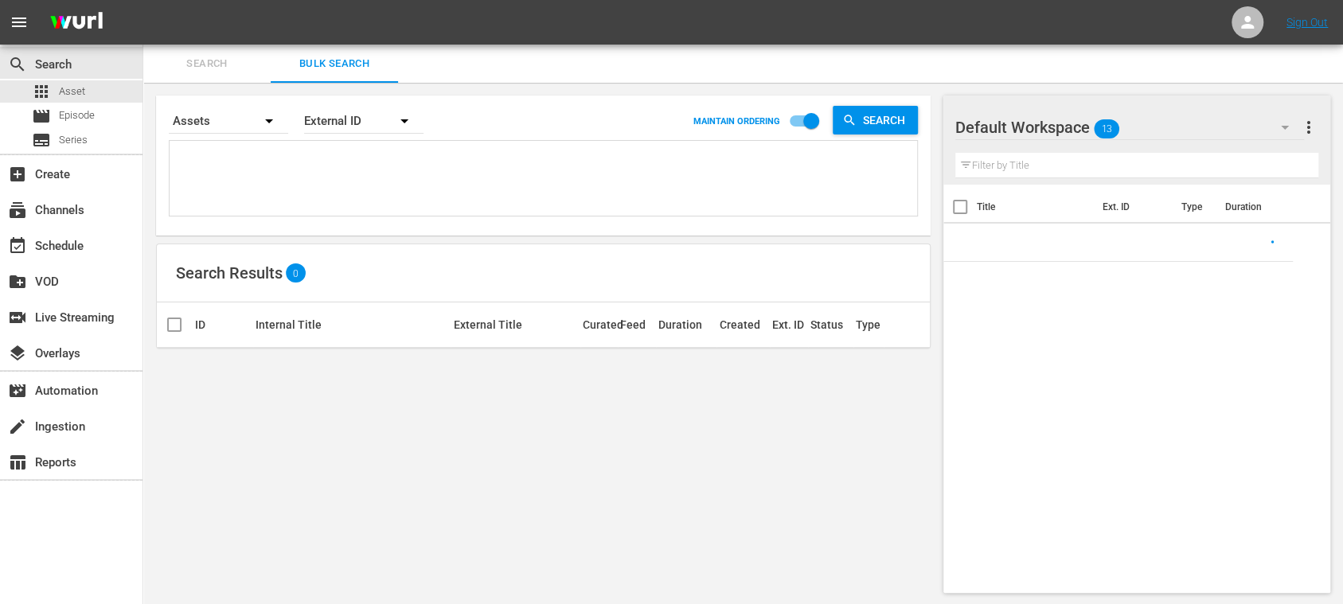
click at [275, 175] on textarea at bounding box center [545, 181] width 743 height 72
paste textarea "142513_POR 142387_POR 142368_POR 142512_POR 142565_POR 142388_POR 142415_POR 14…"
type textarea "142513_POR 142387_POR 142368_POR 142512_POR 142565_POR 142388_POR 142415_POR 14…"
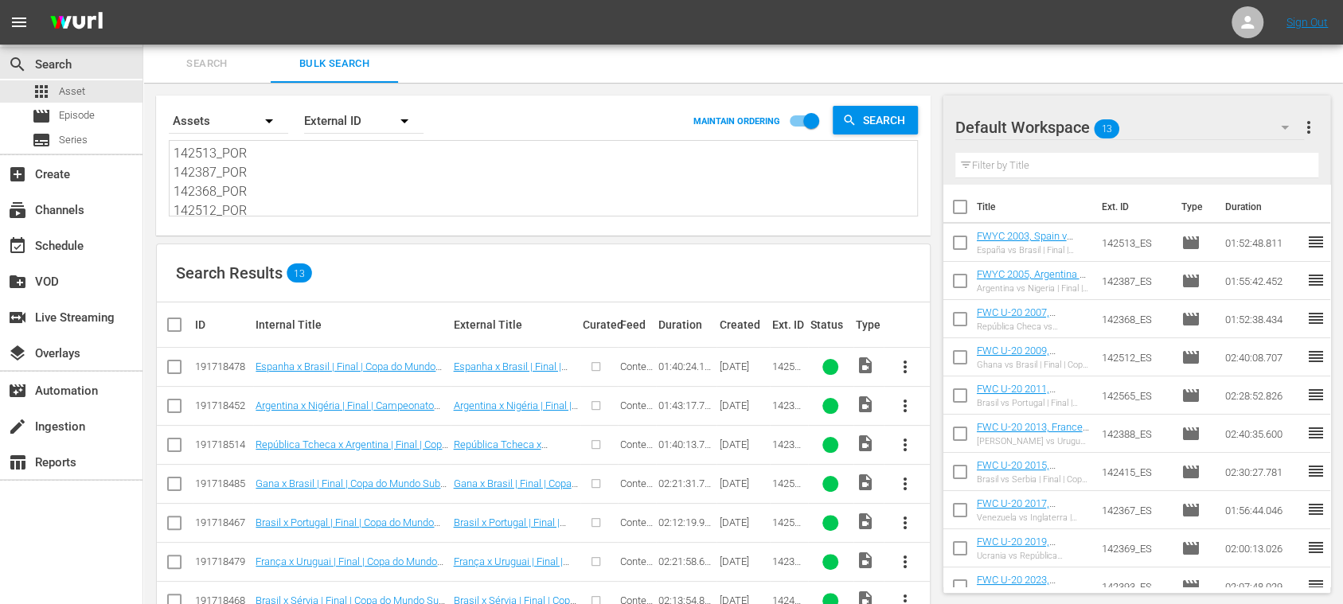
click at [267, 189] on textarea "142513_POR 142387_POR 142368_POR 142512_POR 142565_POR 142388_POR 142415_POR 14…" at bounding box center [545, 180] width 743 height 72
type textarea "142513_POR 142387_POR 142368_PO 142512_POR 142565_POR 142388_POR 142415_POR 142…"
type textarea "142513_POR 142387_POR 142368_P 142512_POR 142565_POR 142388_POR 142415_POR 1423…"
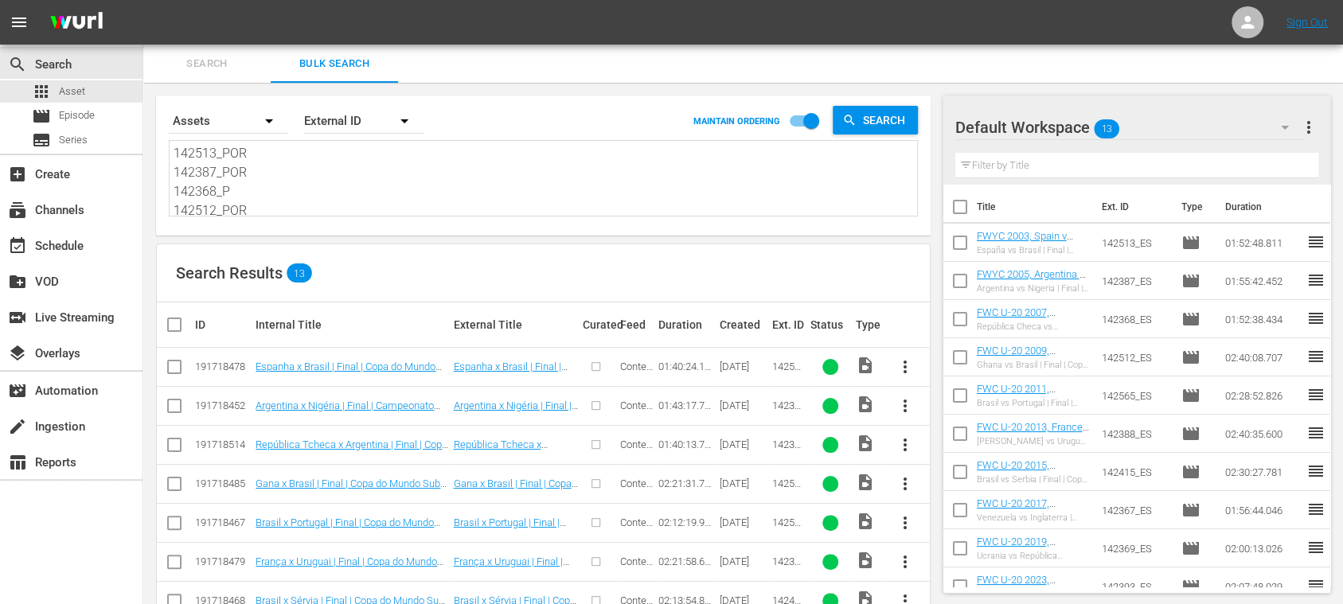
type textarea "142513_POR 142387_POR 142368_ 142512_POR 142565_POR 142388_POR 142415_POR 14236…"
type textarea "142513_POR 142387_POR 142368 142512_POR 142565_POR 142388_POR 142415_POR 142367…"
type textarea "142513_POR 142387_POR 14236 142512_POR 142565_POR 142388_POR 142415_POR 142367_…"
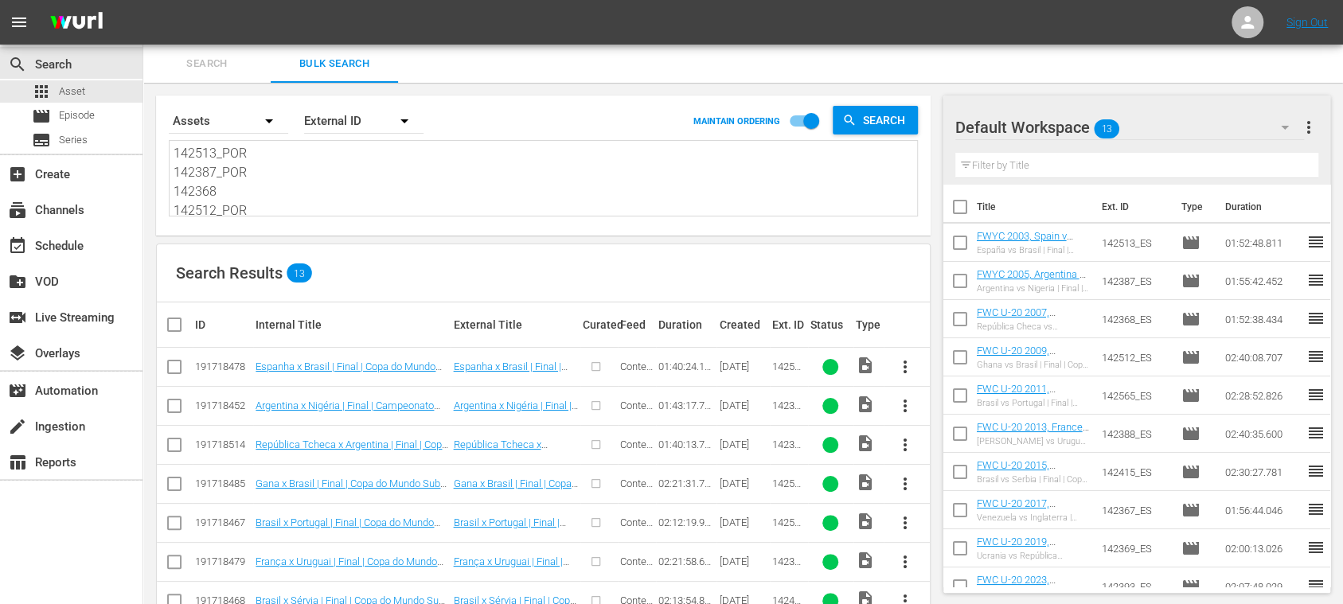
type textarea "142513_POR 142387_POR 14236 142512_POR 142565_POR 142388_POR 142415_POR 142367_…"
type textarea "142513_POR 142387_POR 1423 142512_POR 142565_POR 142388_POR 142415_POR 142367_P…"
type textarea "142513_POR 142387_POR 142 142512_POR 142565_POR 142388_POR 142415_POR 142367_PO…"
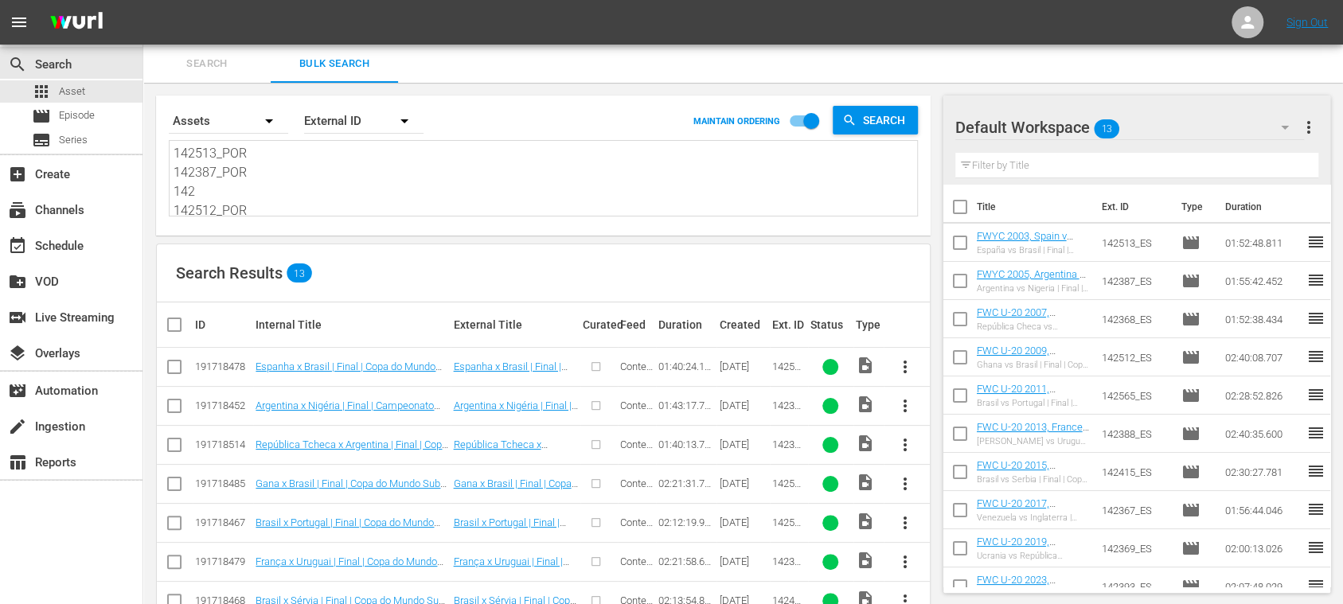
type textarea "142513_POR 142387_POR 14 142512_POR 142565_POR 142388_POR 142415_POR 142367_POR…"
type textarea "142513_POR 142387_POR 1 142512_POR 142565_POR 142388_POR 142415_POR 142367_POR …"
type textarea "142513_POR 142387_POR 142512_POR 142565_POR 142388_POR 142415_POR 142367_POR 14…"
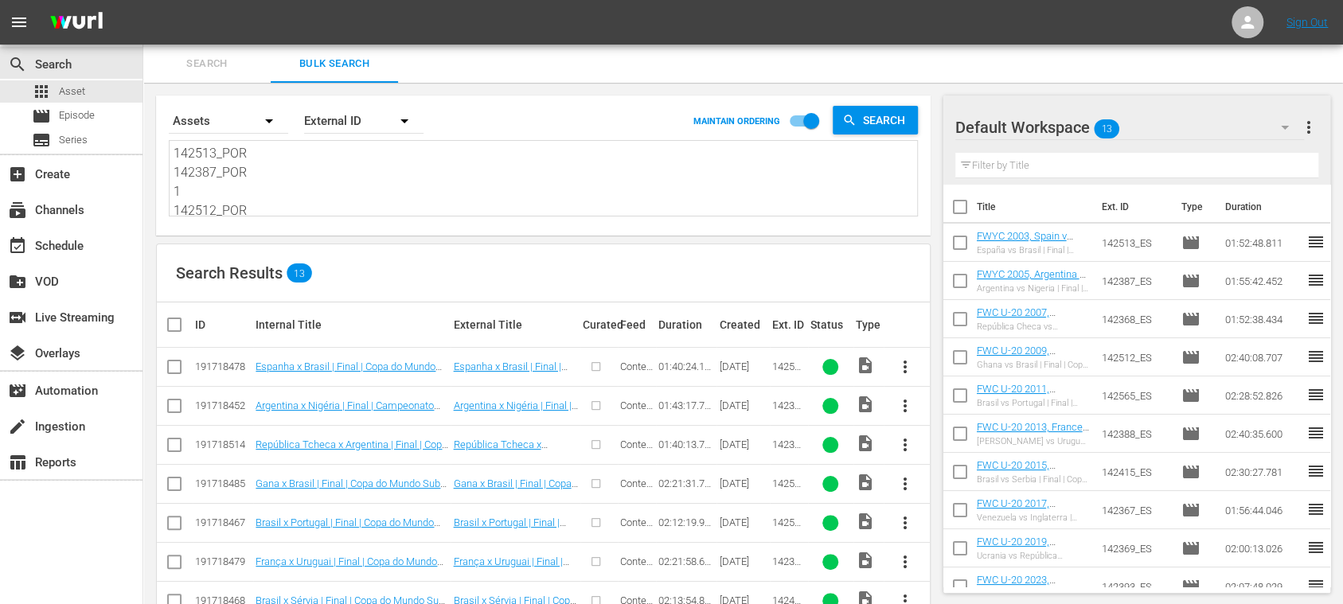
type textarea "142513_POR 142387_POR 142512_POR 142565_POR 142388_POR 142415_POR 142367_POR 14…"
click at [1308, 120] on span "more_vert" at bounding box center [1308, 127] width 19 height 19
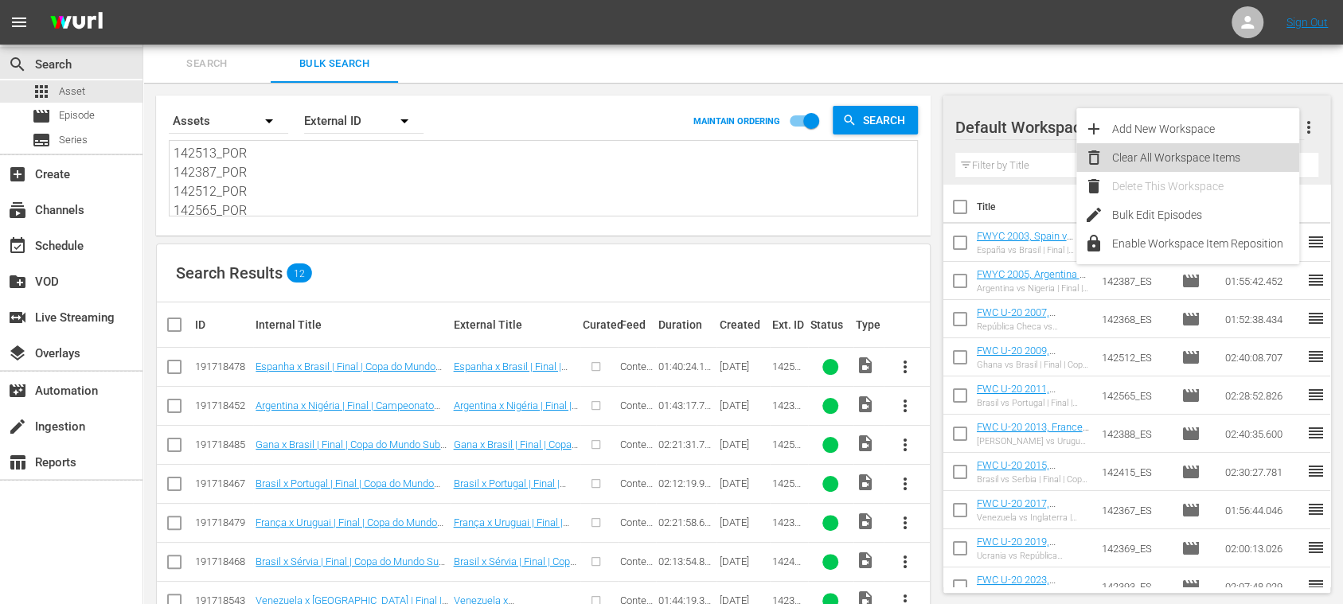
click at [1224, 162] on div "Clear All Workspace Items" at bounding box center [1205, 157] width 187 height 29
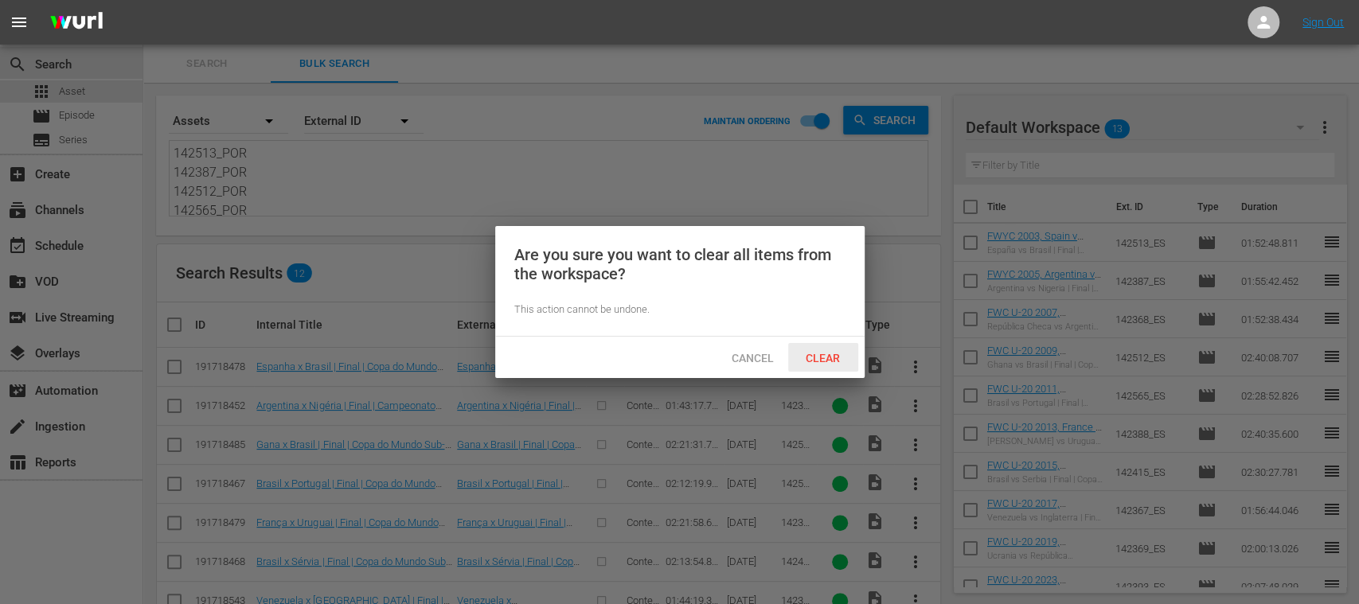
click at [829, 356] on span "Clear" at bounding box center [823, 358] width 60 height 13
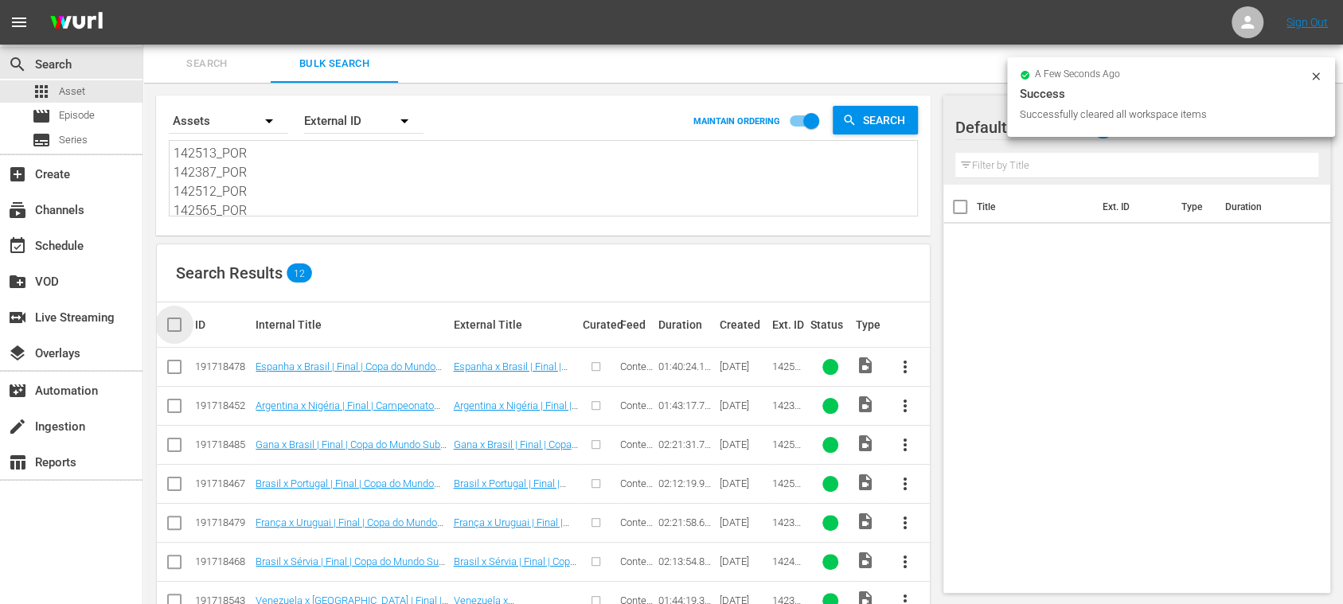
click at [178, 321] on input "checkbox" at bounding box center [181, 324] width 32 height 19
checkbox input "true"
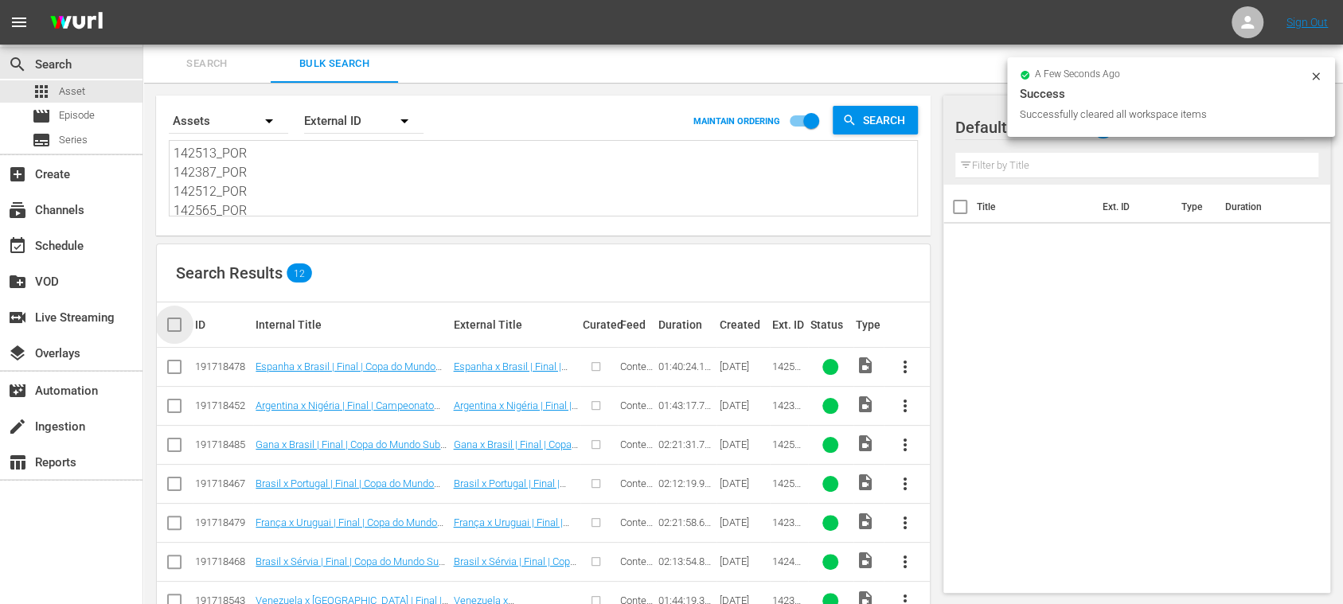
checkbox input "true"
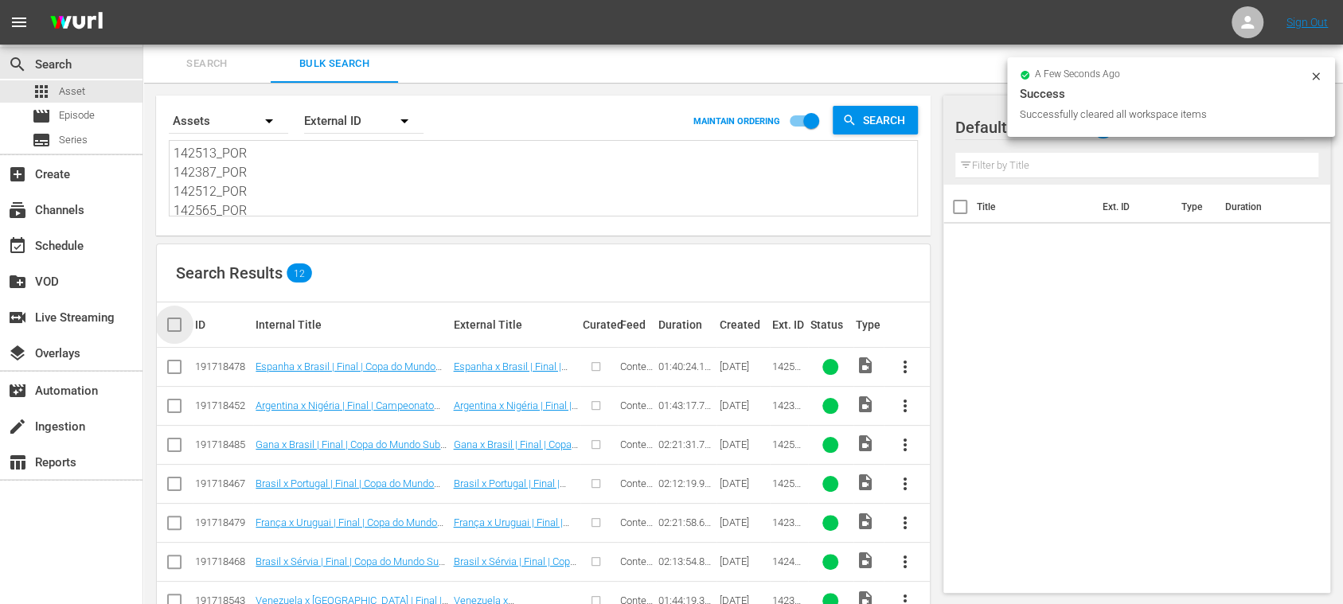
checkbox input "true"
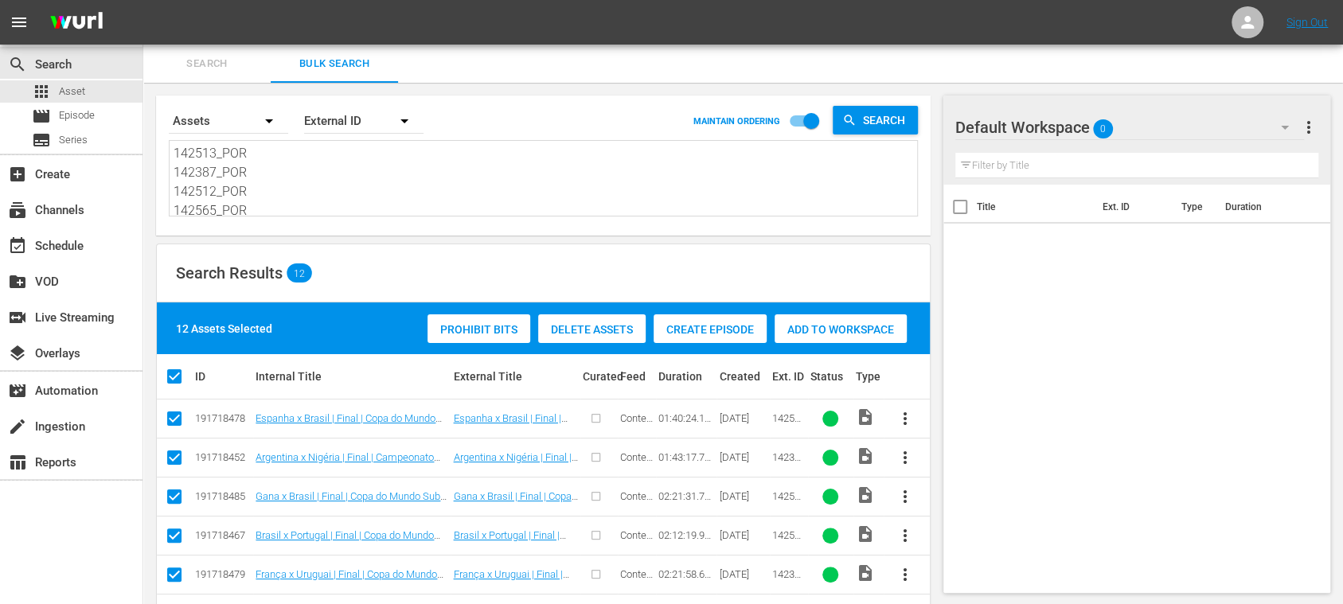
click at [708, 330] on span "Create Episode" at bounding box center [709, 329] width 113 height 13
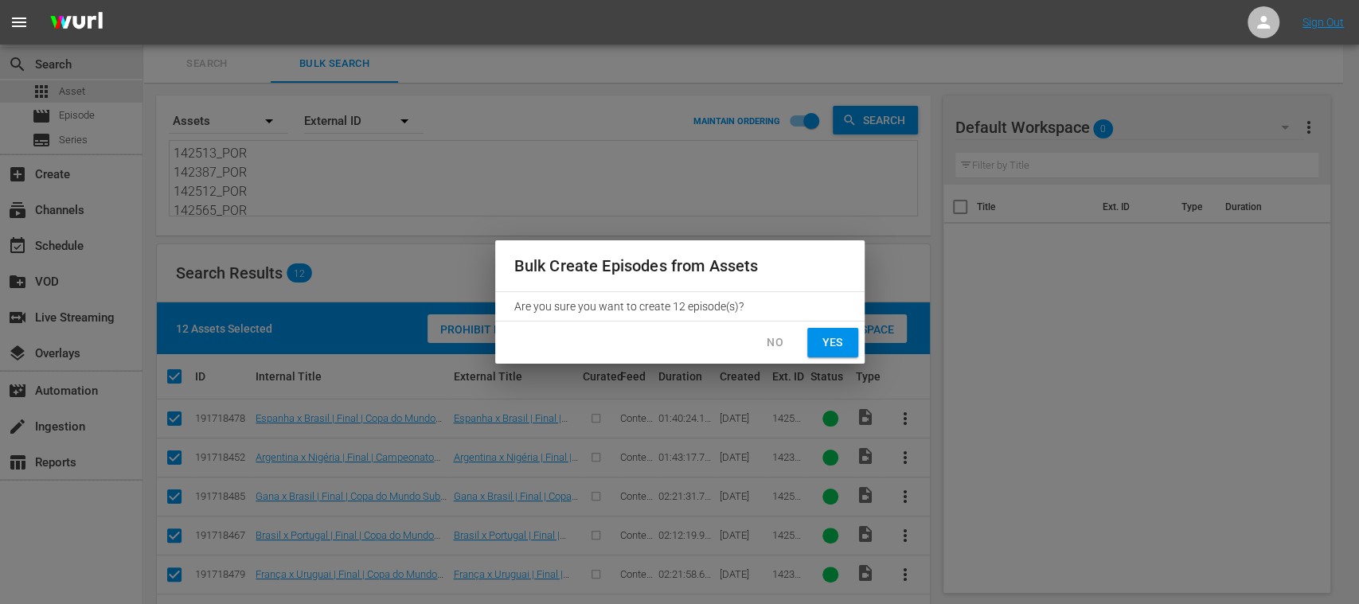
click at [843, 339] on span "Yes" at bounding box center [832, 343] width 25 height 20
checkbox input "false"
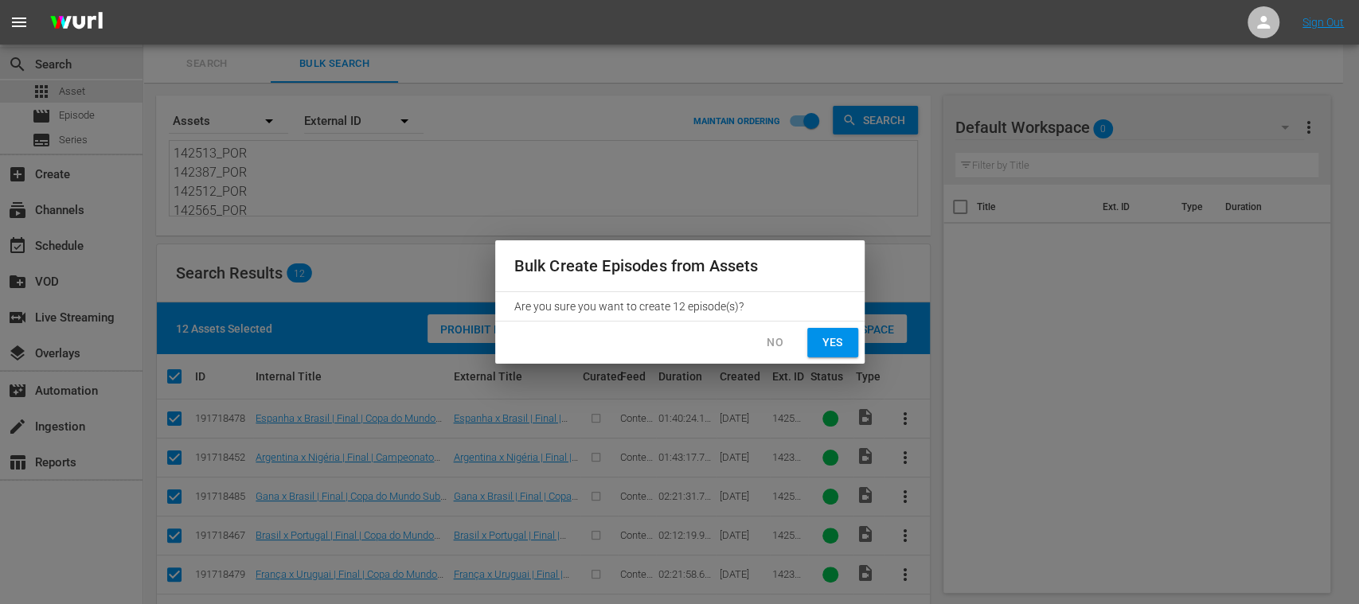
checkbox input "false"
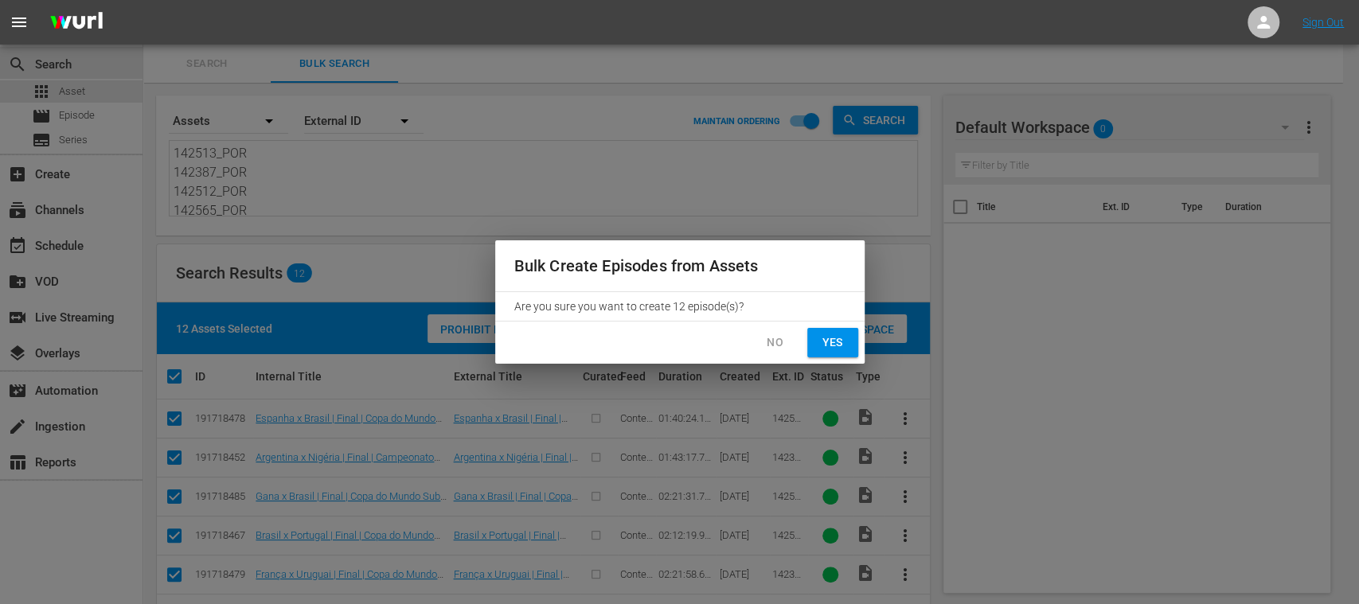
checkbox input "false"
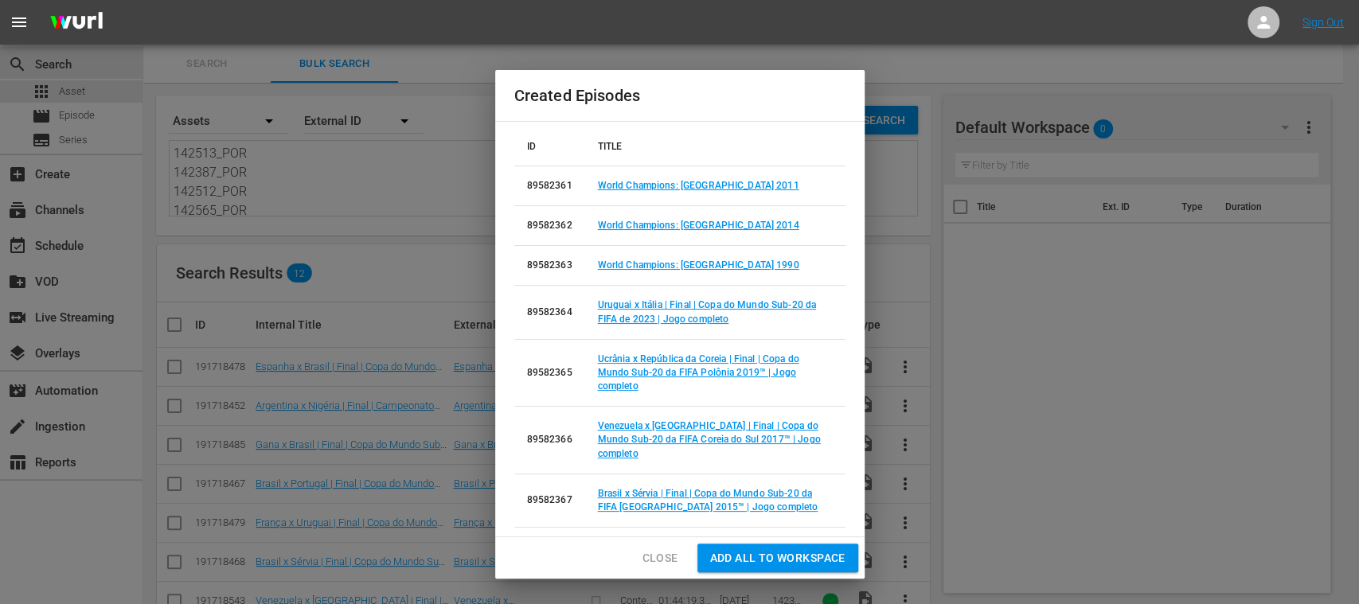
click at [794, 557] on span "Add all to Workspace" at bounding box center [777, 558] width 135 height 20
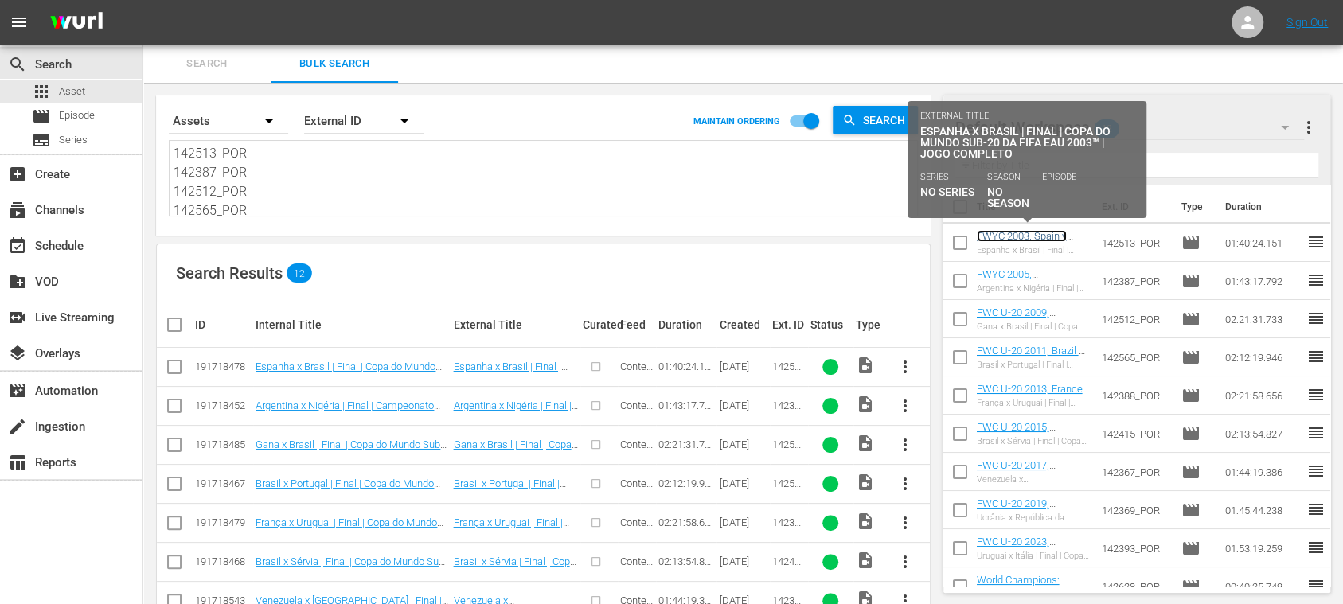
click at [1028, 232] on link "FWYC 2003, Spain v [GEOGRAPHIC_DATA], Final - FMR (PT)" at bounding box center [1026, 248] width 99 height 36
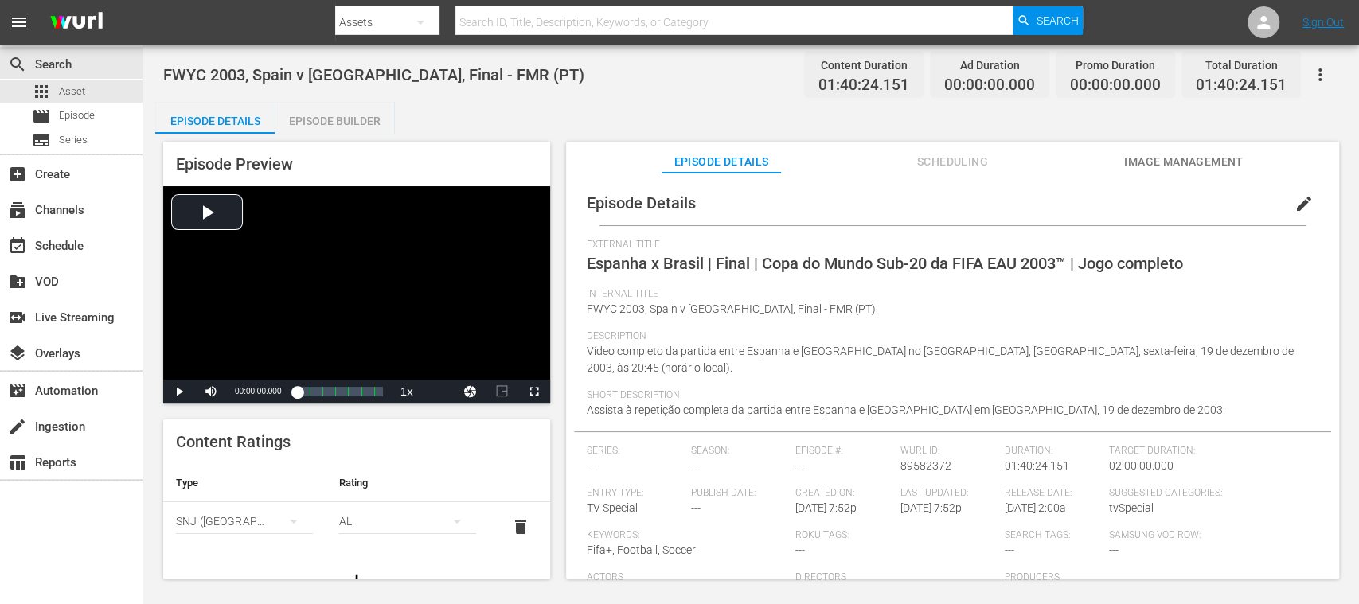
click at [1207, 164] on span "Image Management" at bounding box center [1183, 162] width 119 height 20
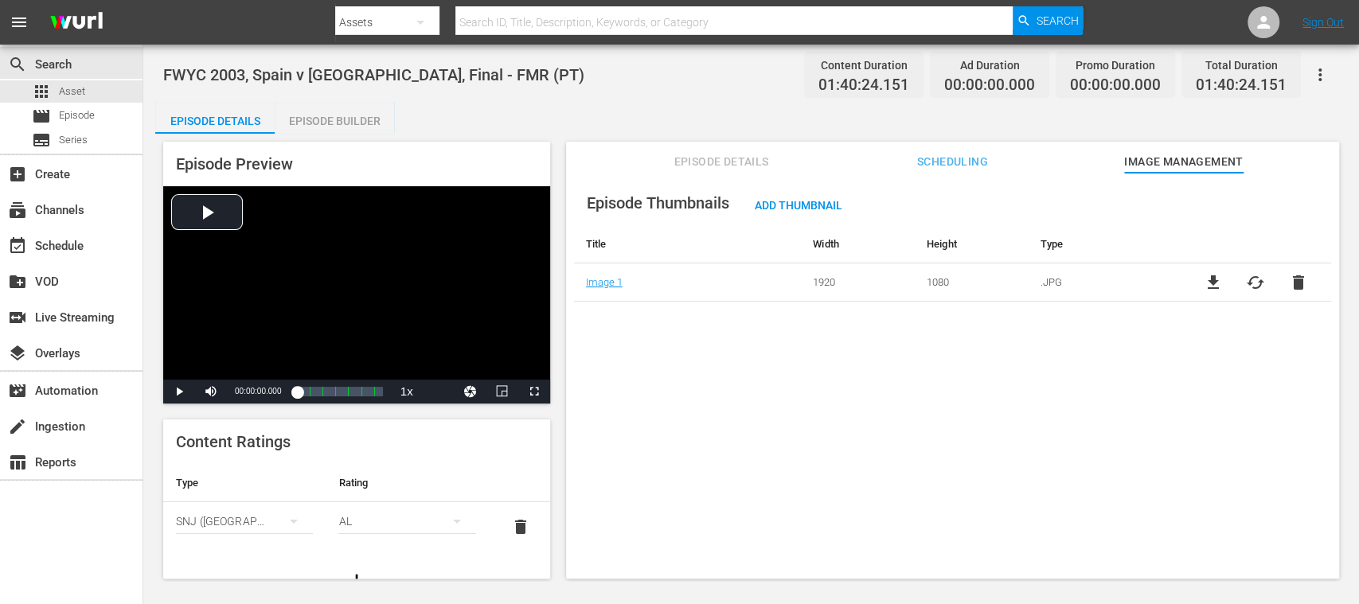
click at [360, 117] on div "Episode Builder" at bounding box center [334, 121] width 119 height 38
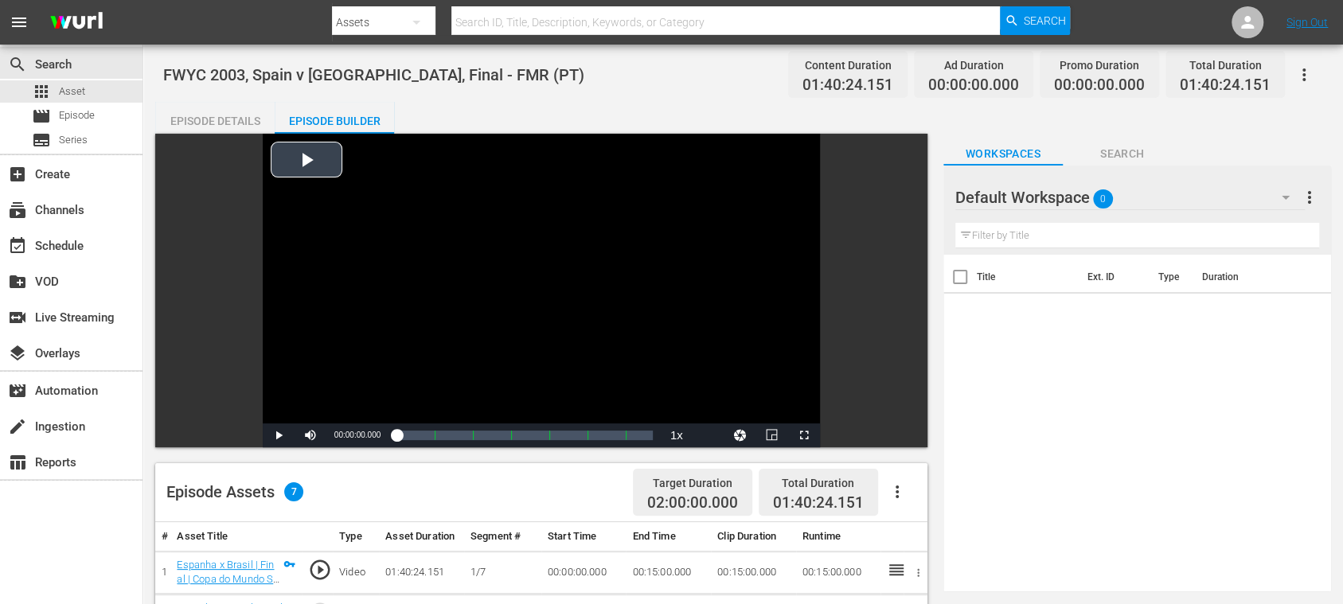
scroll to position [283, 0]
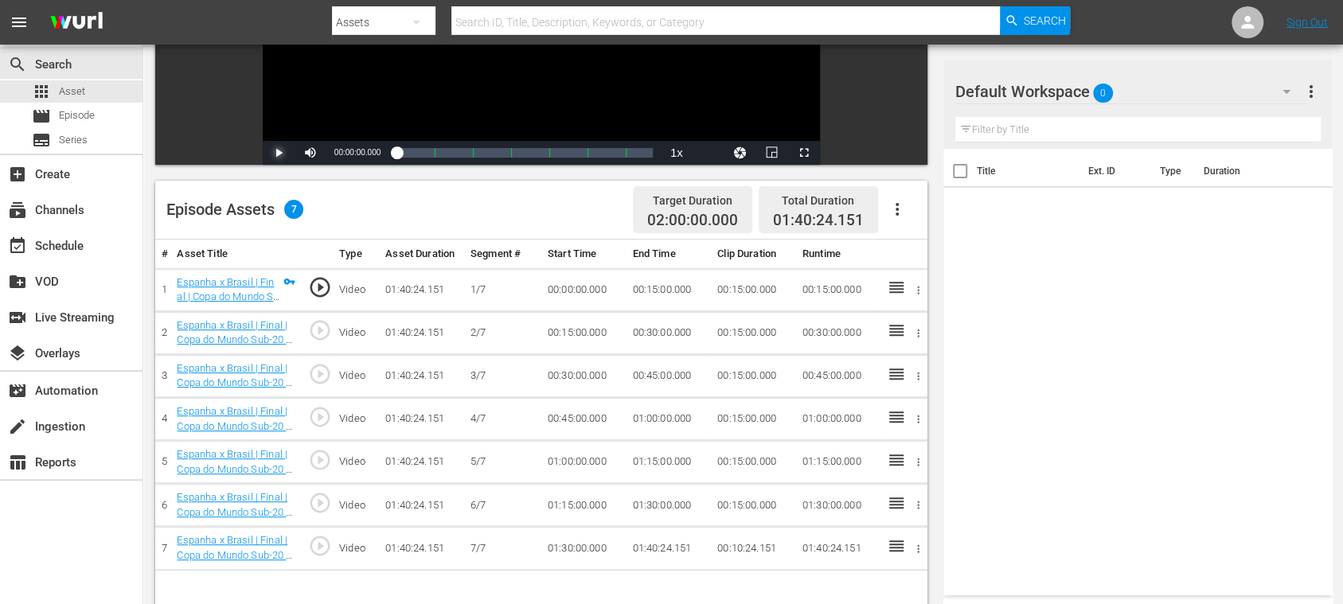
click at [279, 153] on span "Video Player" at bounding box center [279, 153] width 0 height 0
click at [898, 206] on icon "button" at bounding box center [896, 209] width 19 height 19
click at [906, 207] on div "Fill with Ads" at bounding box center [944, 216] width 108 height 38
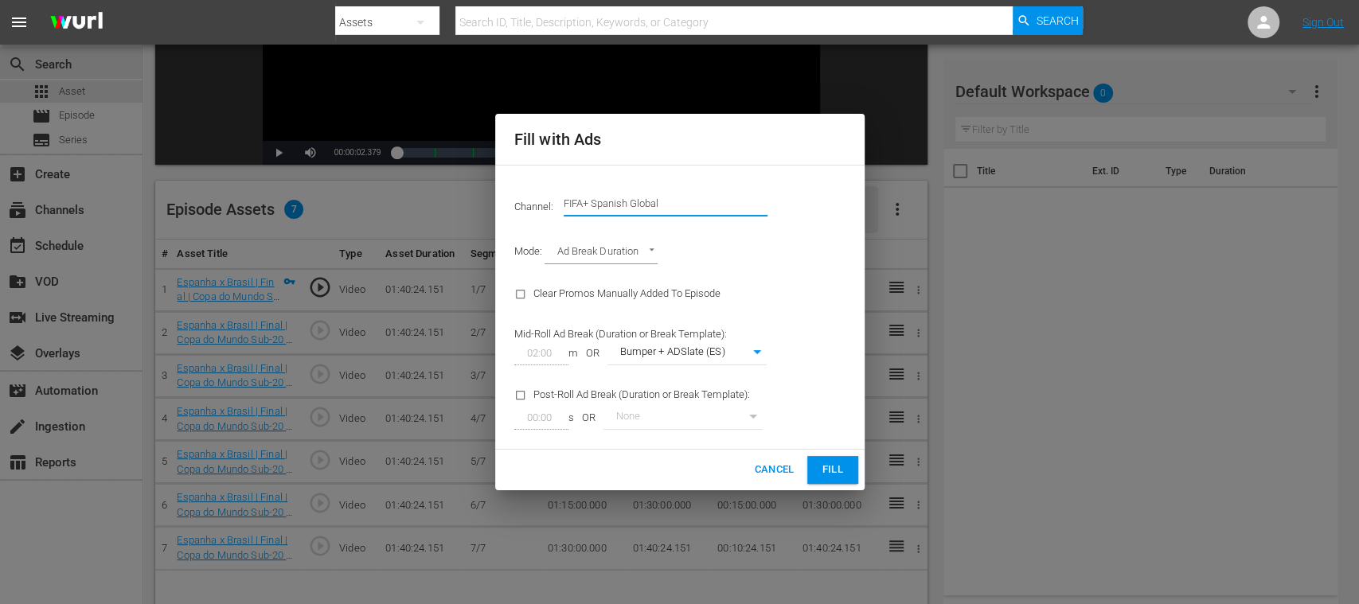
drag, startPoint x: 597, startPoint y: 202, endPoint x: 733, endPoint y: 206, distance: 136.2
click at [733, 206] on input "FIFA+ Spanish Global" at bounding box center [665, 204] width 204 height 38
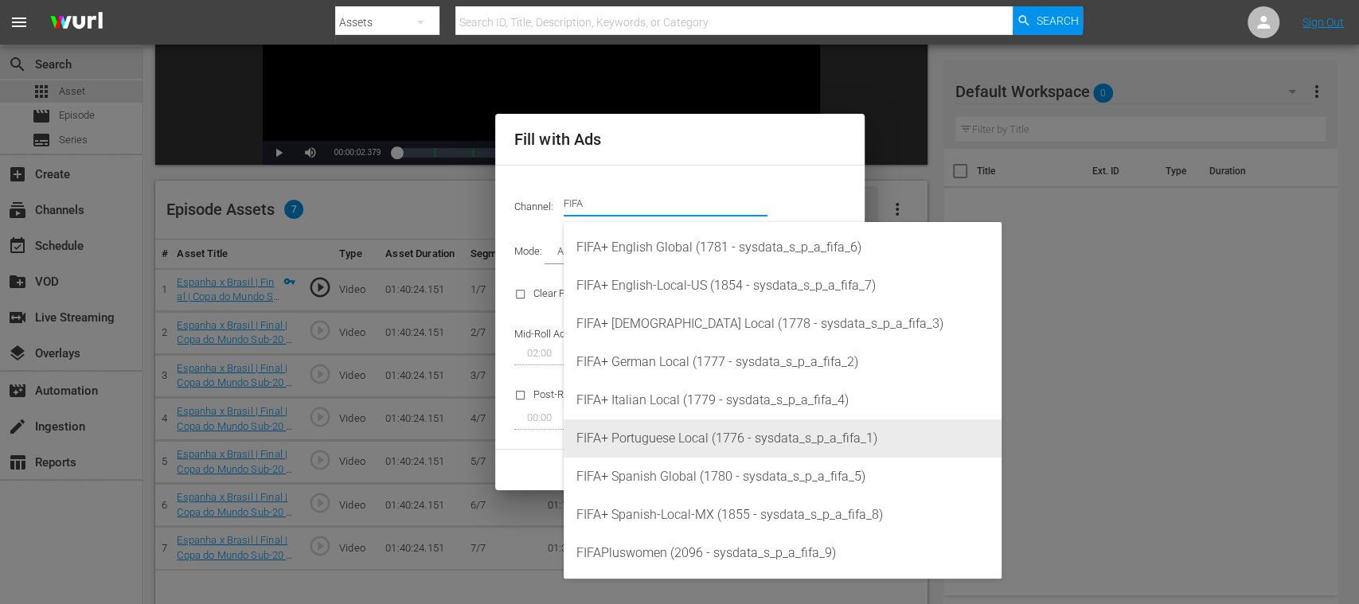
click at [700, 447] on div "FIFA+ Portuguese Local (1776 - sysdata_s_p_a_fifa_1)" at bounding box center [782, 438] width 412 height 38
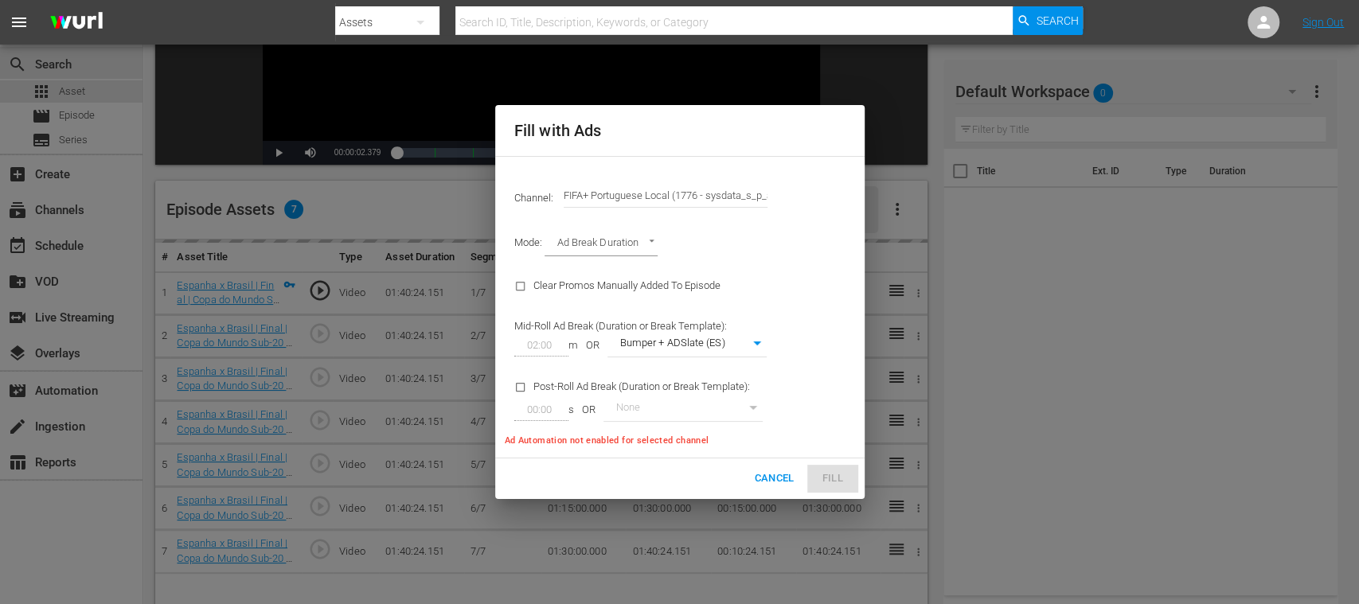
type input "FIFA+ [DEMOGRAPHIC_DATA] Local (1776)"
type input "338"
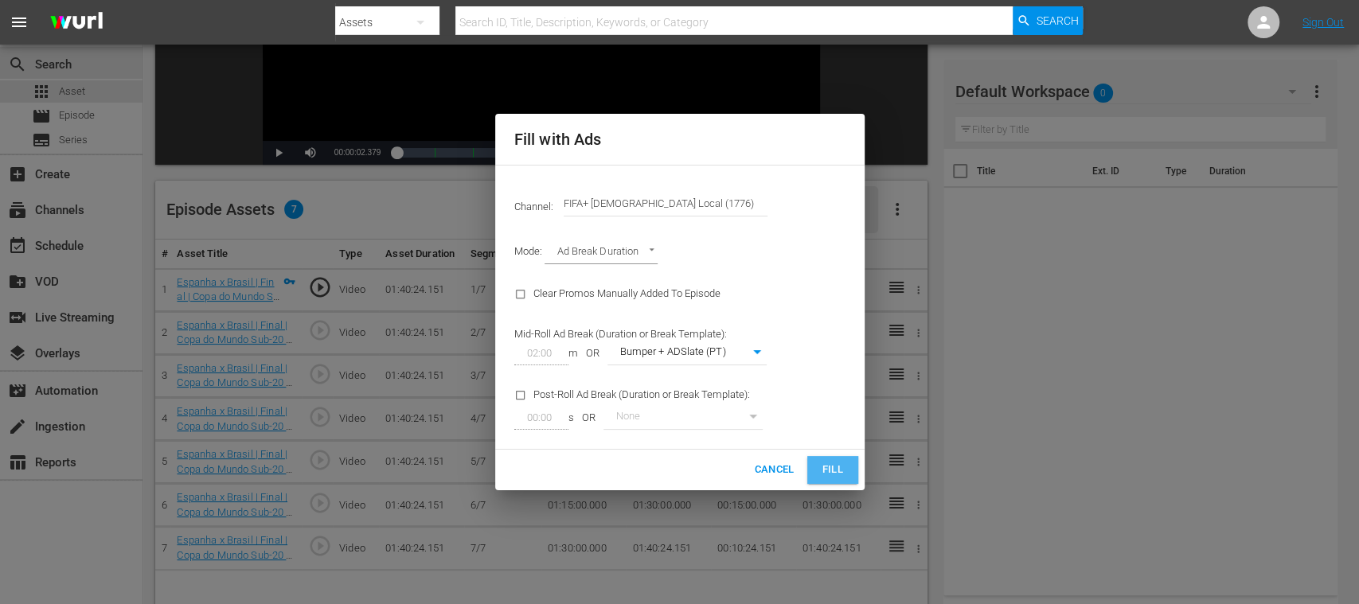
click at [833, 473] on span "Fill" at bounding box center [832, 470] width 25 height 18
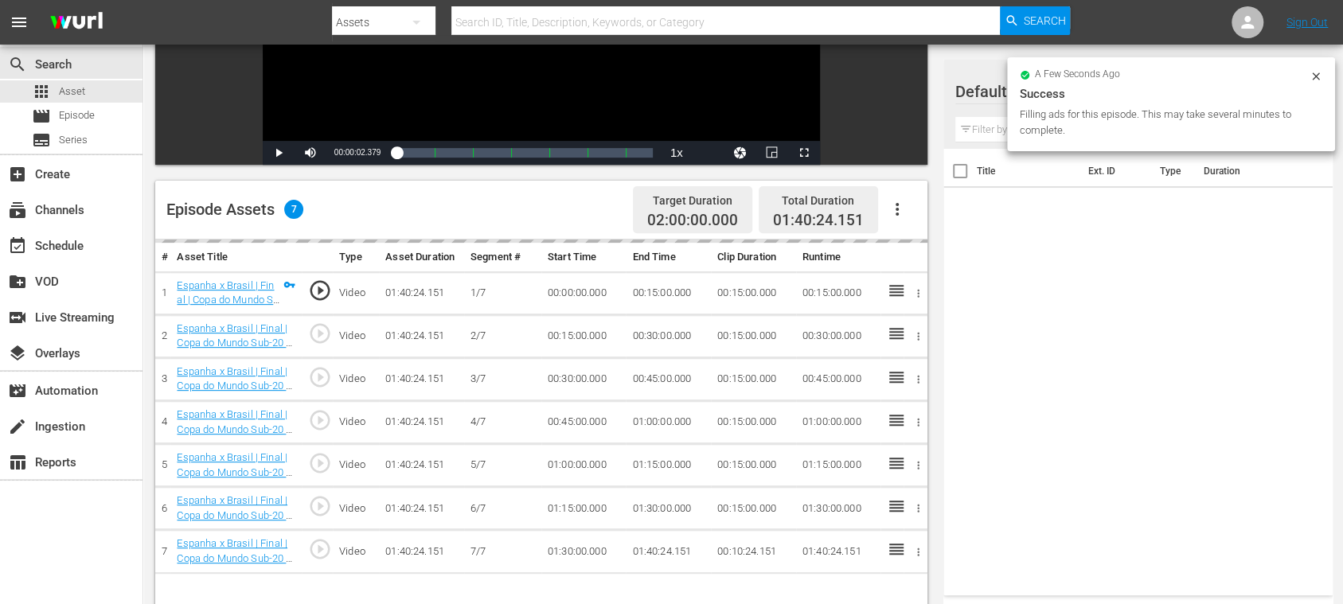
scroll to position [0, 0]
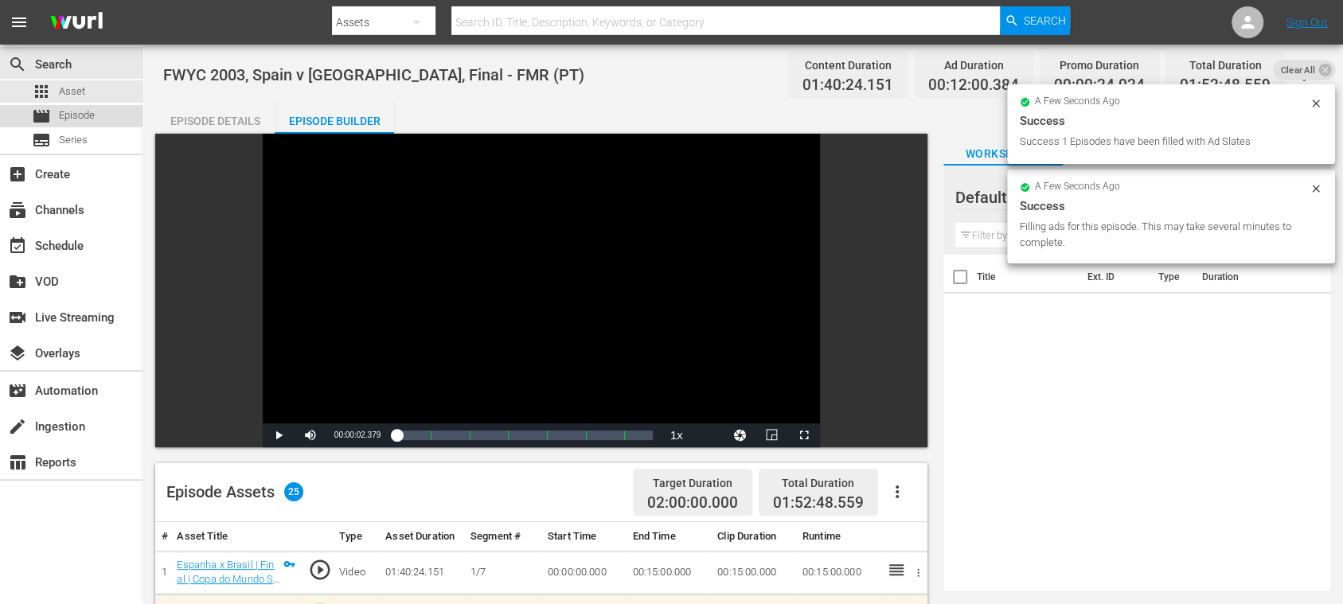
click at [82, 116] on span "Episode" at bounding box center [77, 115] width 36 height 16
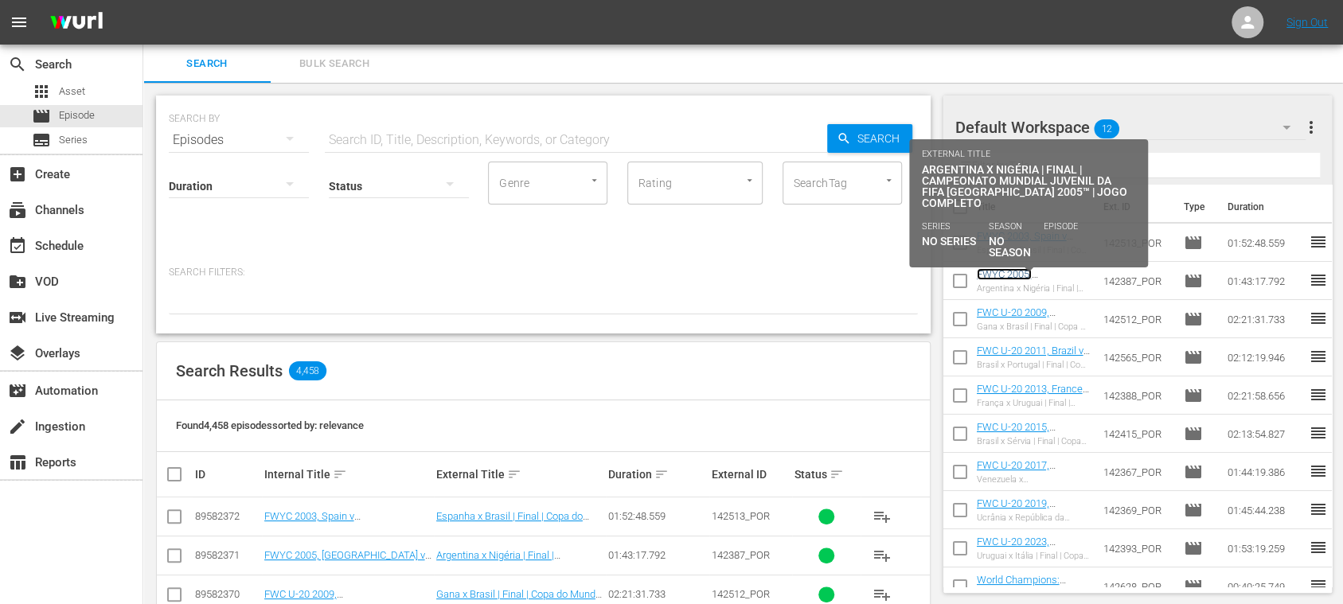
click at [1024, 272] on link "FWYC 2005, [GEOGRAPHIC_DATA] v [GEOGRAPHIC_DATA], Final - FMR (PT)" at bounding box center [1028, 292] width 103 height 48
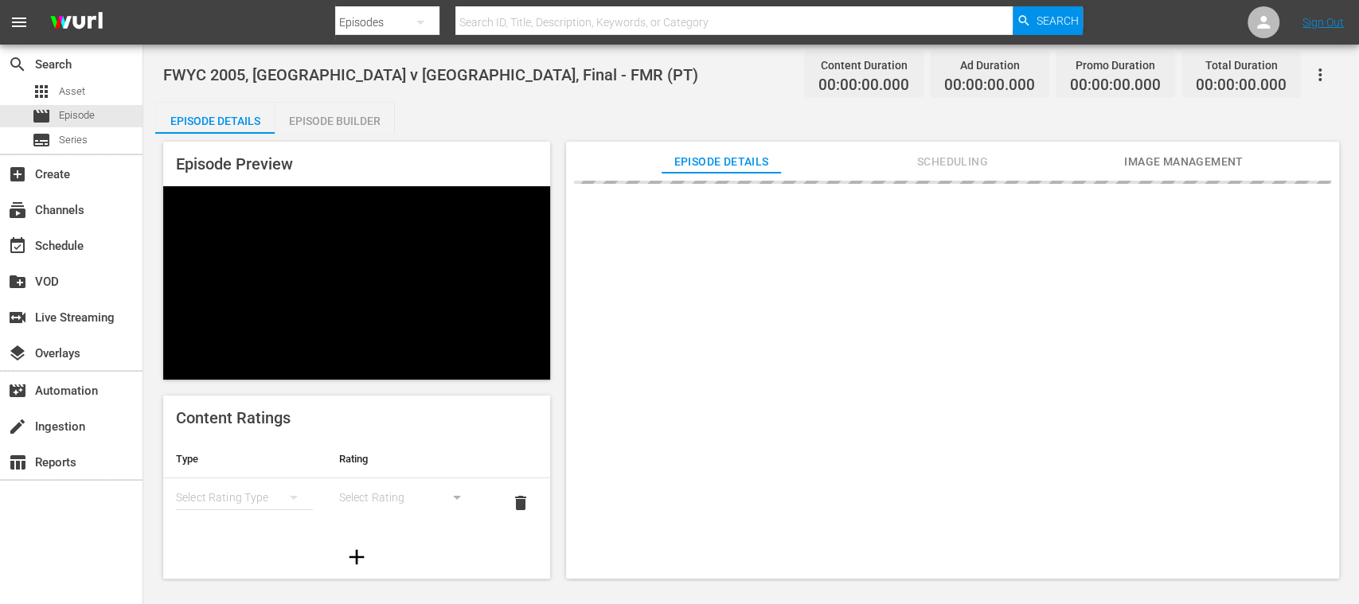
click at [353, 118] on div "Episode Builder" at bounding box center [334, 121] width 119 height 38
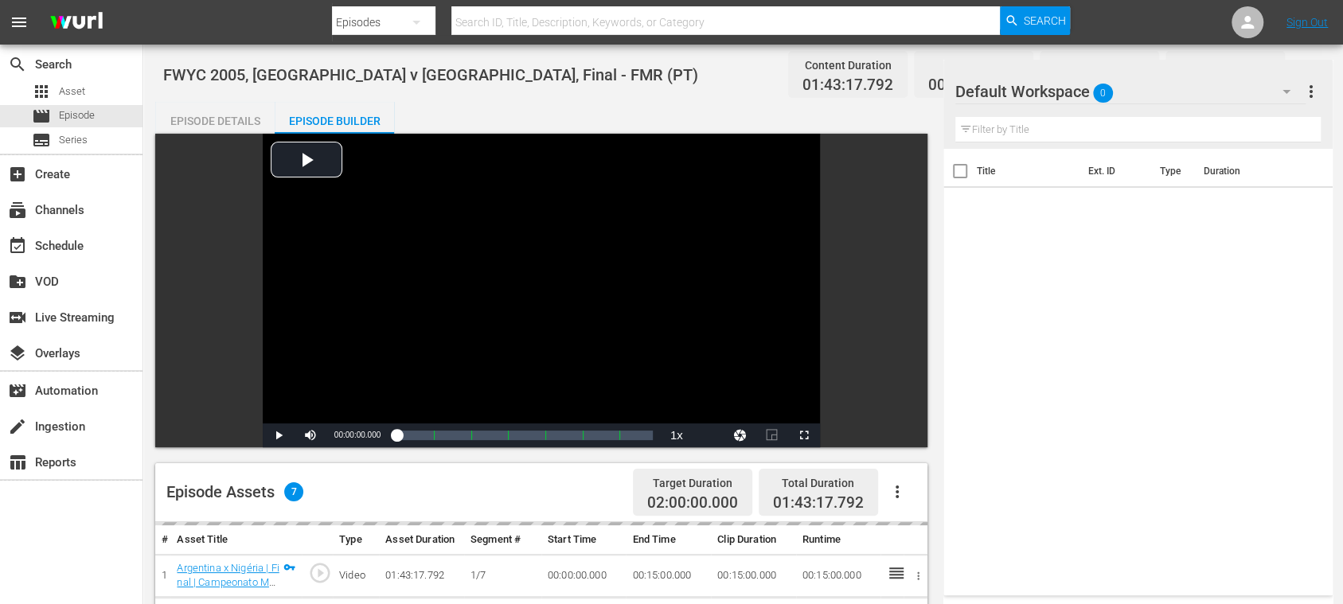
scroll to position [283, 0]
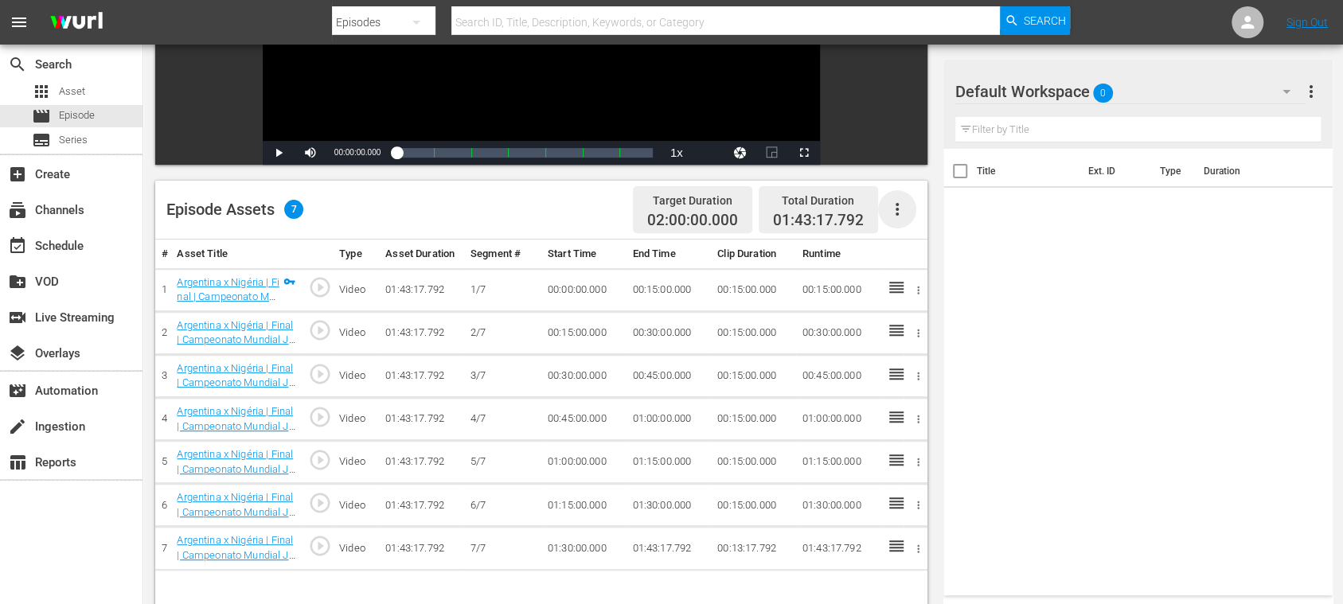
click at [899, 207] on icon "button" at bounding box center [896, 209] width 19 height 19
click at [899, 208] on div "Fill with Ads" at bounding box center [944, 216] width 108 height 38
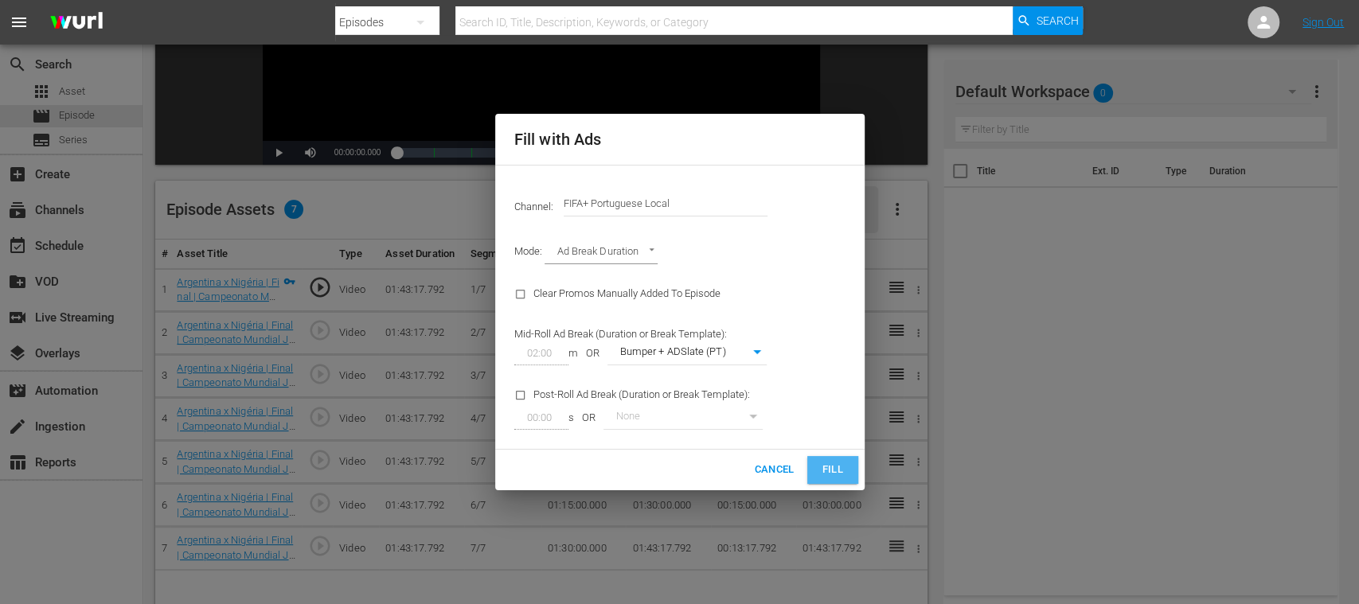
click at [823, 470] on span "Fill" at bounding box center [832, 470] width 25 height 18
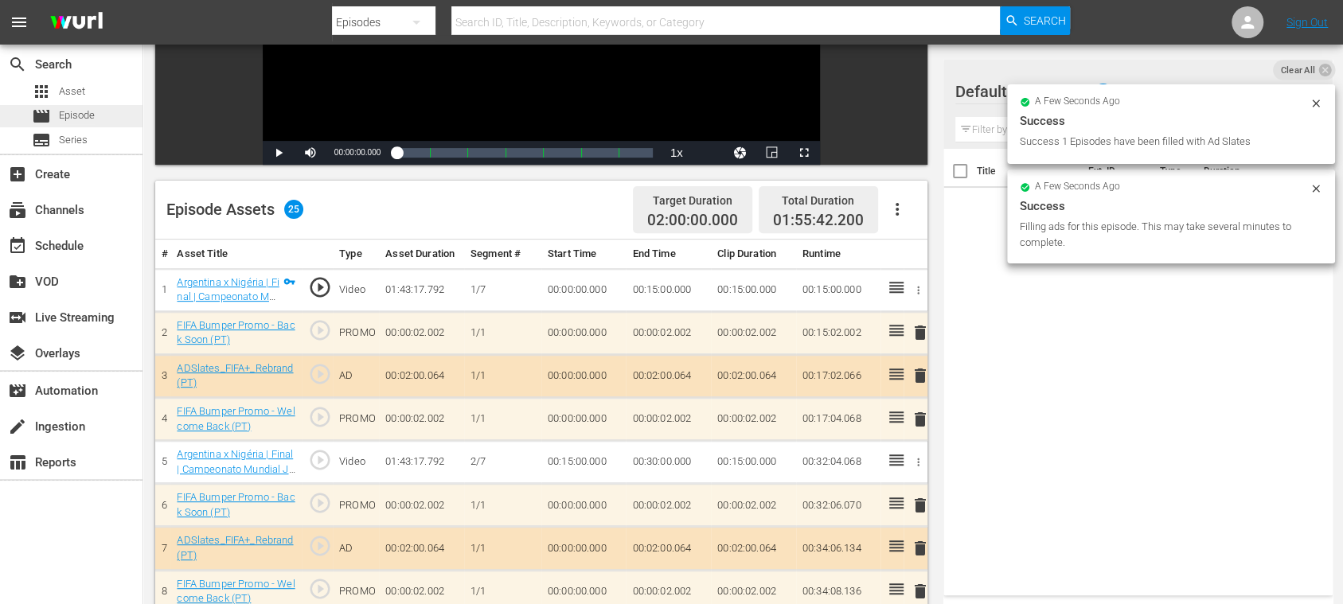
click at [72, 111] on span "Episode" at bounding box center [77, 115] width 36 height 16
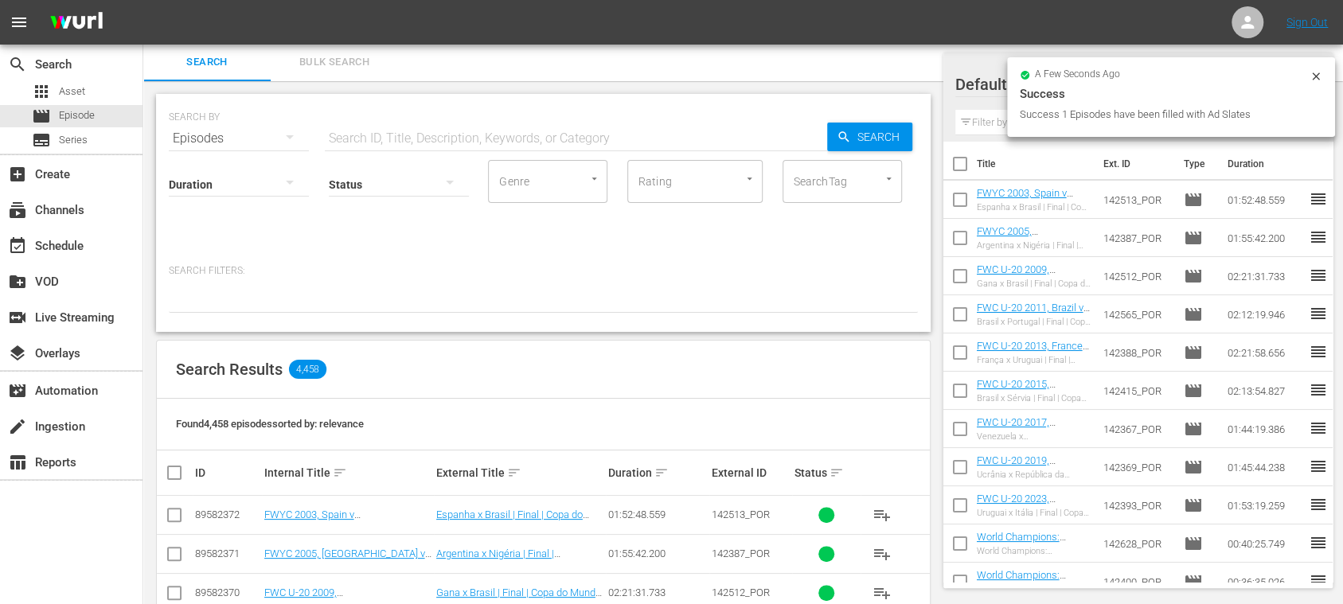
scroll to position [283, 0]
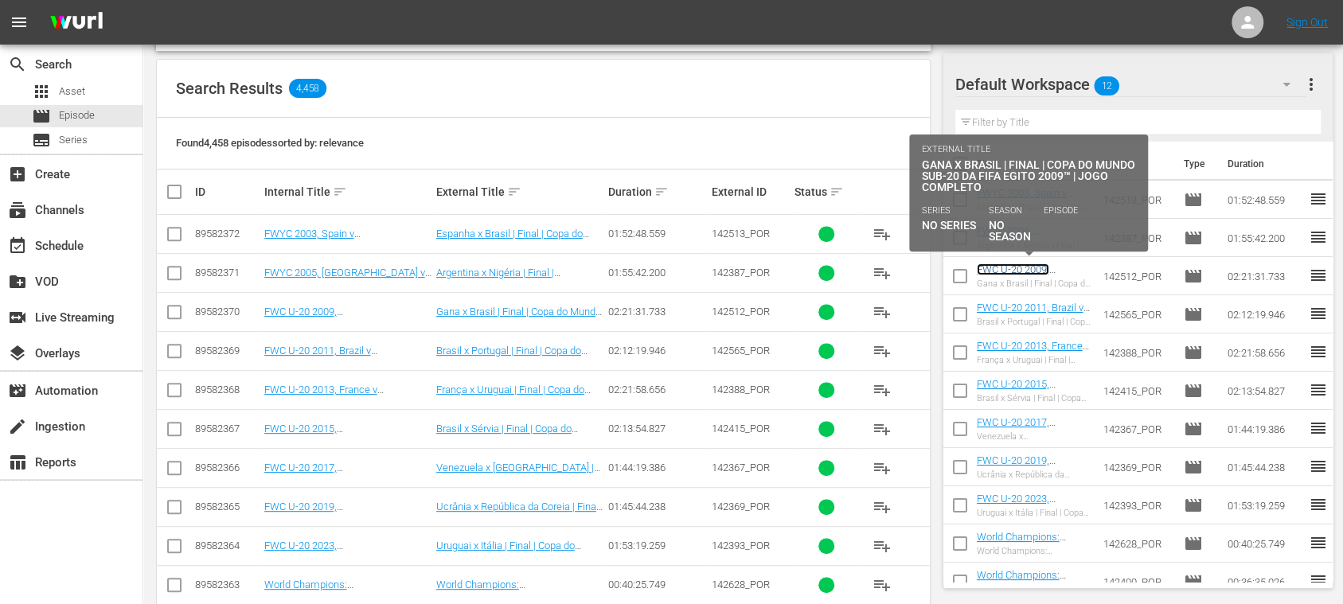
click at [1020, 267] on link "FWC U-20 2009, [GEOGRAPHIC_DATA] v [GEOGRAPHIC_DATA], Final - FMR (PT)" at bounding box center [1028, 287] width 103 height 48
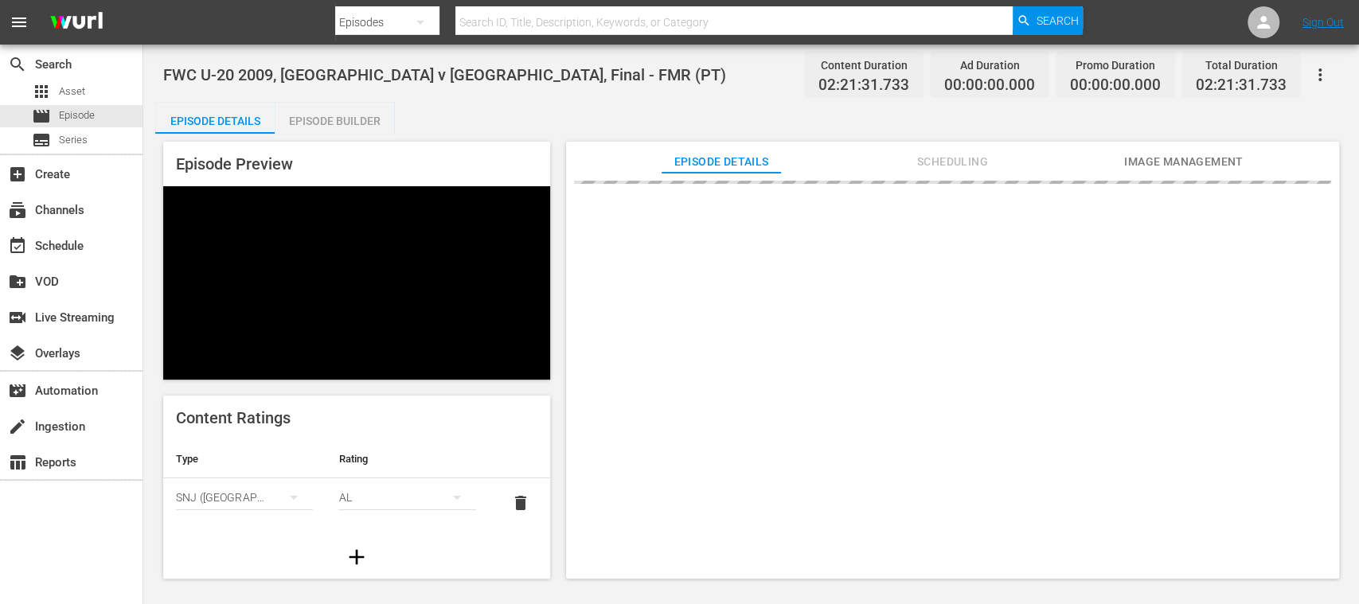
click at [377, 121] on div "Episode Builder" at bounding box center [334, 121] width 119 height 38
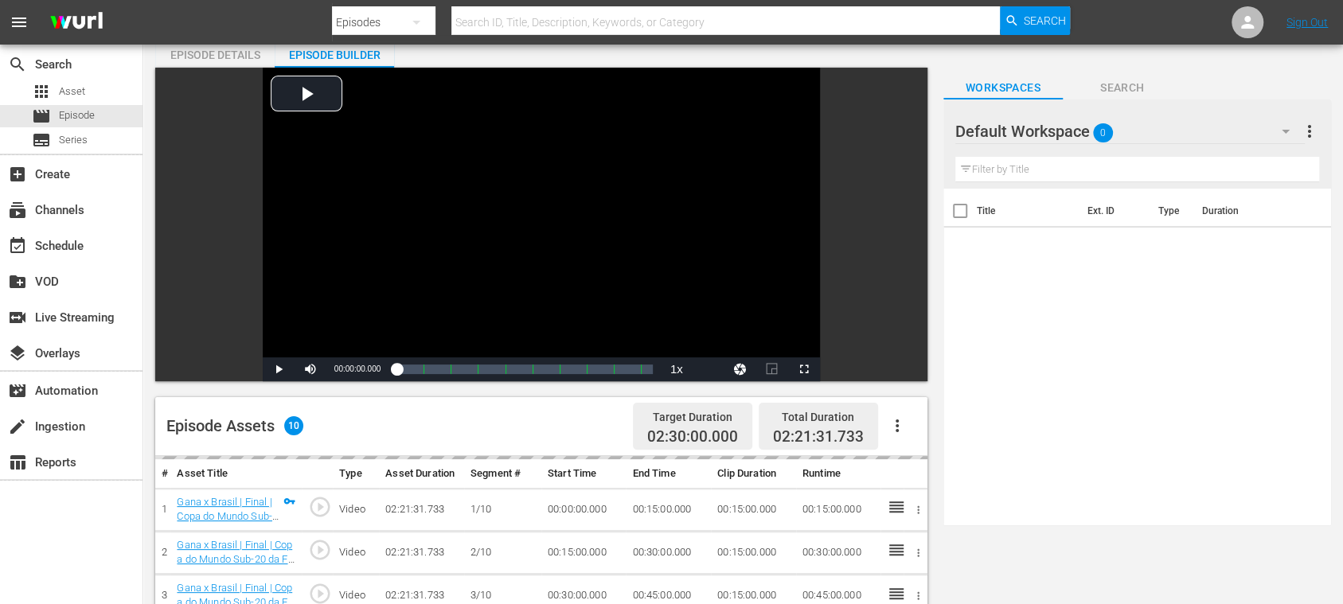
scroll to position [283, 0]
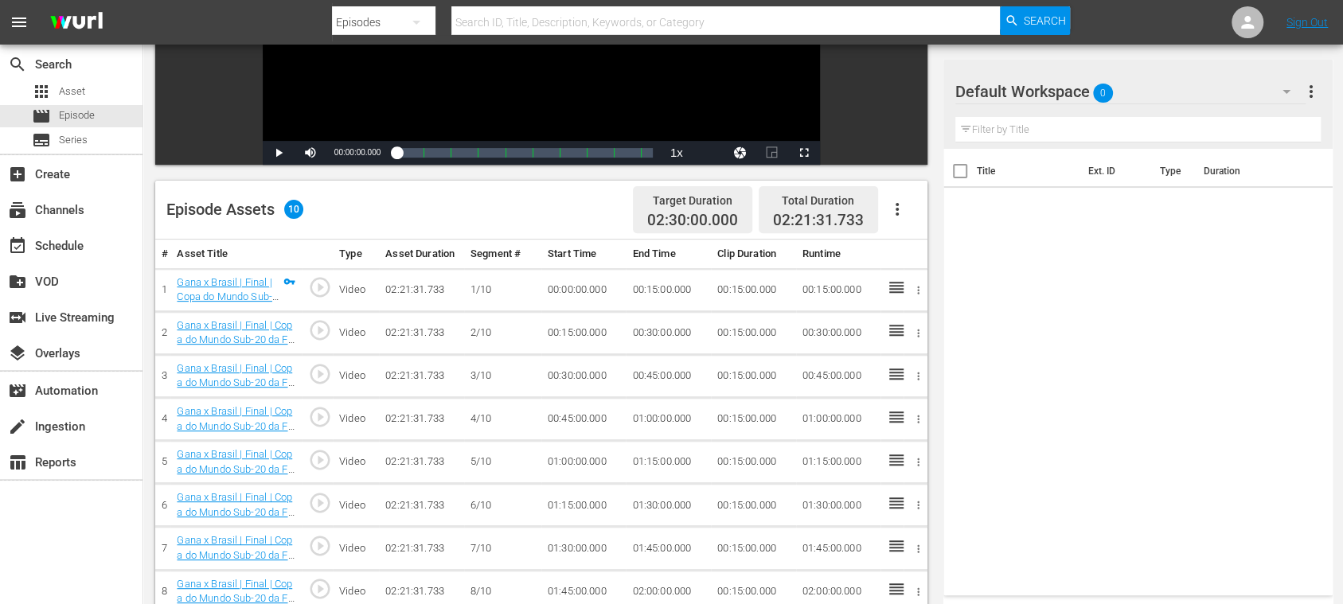
click at [895, 210] on icon "button" at bounding box center [896, 209] width 19 height 19
click at [904, 212] on div "Fill with Ads" at bounding box center [944, 216] width 108 height 38
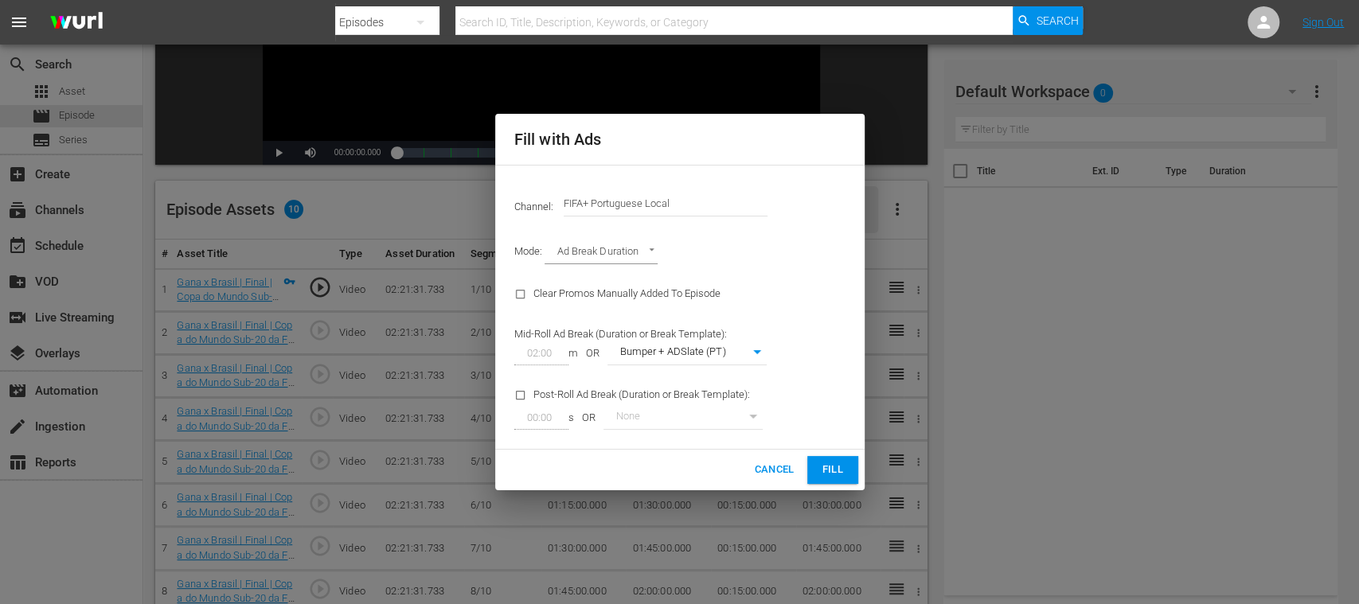
click at [821, 458] on button "Fill" at bounding box center [832, 470] width 51 height 28
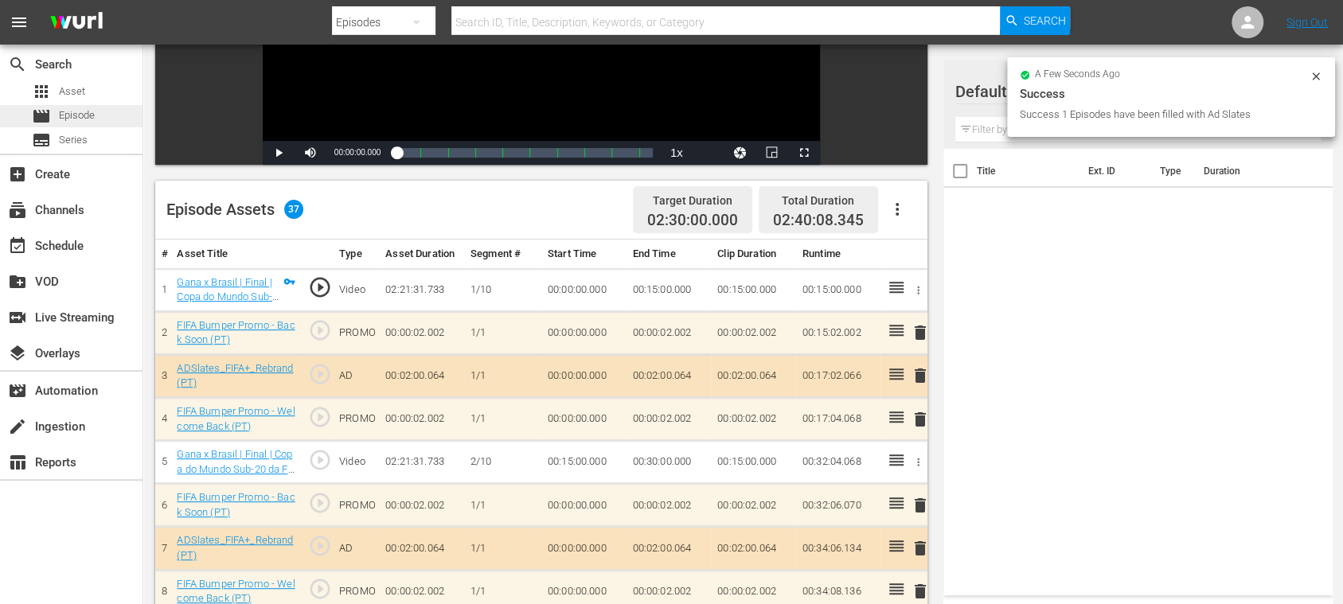
click at [83, 115] on span "Episode" at bounding box center [77, 115] width 36 height 16
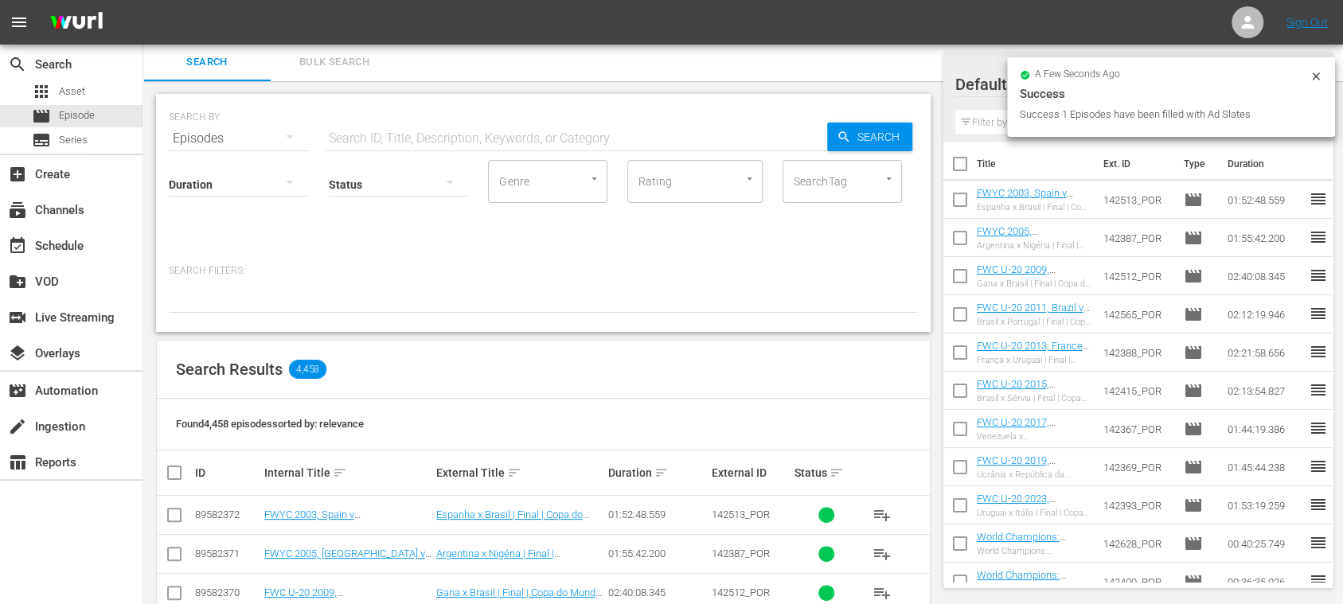
scroll to position [283, 0]
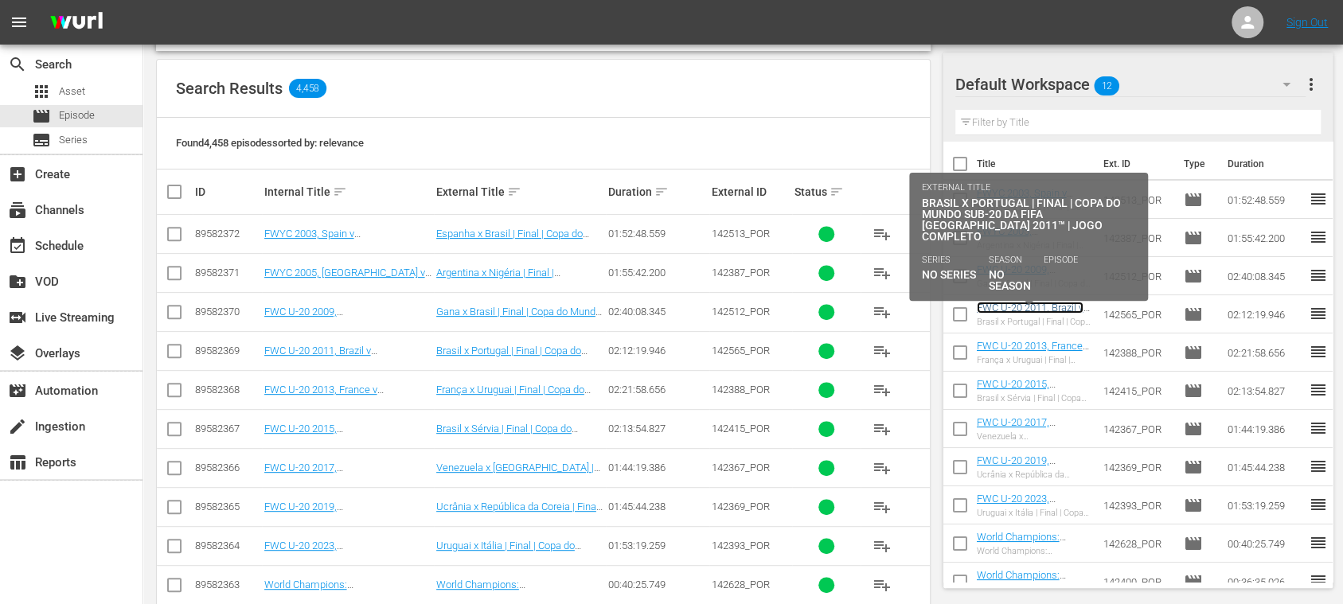
click at [1027, 302] on link "FWC U-20 2011, Brazil v [GEOGRAPHIC_DATA], Final - FMR (PT)" at bounding box center [1030, 320] width 107 height 36
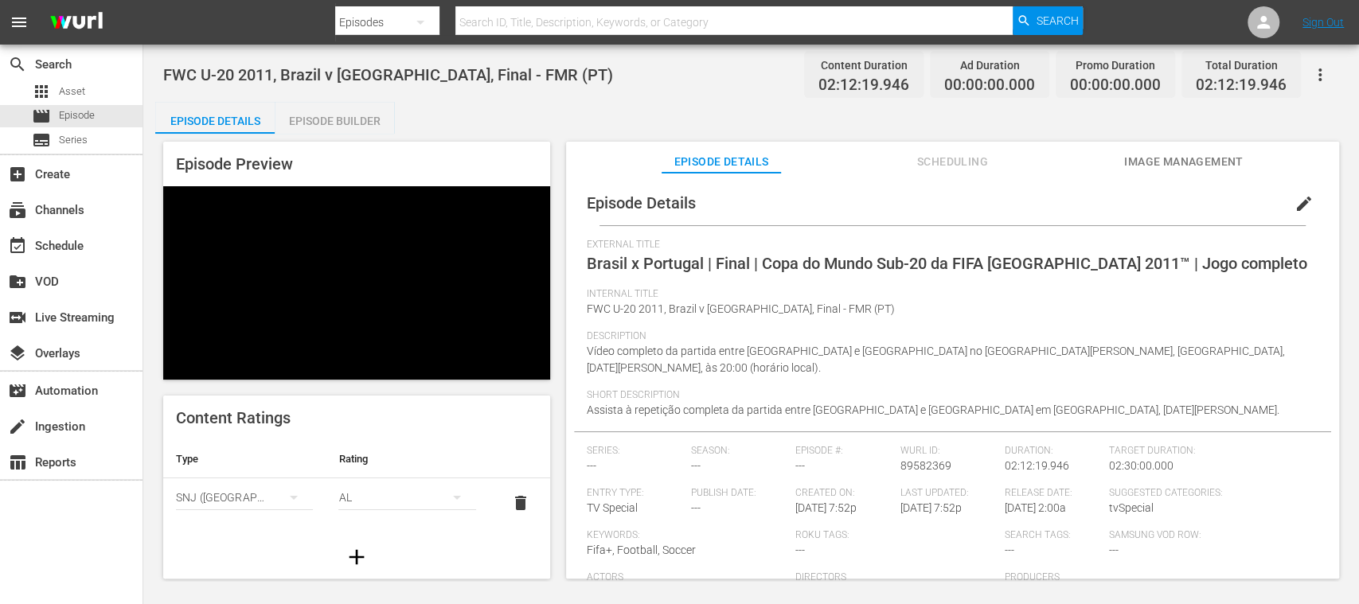
click at [316, 116] on div "Episode Builder" at bounding box center [334, 121] width 119 height 38
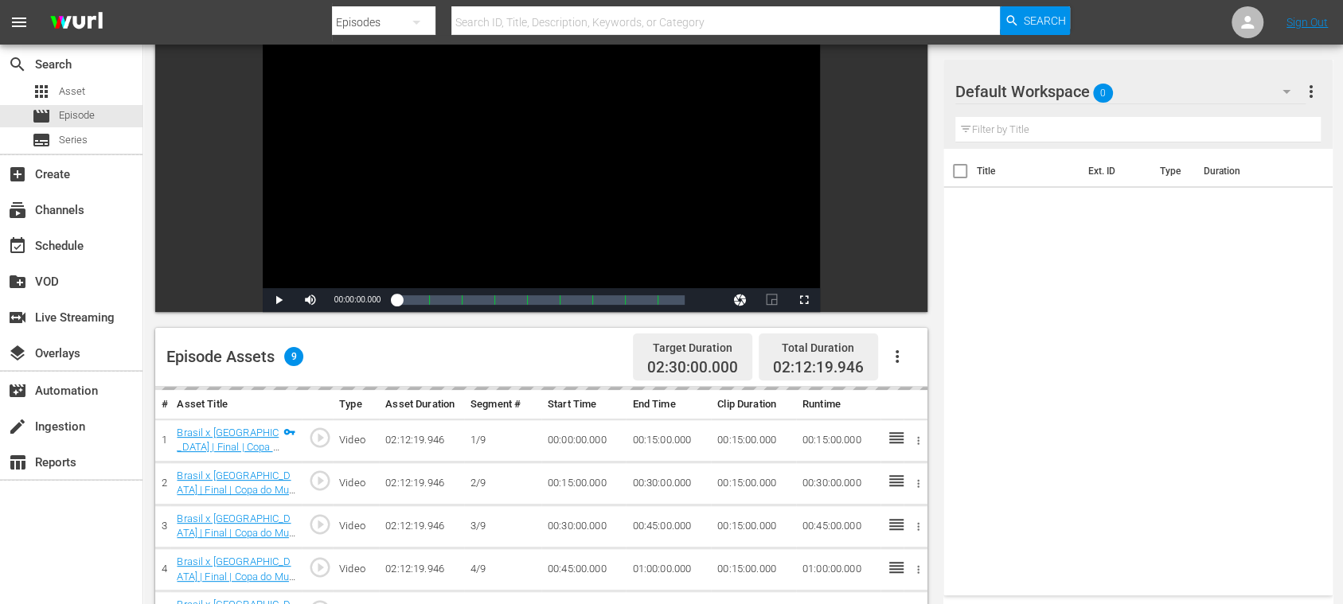
scroll to position [220, 0]
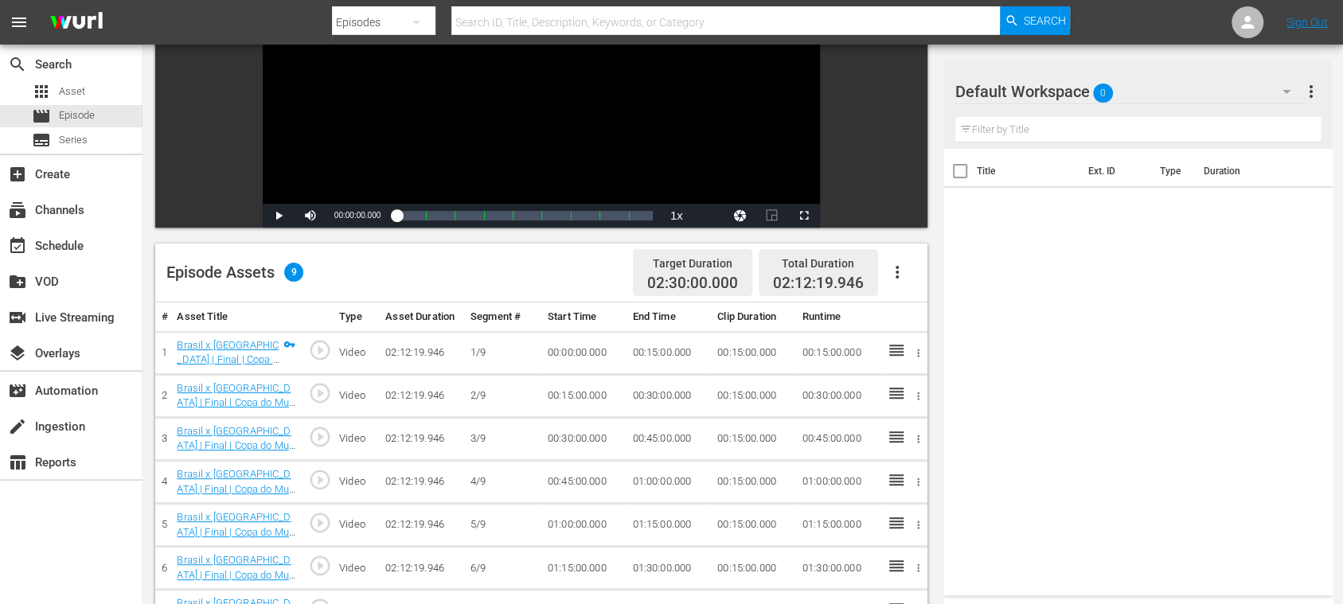
click at [895, 269] on icon "button" at bounding box center [896, 272] width 19 height 19
click at [903, 270] on div "Fill with Ads" at bounding box center [944, 278] width 108 height 38
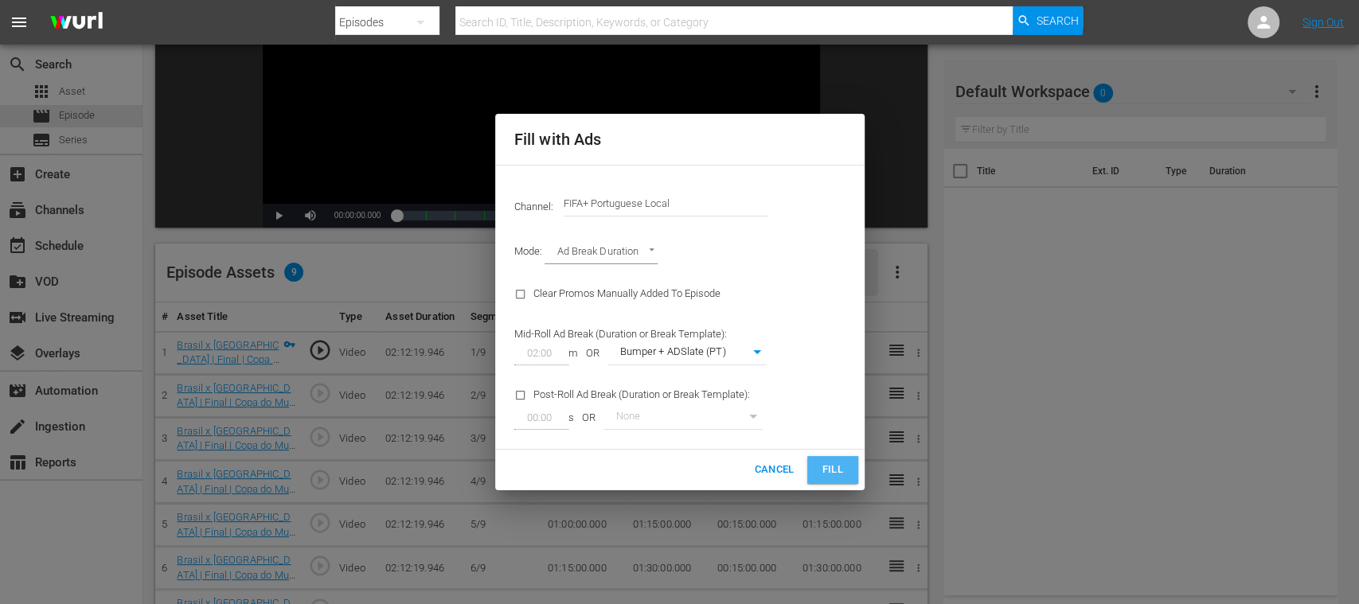
click at [832, 464] on span "Fill" at bounding box center [832, 470] width 25 height 18
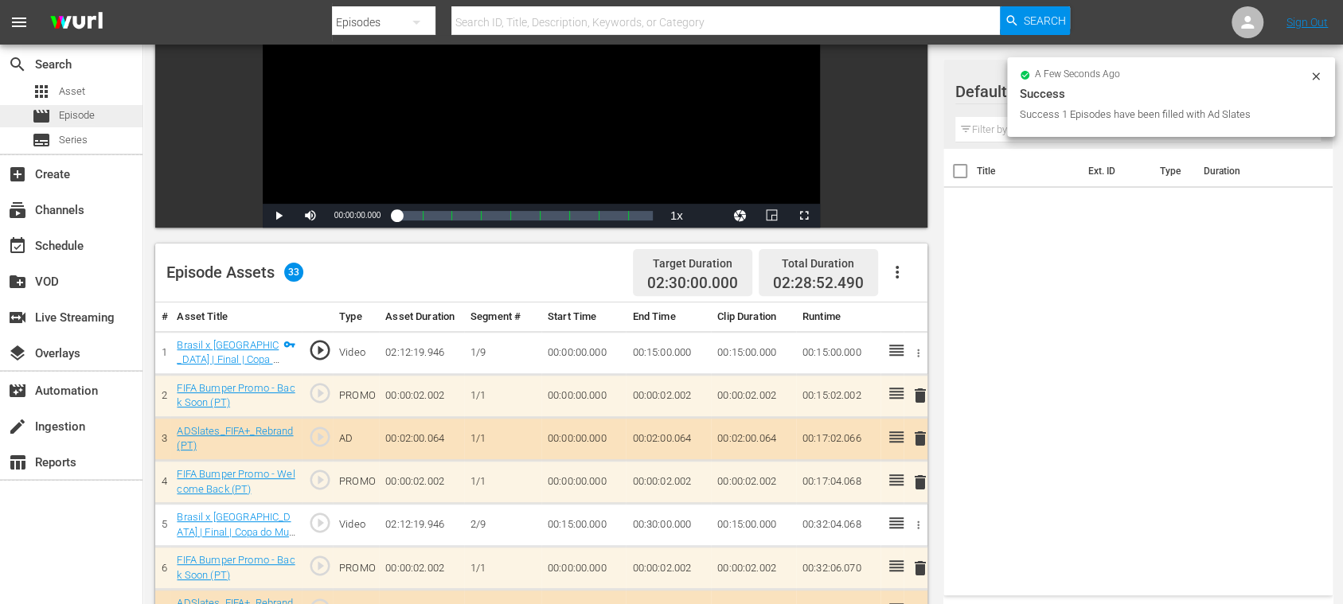
click at [81, 114] on span "Episode" at bounding box center [77, 115] width 36 height 16
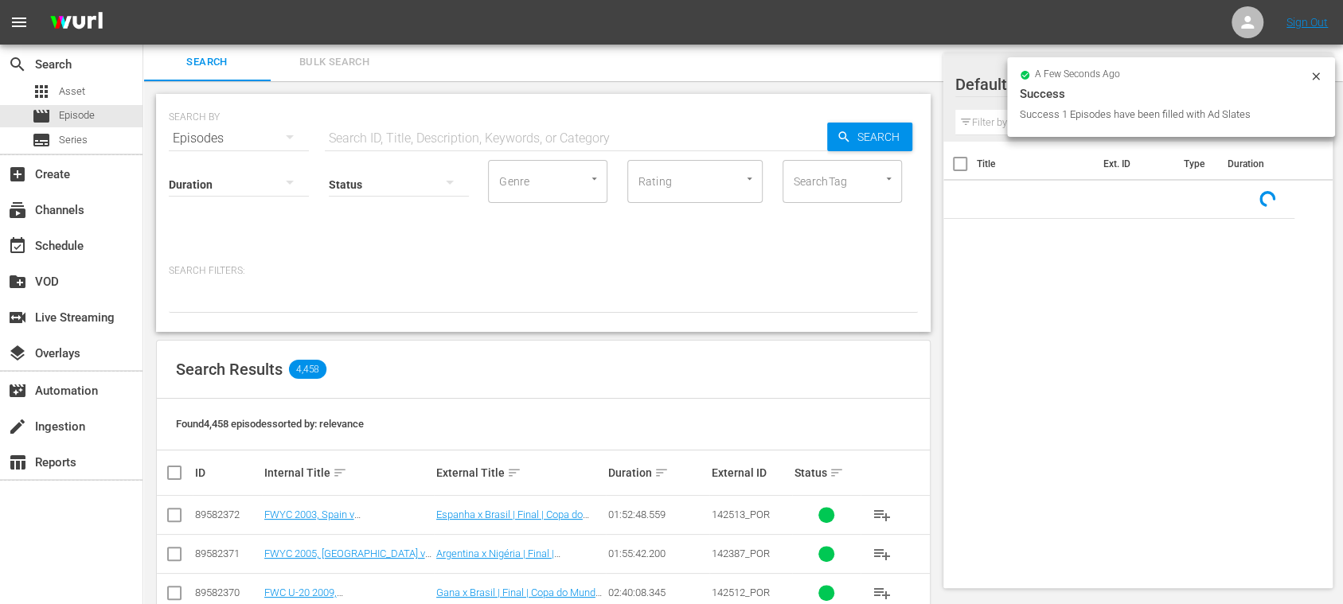
scroll to position [220, 0]
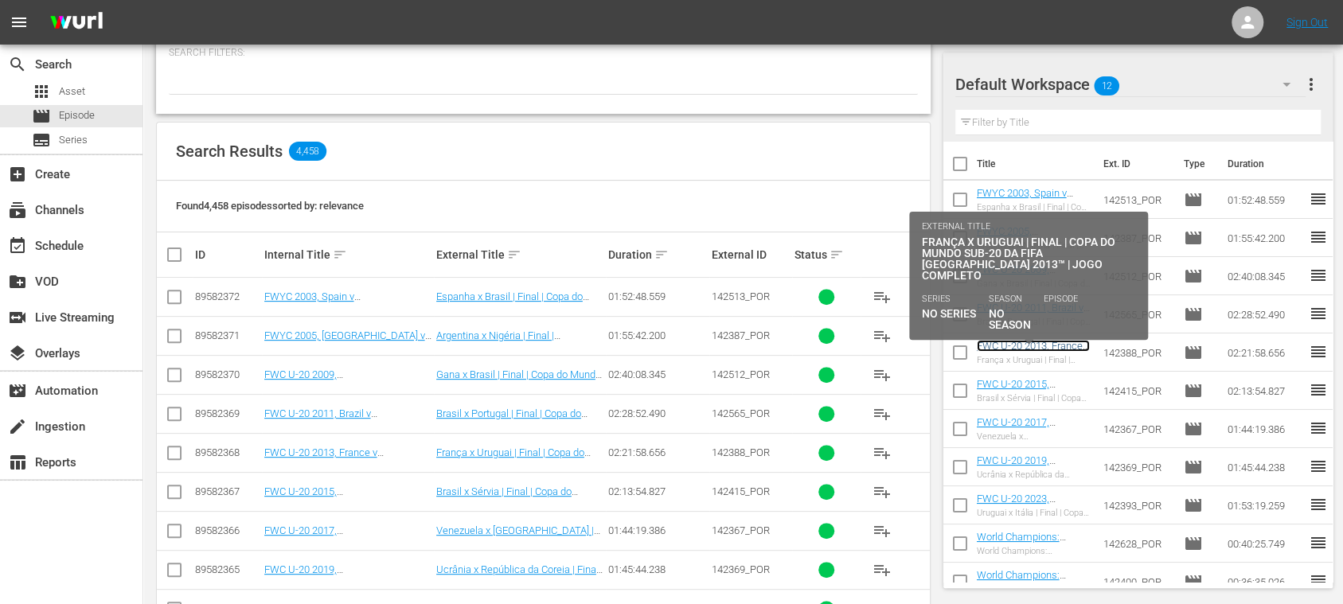
click at [1026, 347] on link "FWC U-20 2013, France v [GEOGRAPHIC_DATA], Final - FMR (PT)" at bounding box center [1033, 358] width 113 height 36
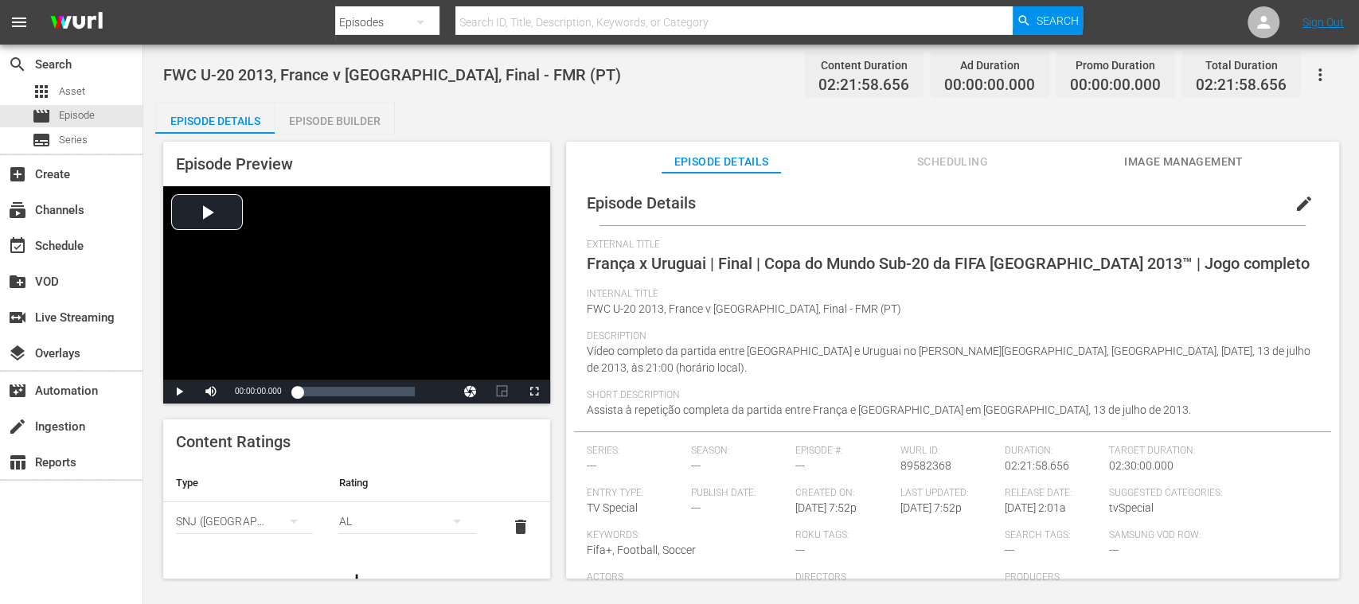
click at [357, 123] on div "Episode Builder" at bounding box center [334, 121] width 119 height 38
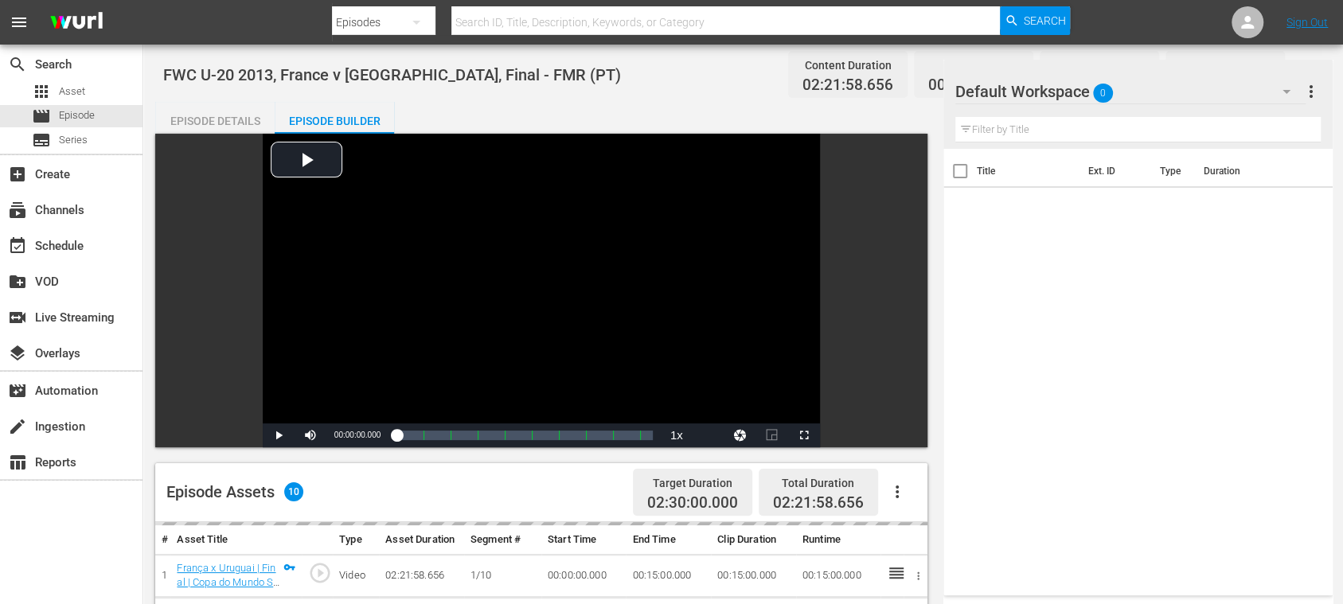
scroll to position [283, 0]
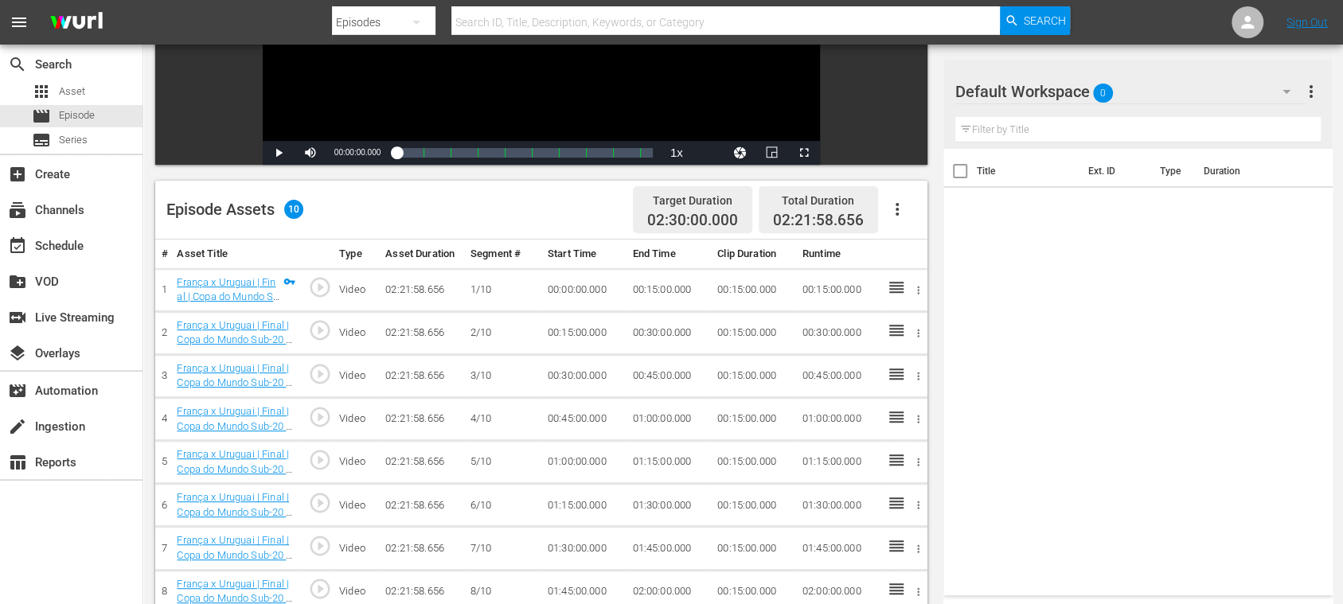
click at [903, 207] on icon "button" at bounding box center [896, 209] width 19 height 19
click at [906, 213] on div "Fill with Ads" at bounding box center [944, 216] width 108 height 38
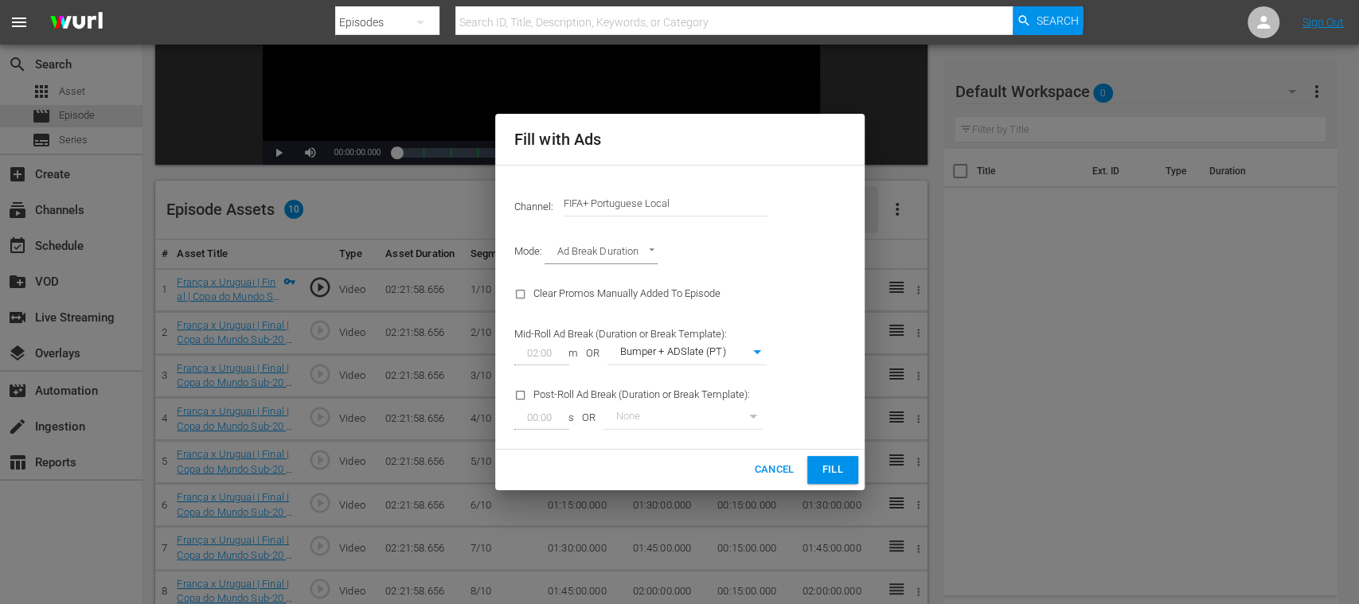
click at [836, 470] on span "Fill" at bounding box center [832, 470] width 25 height 18
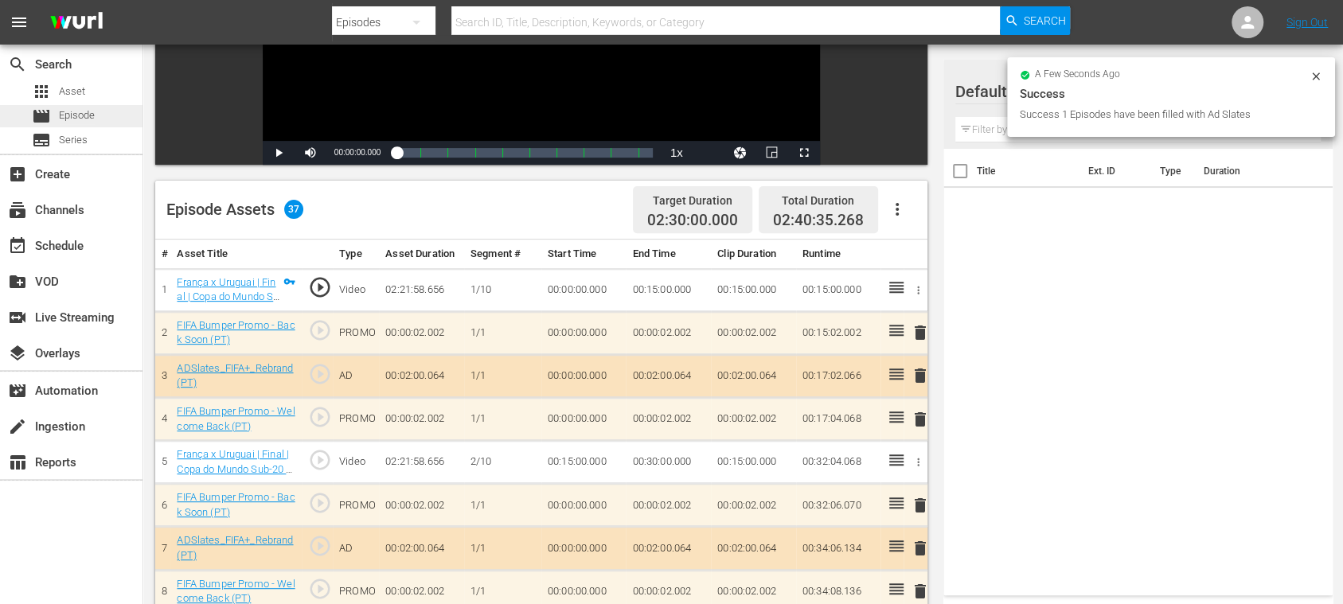
click at [80, 112] on span "Episode" at bounding box center [77, 115] width 36 height 16
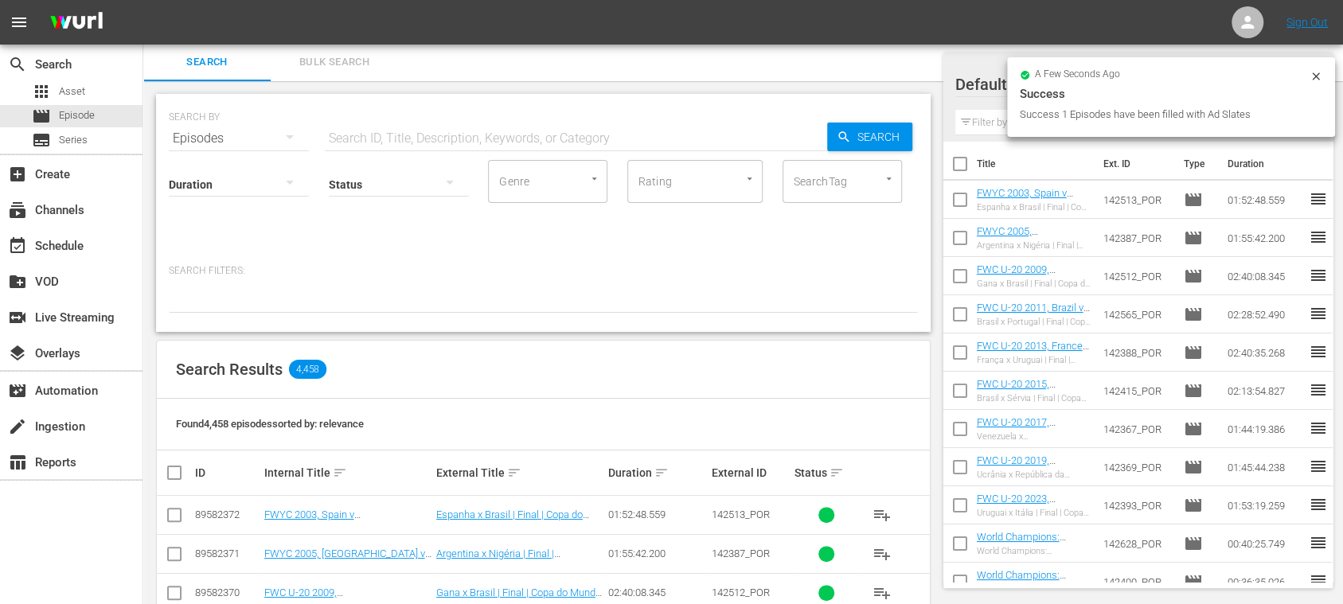
scroll to position [283, 0]
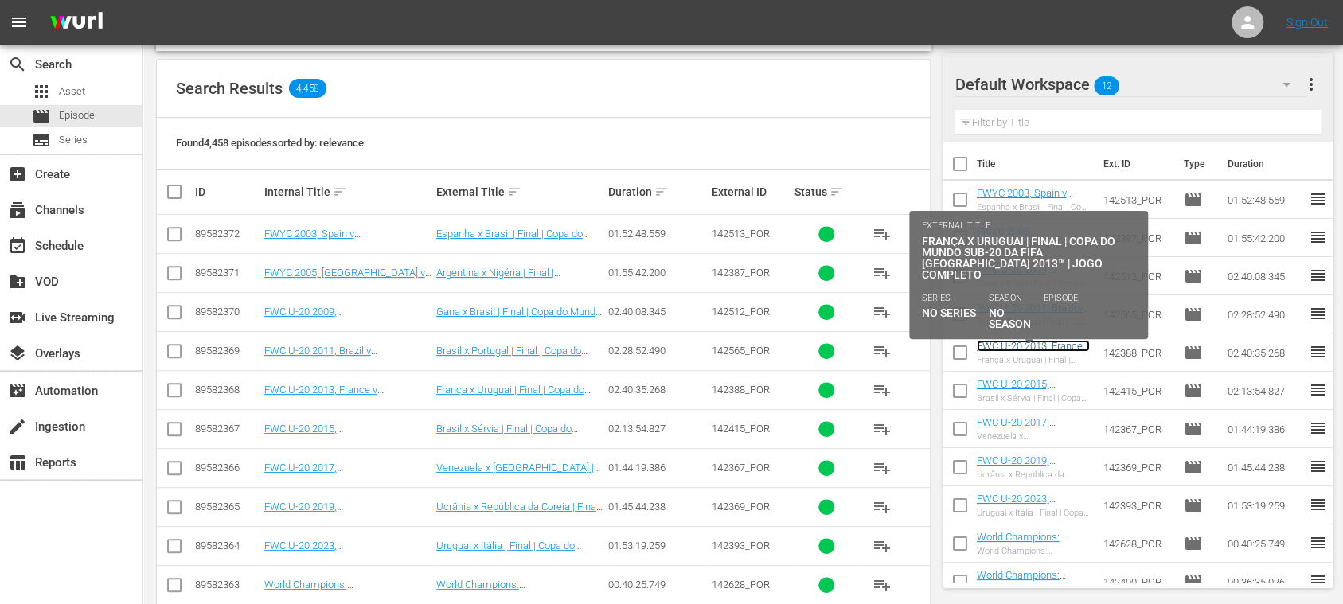
click at [1019, 346] on link "FWC U-20 2013, France v [GEOGRAPHIC_DATA], Final - FMR (PT)" at bounding box center [1033, 358] width 113 height 36
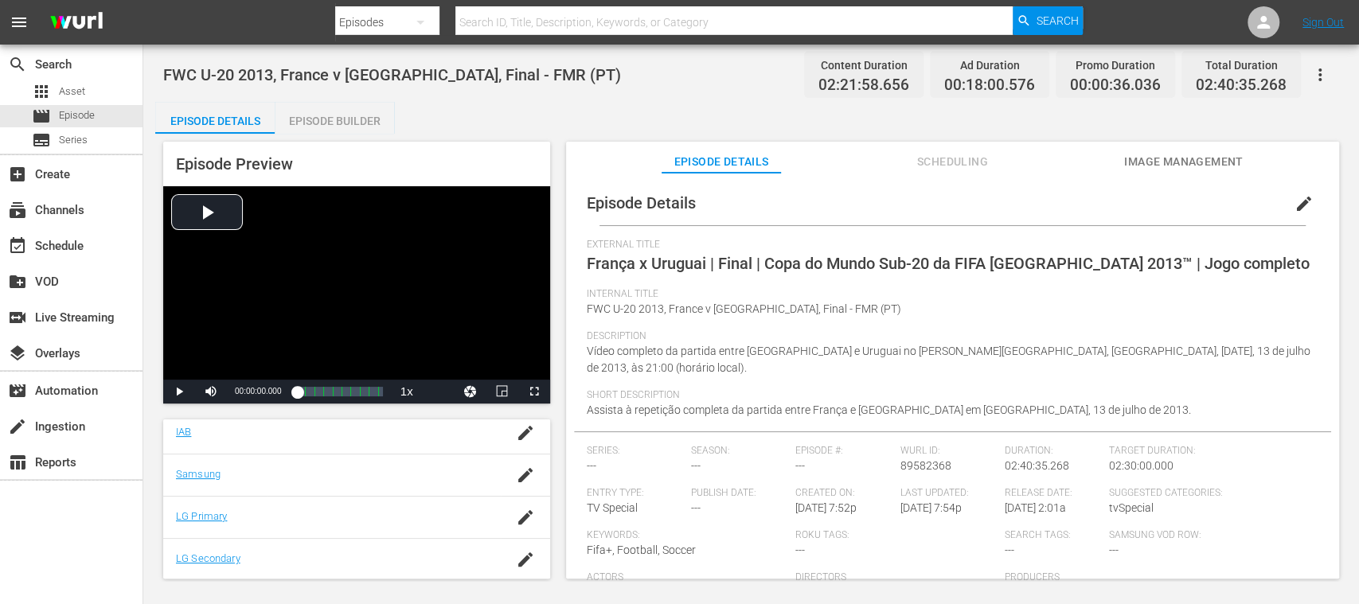
click at [346, 119] on div "Episode Builder" at bounding box center [334, 121] width 119 height 38
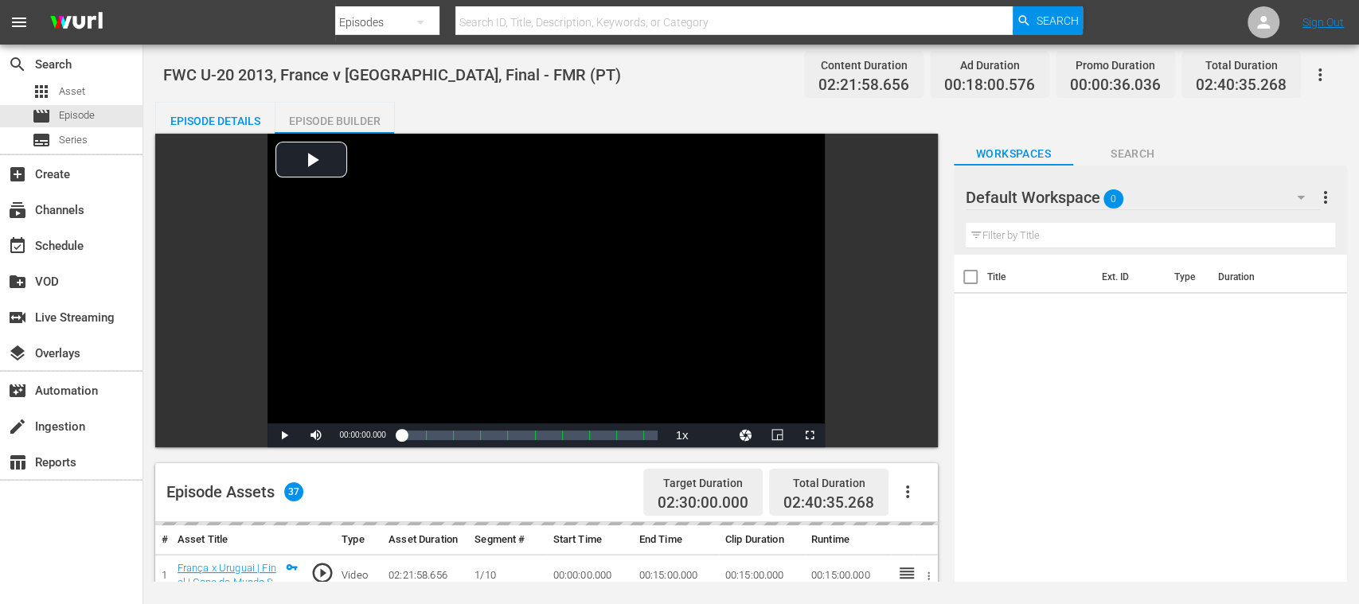
scroll to position [409, 0]
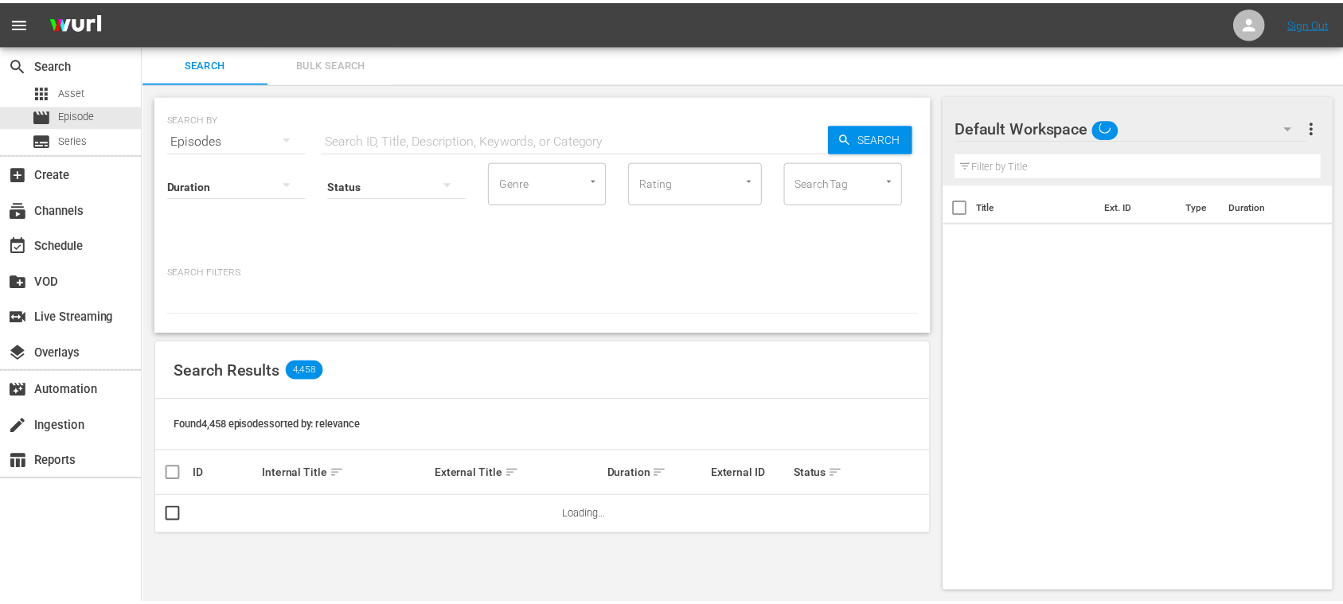
scroll to position [2, 0]
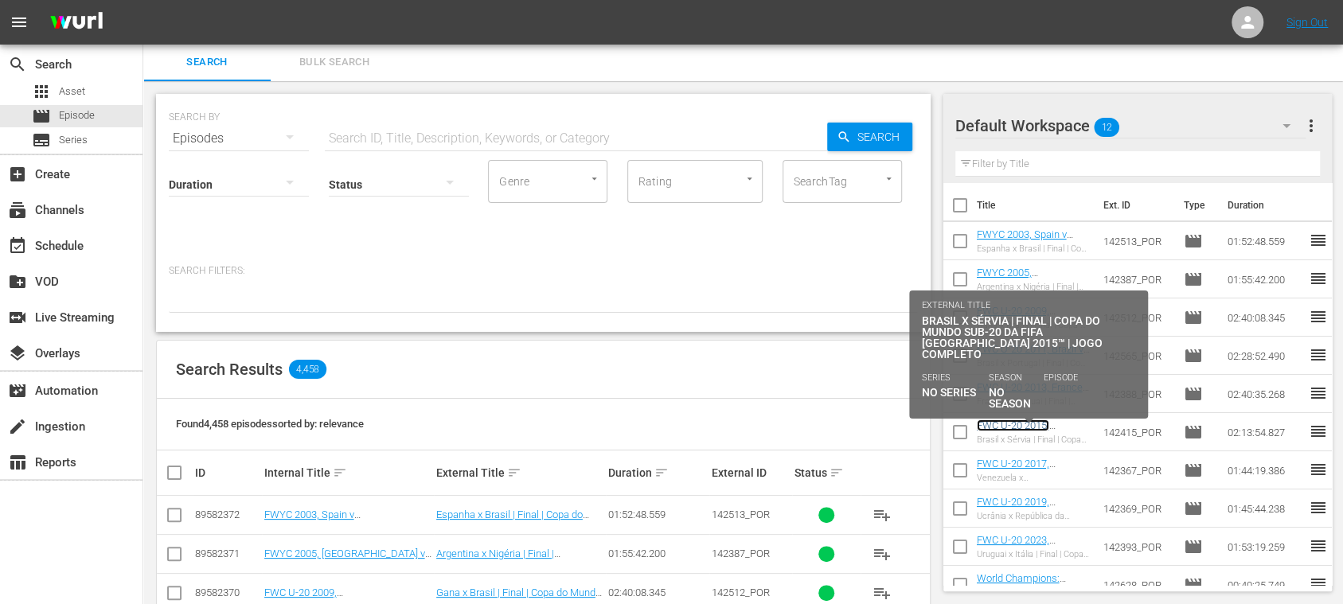
click at [1039, 420] on link "FWC U-20 2015, [GEOGRAPHIC_DATA] v [GEOGRAPHIC_DATA], Final - FMR (PT)" at bounding box center [1028, 443] width 103 height 48
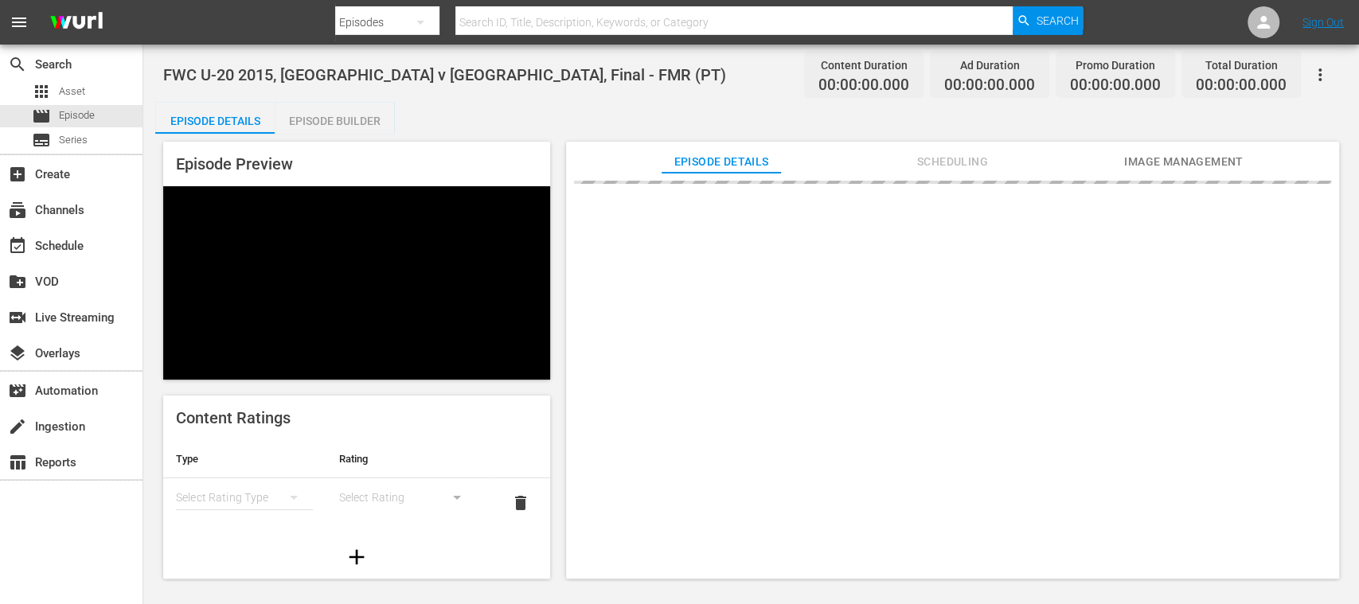
click at [358, 123] on div "Episode Builder" at bounding box center [334, 121] width 119 height 38
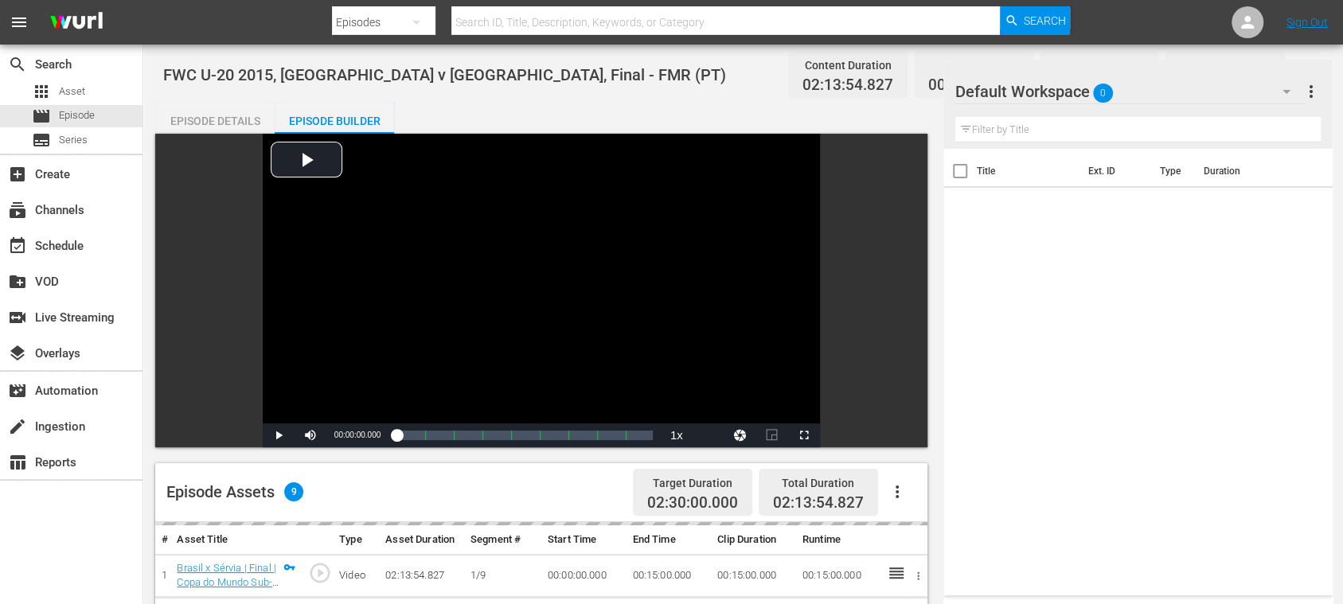
scroll to position [283, 0]
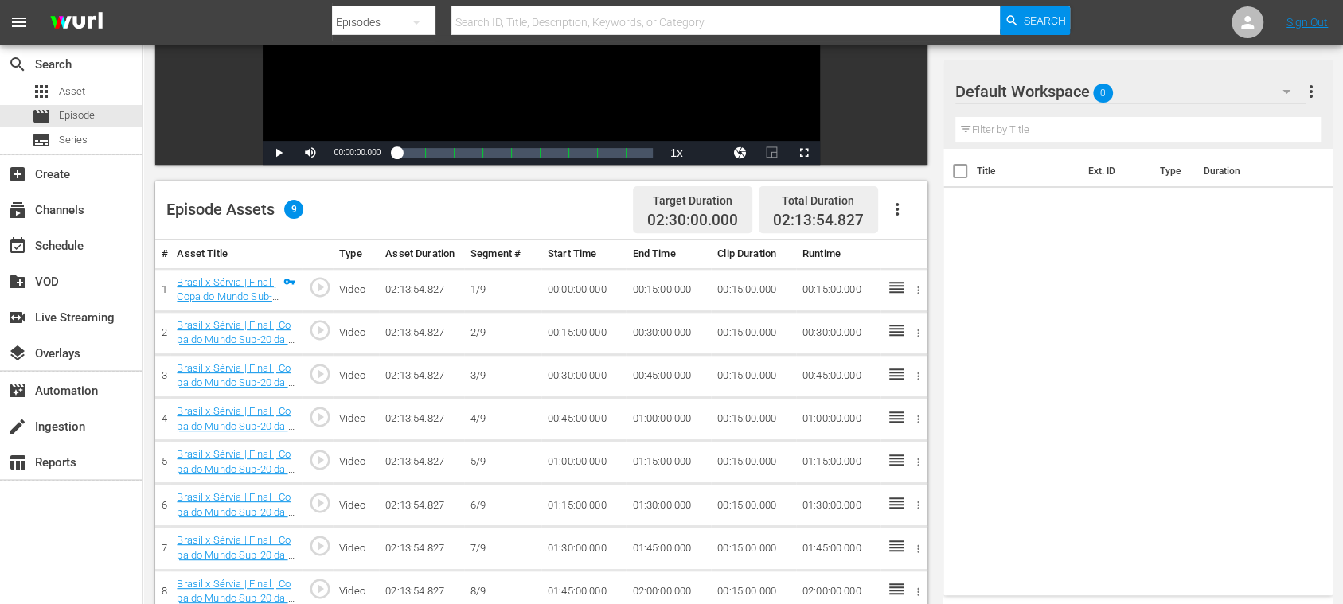
click at [894, 213] on icon "button" at bounding box center [896, 209] width 19 height 19
click at [903, 213] on div "Fill with Ads" at bounding box center [944, 216] width 108 height 38
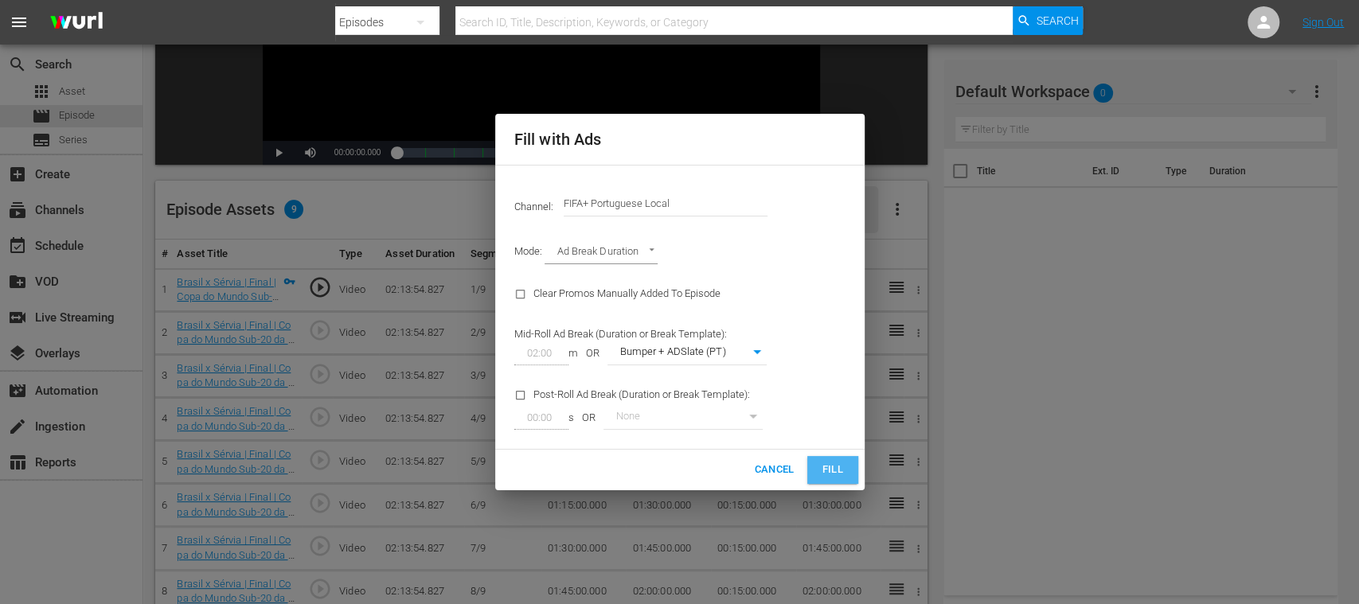
click at [840, 459] on button "Fill" at bounding box center [832, 470] width 51 height 28
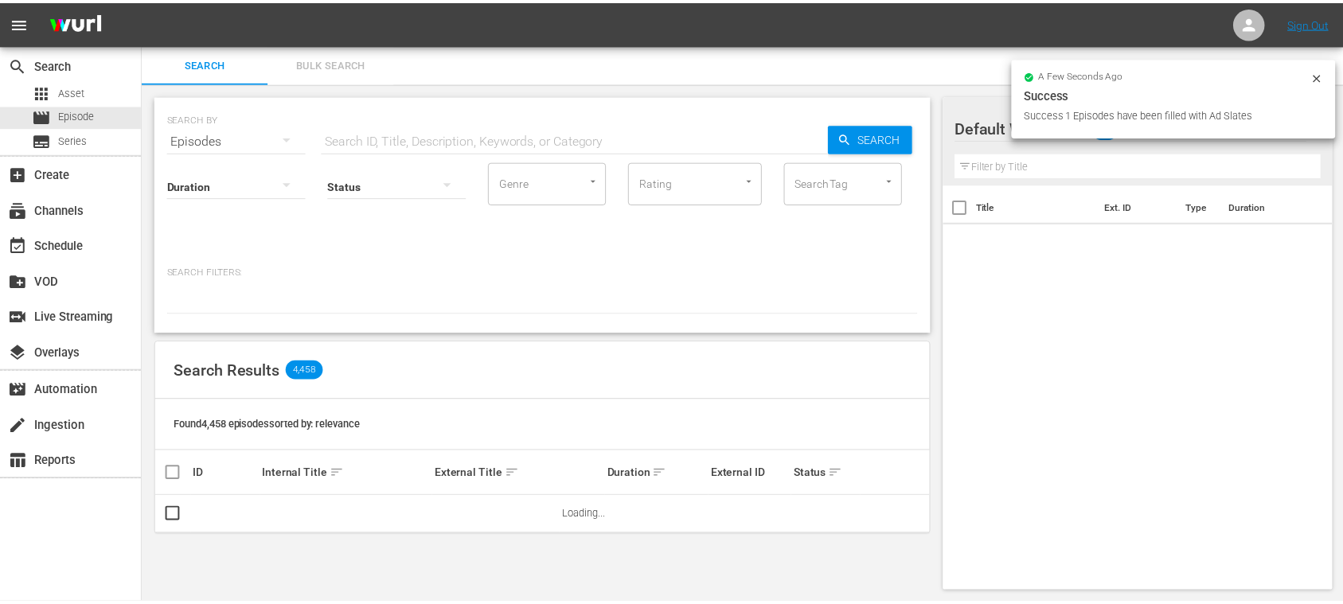
scroll to position [2, 0]
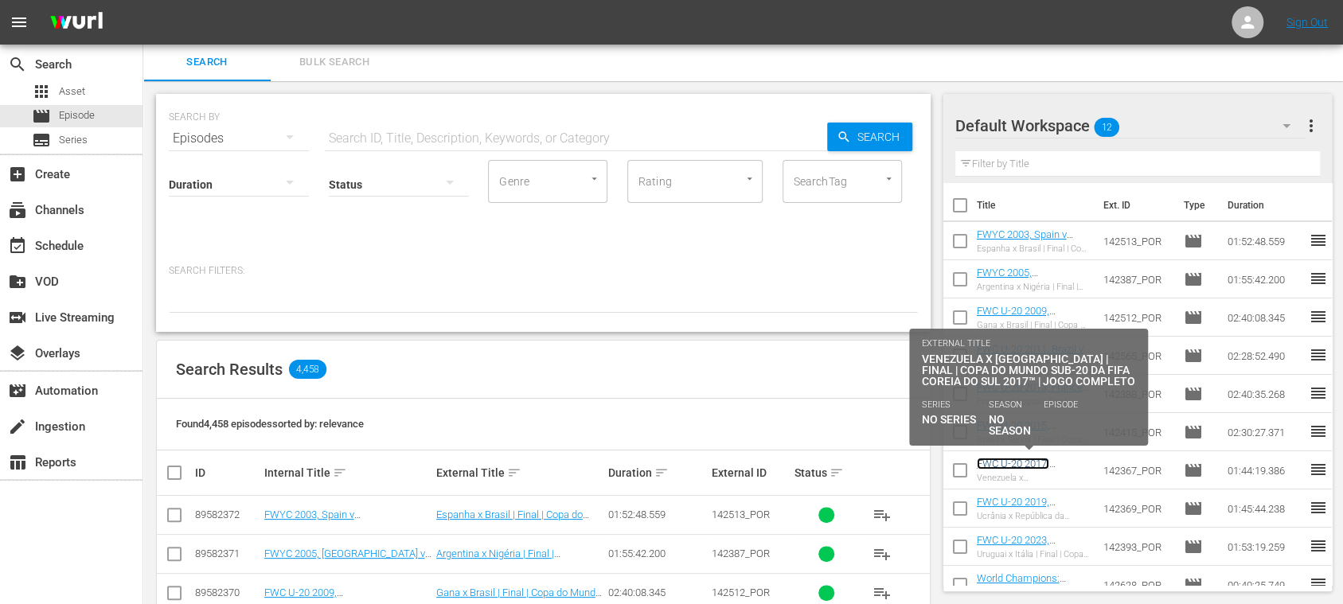
click at [1027, 460] on link "FWC U-20 2017, [GEOGRAPHIC_DATA] v [GEOGRAPHIC_DATA], Final - FMR (PT)" at bounding box center [1028, 482] width 103 height 48
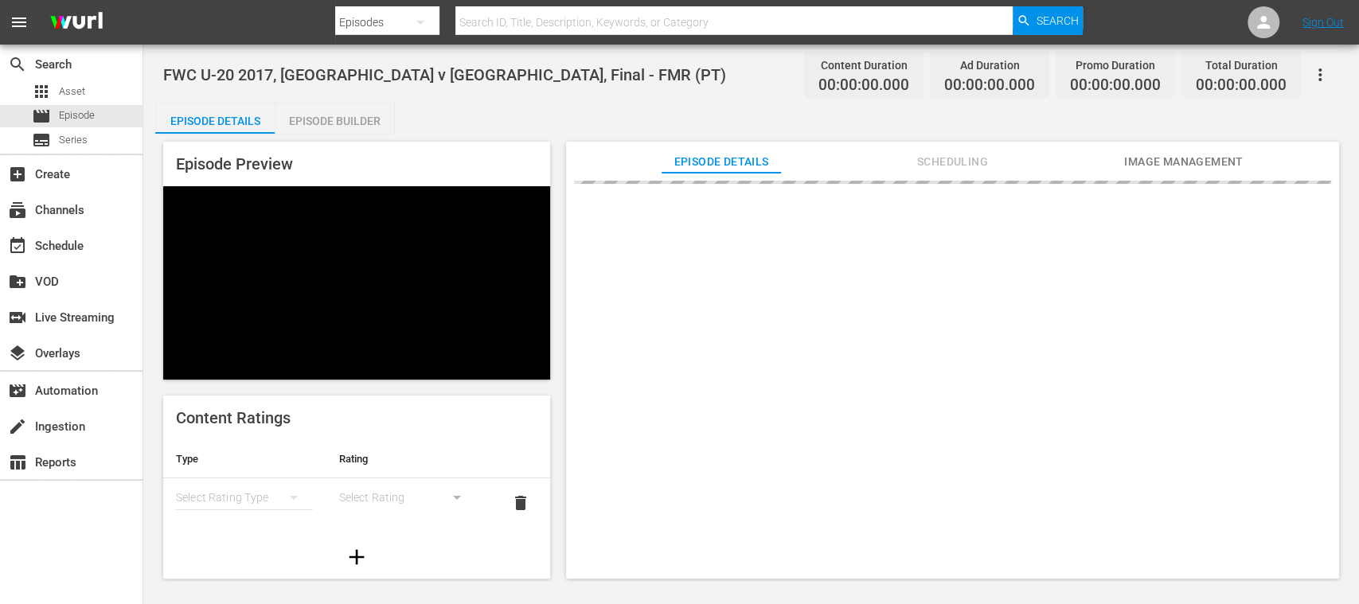
click at [362, 119] on div "Episode Builder" at bounding box center [334, 121] width 119 height 38
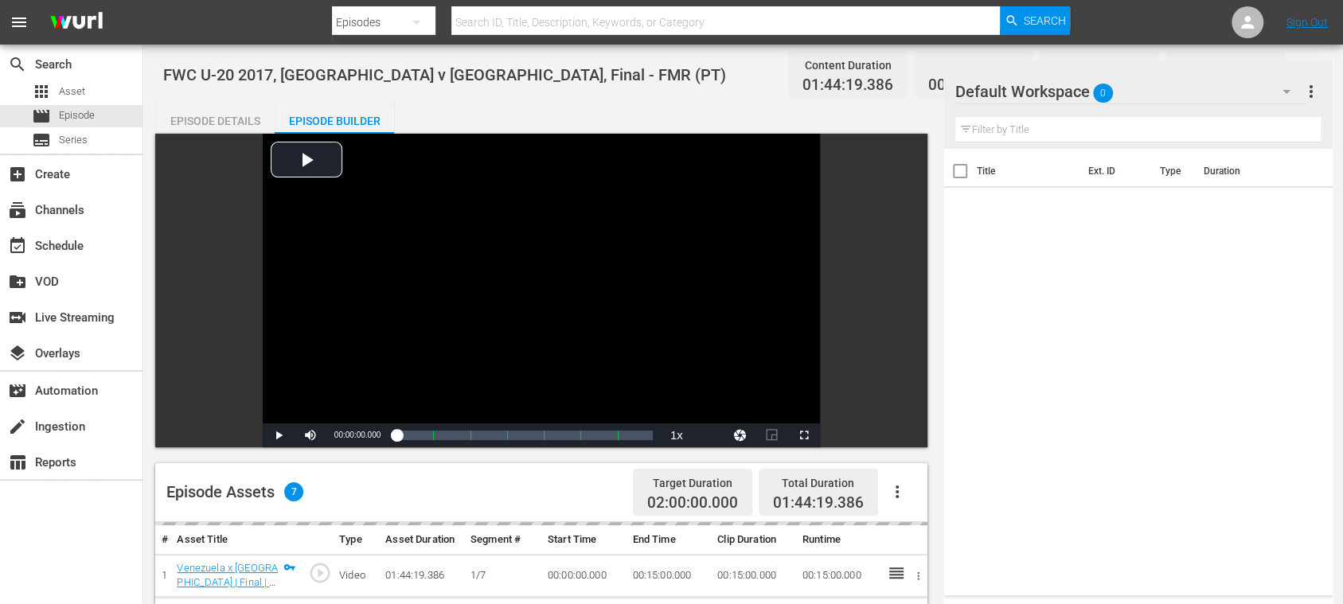
scroll to position [283, 0]
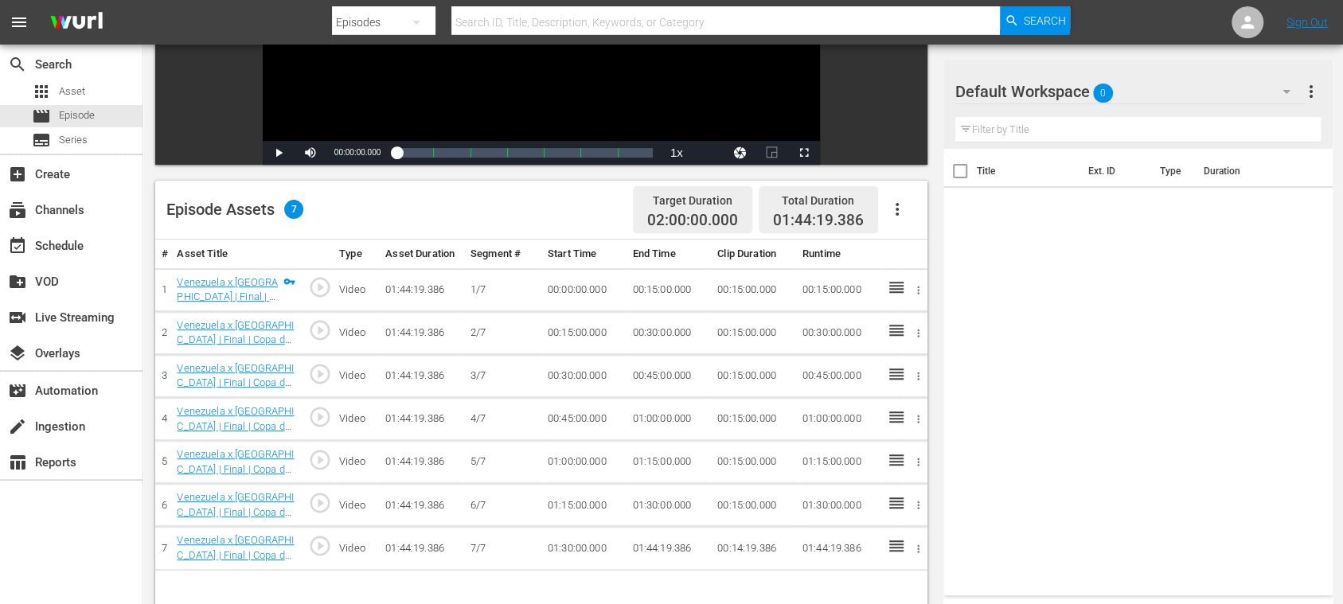
click at [893, 210] on icon "button" at bounding box center [896, 209] width 19 height 19
click at [909, 213] on div "Fill with Ads" at bounding box center [944, 216] width 108 height 38
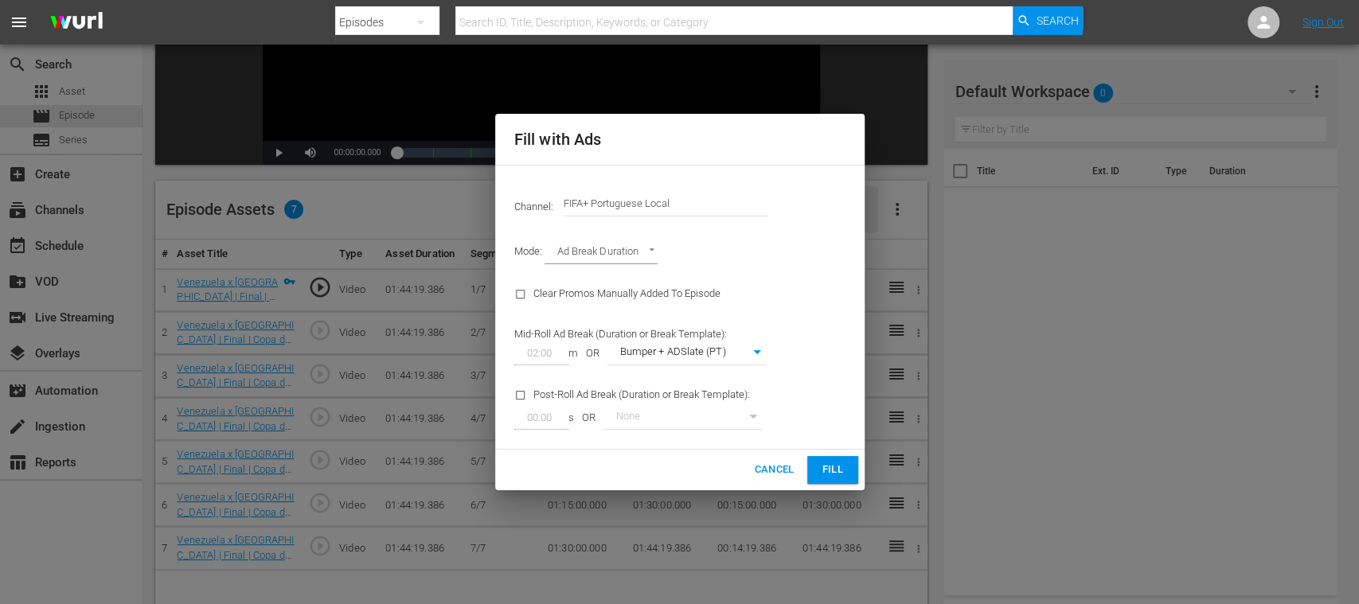
click at [844, 459] on button "Fill" at bounding box center [832, 470] width 51 height 28
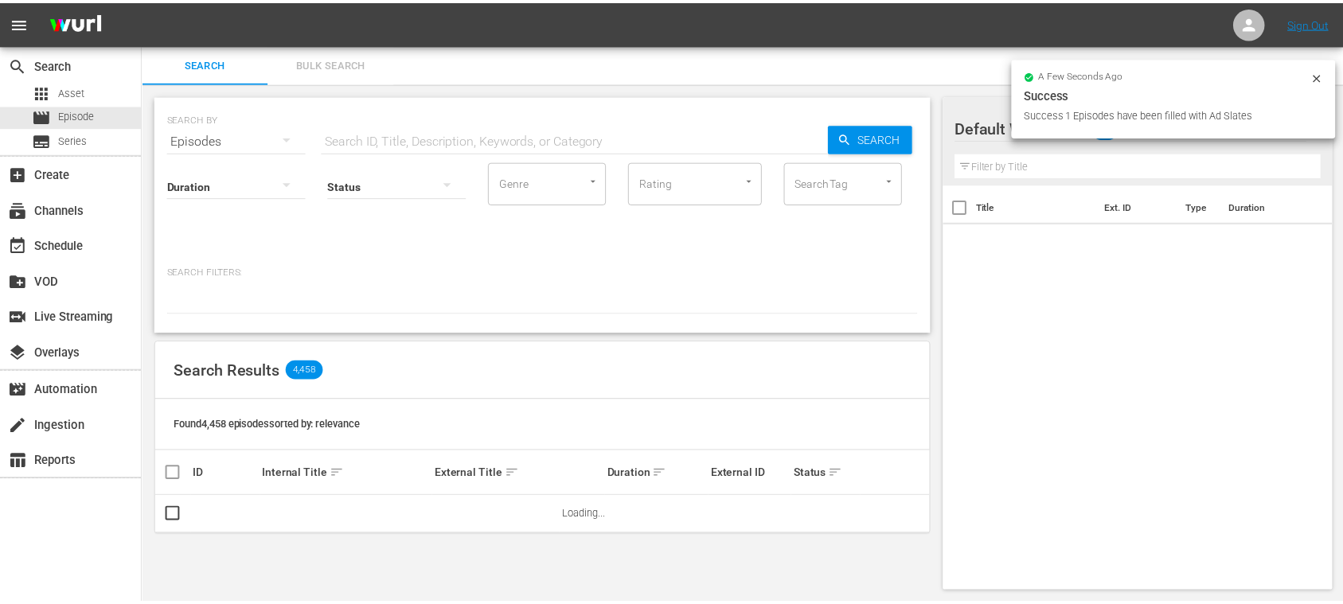
scroll to position [2, 0]
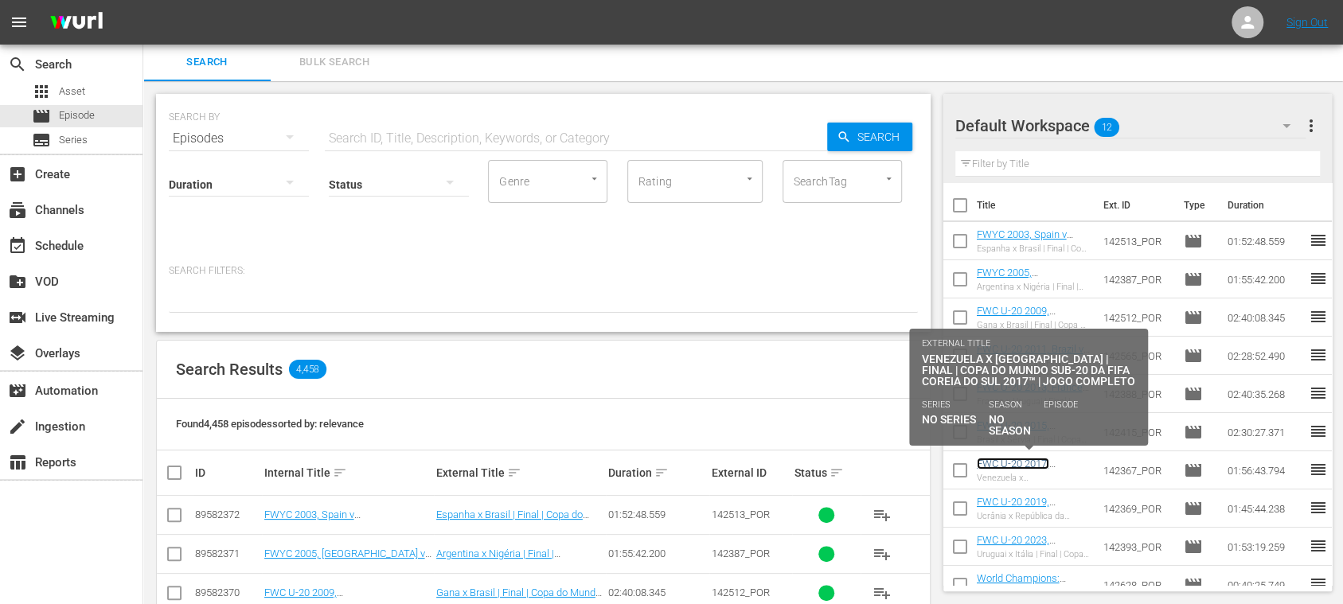
click at [1036, 462] on link "FWC U-20 2017, [GEOGRAPHIC_DATA] v [GEOGRAPHIC_DATA], Final - FMR (PT)" at bounding box center [1028, 482] width 103 height 48
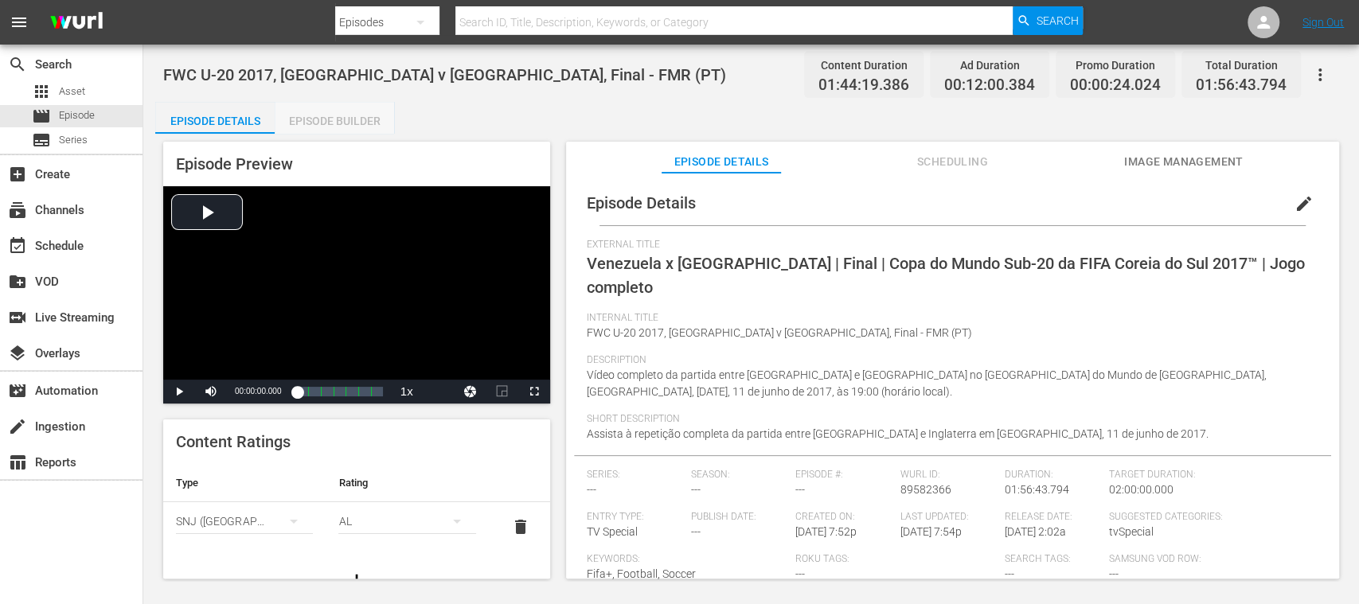
click at [356, 115] on div "Episode Builder" at bounding box center [334, 121] width 119 height 38
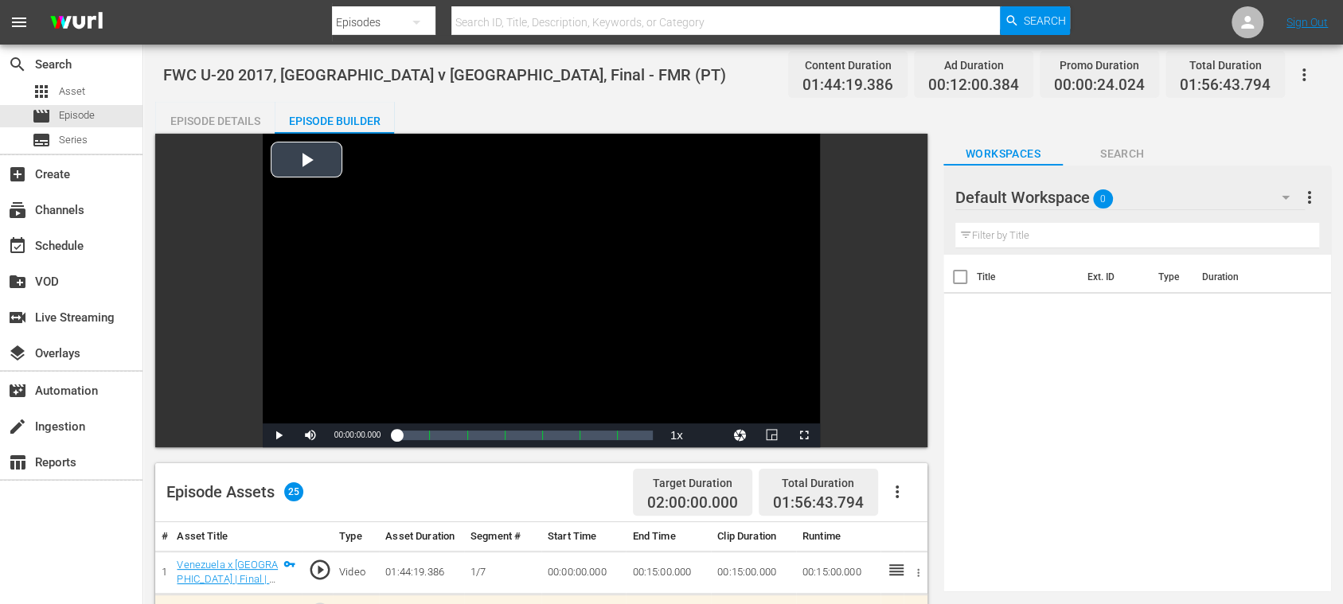
scroll to position [283, 0]
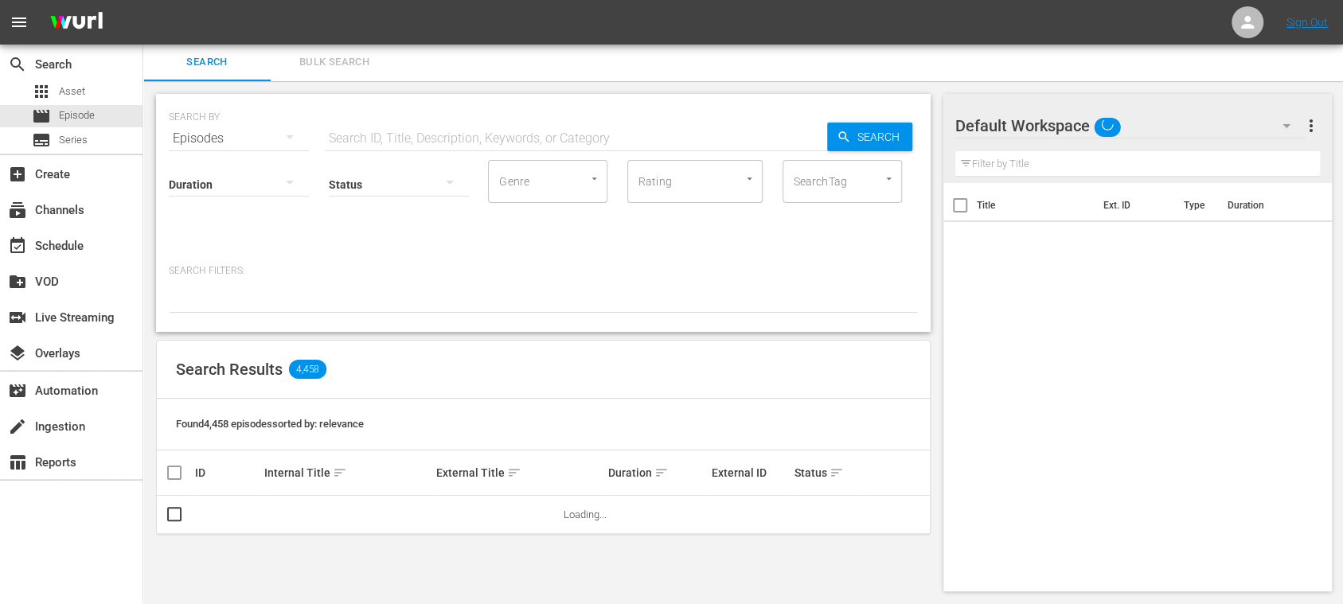
scroll to position [2, 0]
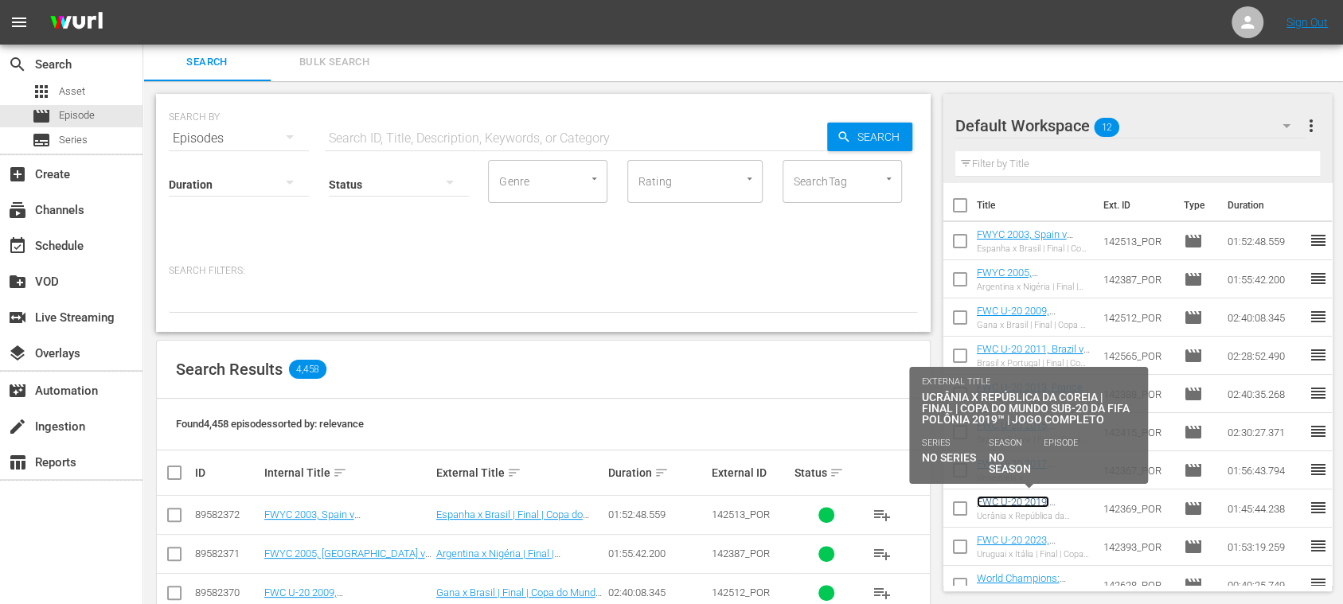
click at [1021, 498] on link "FWC U-20 2019, [GEOGRAPHIC_DATA] v [GEOGRAPHIC_DATA], Final - FMR (PT)" at bounding box center [1028, 520] width 103 height 48
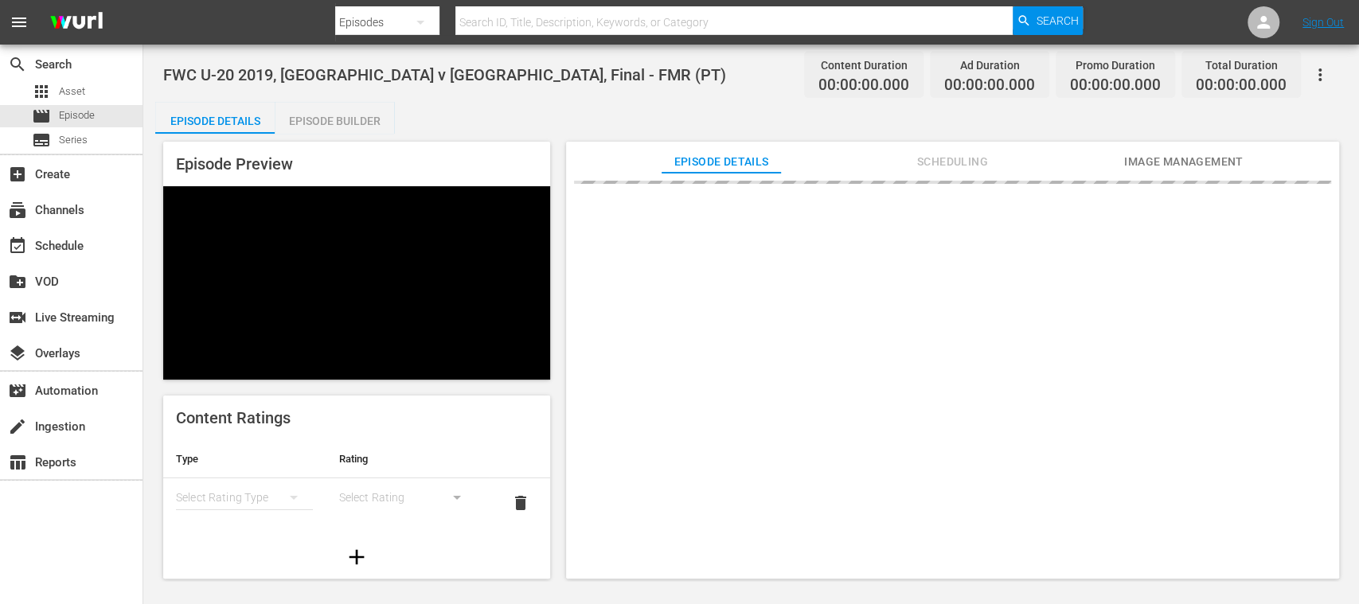
click at [342, 120] on div "Episode Builder" at bounding box center [334, 121] width 119 height 38
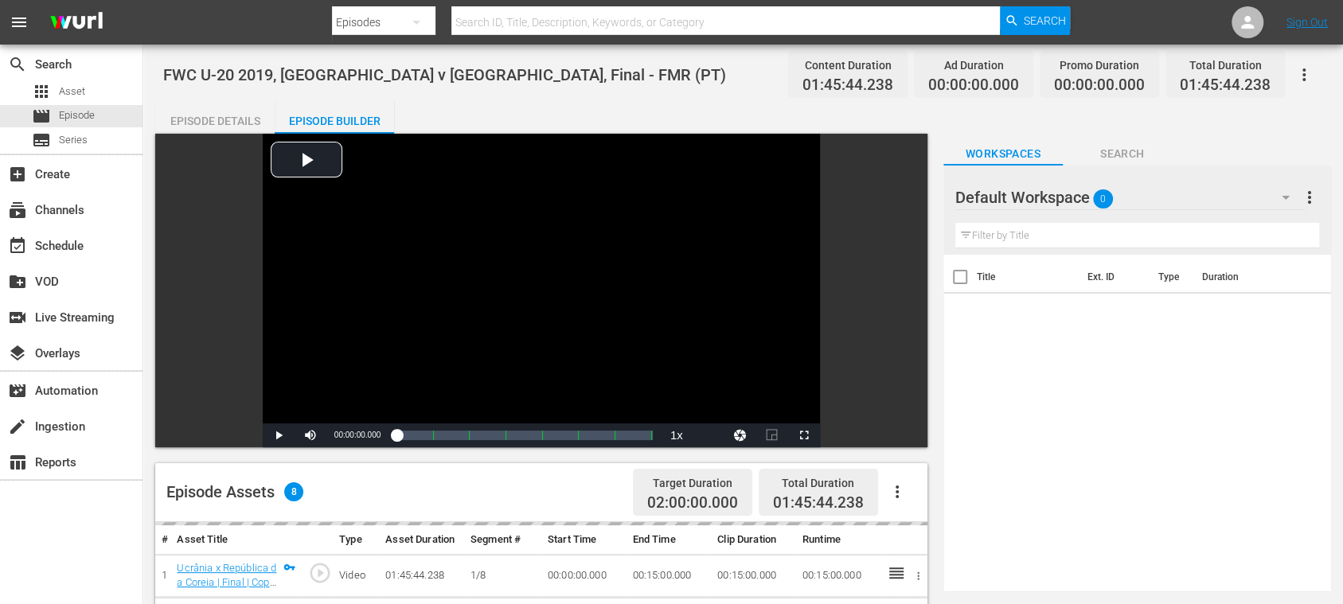
scroll to position [283, 0]
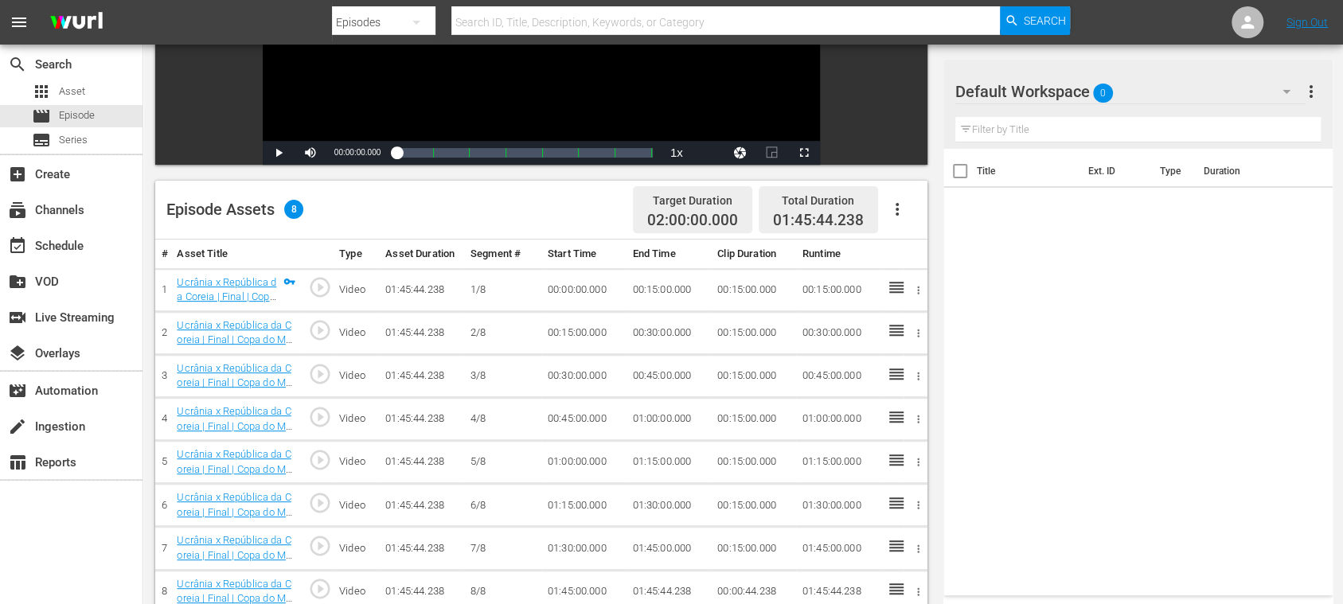
click at [898, 204] on icon "button" at bounding box center [896, 209] width 3 height 13
click at [906, 206] on div "Fill with Ads" at bounding box center [944, 216] width 108 height 38
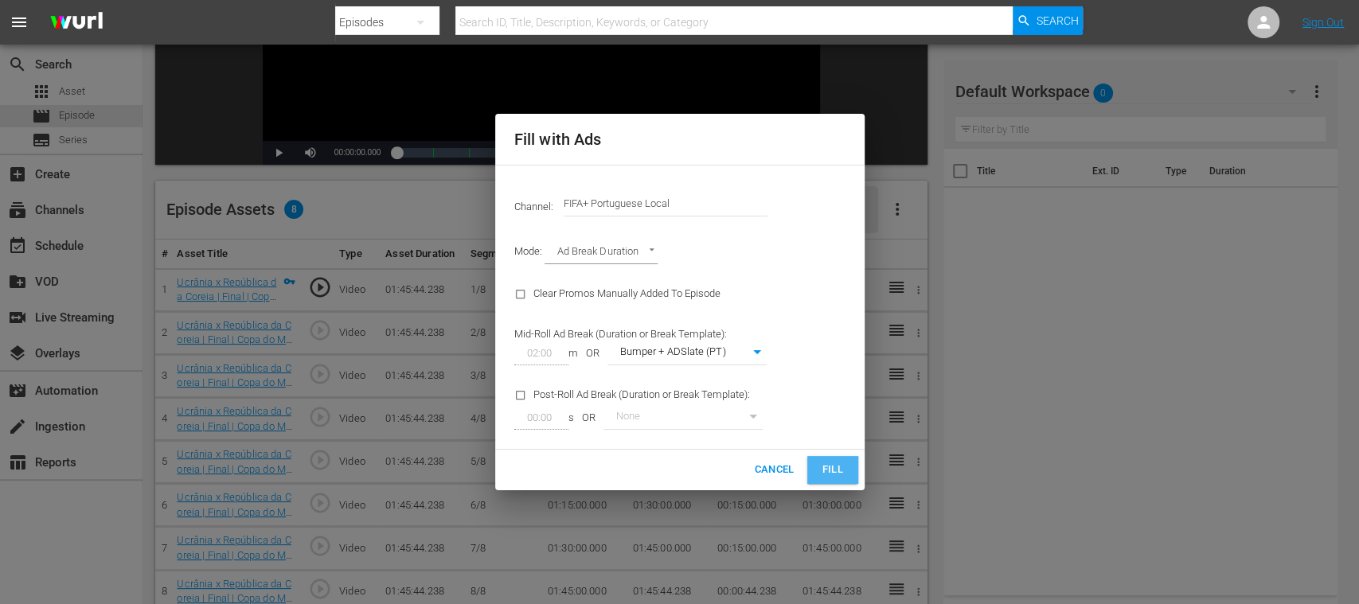
click at [831, 465] on span "Fill" at bounding box center [832, 470] width 25 height 18
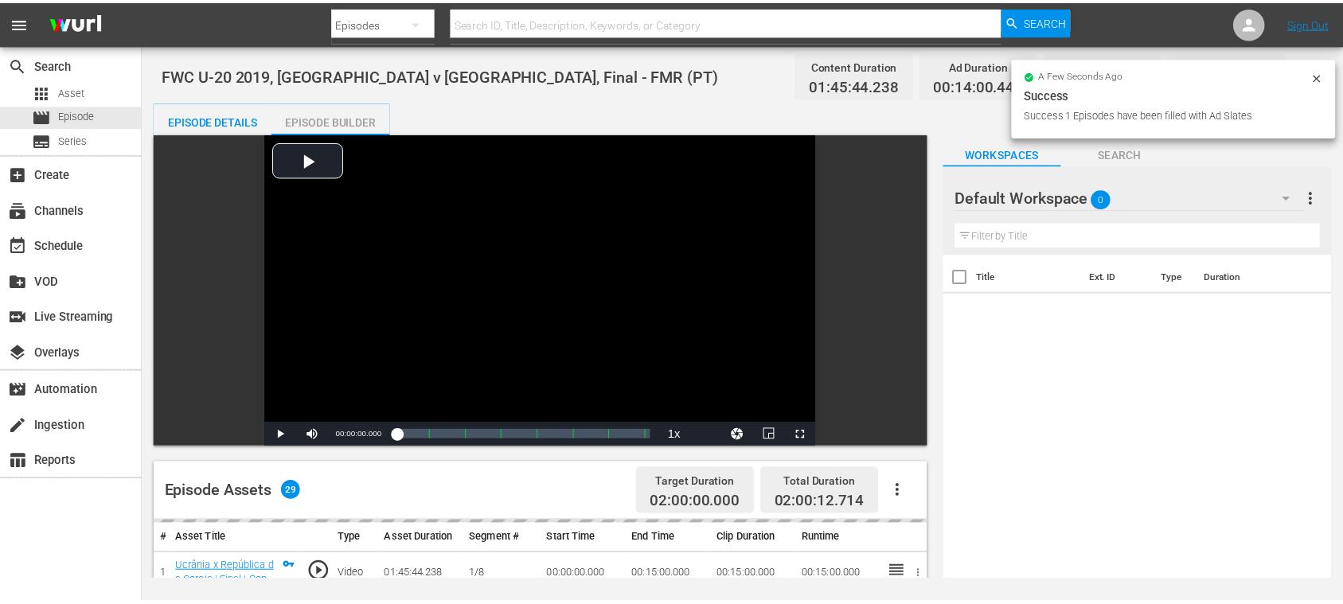
scroll to position [2, 0]
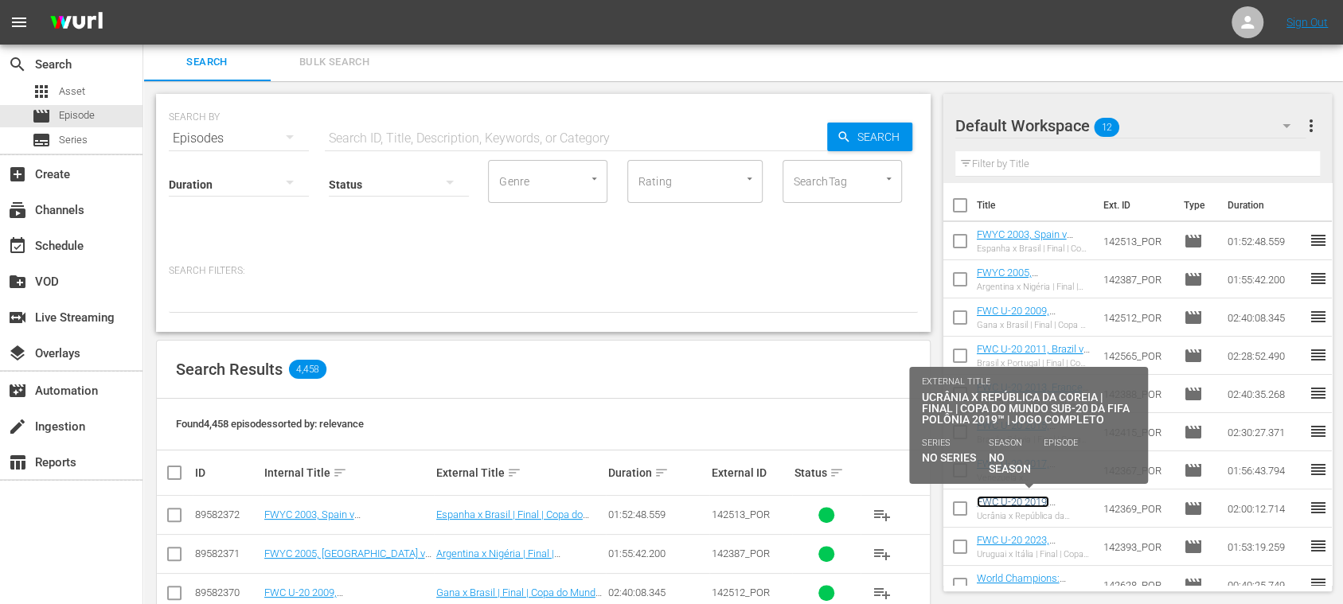
click at [1035, 501] on link "FWC U-20 2019, [GEOGRAPHIC_DATA] v [GEOGRAPHIC_DATA], Final - FMR (PT)" at bounding box center [1028, 520] width 103 height 48
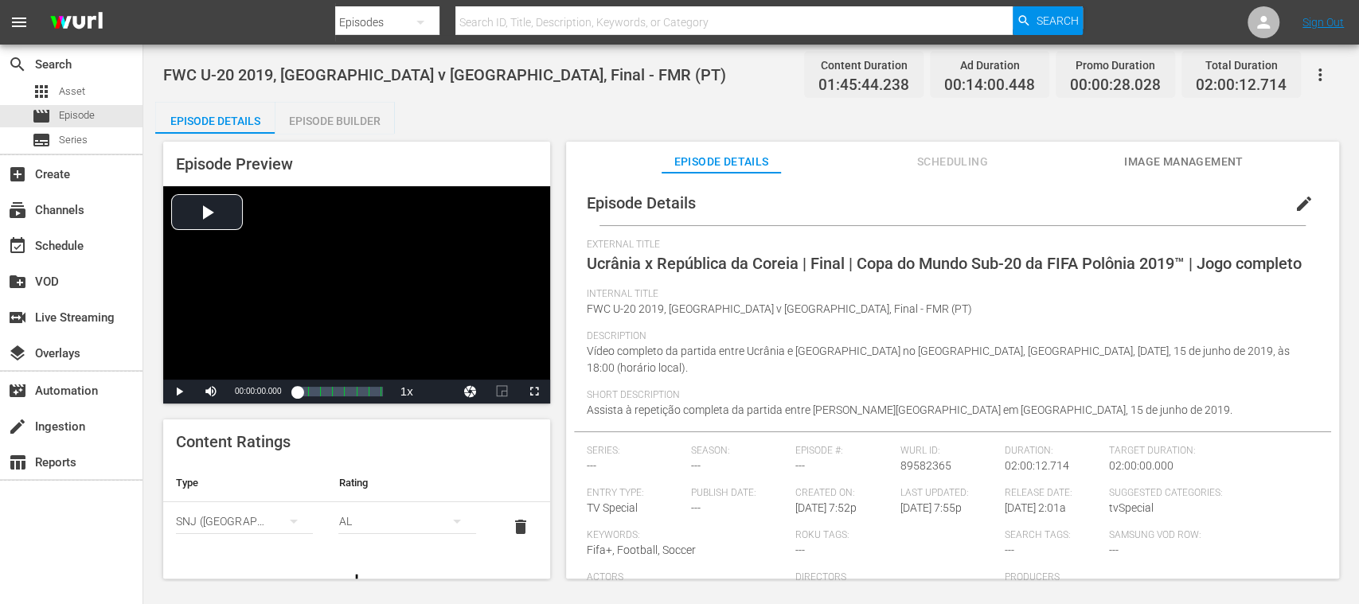
click at [382, 119] on div "Episode Builder" at bounding box center [334, 121] width 119 height 38
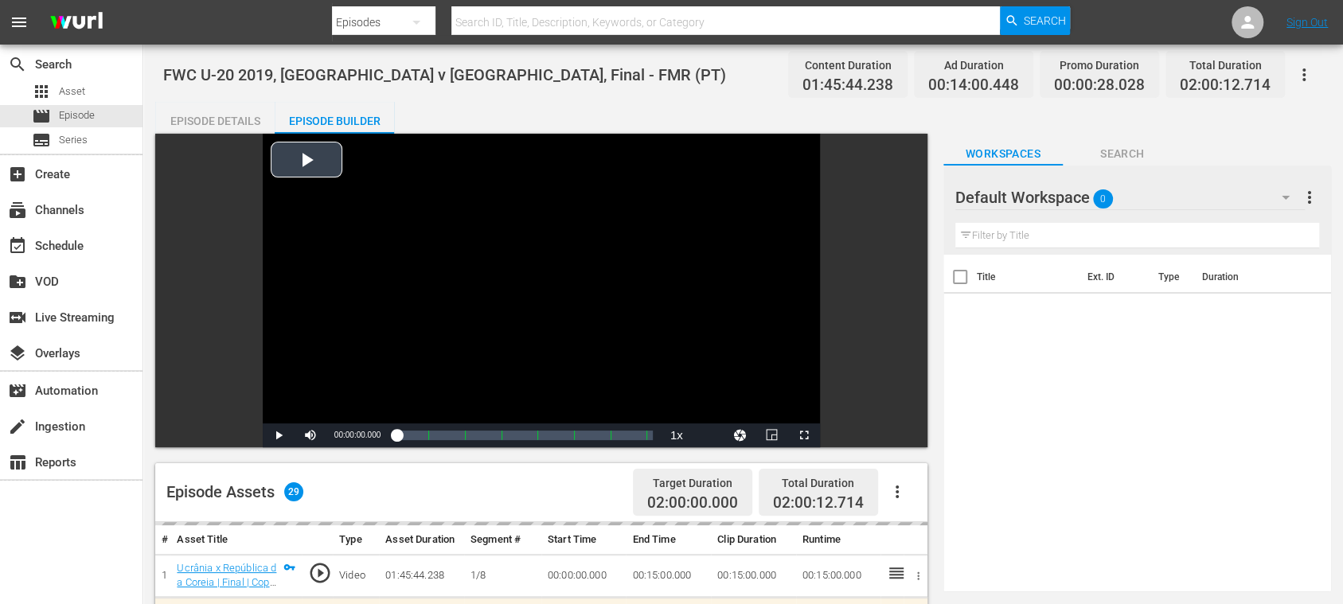
scroll to position [283, 0]
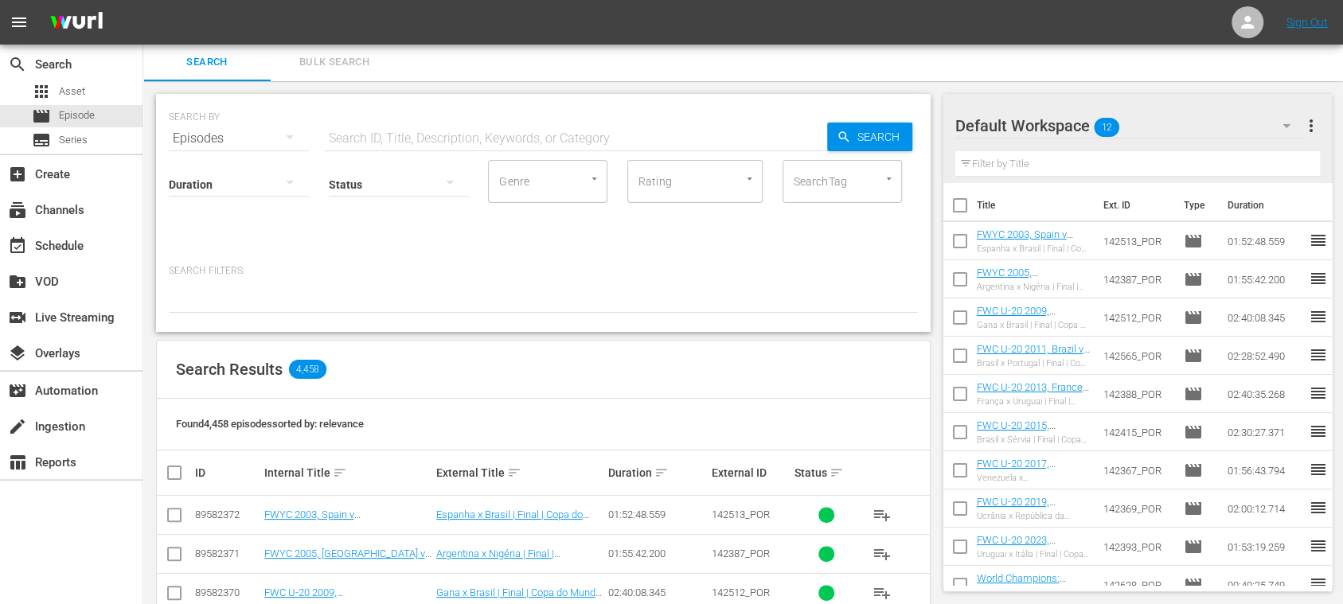
scroll to position [568, 0]
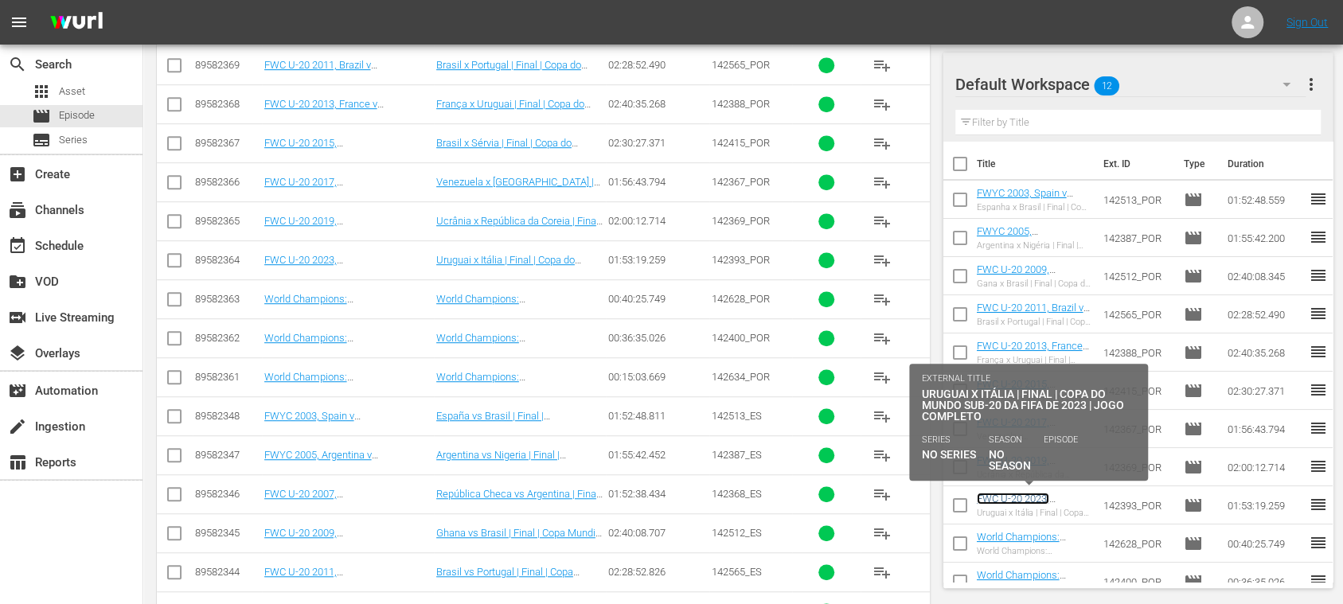
click at [1039, 498] on link "FWC U-20 2023, [GEOGRAPHIC_DATA] v [GEOGRAPHIC_DATA], Final - FMR (PT)" at bounding box center [1028, 517] width 103 height 48
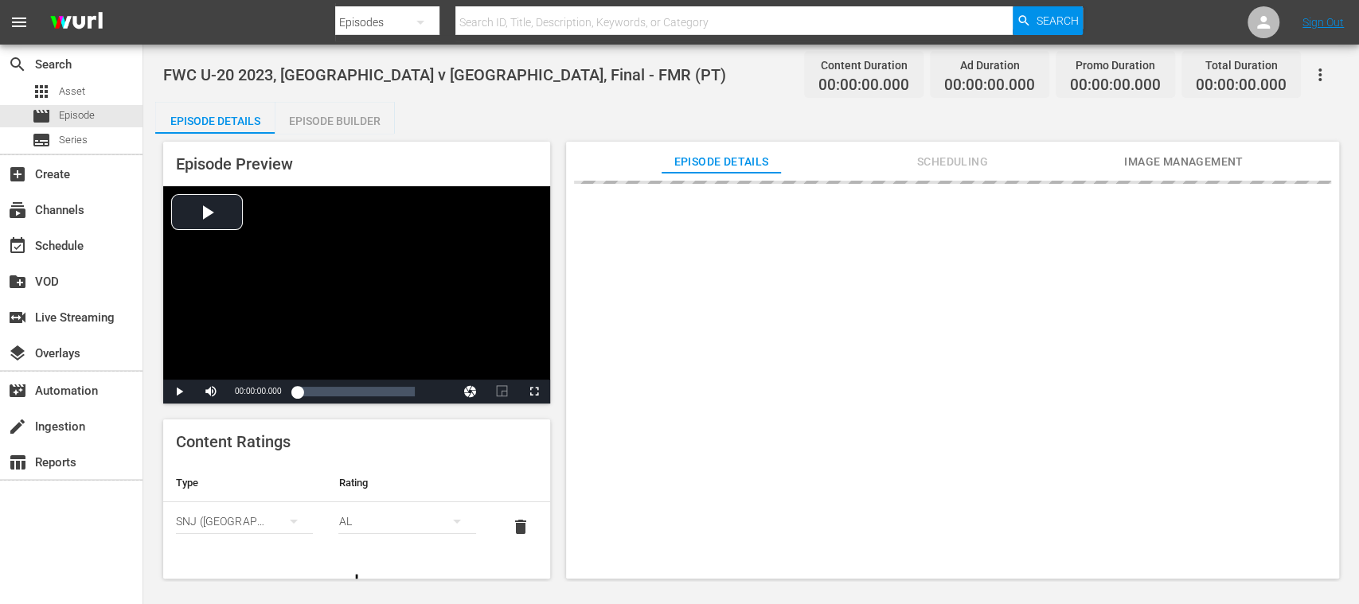
click at [358, 124] on div "Episode Builder" at bounding box center [334, 121] width 119 height 38
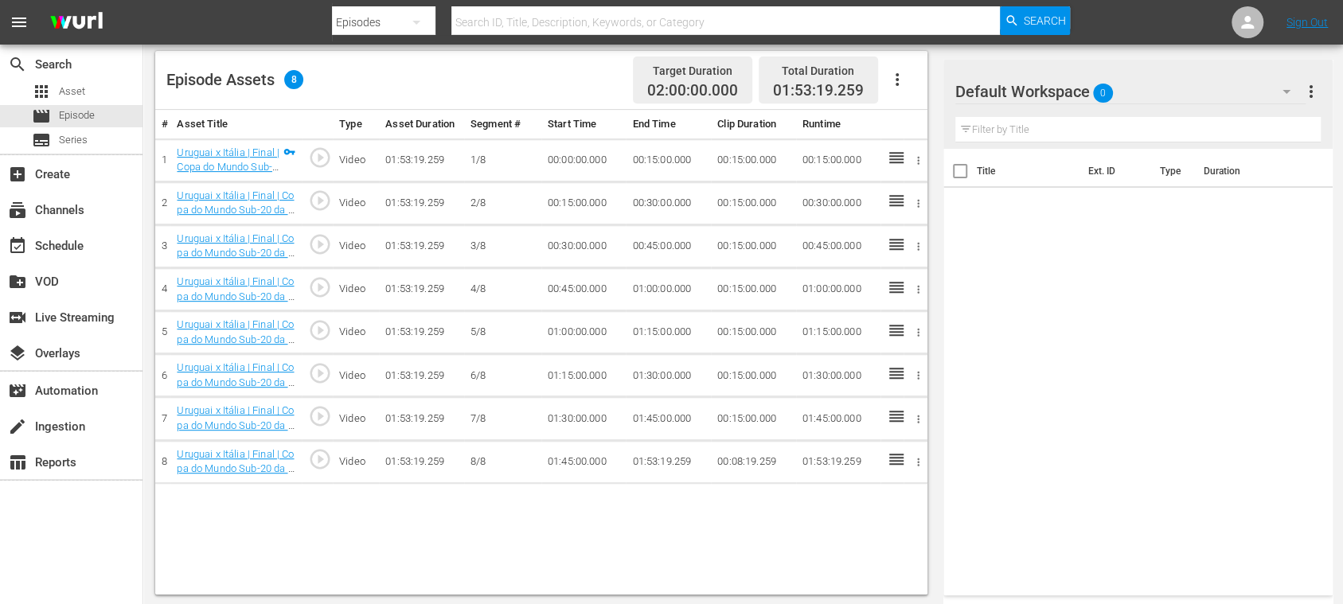
scroll to position [414, 0]
click at [897, 79] on icon "button" at bounding box center [896, 77] width 19 height 19
click at [897, 79] on div "Fill with Ads" at bounding box center [944, 83] width 108 height 38
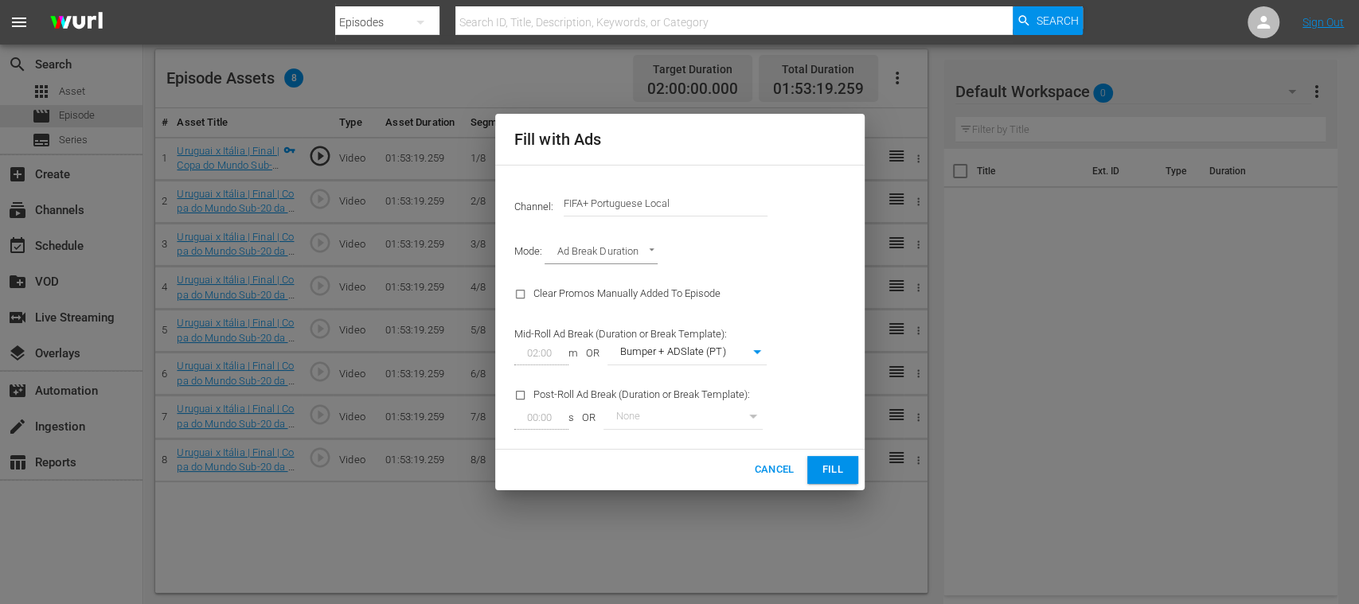
click at [817, 458] on button "Fill" at bounding box center [832, 470] width 51 height 28
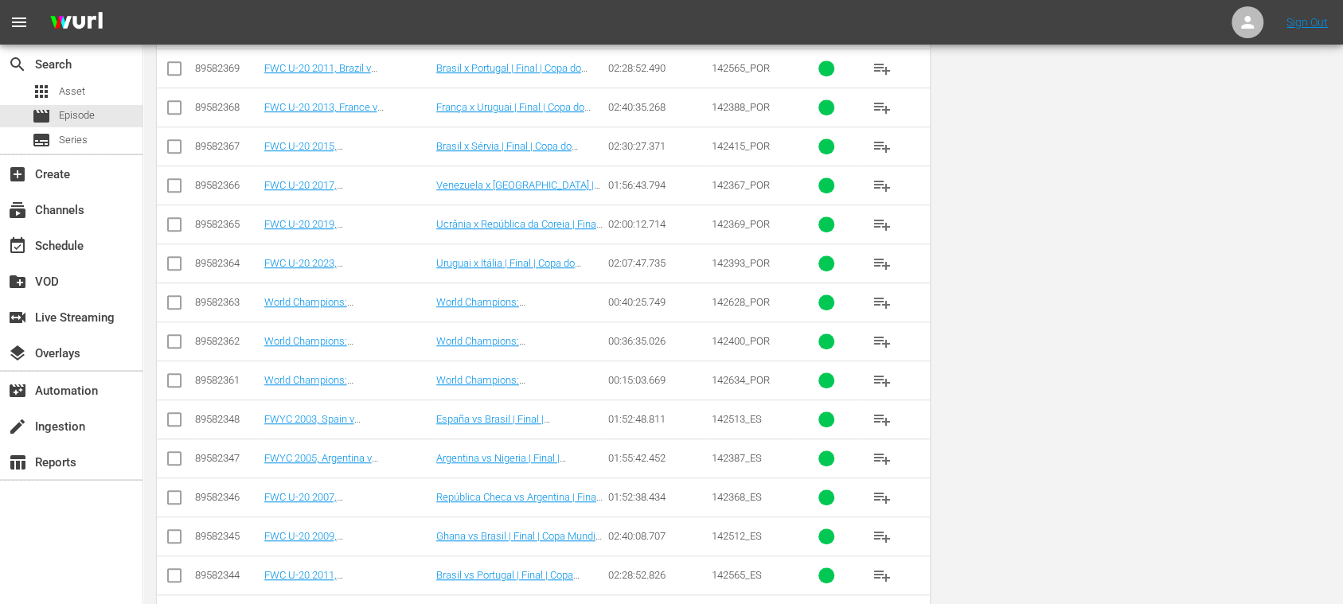
scroll to position [57, 0]
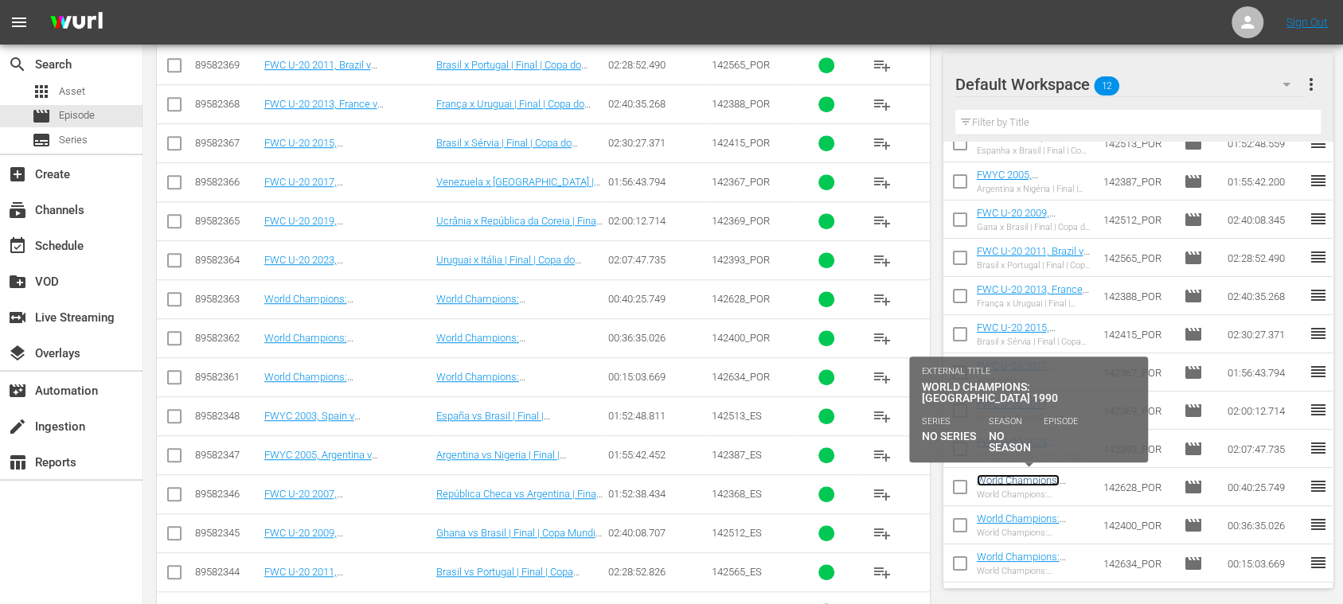
click at [1031, 482] on link "World Champions: [GEOGRAPHIC_DATA] 1990 (PT)" at bounding box center [1025, 492] width 96 height 36
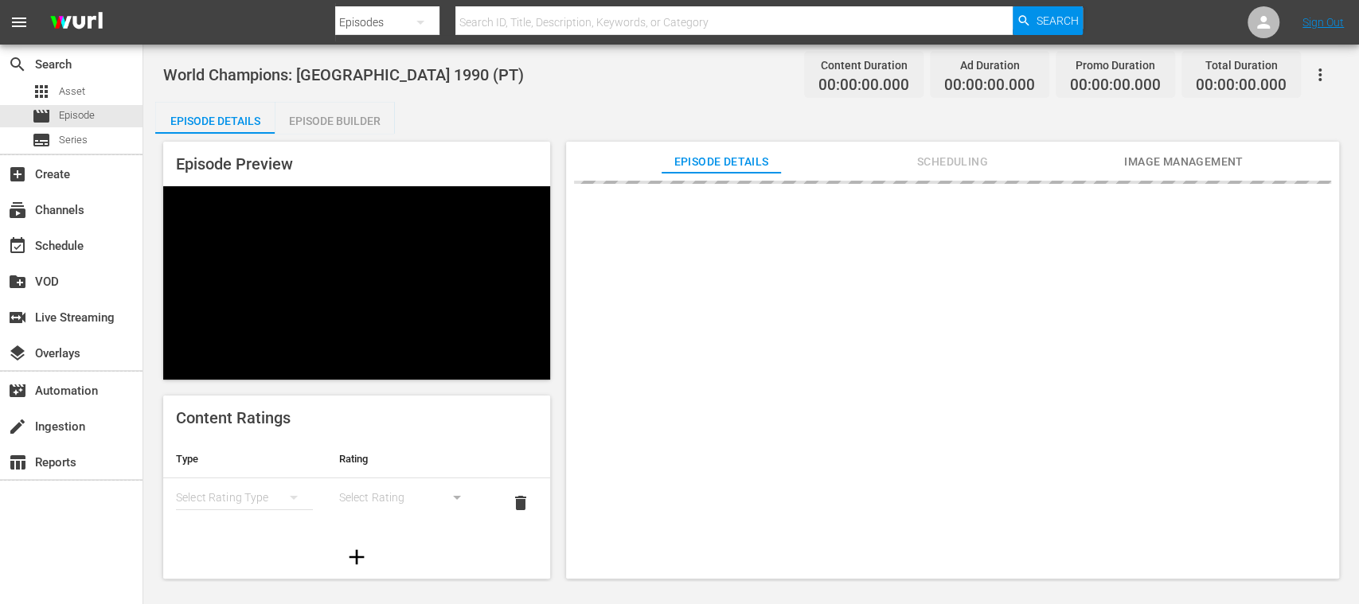
click at [312, 124] on div "Episode Builder" at bounding box center [334, 121] width 119 height 38
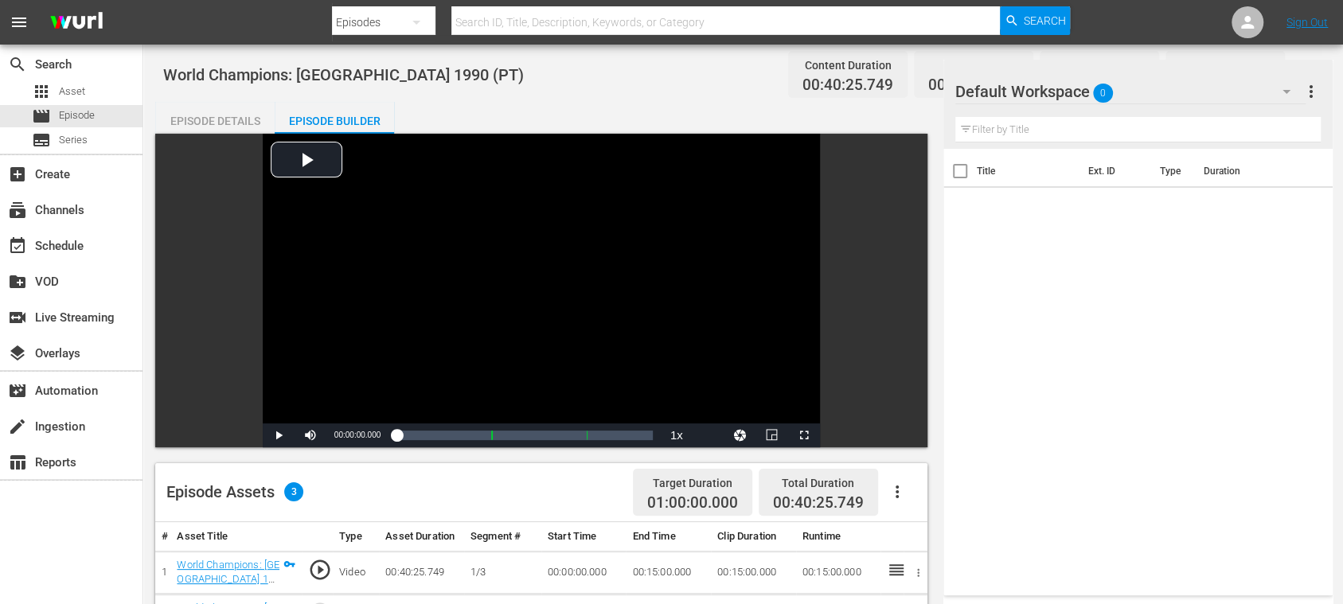
scroll to position [283, 0]
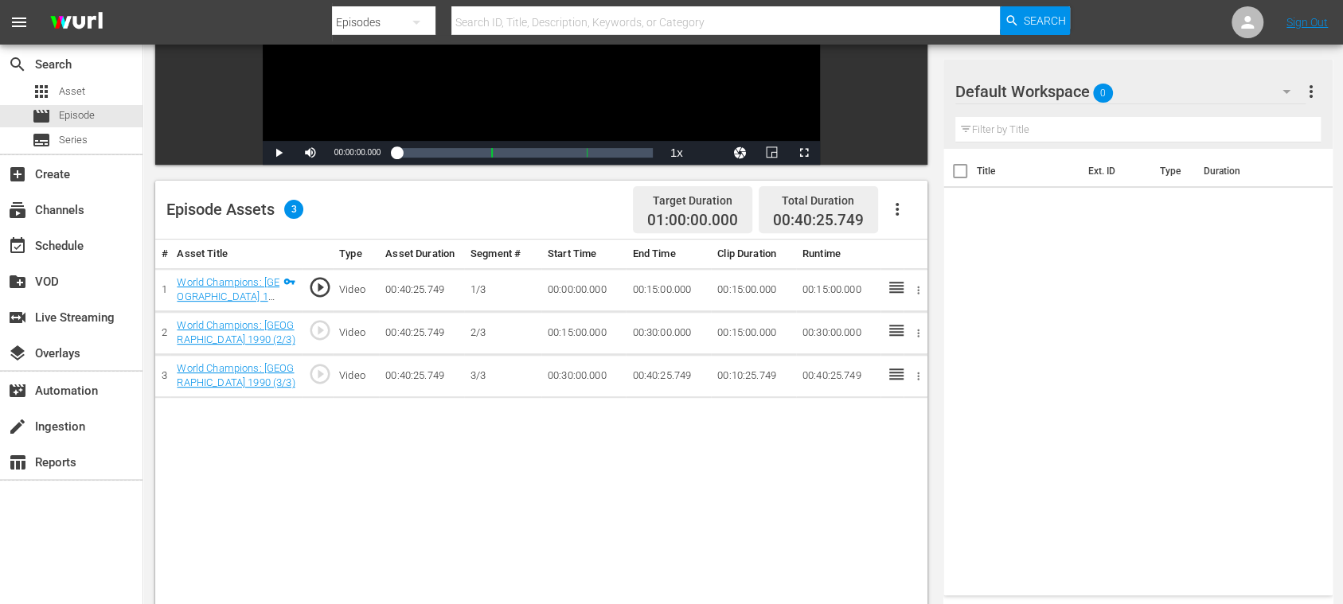
click at [898, 206] on icon "button" at bounding box center [896, 209] width 19 height 19
click at [915, 205] on div "Fill with Ads" at bounding box center [944, 216] width 108 height 38
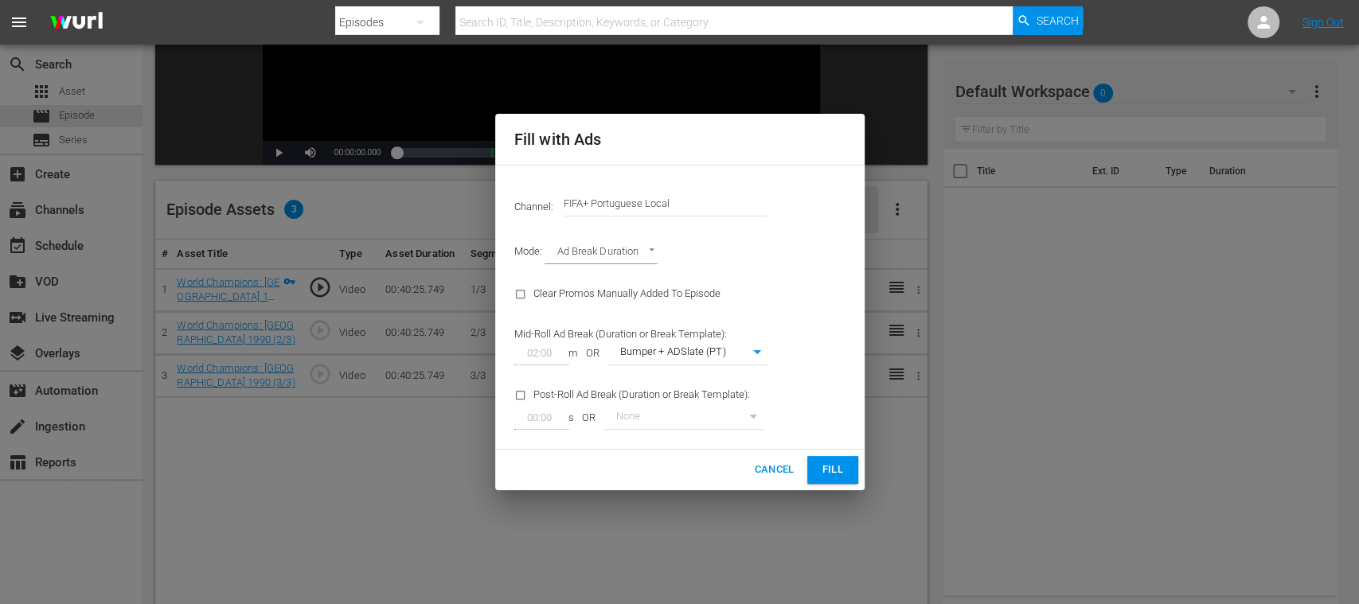
click at [840, 471] on span "Fill" at bounding box center [832, 470] width 25 height 18
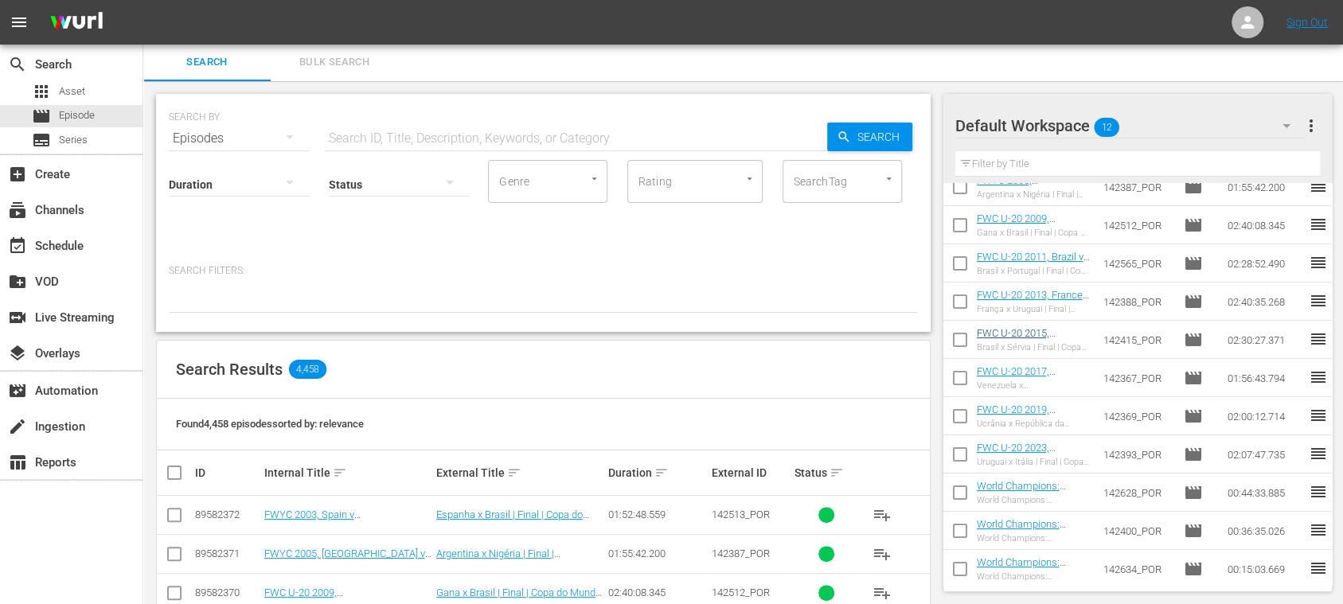
scroll to position [95, 0]
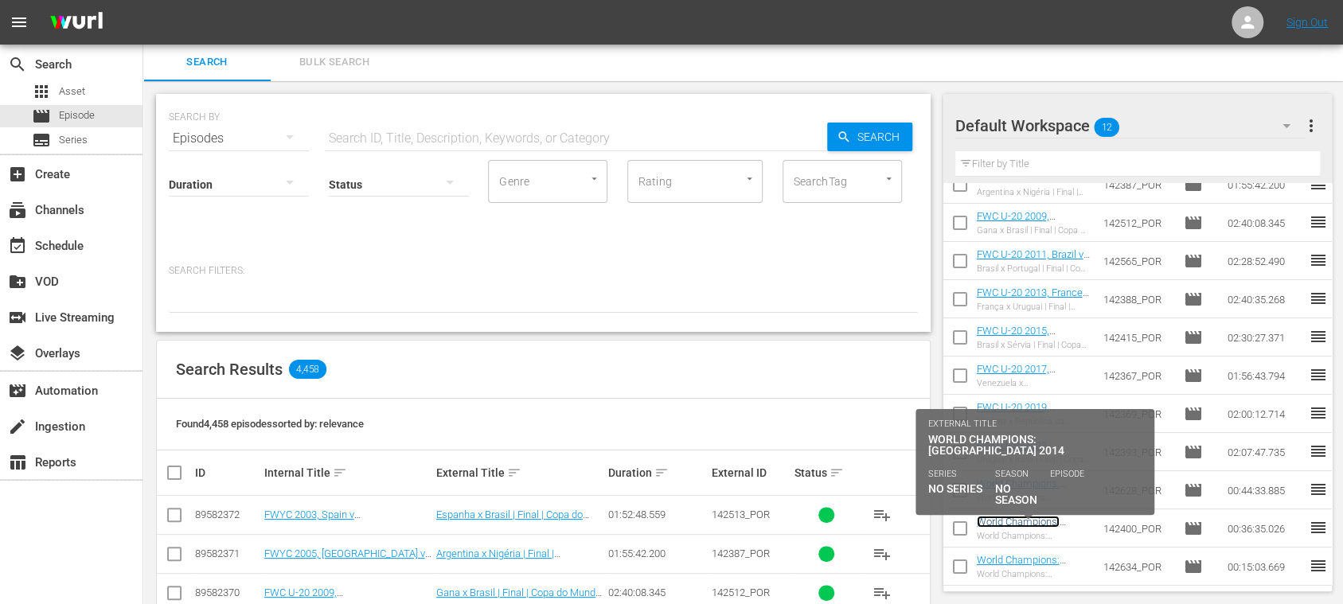
click at [1038, 519] on link "World Champions: [GEOGRAPHIC_DATA] 2014 (PT)" at bounding box center [1025, 534] width 96 height 36
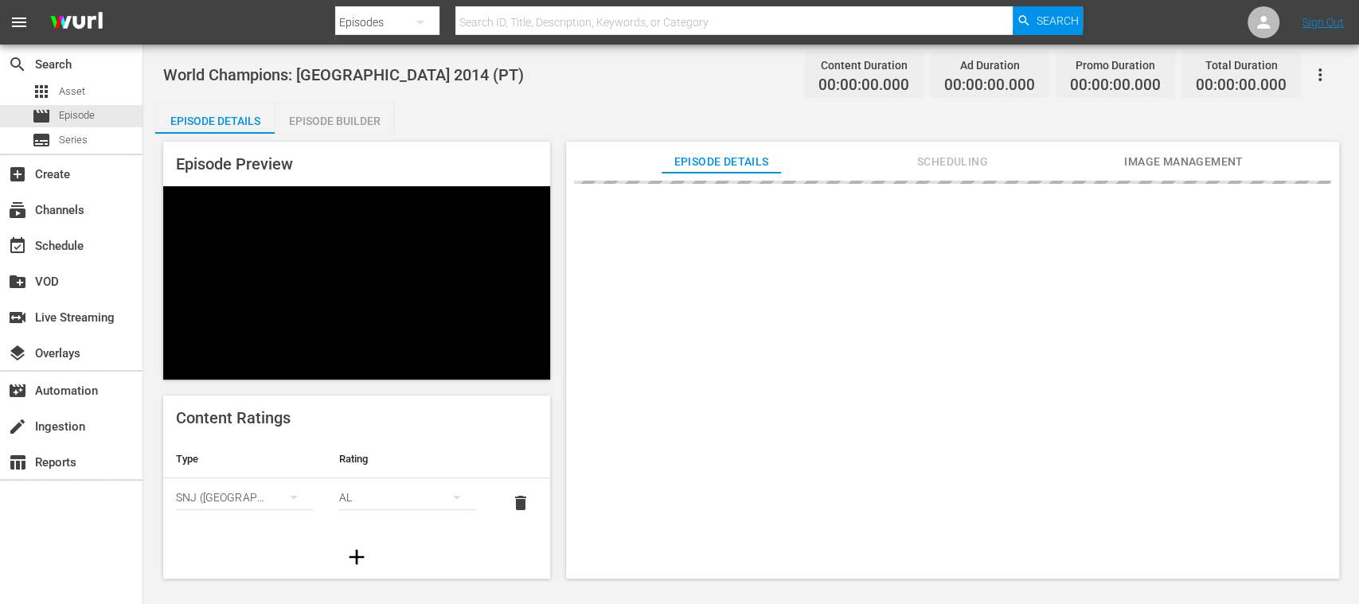
click at [341, 114] on div "Episode Builder" at bounding box center [334, 121] width 119 height 38
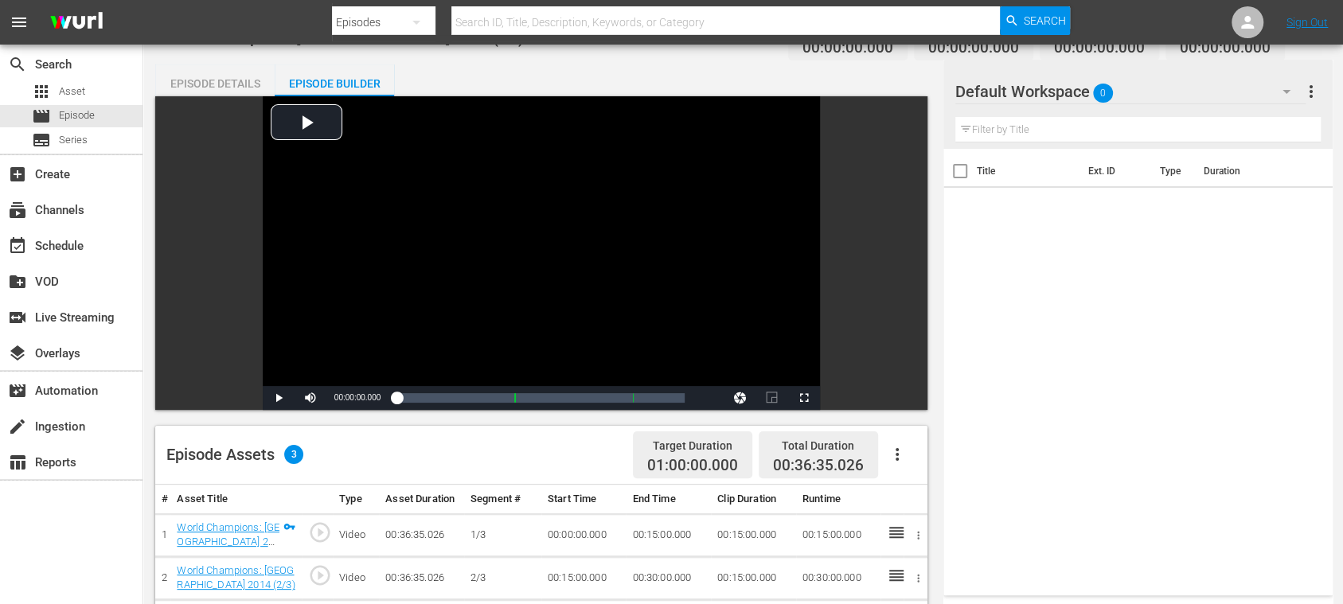
scroll to position [220, 0]
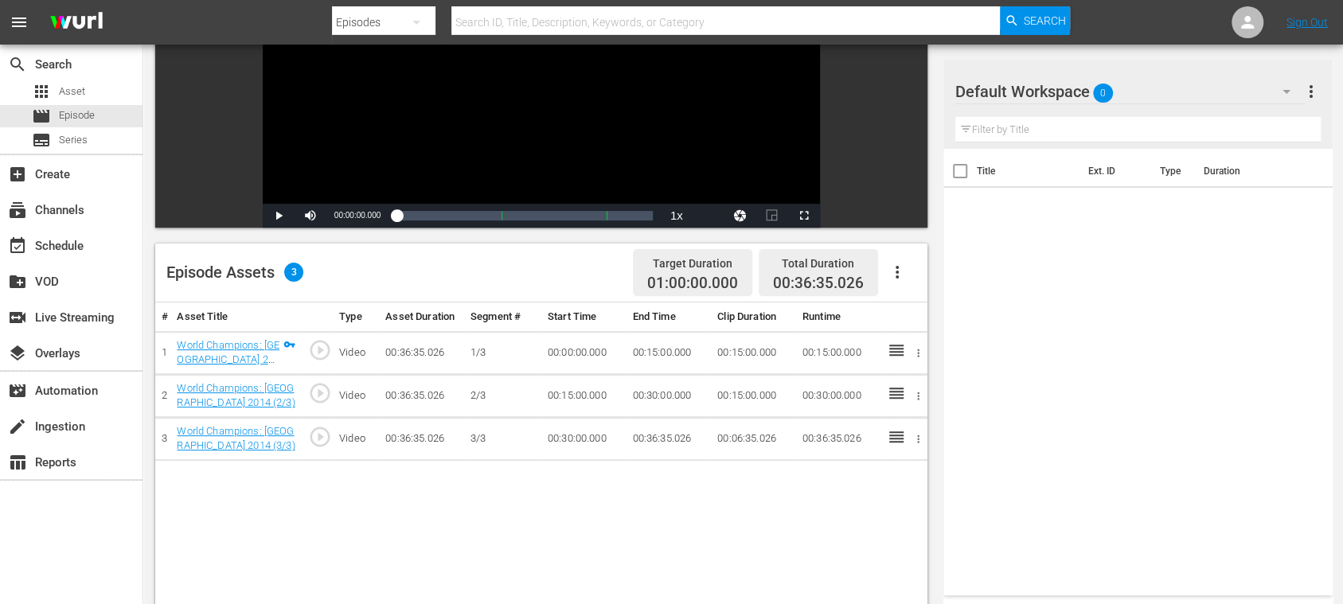
click at [895, 261] on button "button" at bounding box center [897, 272] width 38 height 38
click at [909, 266] on div "Fill with Ads" at bounding box center [944, 278] width 108 height 38
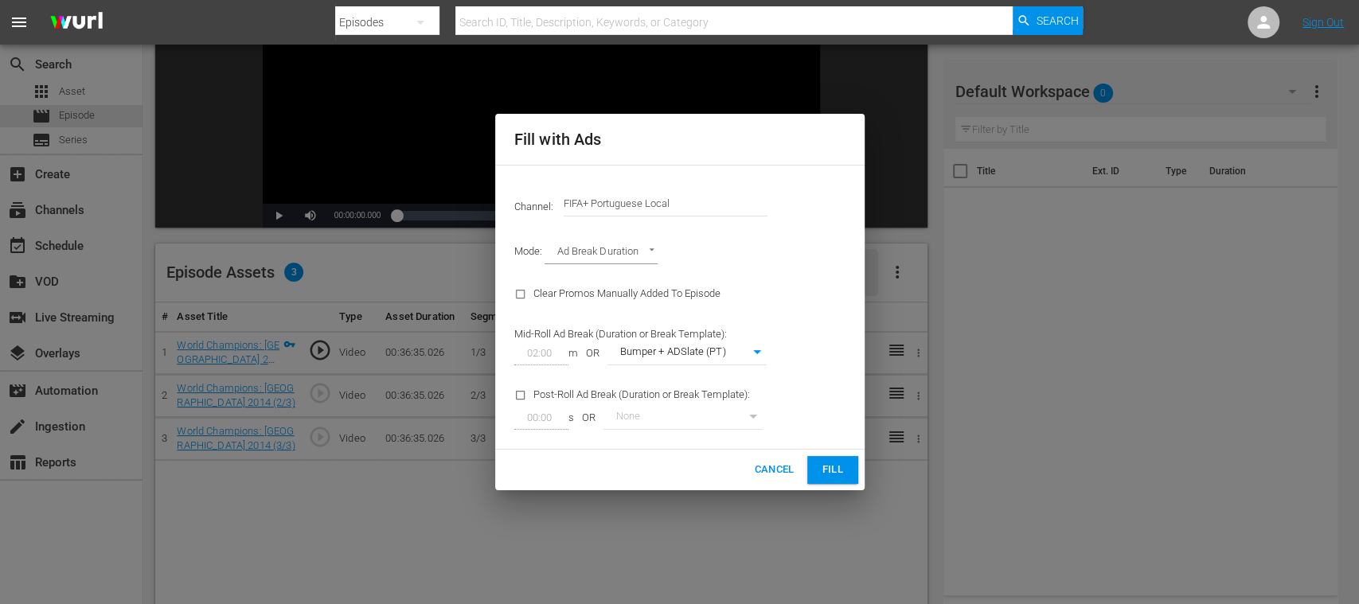
click at [849, 466] on button "Fill" at bounding box center [832, 470] width 51 height 28
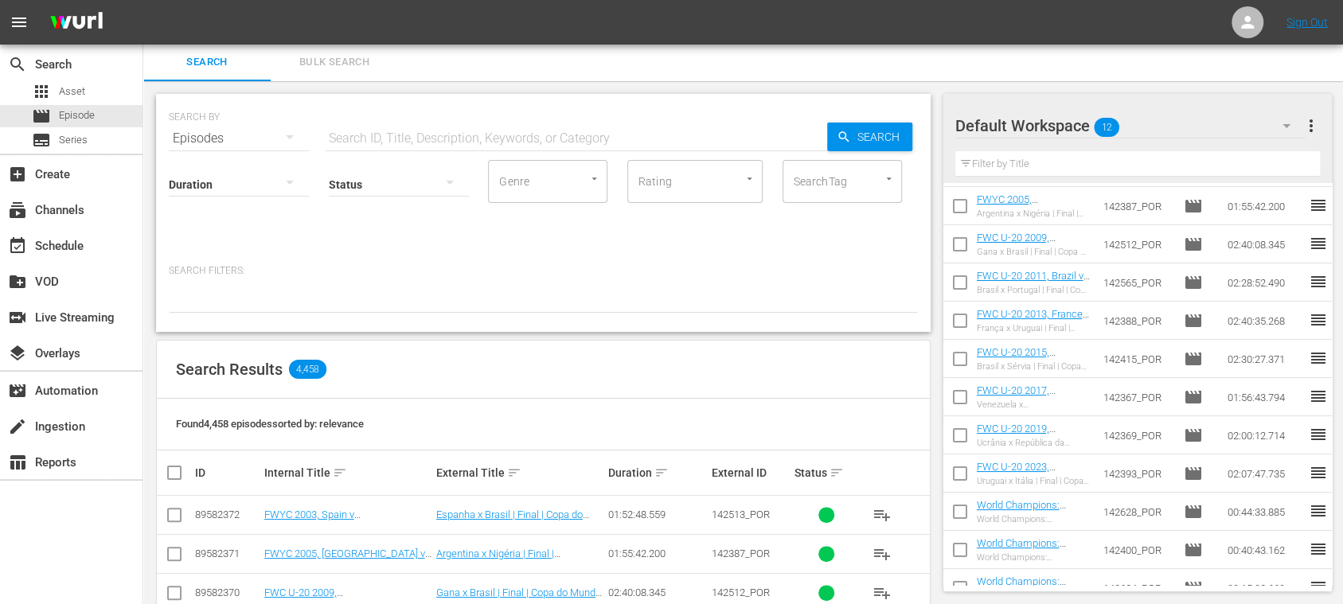
scroll to position [95, 0]
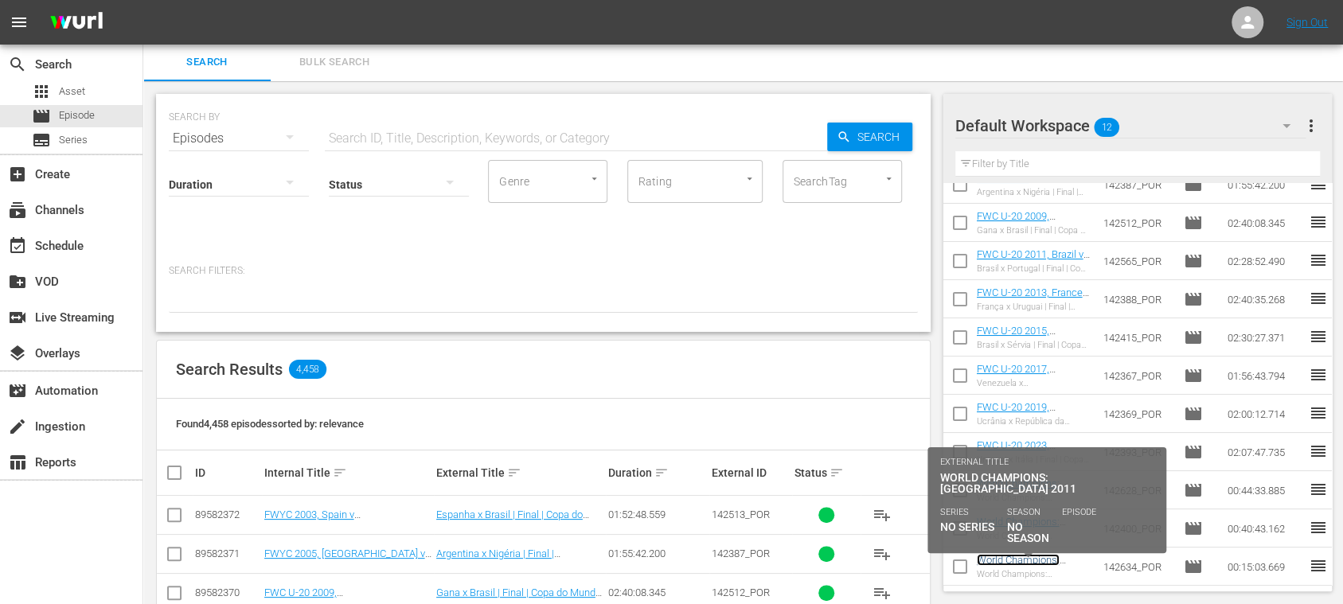
click at [1044, 558] on link "World Champions: [GEOGRAPHIC_DATA] 2011 (PT)" at bounding box center [1025, 572] width 96 height 36
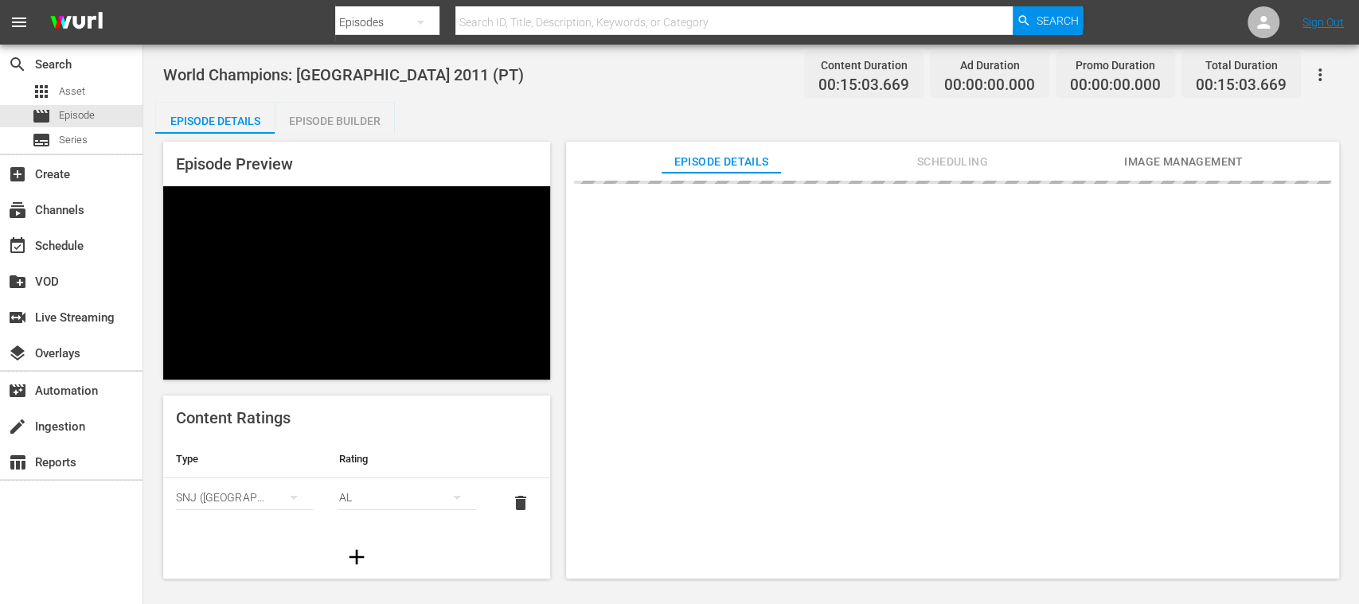
click at [357, 119] on div "Episode Builder" at bounding box center [334, 121] width 119 height 38
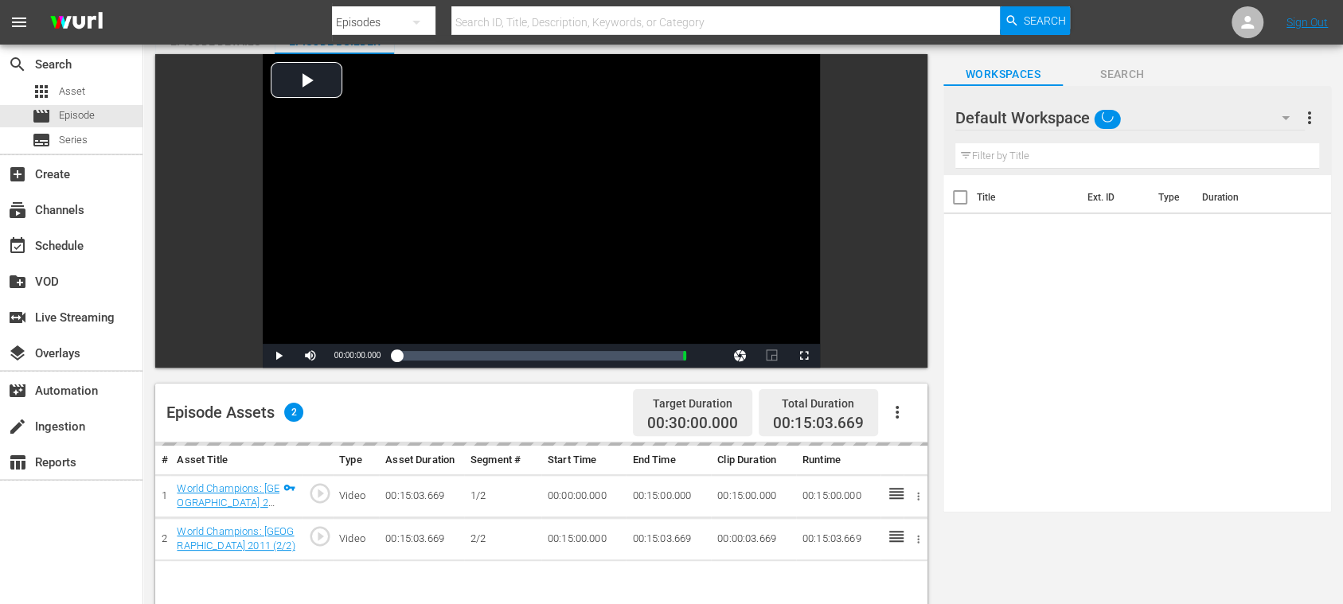
scroll to position [283, 0]
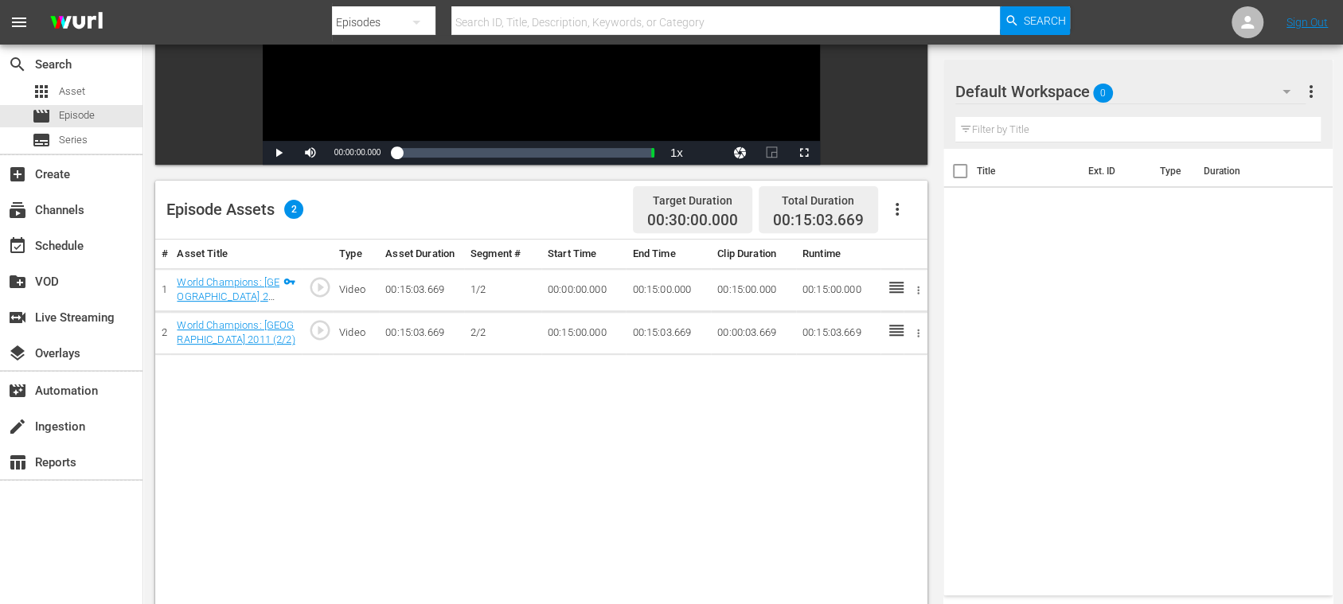
click at [894, 207] on icon "button" at bounding box center [896, 209] width 19 height 19
click at [919, 215] on div "Fill with Ads" at bounding box center [944, 216] width 108 height 38
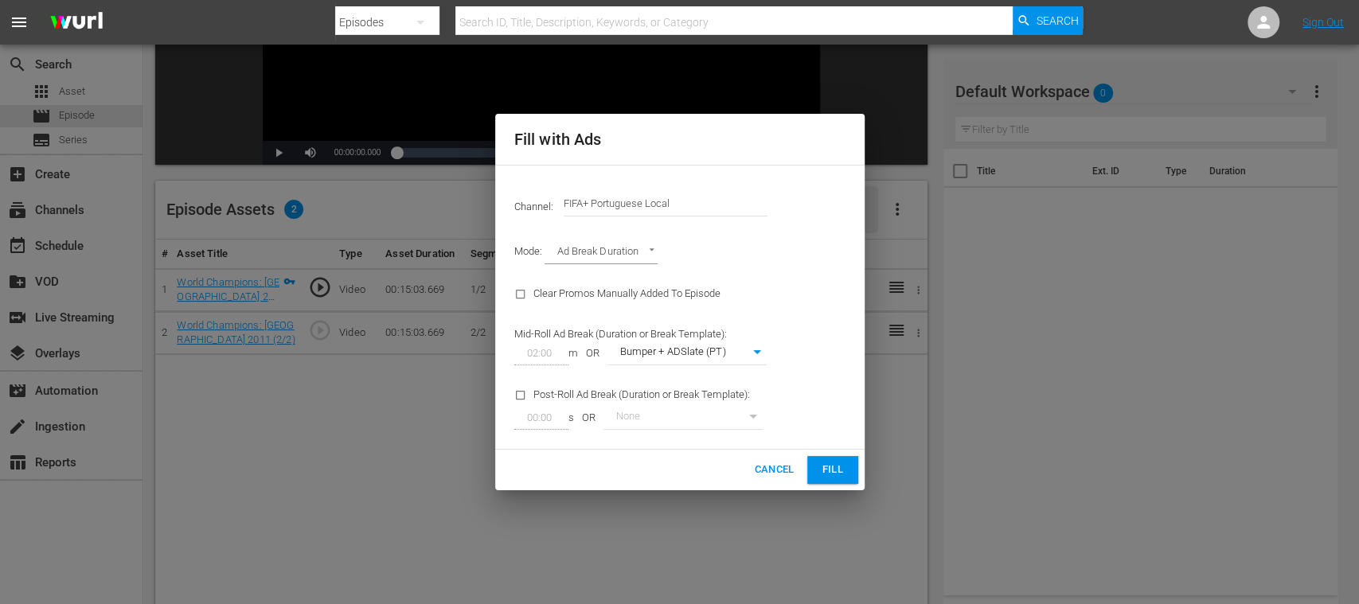
click at [840, 454] on div "Cancel Fill" at bounding box center [679, 470] width 369 height 41
click at [840, 457] on button "Fill" at bounding box center [832, 470] width 51 height 28
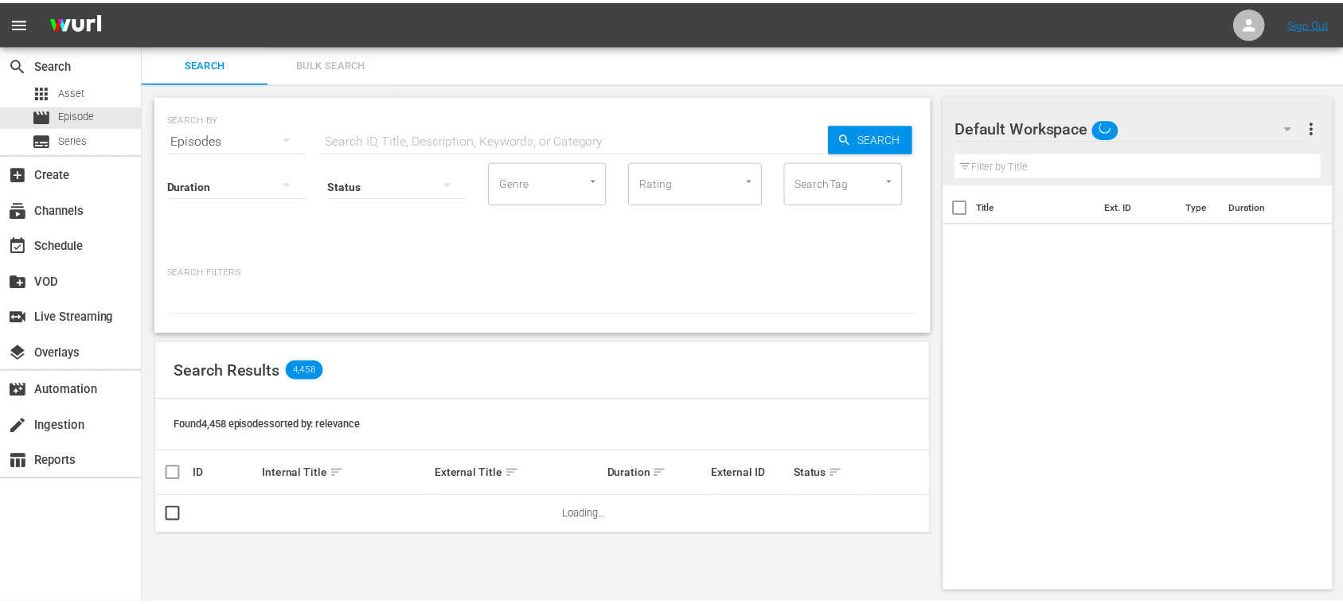
scroll to position [2, 0]
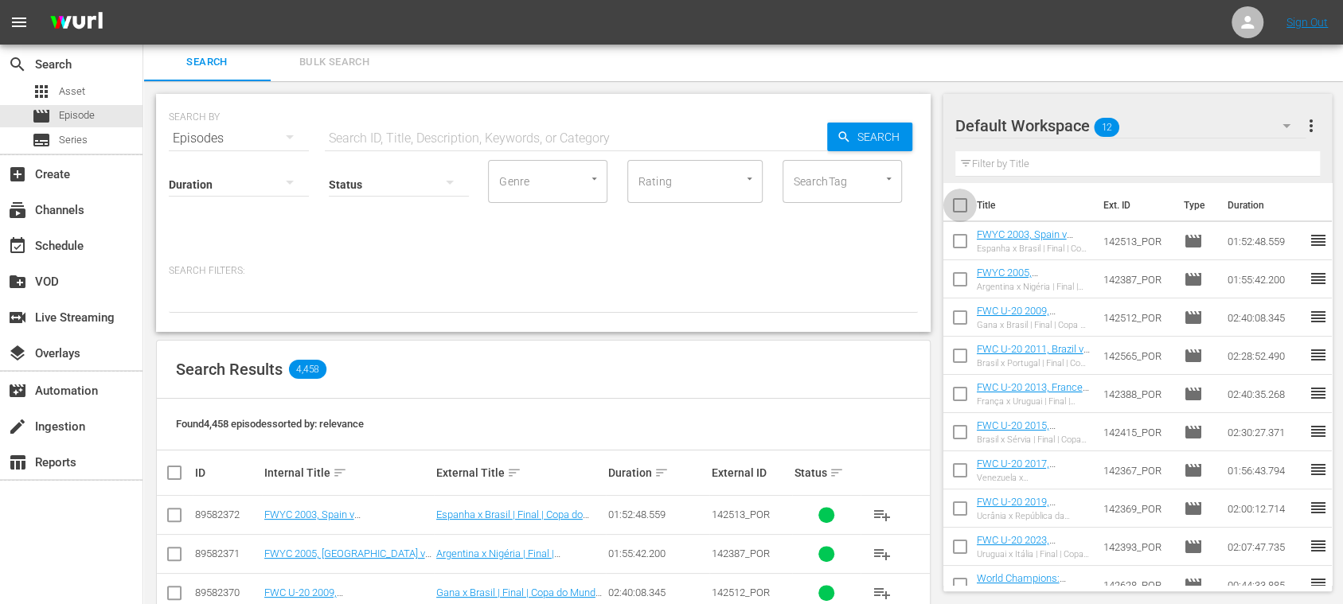
click at [958, 208] on input "checkbox" at bounding box center [959, 208] width 33 height 33
checkbox input "true"
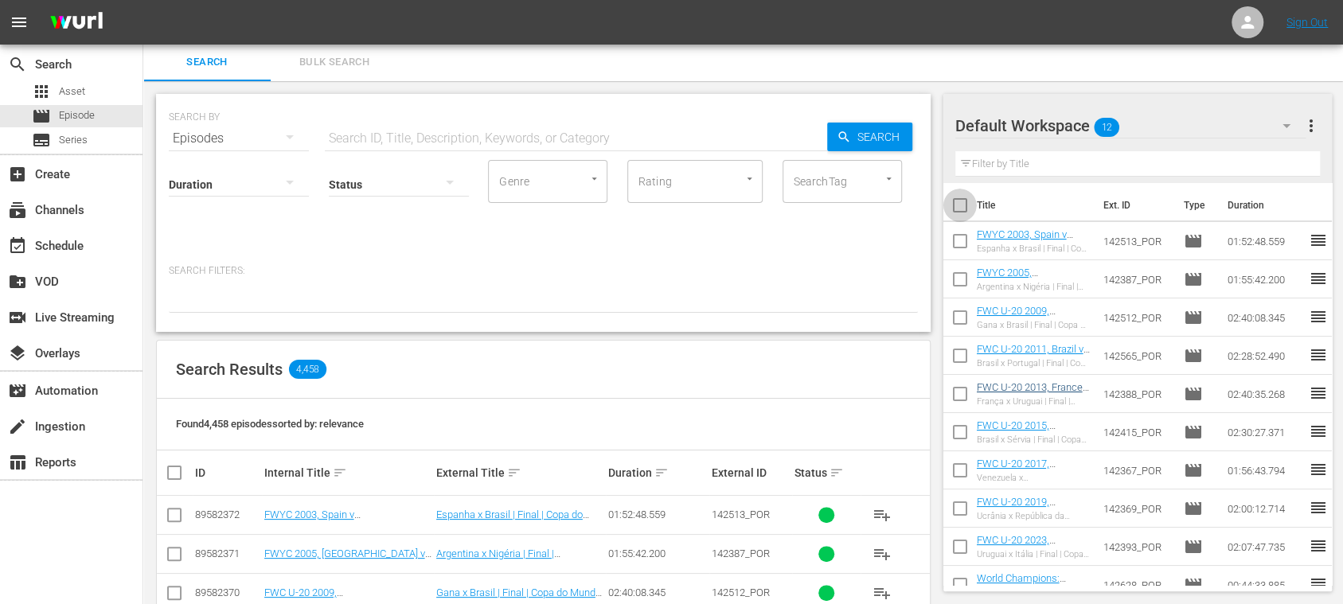
checkbox input "true"
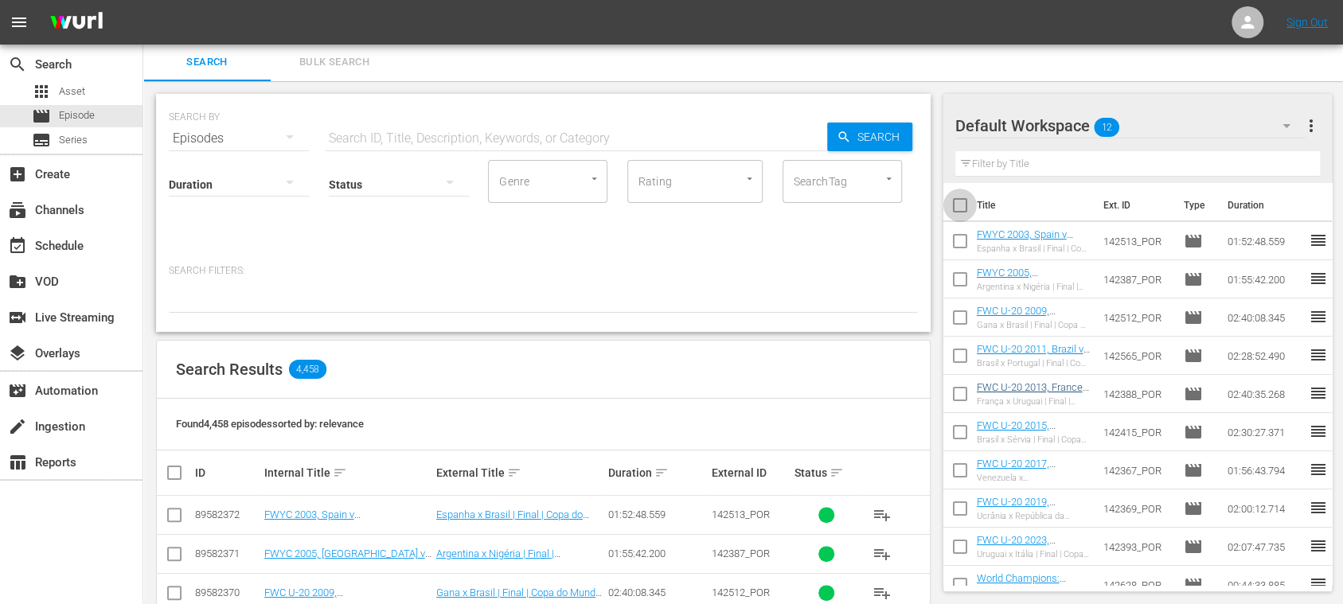
checkbox input "true"
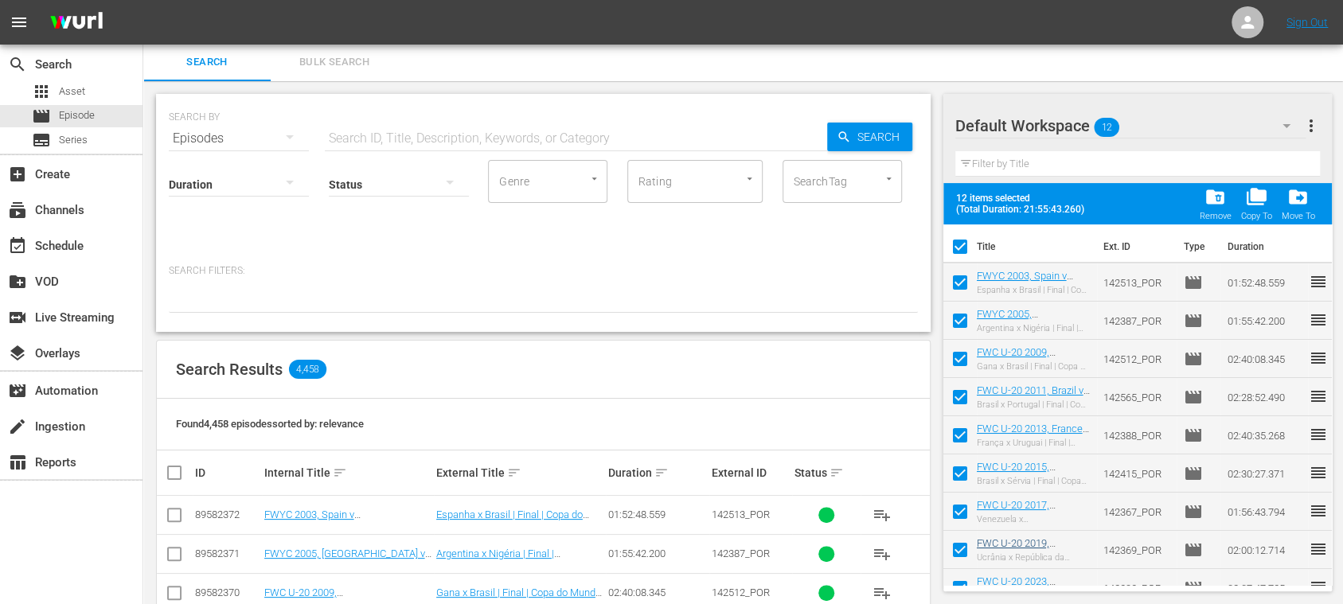
scroll to position [136, 0]
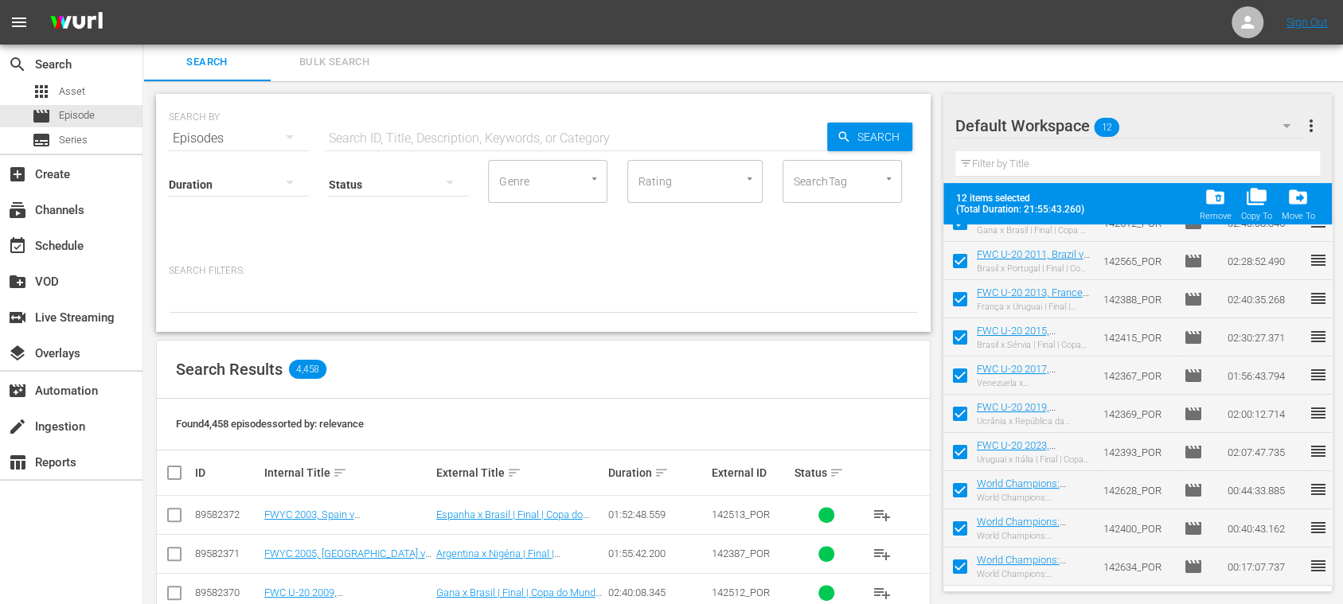
click at [965, 563] on input "checkbox" at bounding box center [959, 569] width 33 height 33
checkbox input "false"
click at [968, 524] on input "checkbox" at bounding box center [959, 531] width 33 height 33
checkbox input "false"
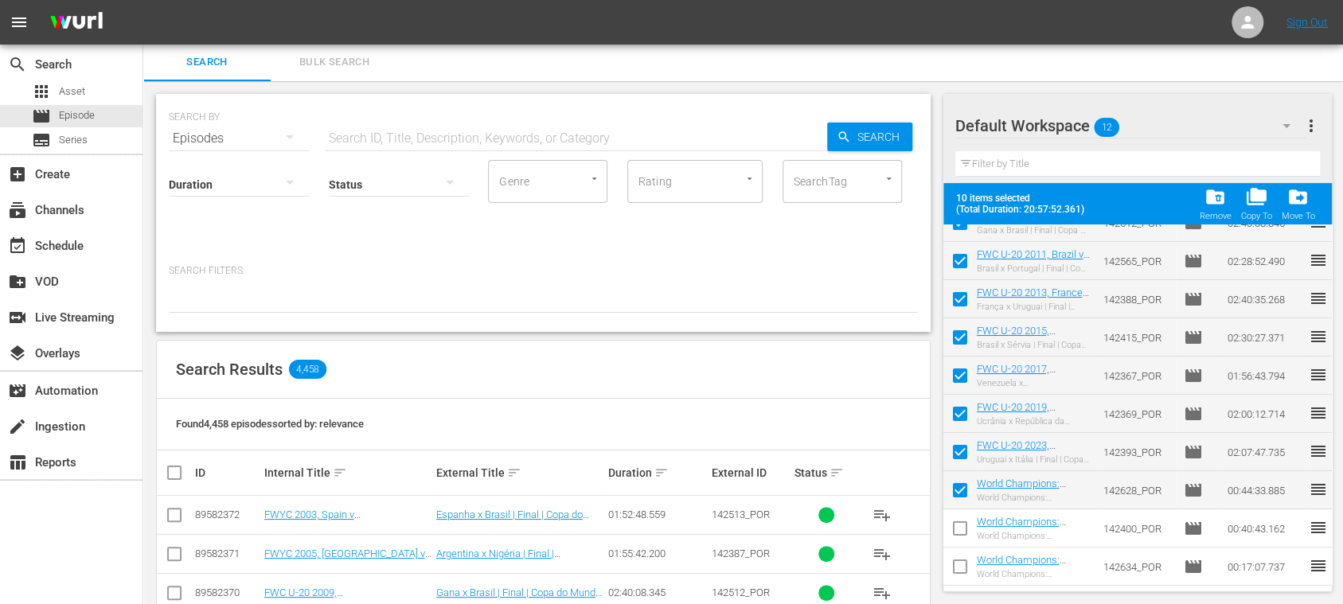
click at [958, 492] on input "checkbox" at bounding box center [959, 493] width 33 height 33
checkbox input "false"
click at [1313, 120] on span "more_vert" at bounding box center [1310, 125] width 19 height 19
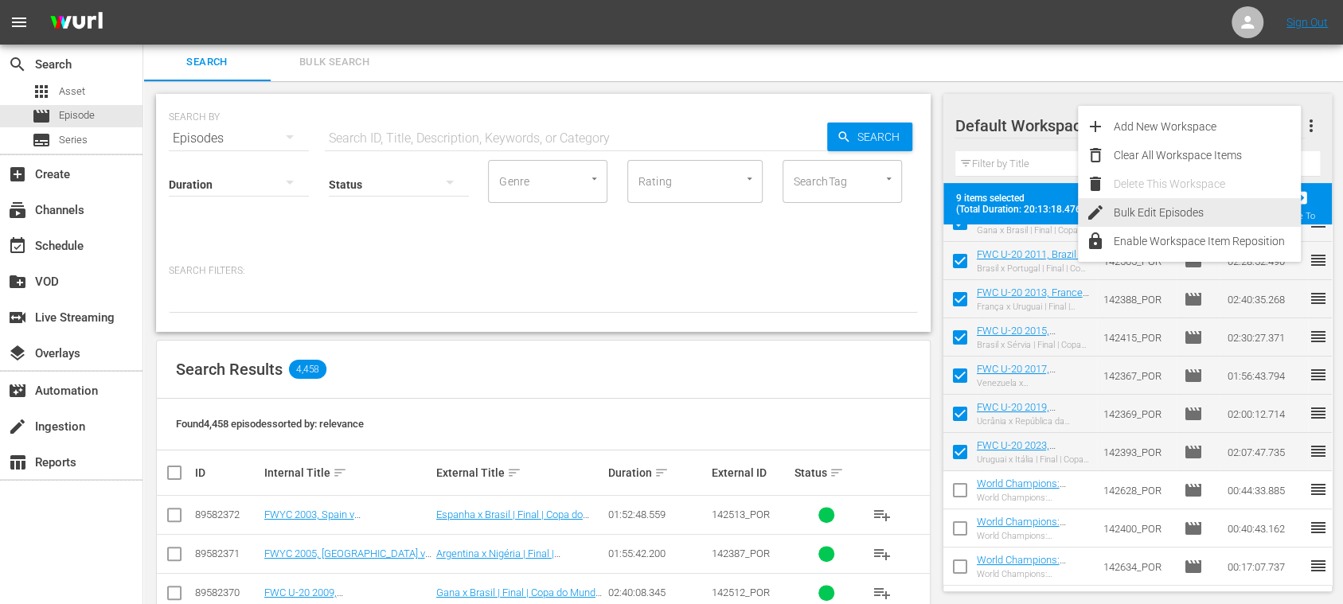
click at [1186, 209] on div "Bulk Edit Episodes" at bounding box center [1206, 212] width 187 height 29
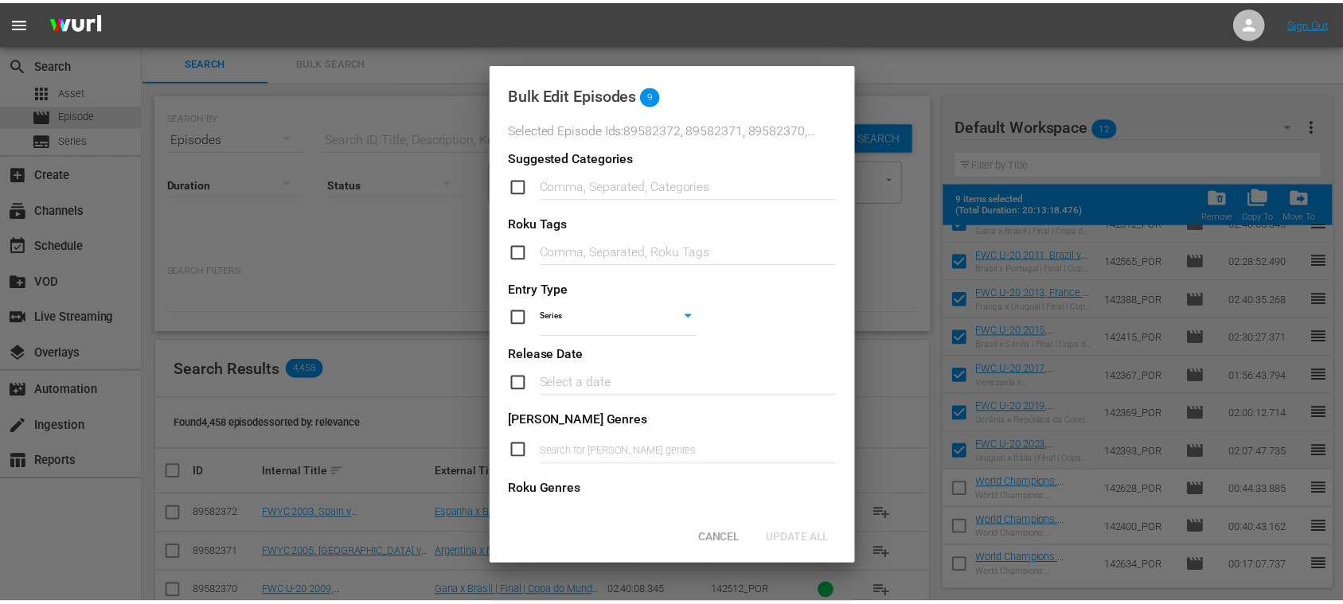
scroll to position [566, 0]
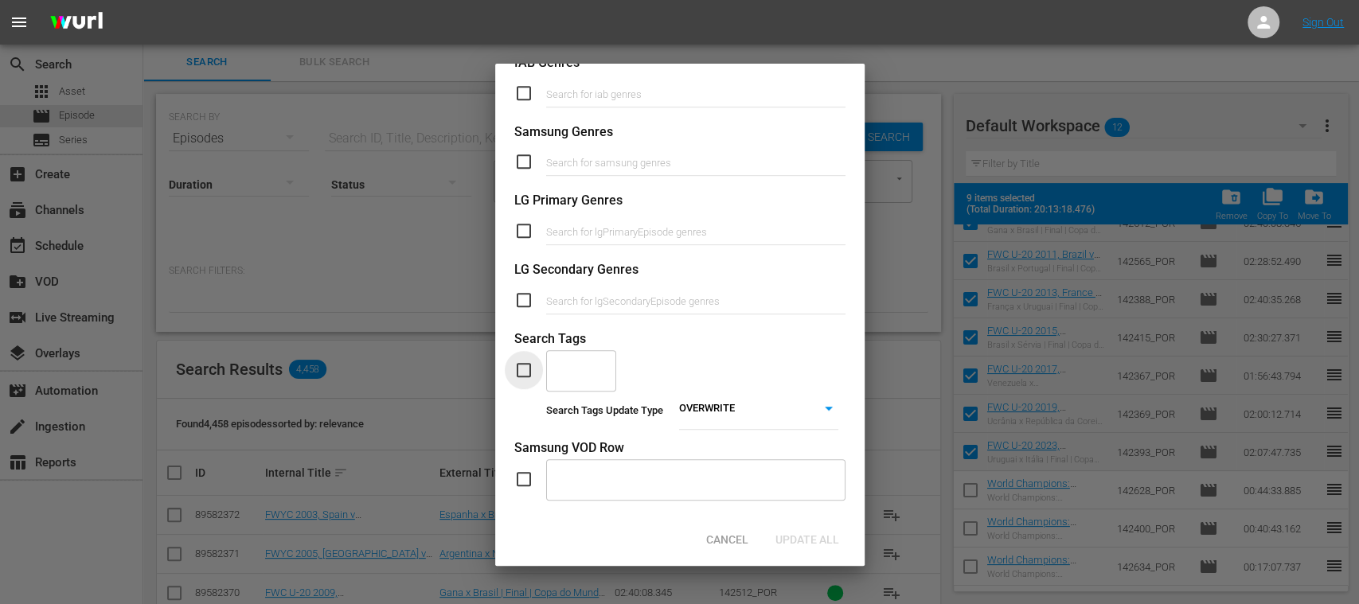
click at [521, 365] on input "checkbox" at bounding box center [530, 370] width 32 height 19
checkbox input "true"
click at [576, 366] on input "text" at bounding box center [569, 370] width 32 height 29
type input "full"
click at [565, 416] on span "TYPE_Full Match Replay" at bounding box center [582, 431] width 49 height 50
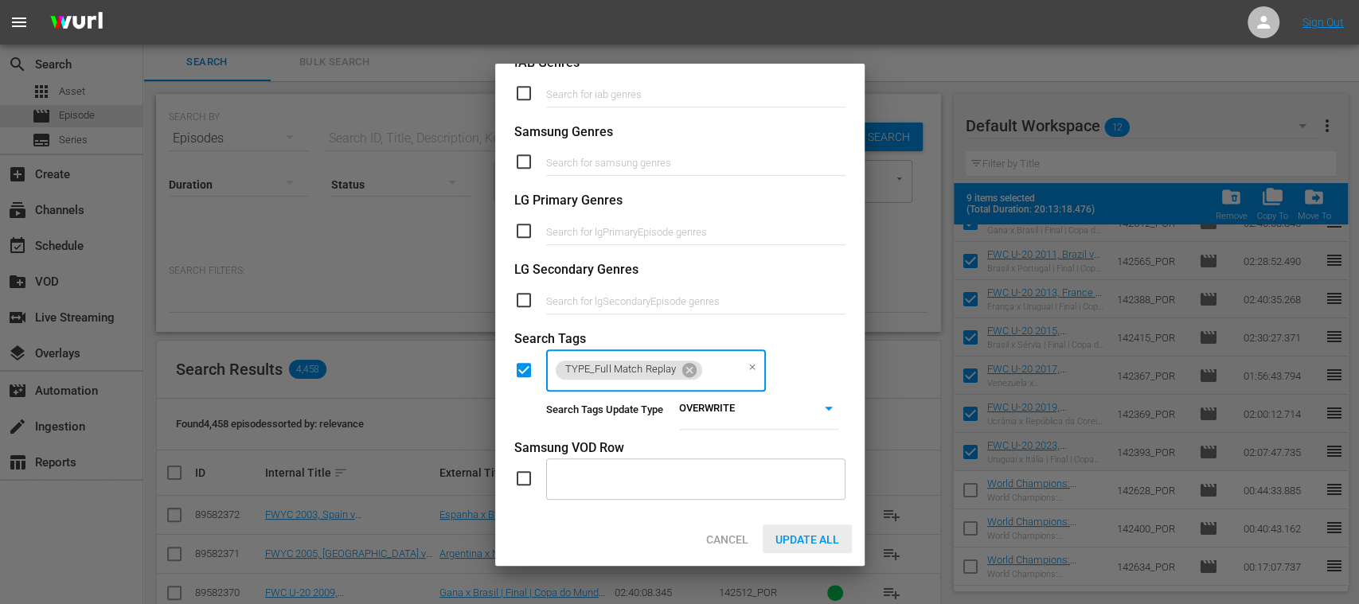
click at [796, 534] on span "Update All" at bounding box center [806, 539] width 89 height 13
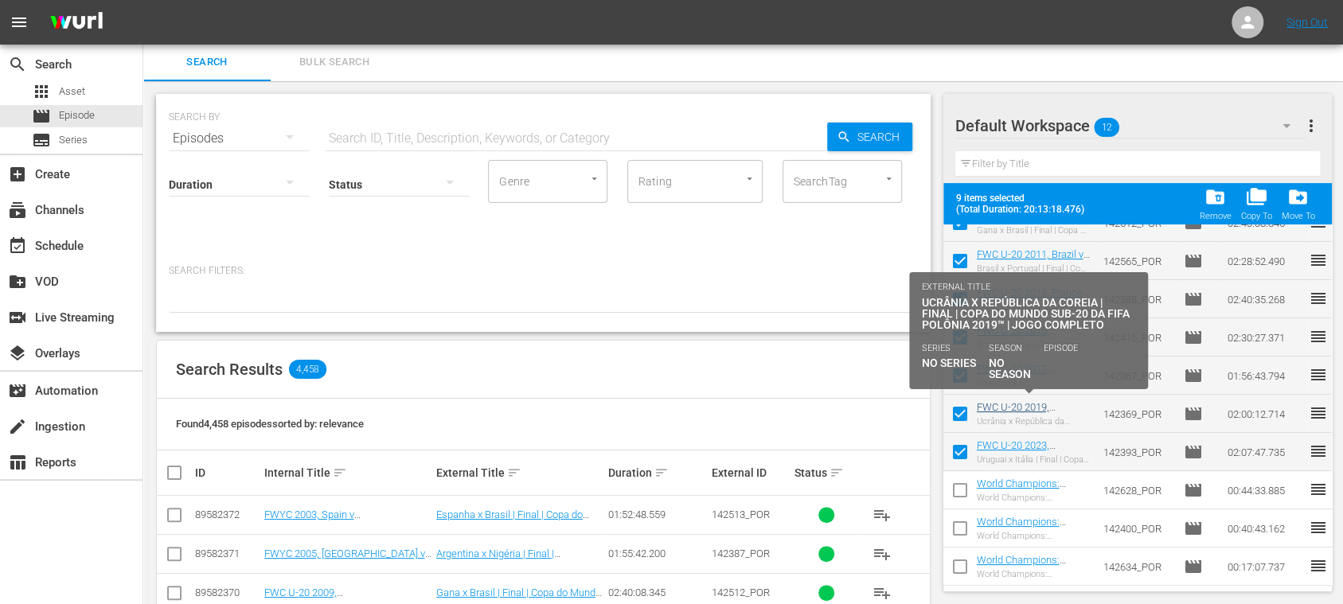
scroll to position [0, 0]
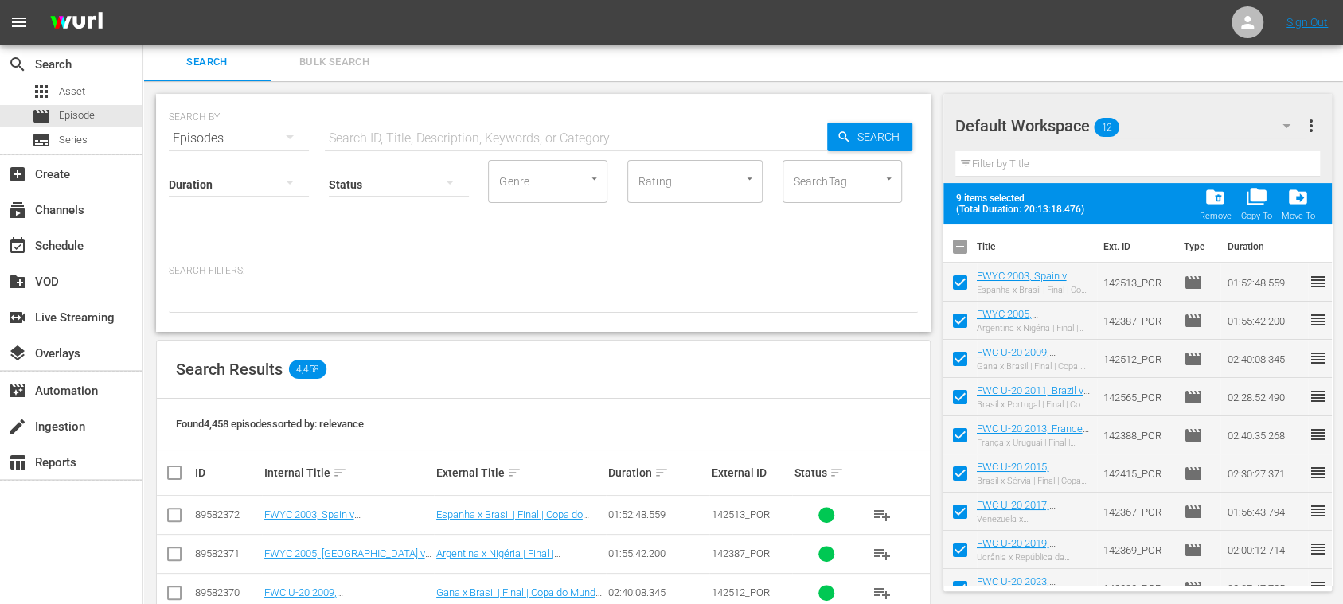
click at [965, 240] on input "checkbox" at bounding box center [959, 249] width 33 height 33
checkbox input "true"
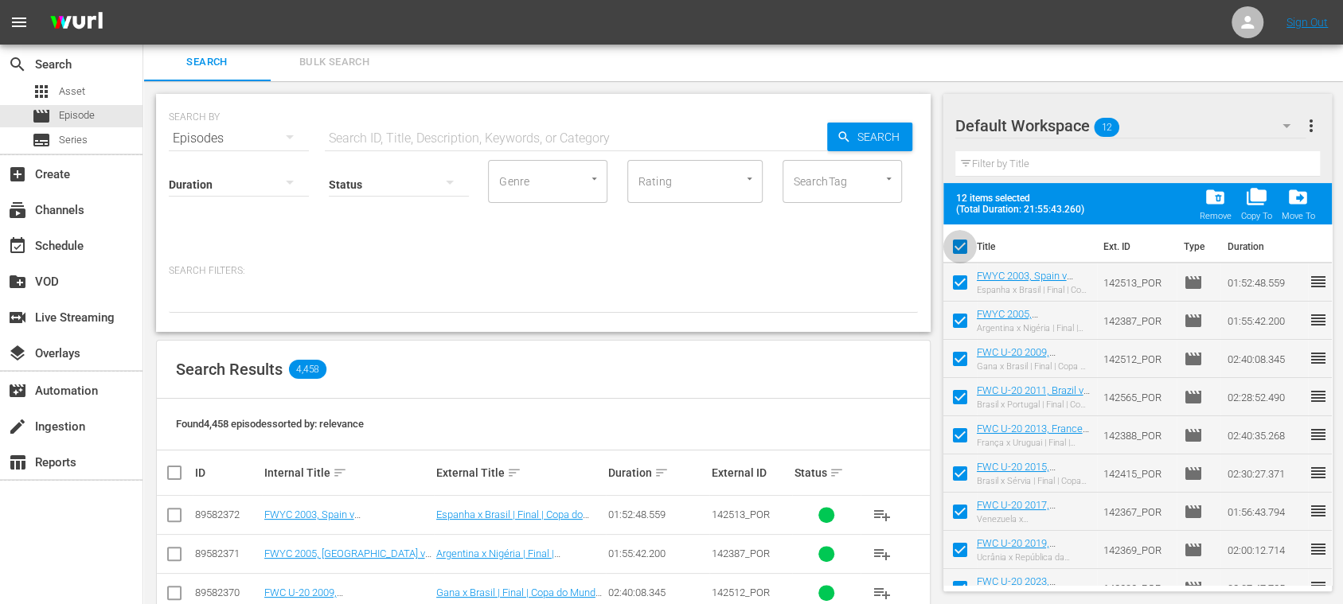
click at [964, 240] on input "checkbox" at bounding box center [959, 249] width 33 height 33
checkbox input "false"
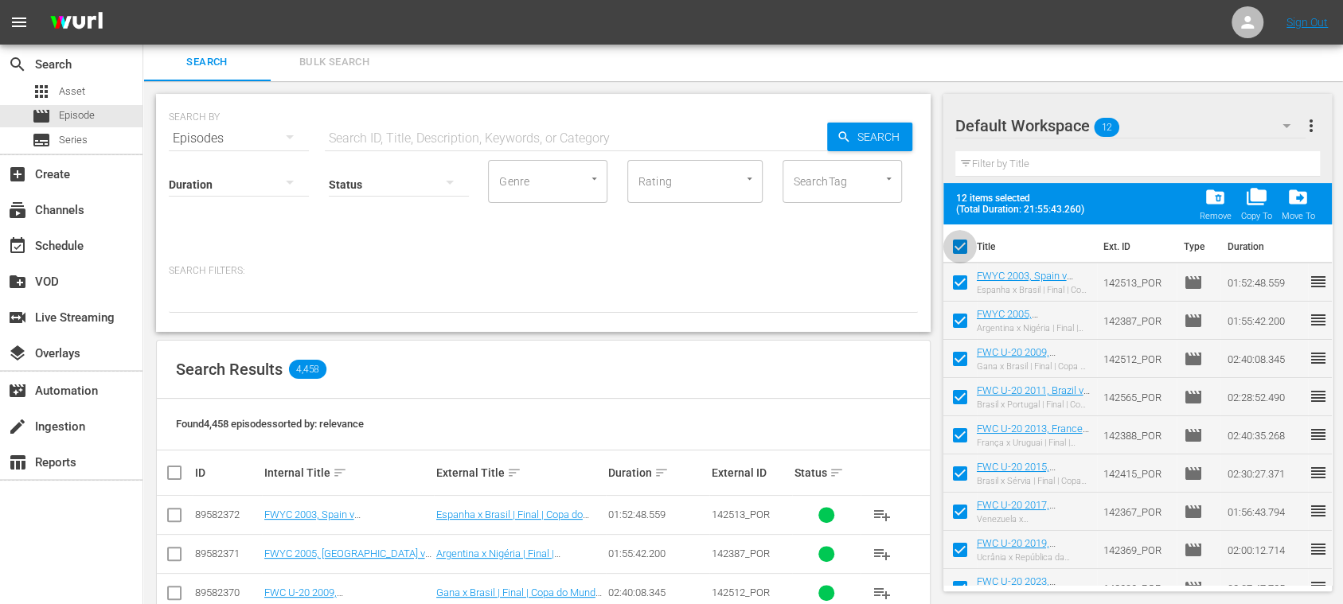
checkbox input "false"
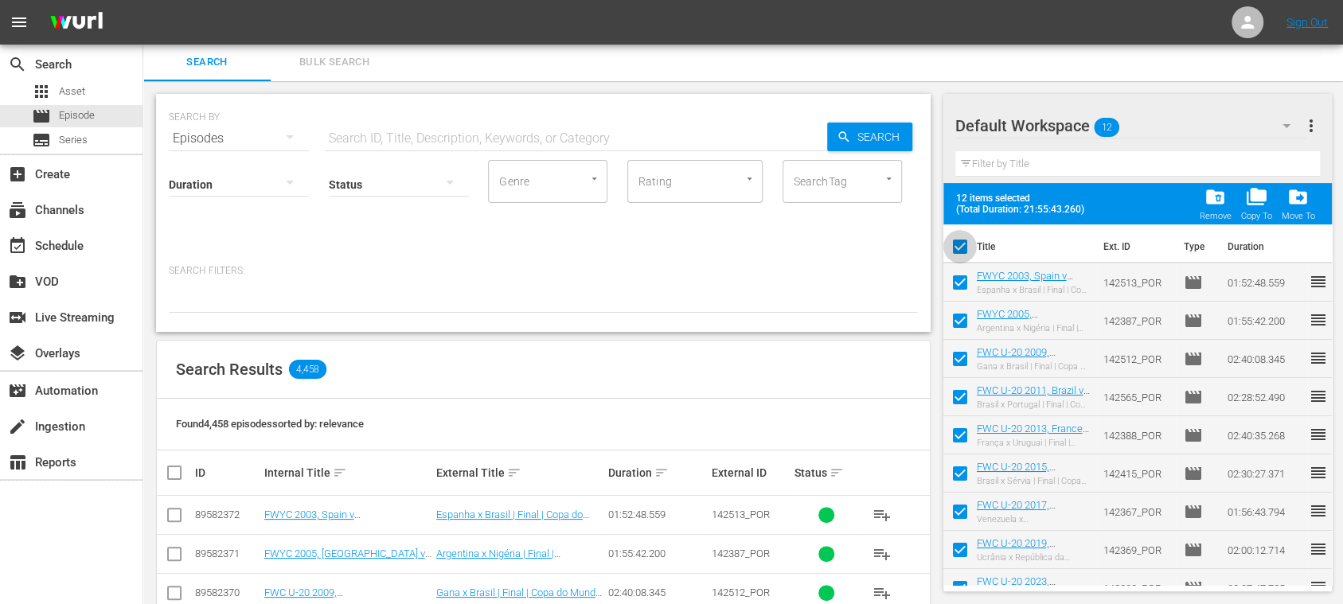
checkbox input "false"
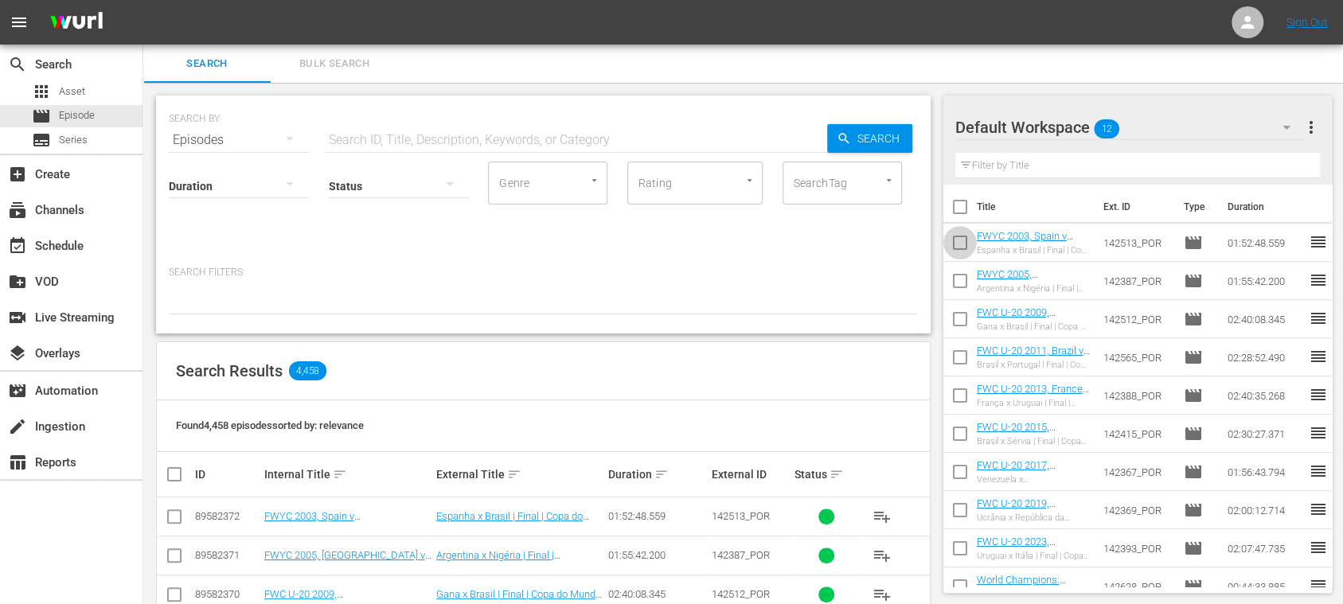
click at [964, 244] on input "checkbox" at bounding box center [959, 245] width 33 height 33
checkbox input "true"
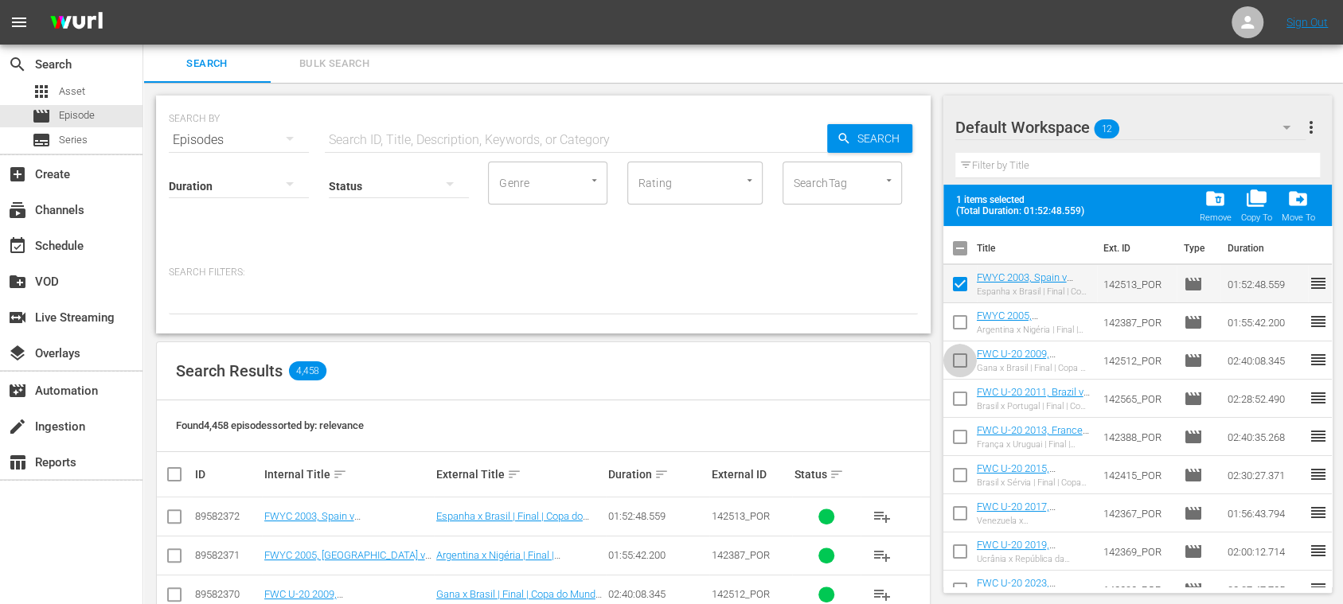
click at [962, 359] on input "checkbox" at bounding box center [959, 363] width 33 height 33
checkbox input "true"
click at [958, 397] on input "checkbox" at bounding box center [959, 401] width 33 height 33
checkbox input "true"
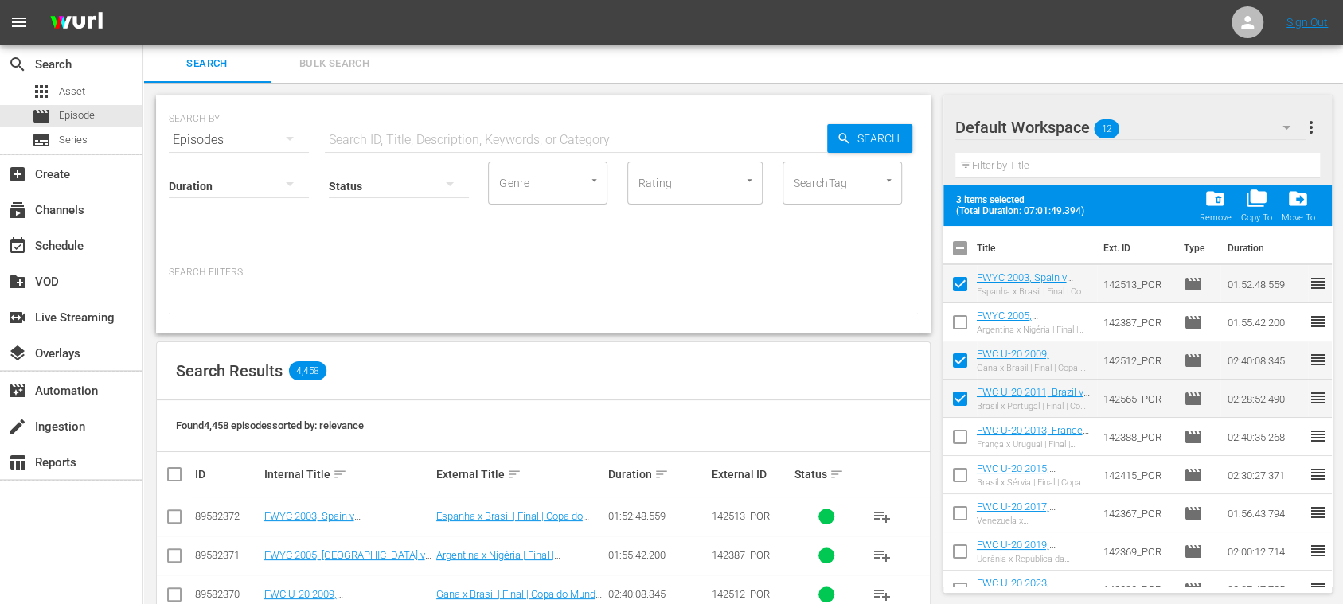
click at [957, 474] on input "checkbox" at bounding box center [959, 478] width 33 height 33
checkbox input "true"
click at [1308, 131] on span "more_vert" at bounding box center [1310, 127] width 19 height 19
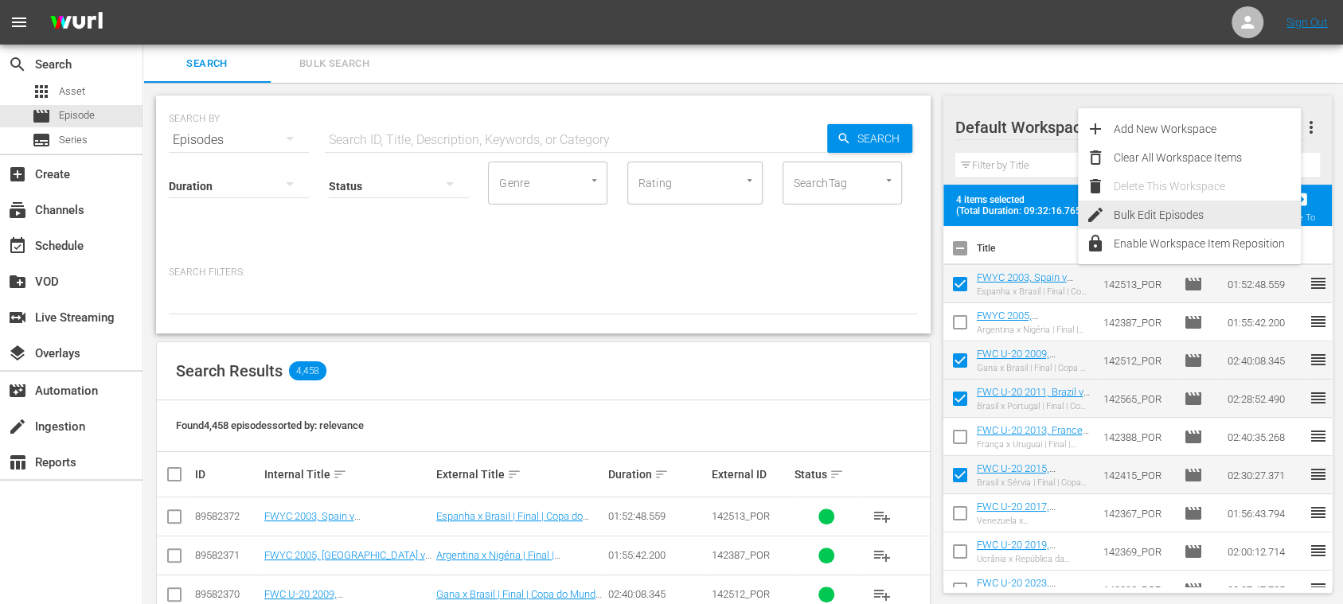
click at [1192, 210] on div "Bulk Edit Episodes" at bounding box center [1206, 215] width 187 height 29
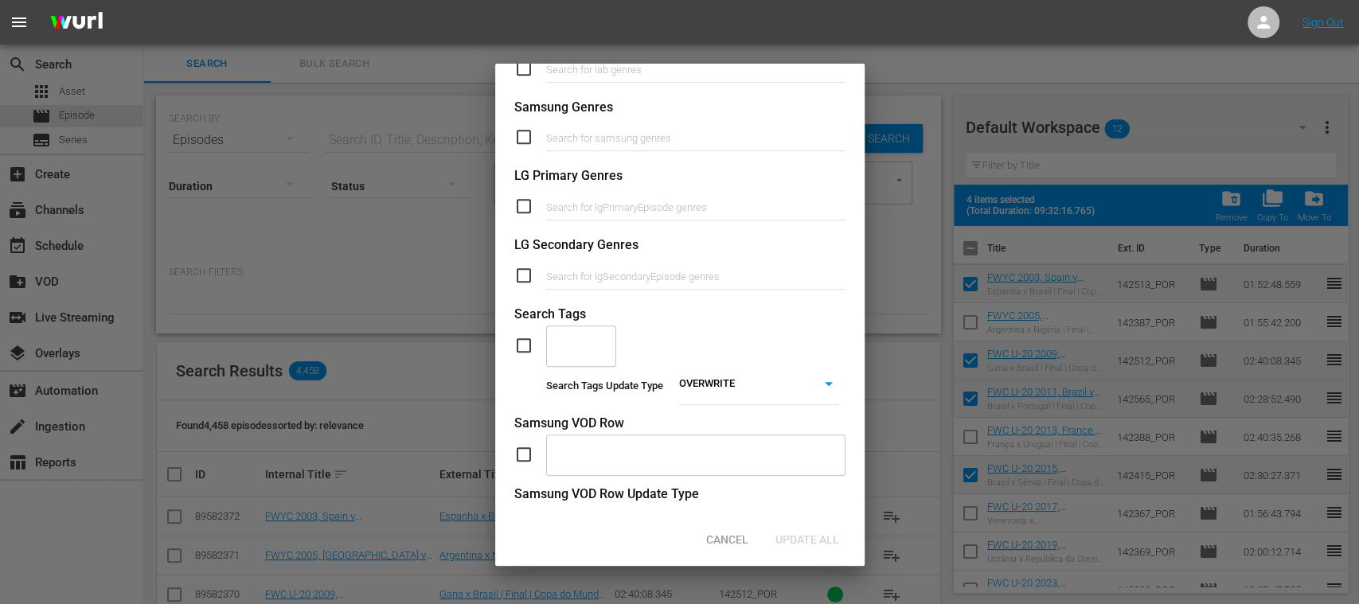
scroll to position [655, 0]
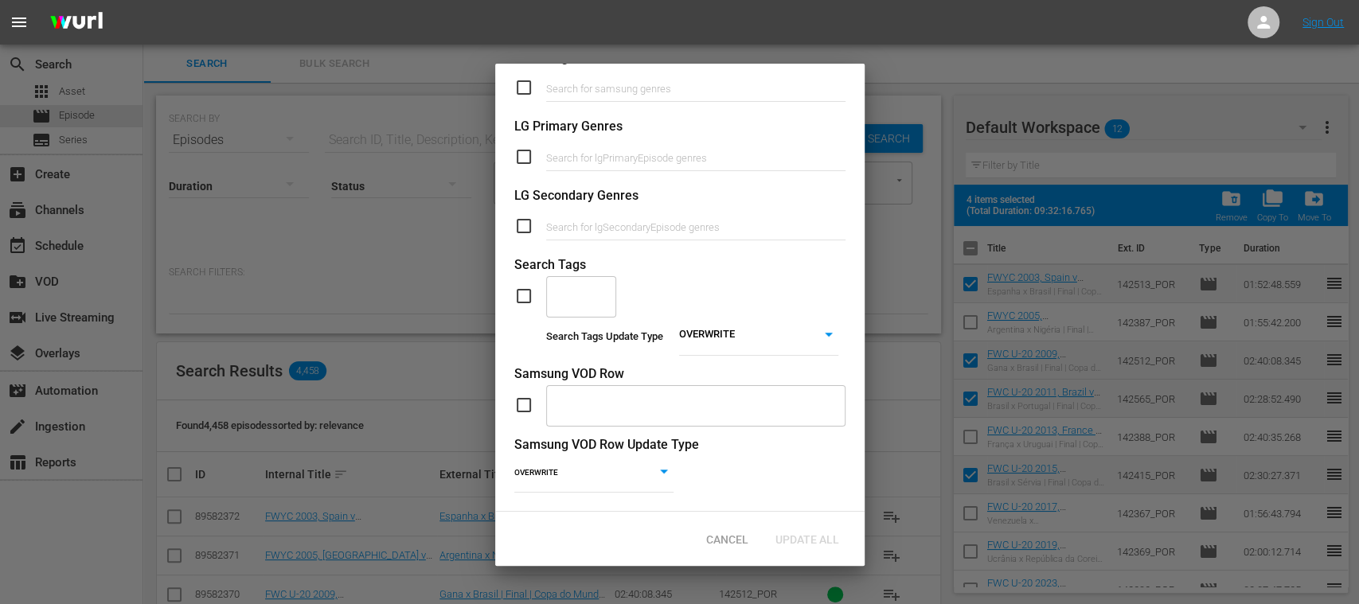
click at [718, 326] on body "menu Sign Out search Search apps Asset movie Episode subtitles Series add_box C…" at bounding box center [679, 302] width 1359 height 604
click at [712, 342] on li "ADD" at bounding box center [748, 342] width 159 height 21
type input "ADD"
click at [525, 287] on input "checkbox" at bounding box center [530, 296] width 32 height 19
checkbox input "true"
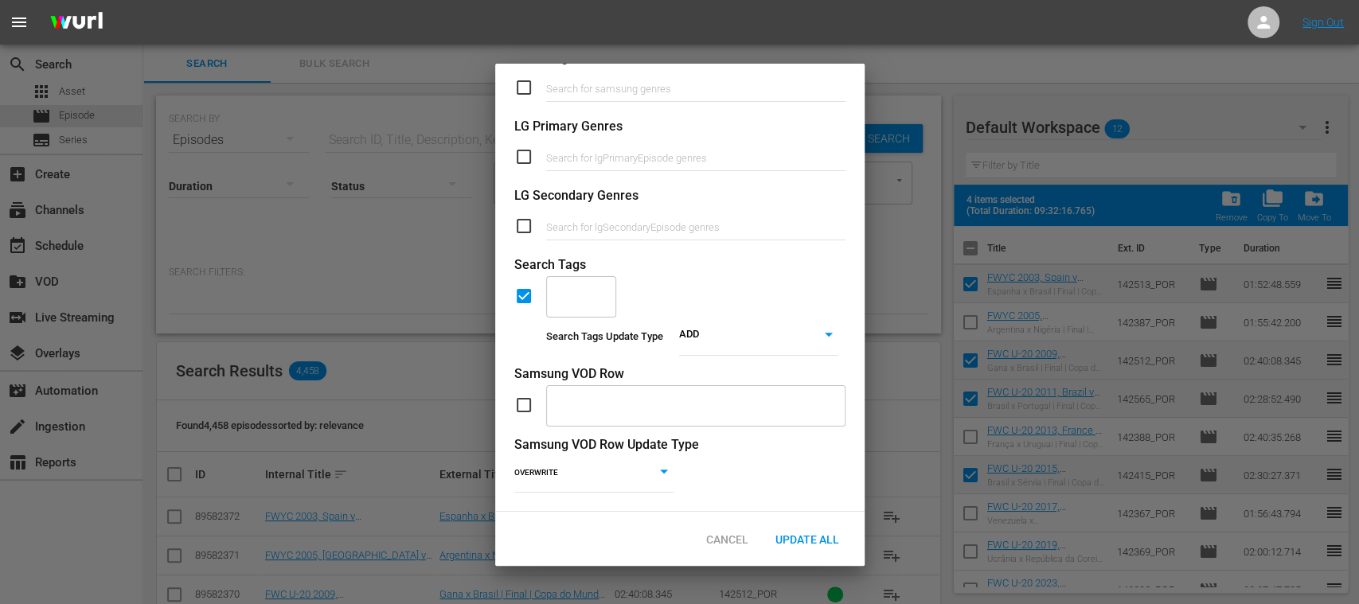
click at [565, 282] on input "text" at bounding box center [569, 296] width 32 height 29
type input "content"
click at [575, 323] on span "LOCALIZATION_Content" at bounding box center [617, 324] width 119 height 17
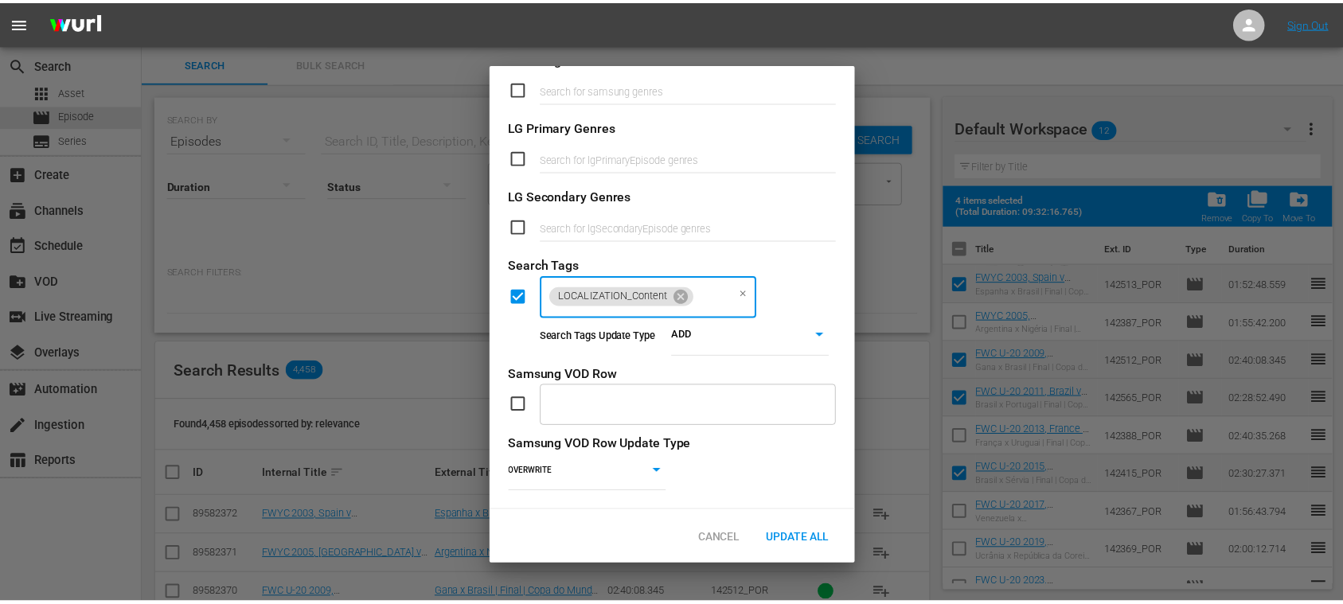
scroll to position [0, 0]
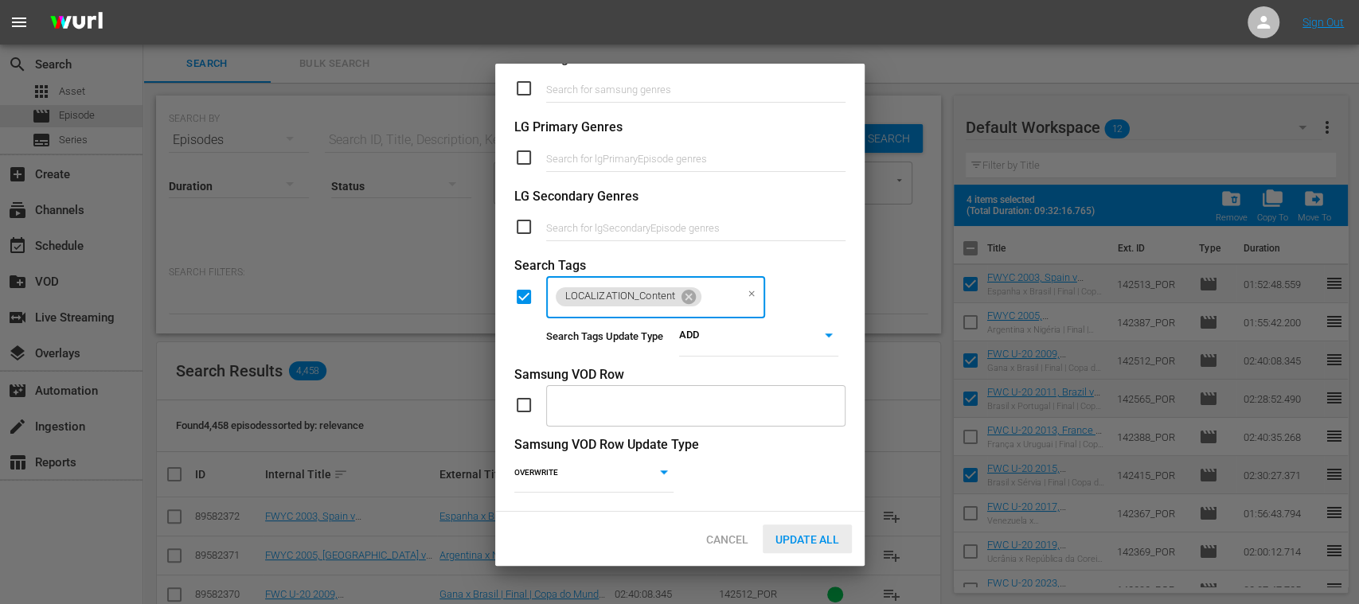
click at [813, 546] on div "Update All" at bounding box center [806, 539] width 89 height 29
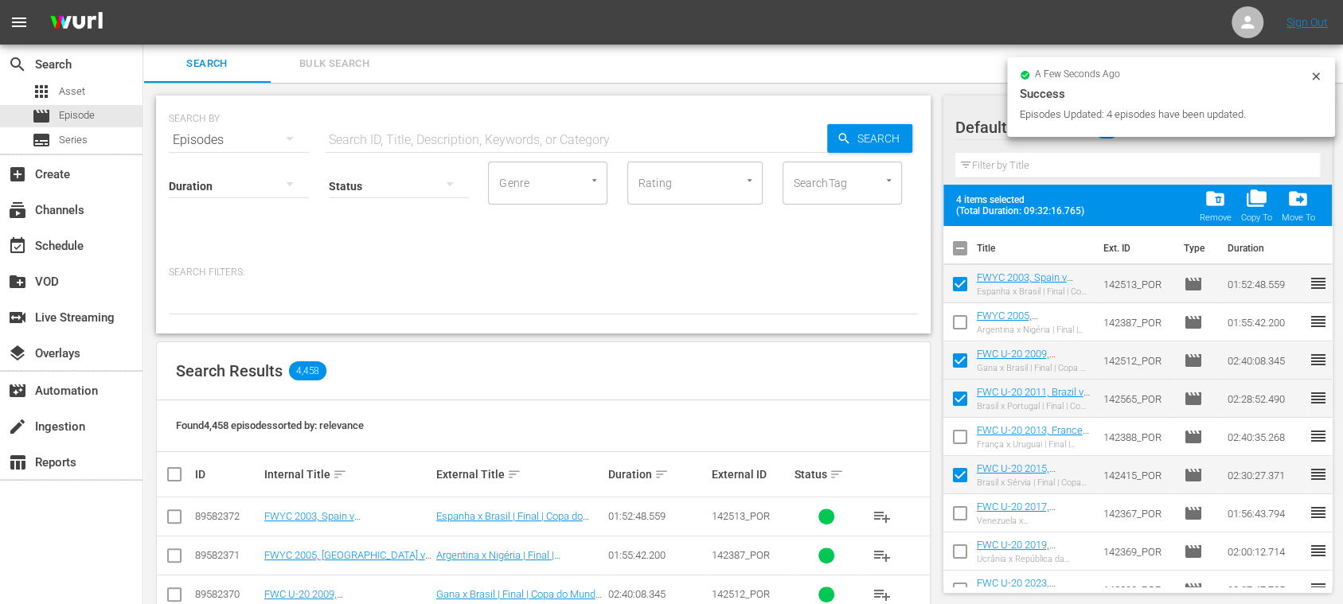
click at [965, 253] on input "checkbox" at bounding box center [959, 251] width 33 height 33
checkbox input "true"
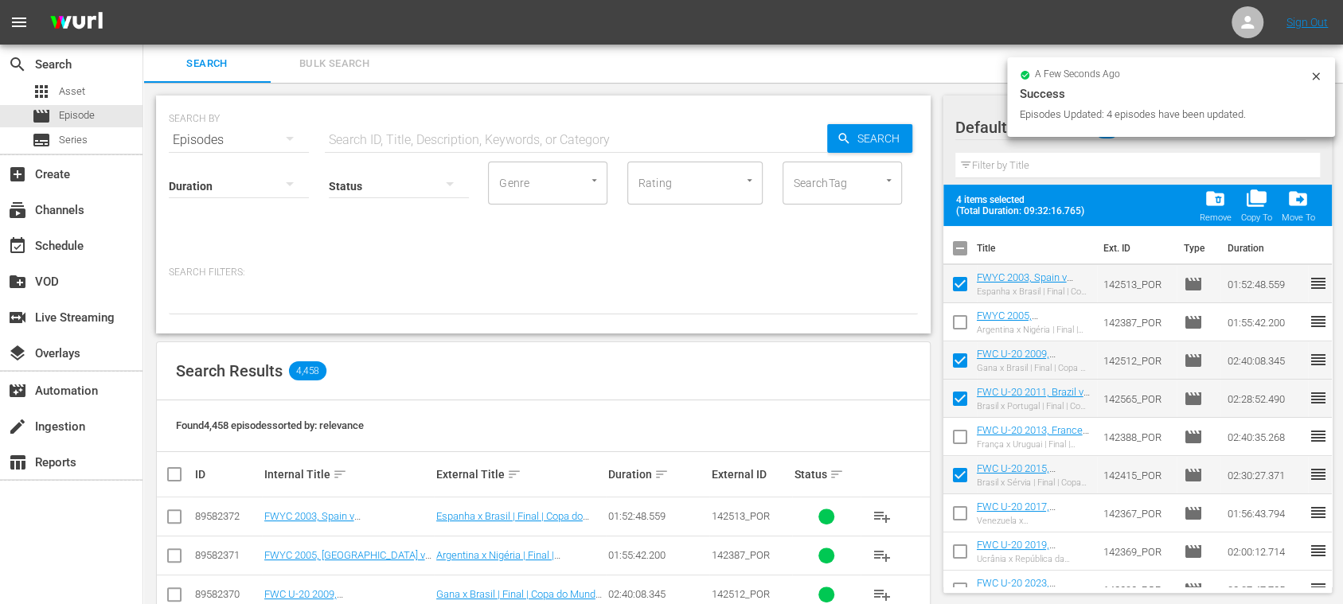
checkbox input "true"
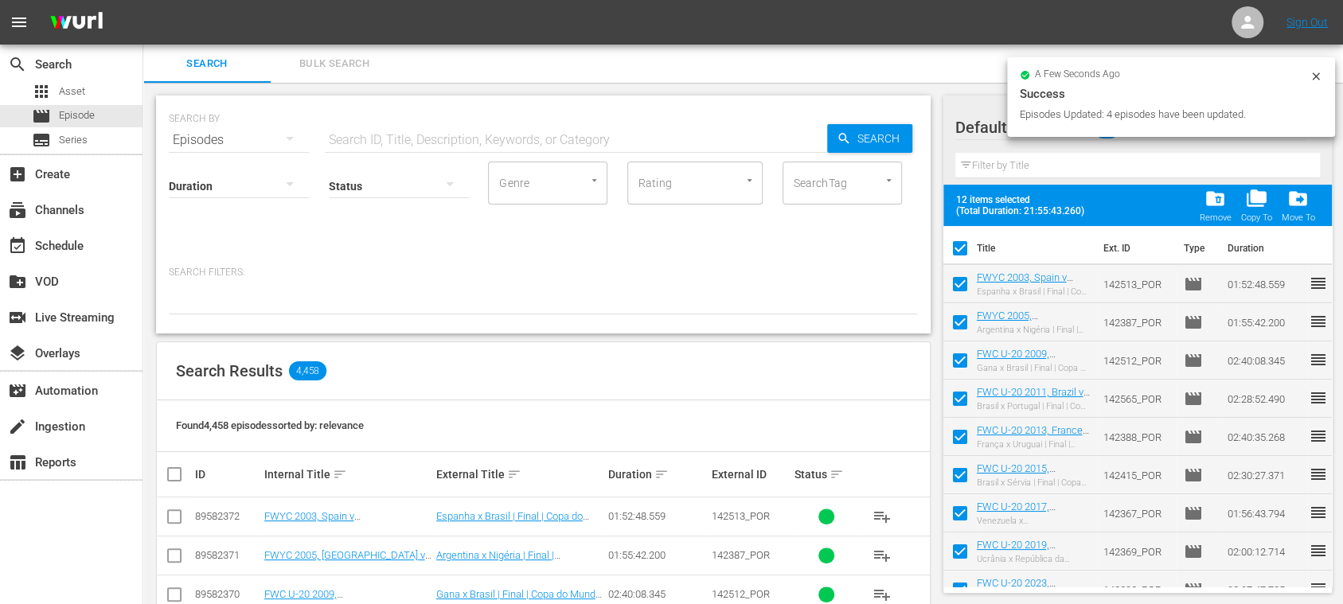
click at [965, 253] on input "checkbox" at bounding box center [959, 251] width 33 height 33
checkbox input "false"
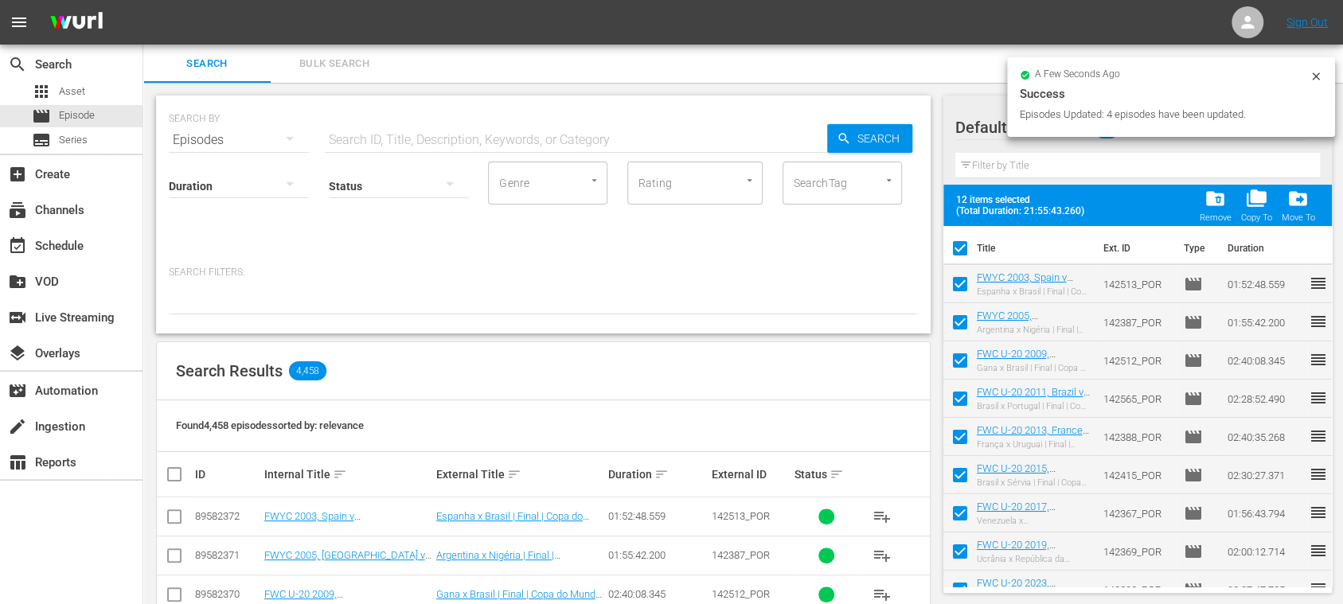
checkbox input "false"
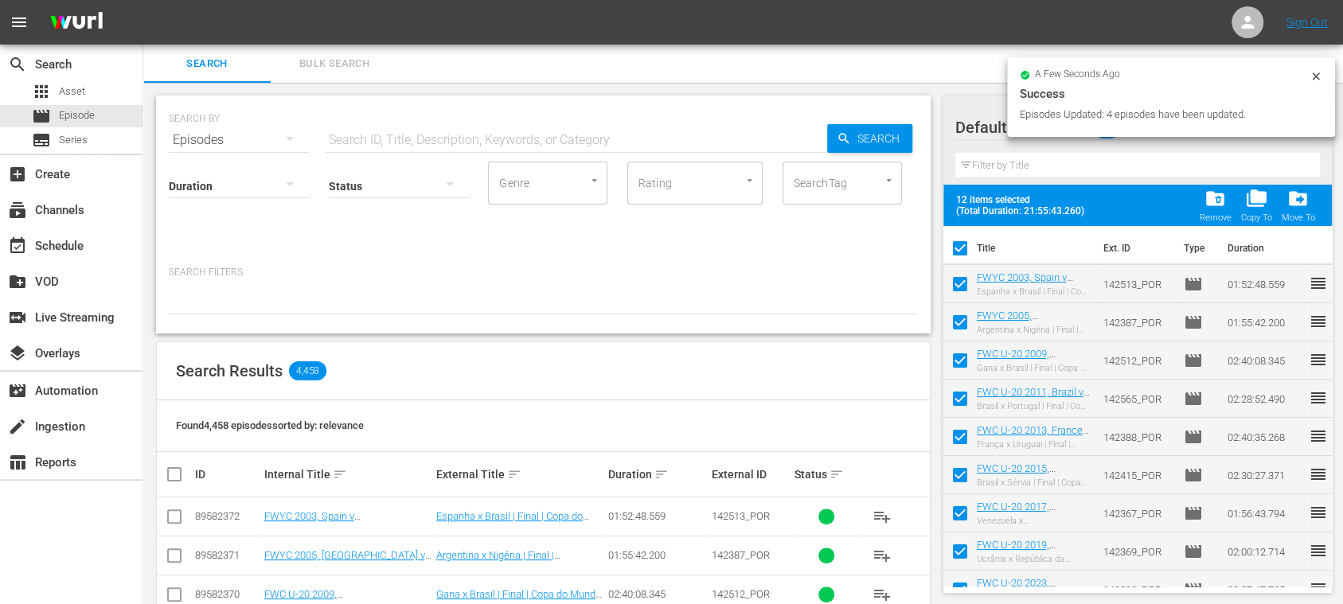
checkbox input "false"
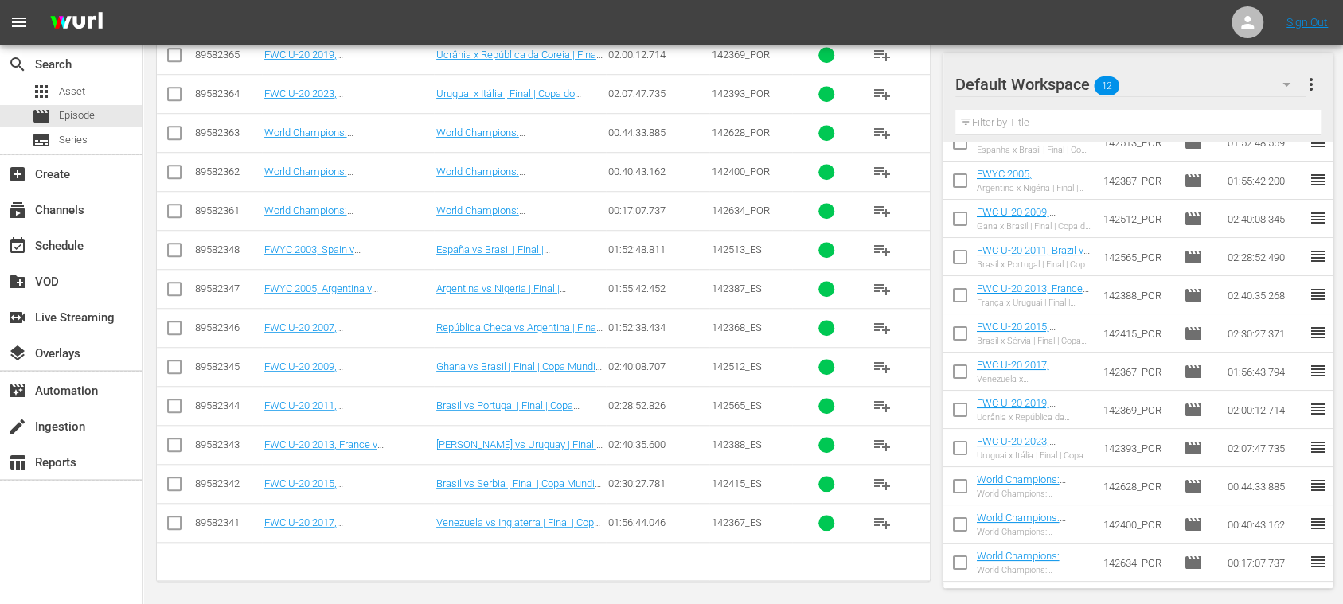
scroll to position [57, 0]
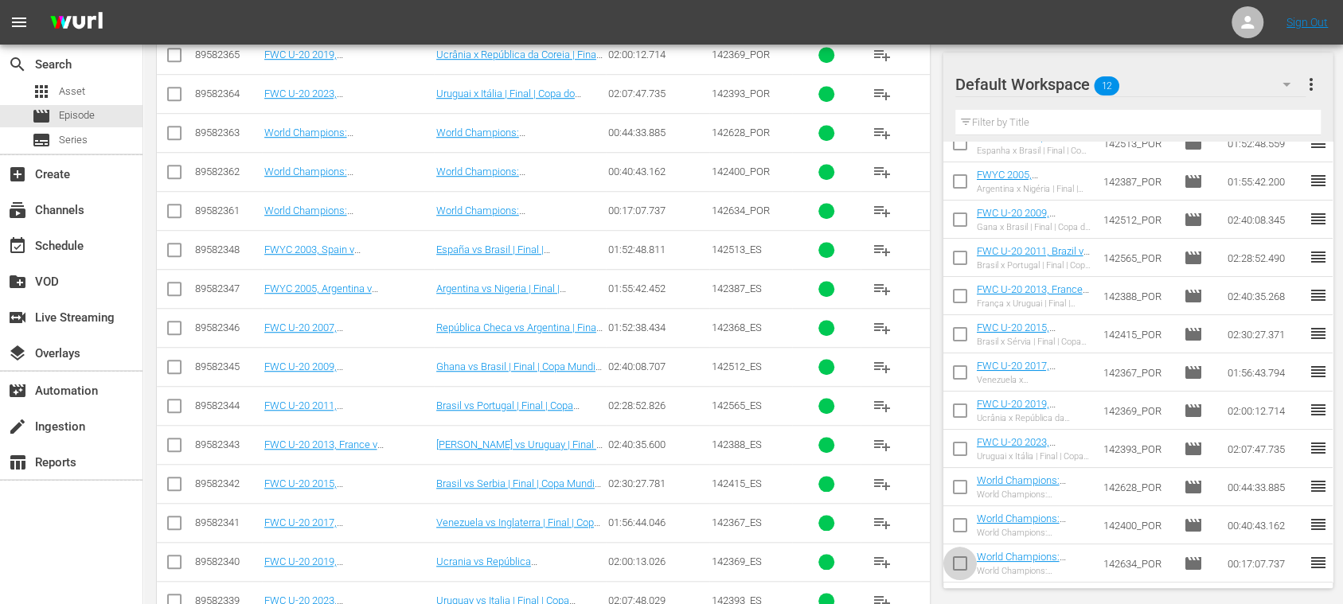
click at [963, 558] on input "checkbox" at bounding box center [959, 566] width 33 height 33
checkbox input "true"
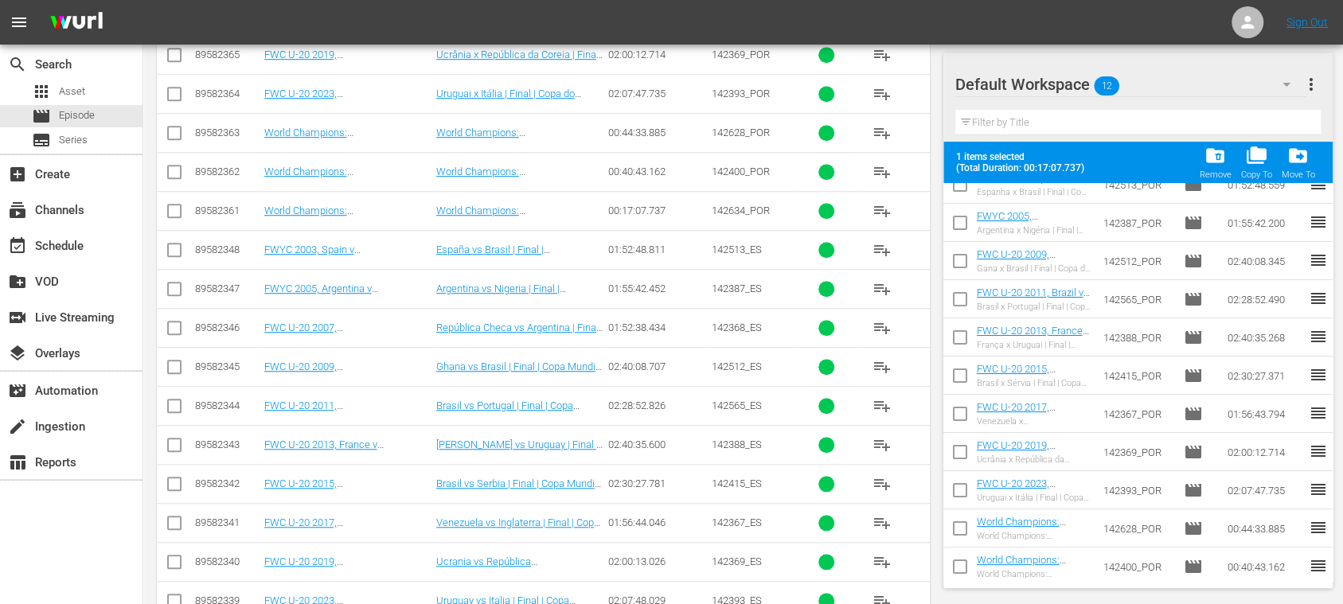
click at [962, 528] on input "checkbox" at bounding box center [959, 531] width 33 height 33
checkbox input "true"
click at [958, 563] on input "checkbox" at bounding box center [959, 569] width 33 height 33
checkbox input "true"
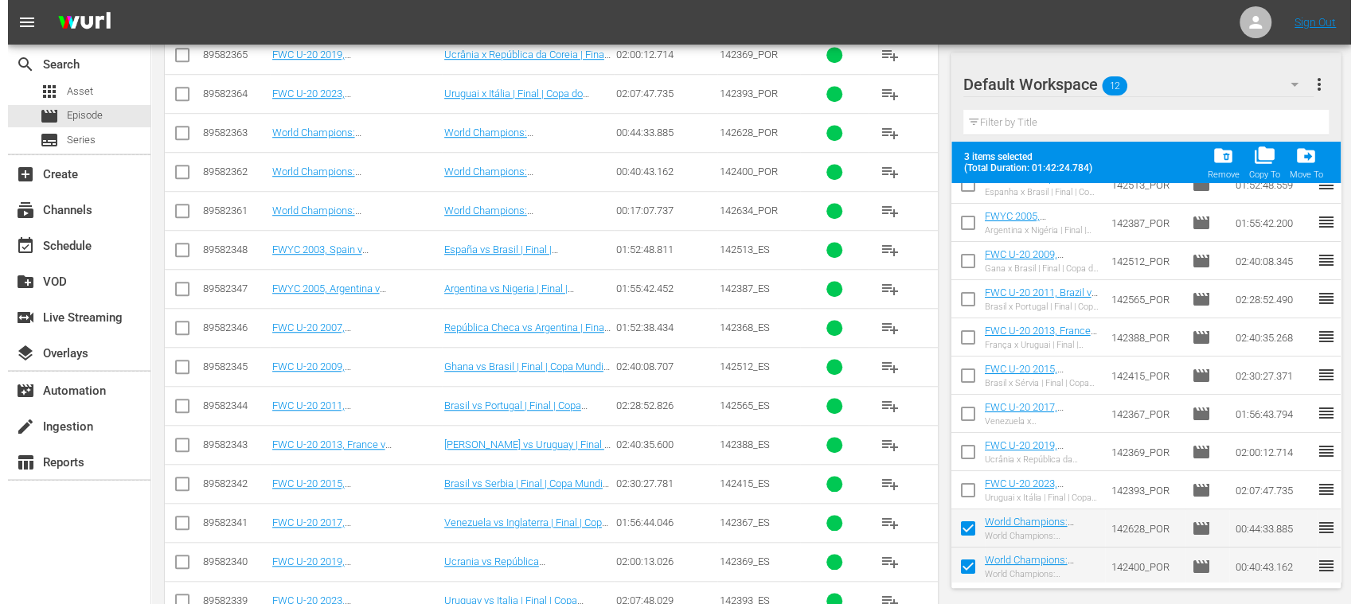
scroll to position [98, 0]
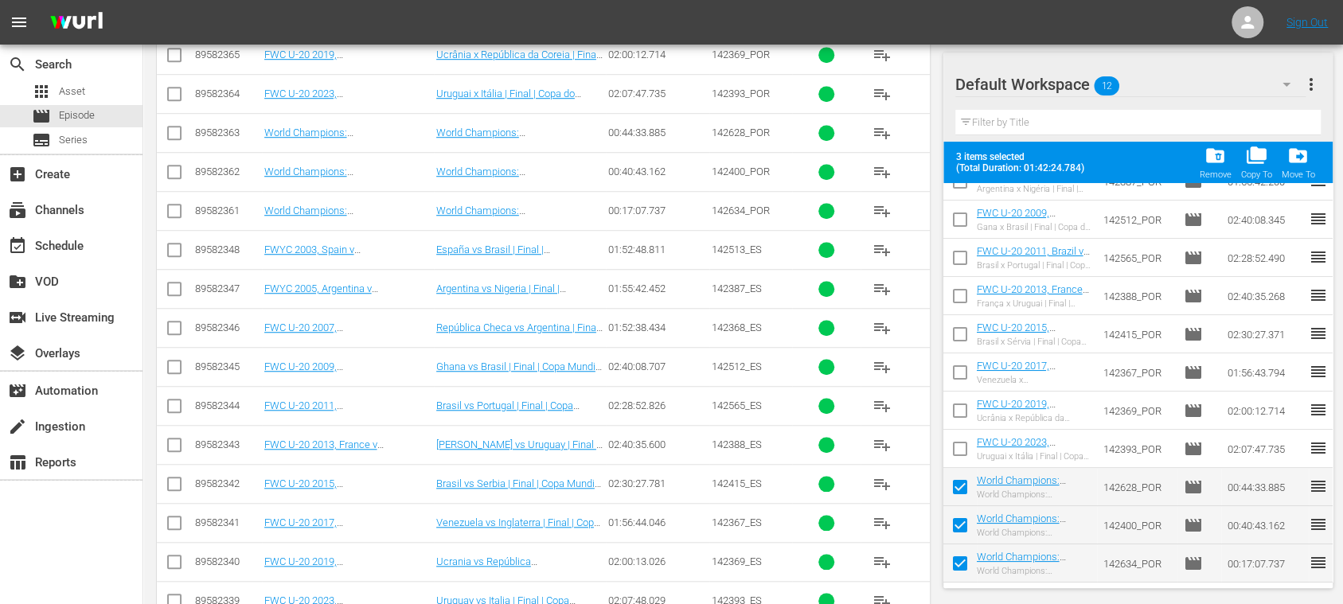
click at [1308, 84] on span "more_vert" at bounding box center [1310, 84] width 19 height 19
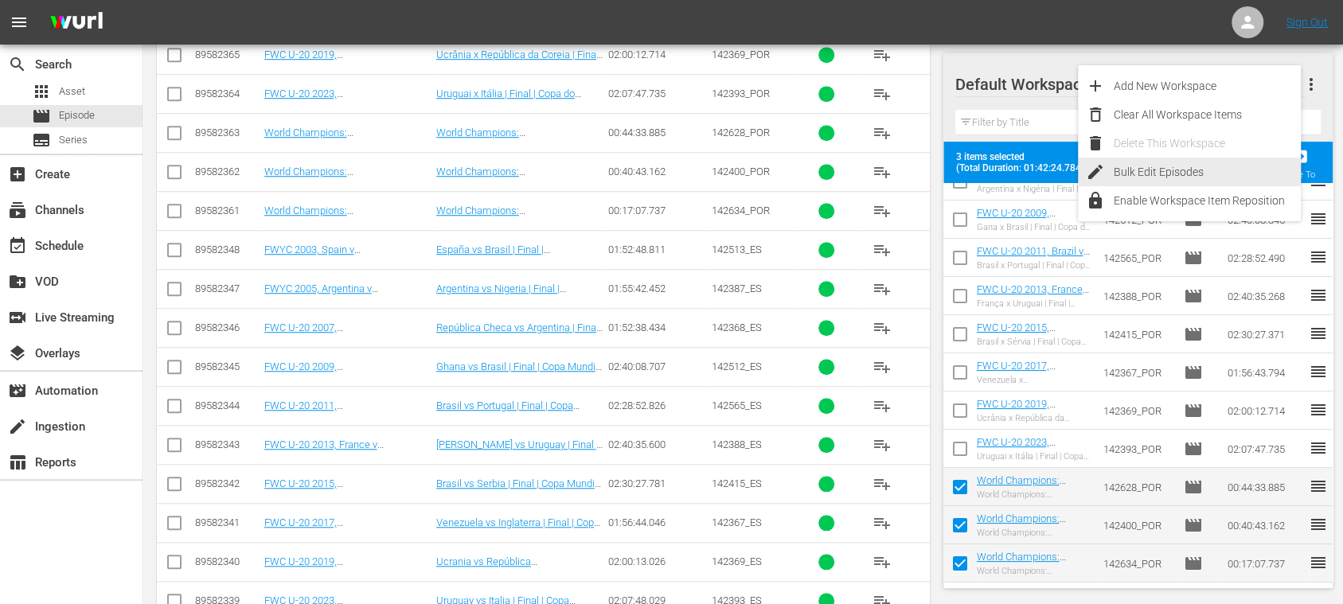
click at [1207, 167] on div "Bulk Edit Episodes" at bounding box center [1206, 172] width 187 height 29
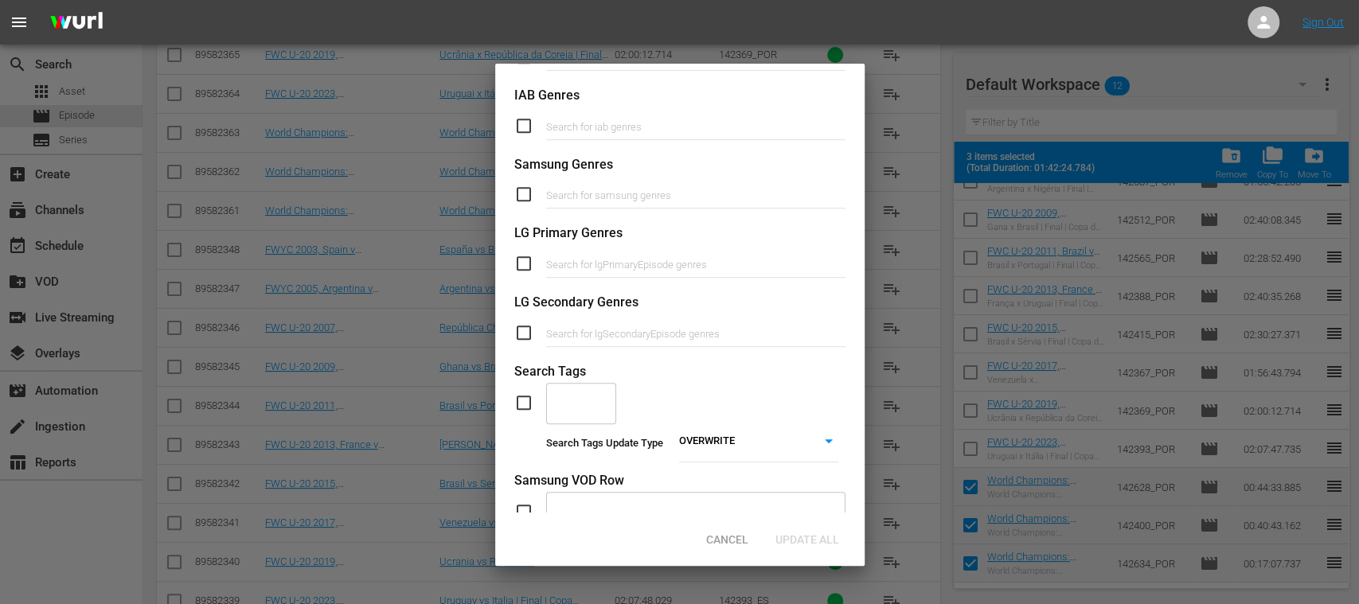
scroll to position [566, 0]
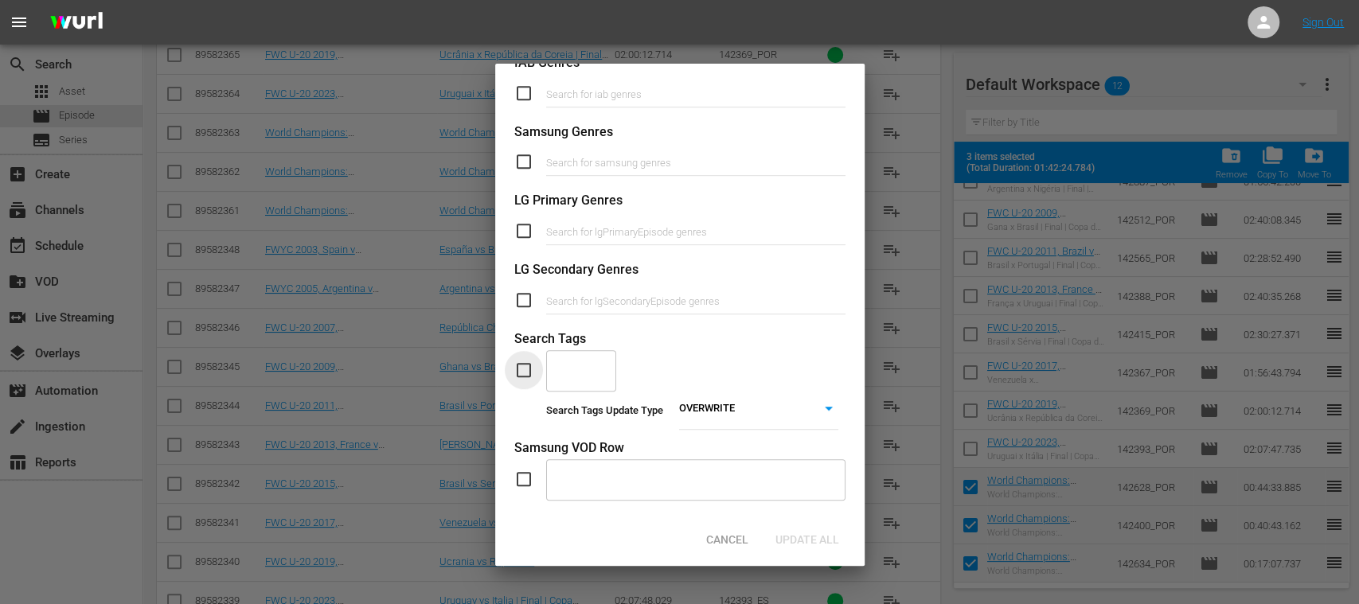
click at [522, 370] on input "checkbox" at bounding box center [530, 370] width 32 height 19
checkbox input "true"
click at [586, 376] on div "​" at bounding box center [581, 370] width 70 height 43
type input "other"
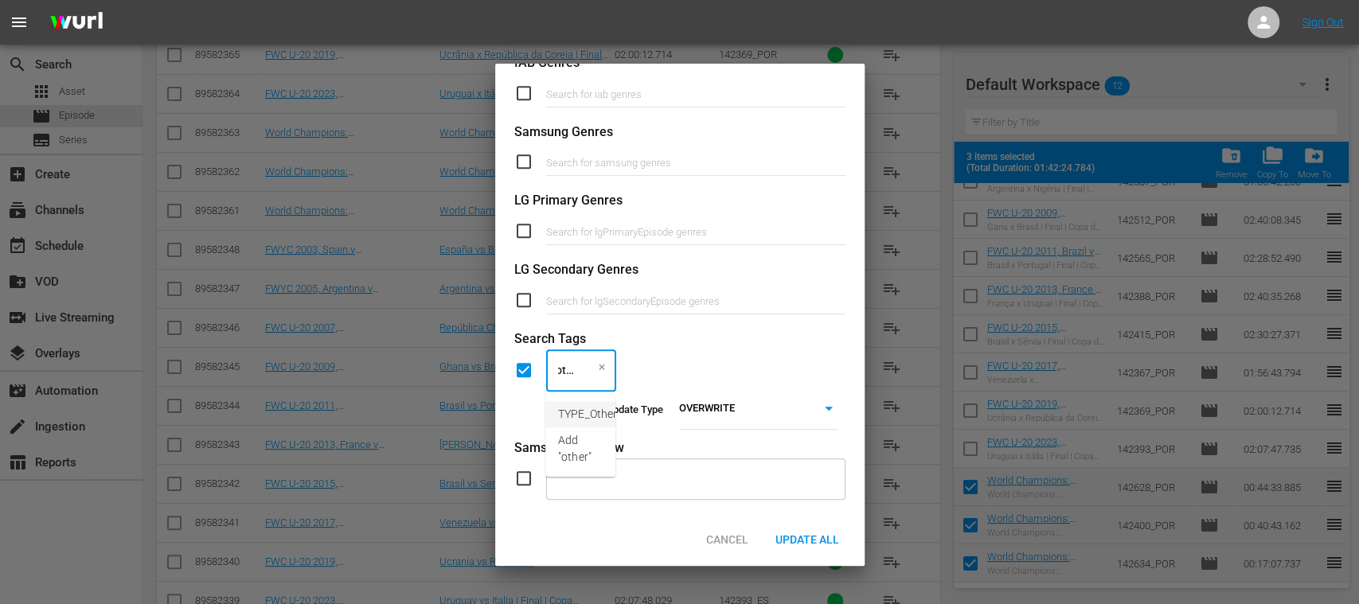
click at [585, 404] on li "TYPE_Other" at bounding box center [580, 414] width 70 height 26
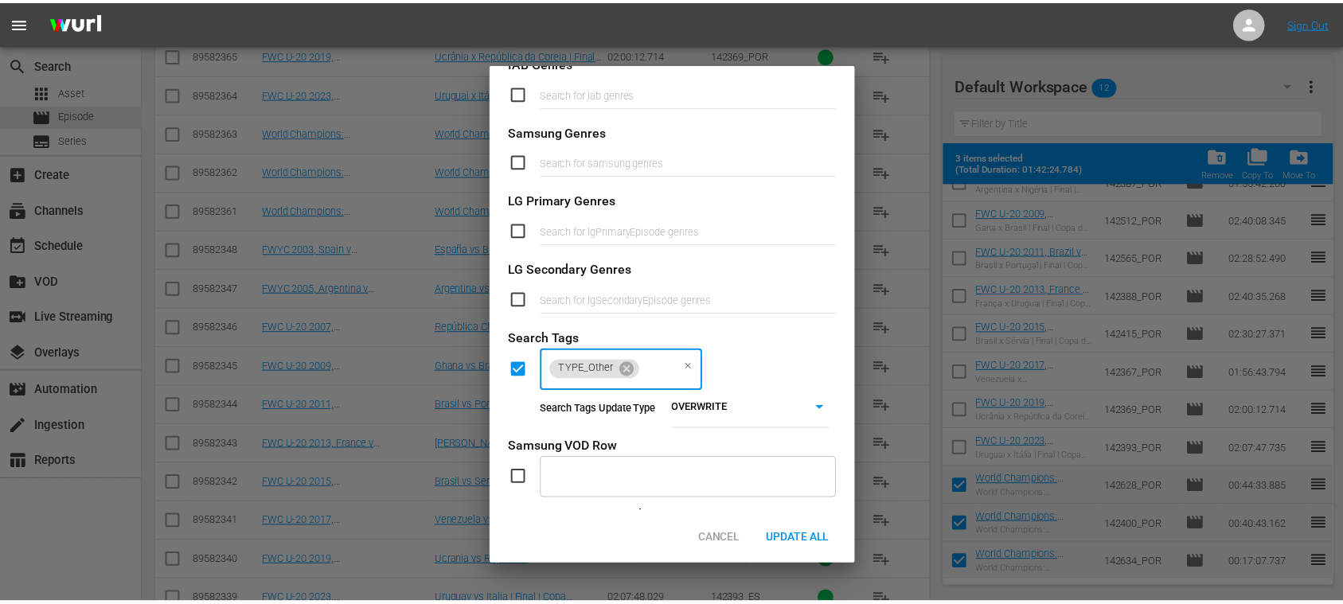
scroll to position [0, 0]
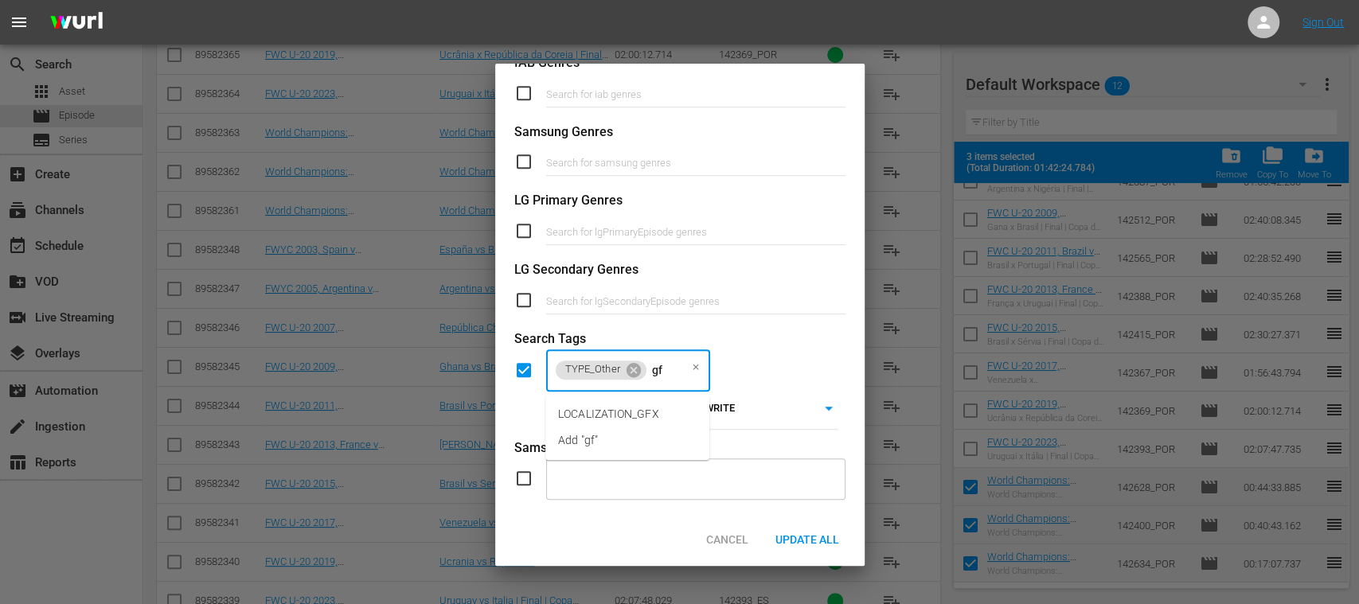
type input "gfx"
click at [594, 409] on span "LOCALIZATION_GFX" at bounding box center [608, 414] width 101 height 17
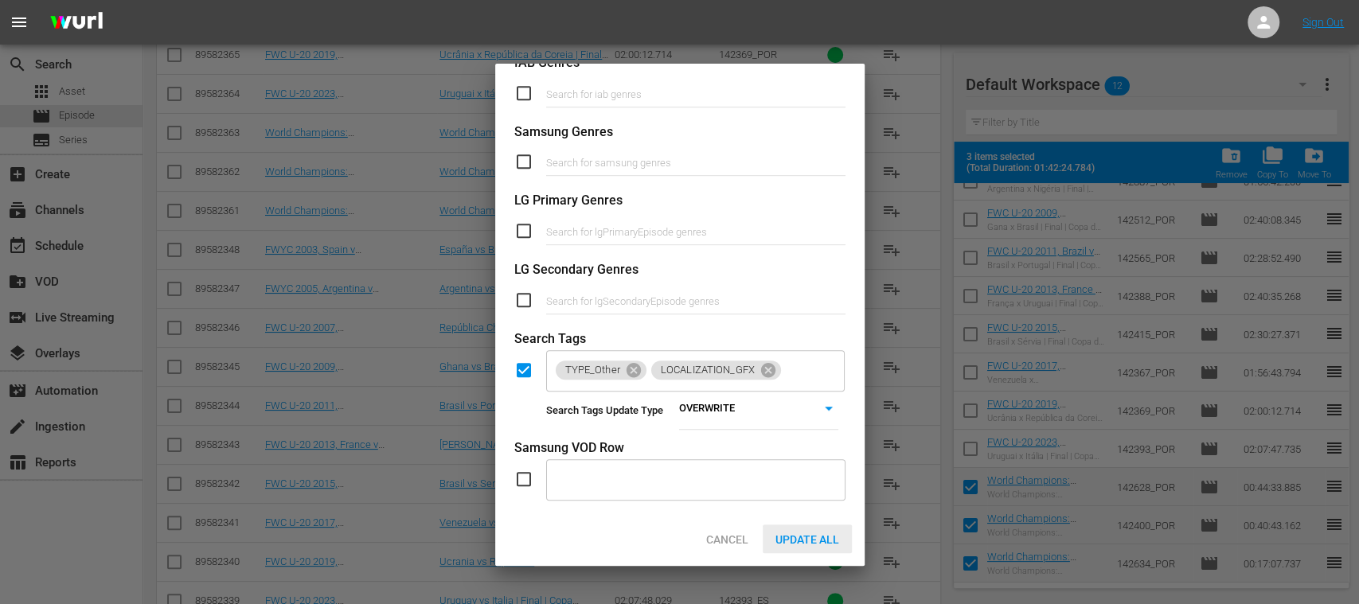
click at [817, 536] on span "Update All" at bounding box center [806, 539] width 89 height 13
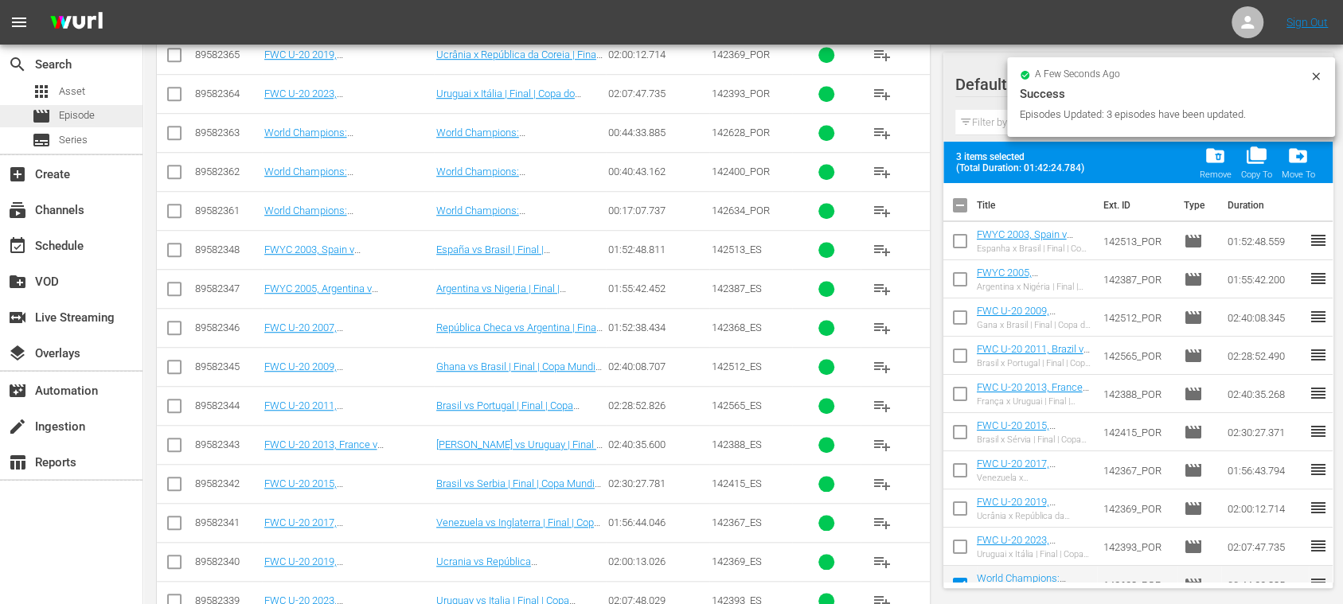
click at [74, 108] on span "Episode" at bounding box center [77, 115] width 36 height 16
